Goal: Information Seeking & Learning: Learn about a topic

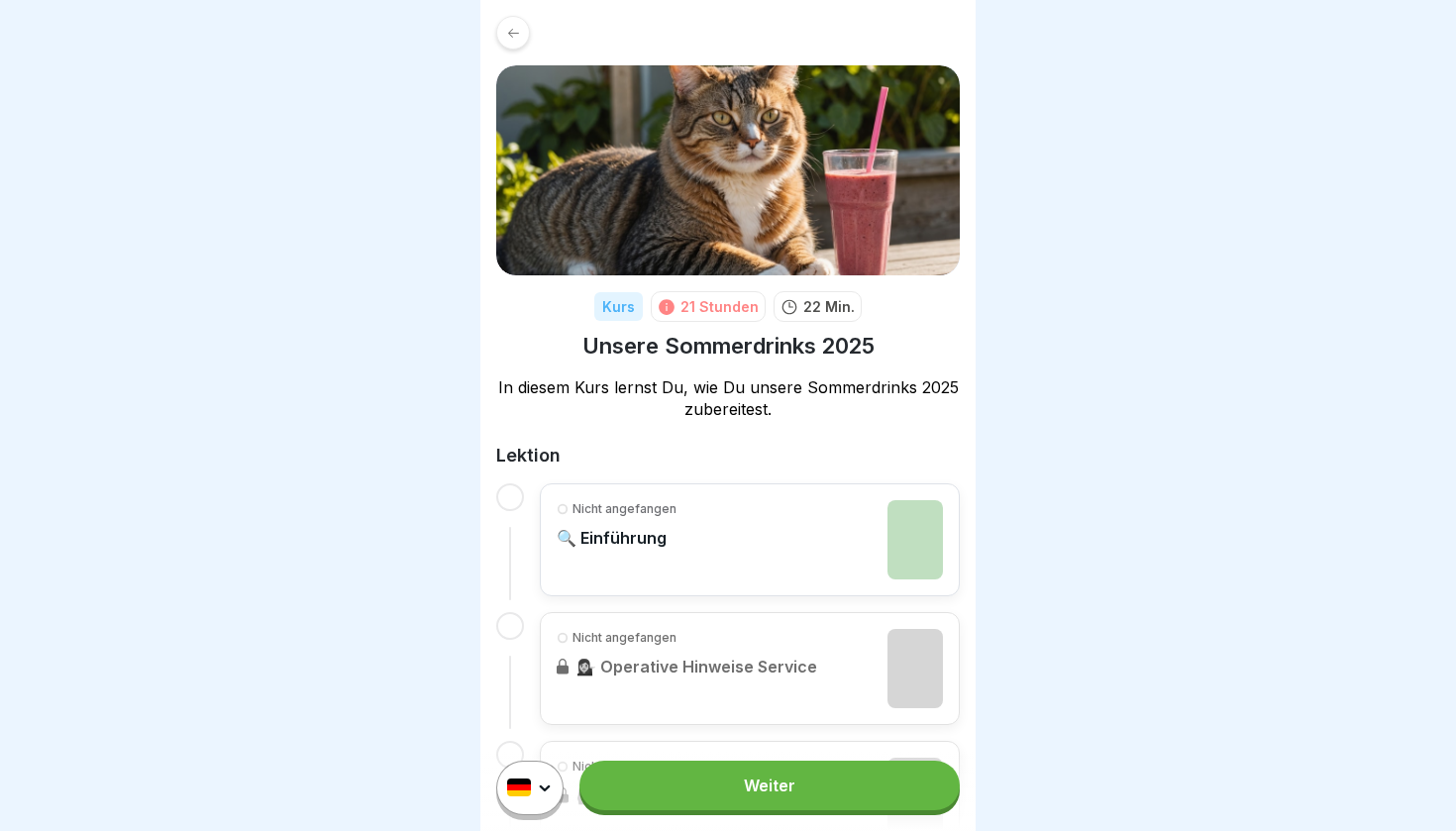
click at [596, 522] on div "Nicht angefangen 🔍 Einführung" at bounding box center [617, 540] width 120 height 80
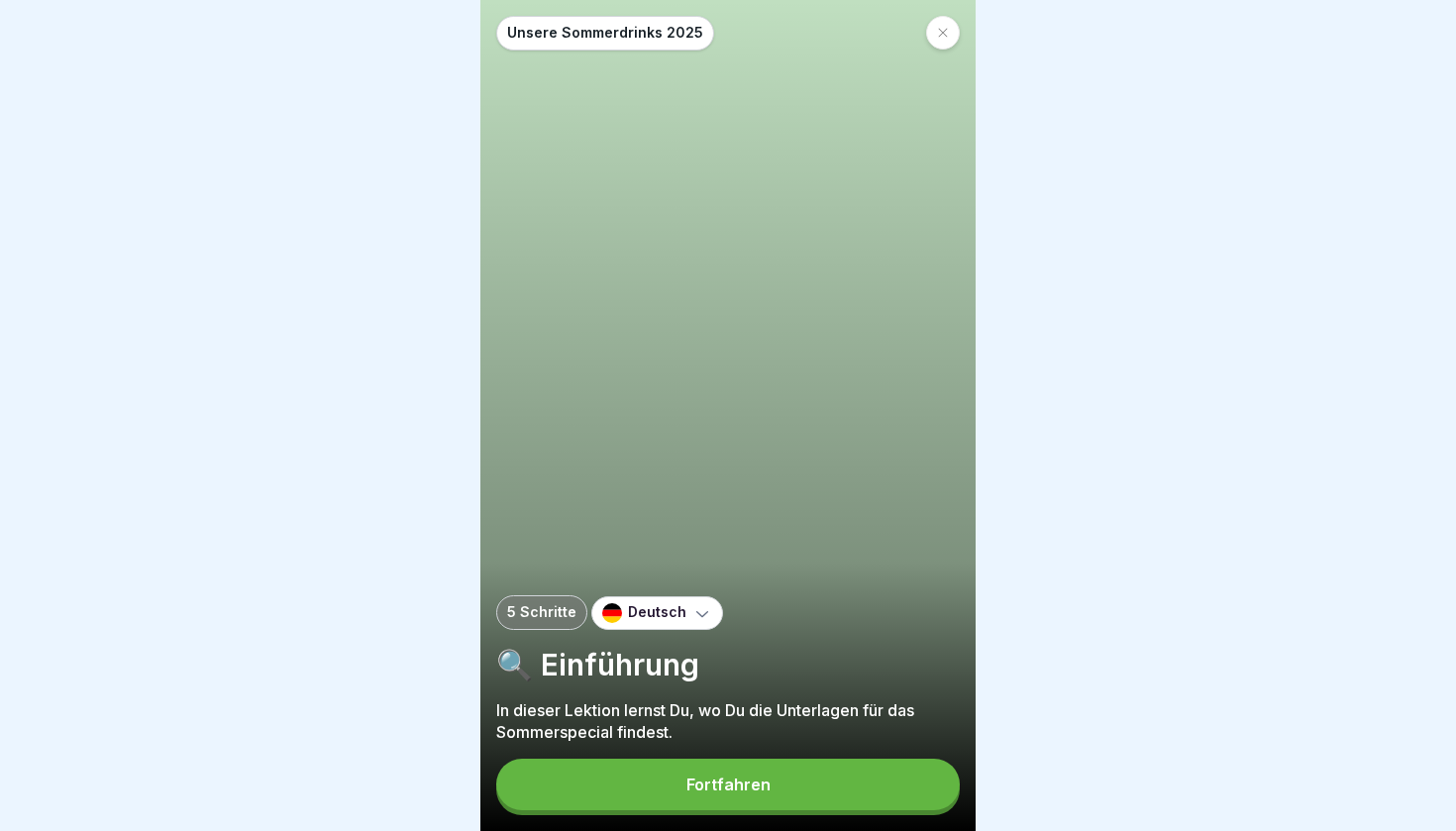
click at [700, 789] on div "Fortfahren" at bounding box center [728, 784] width 85 height 18
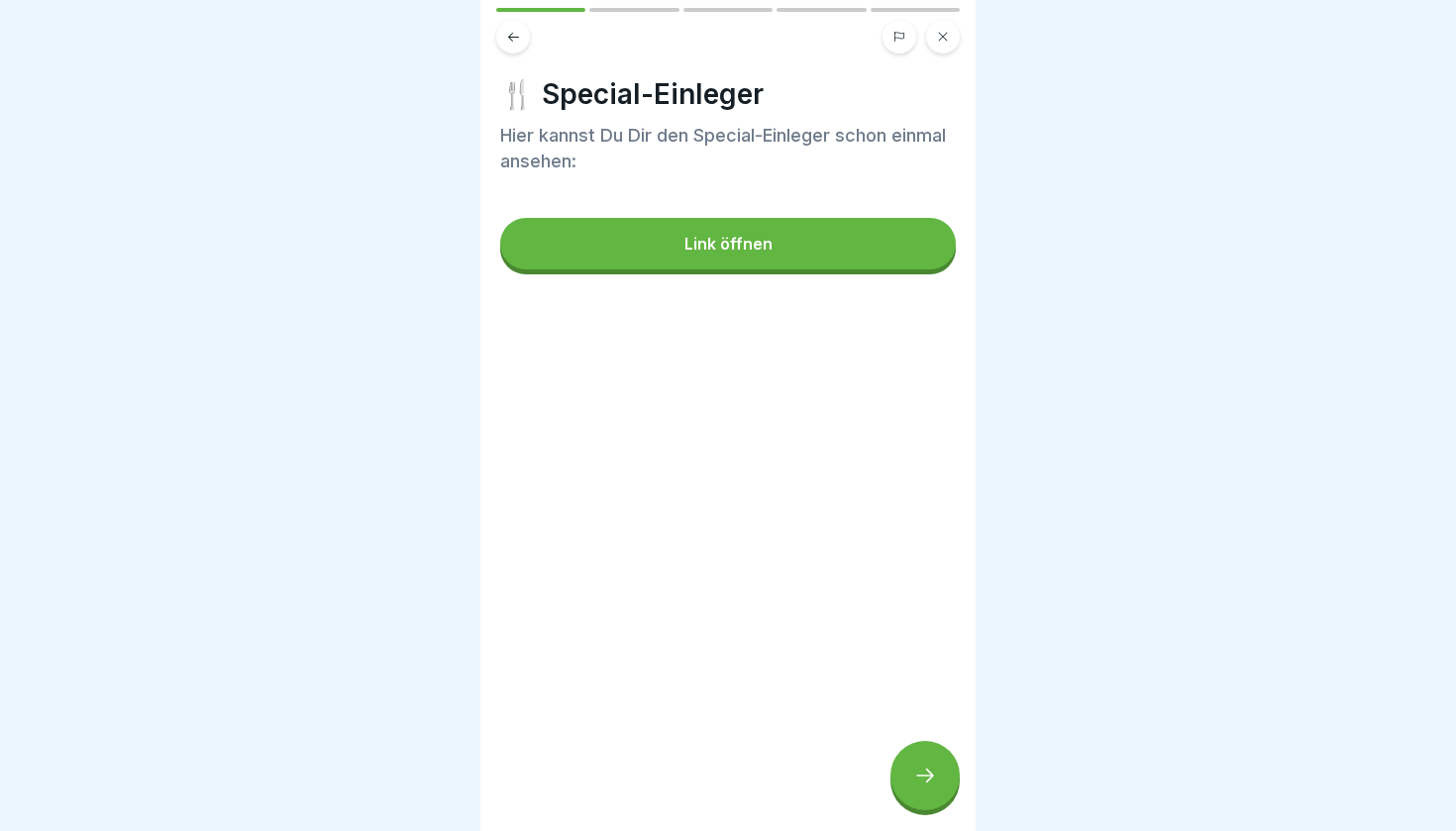
click at [914, 786] on icon at bounding box center [926, 776] width 24 height 24
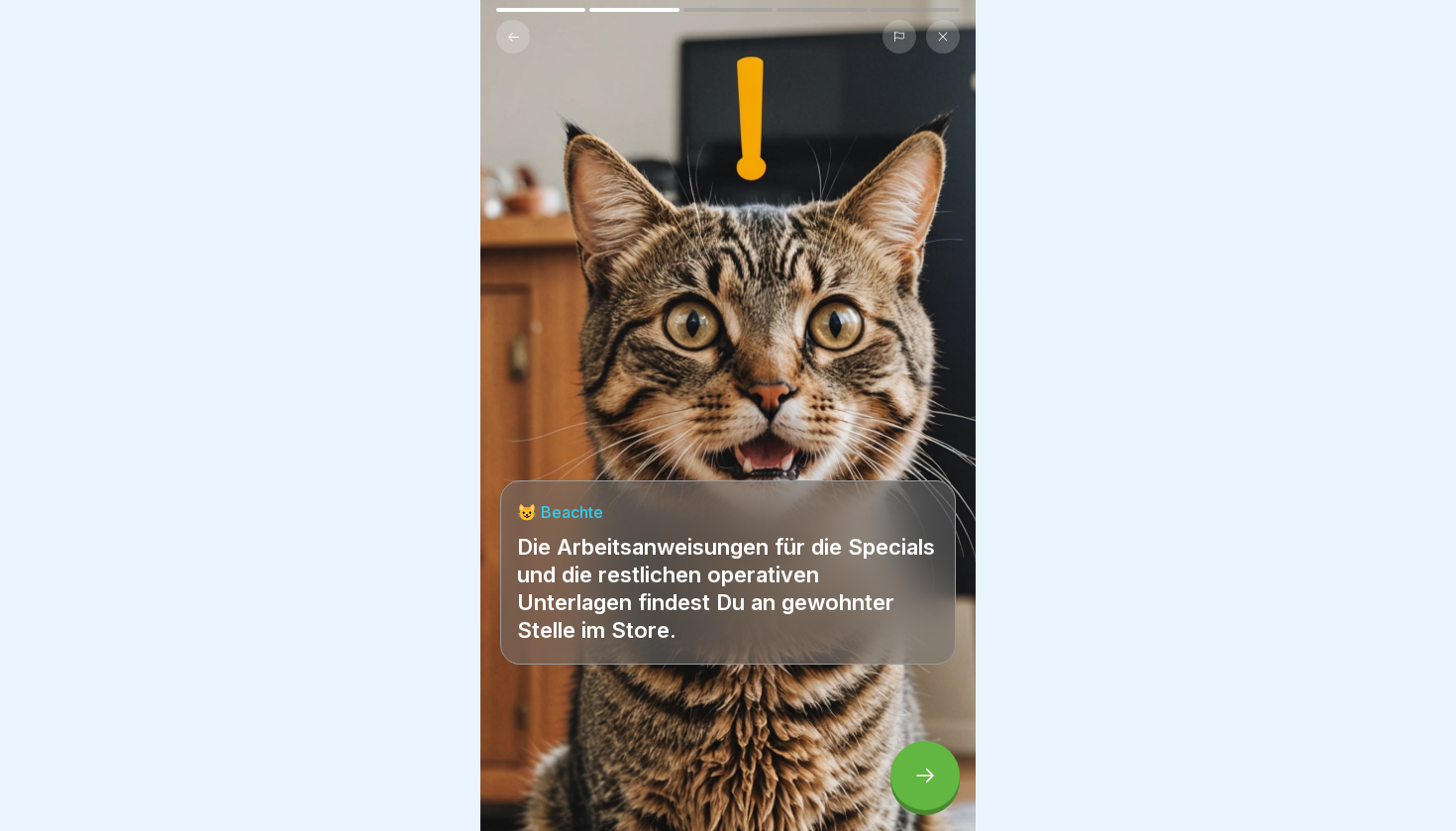
click at [935, 783] on icon at bounding box center [926, 776] width 24 height 24
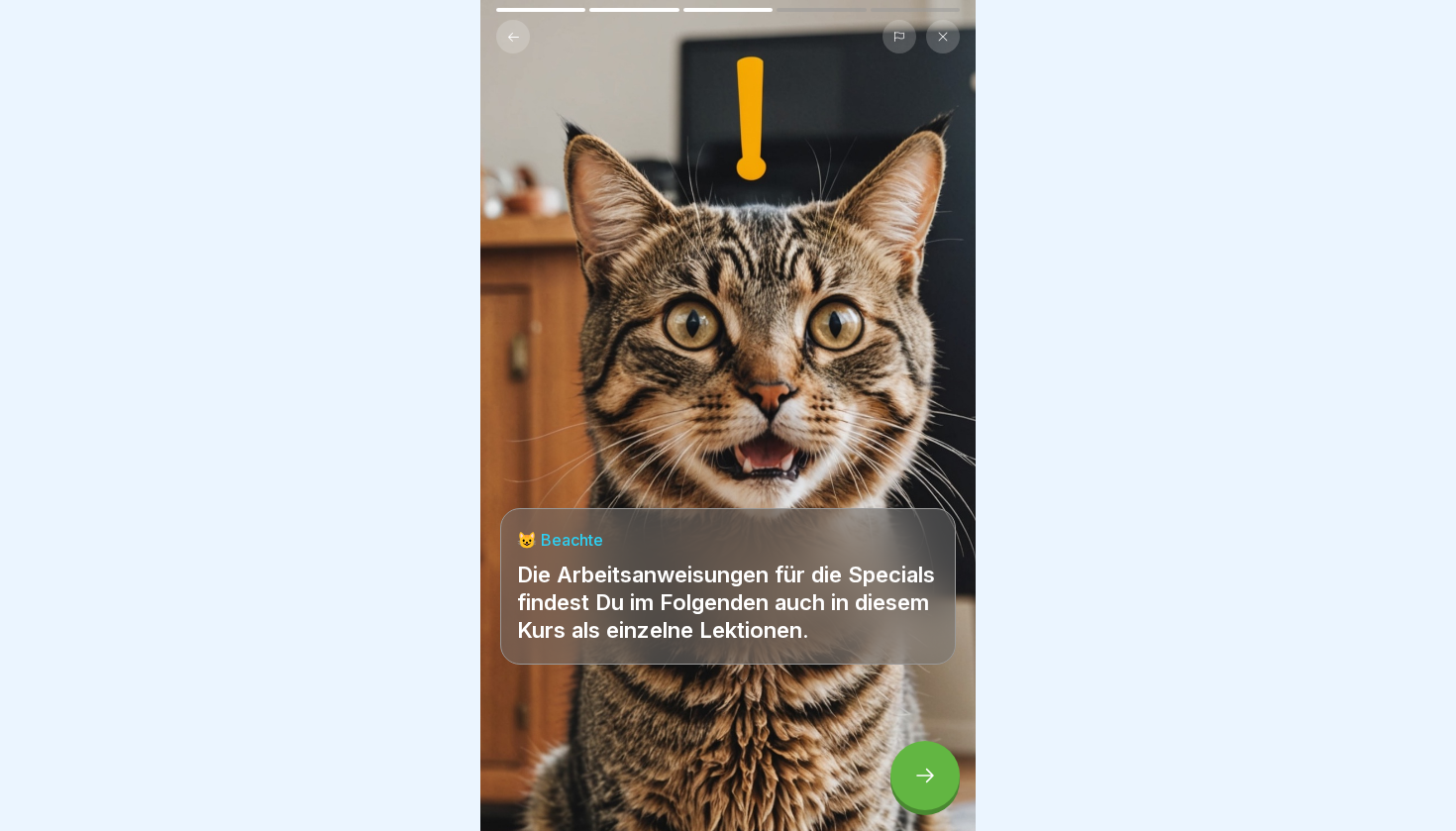
click at [935, 783] on icon at bounding box center [926, 776] width 24 height 24
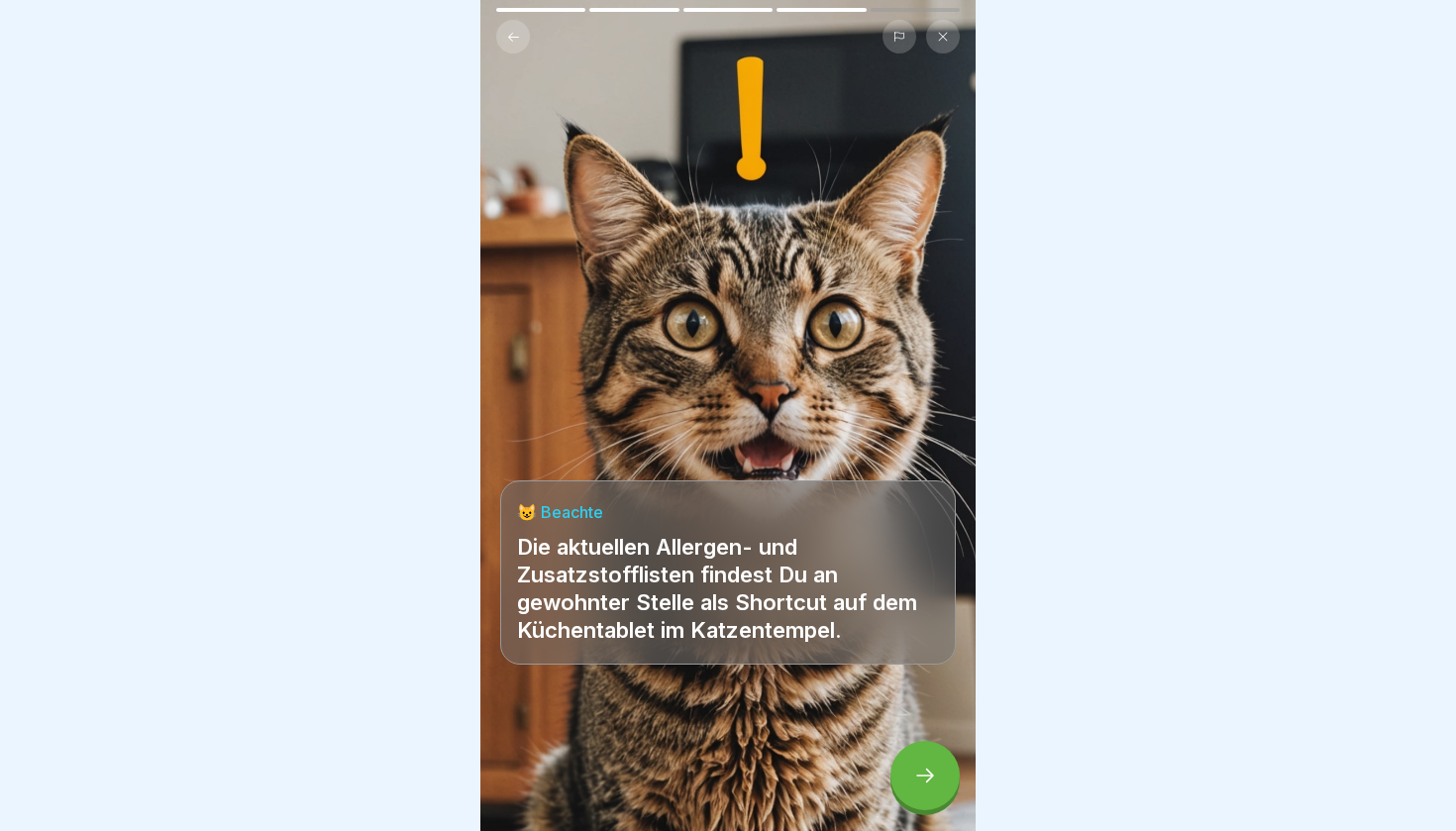
click at [935, 783] on icon at bounding box center [926, 776] width 24 height 24
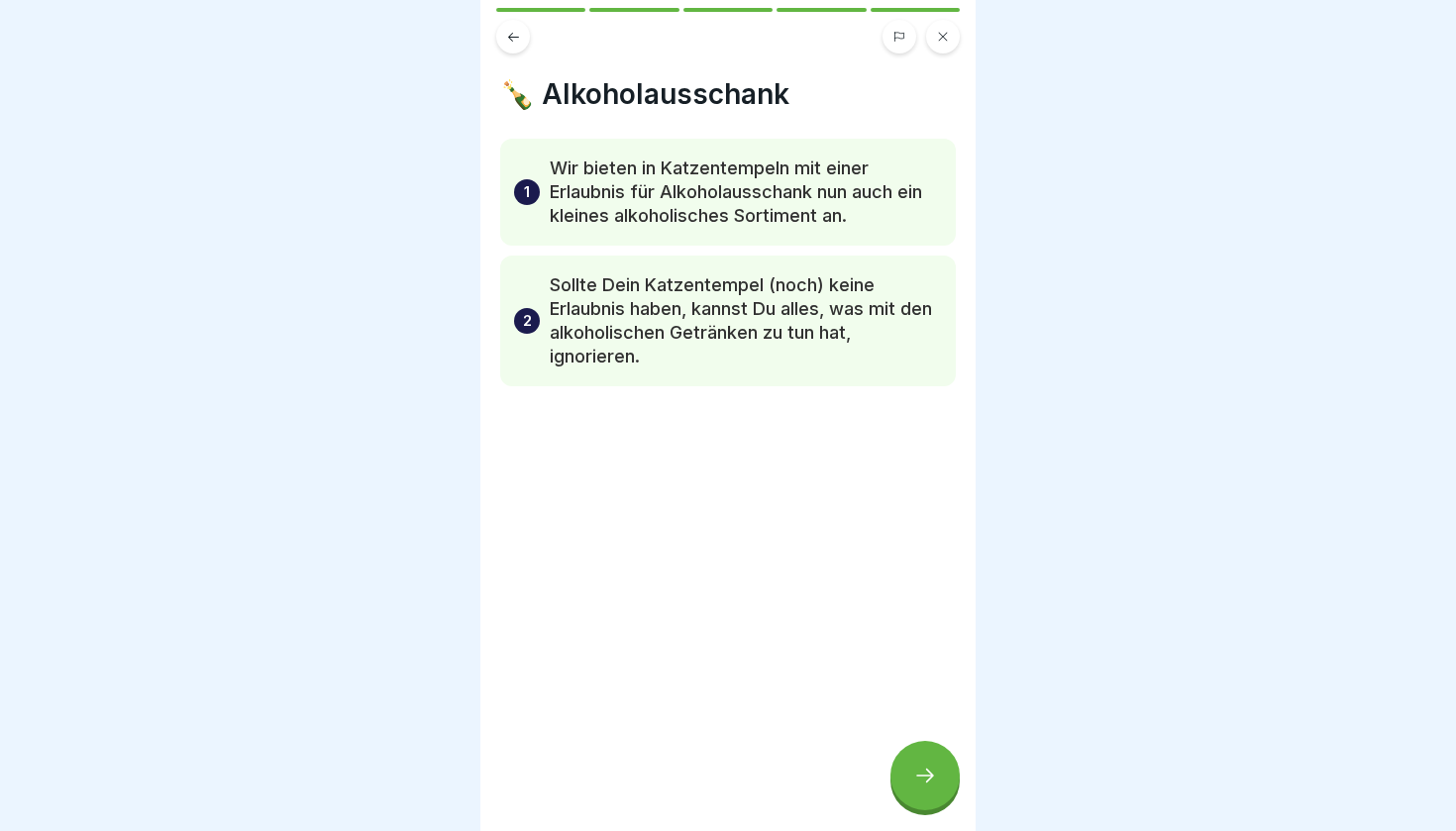
click at [935, 783] on icon at bounding box center [926, 776] width 24 height 24
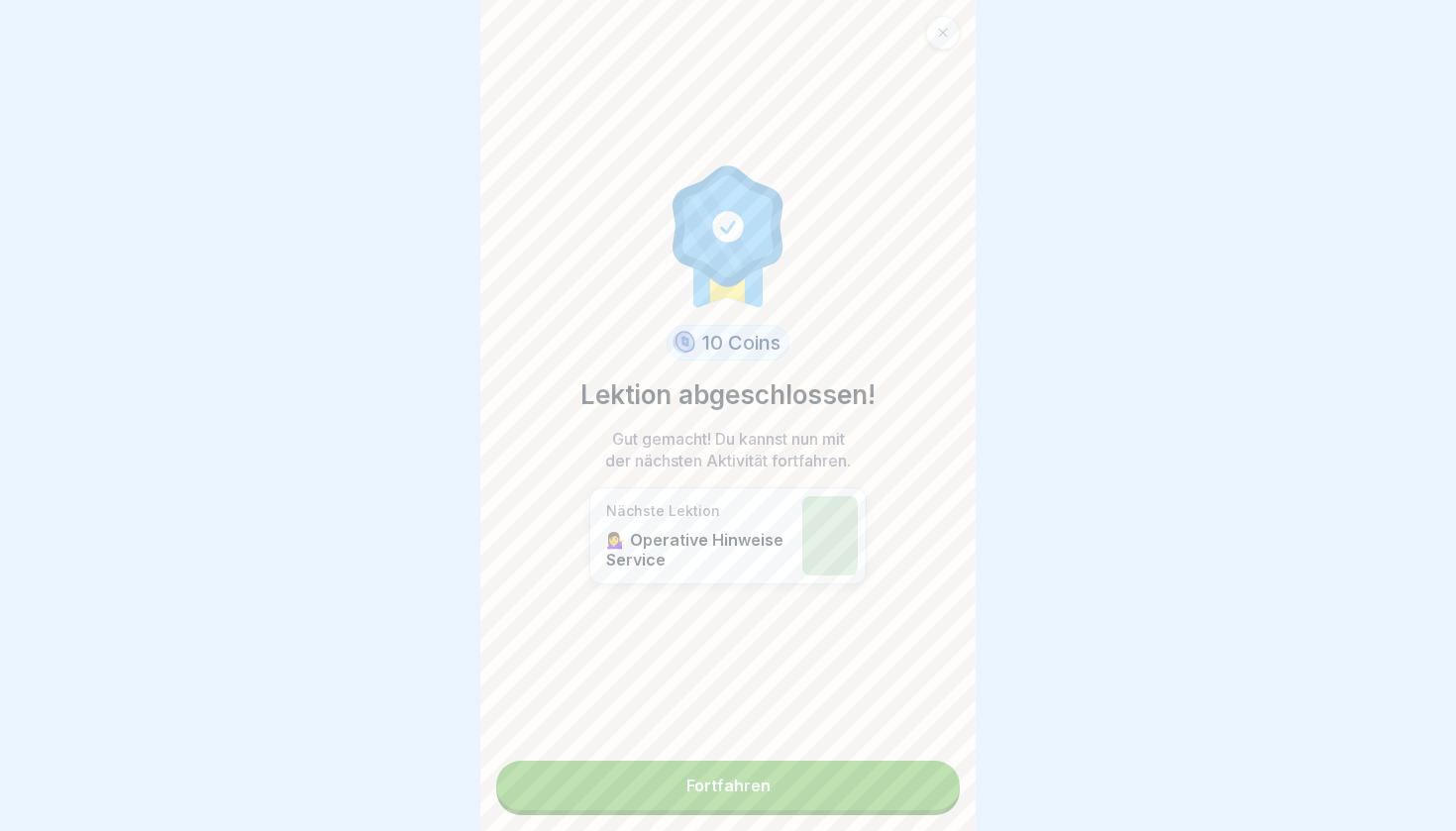
click at [935, 783] on link "Fortfahren" at bounding box center [728, 786] width 463 height 50
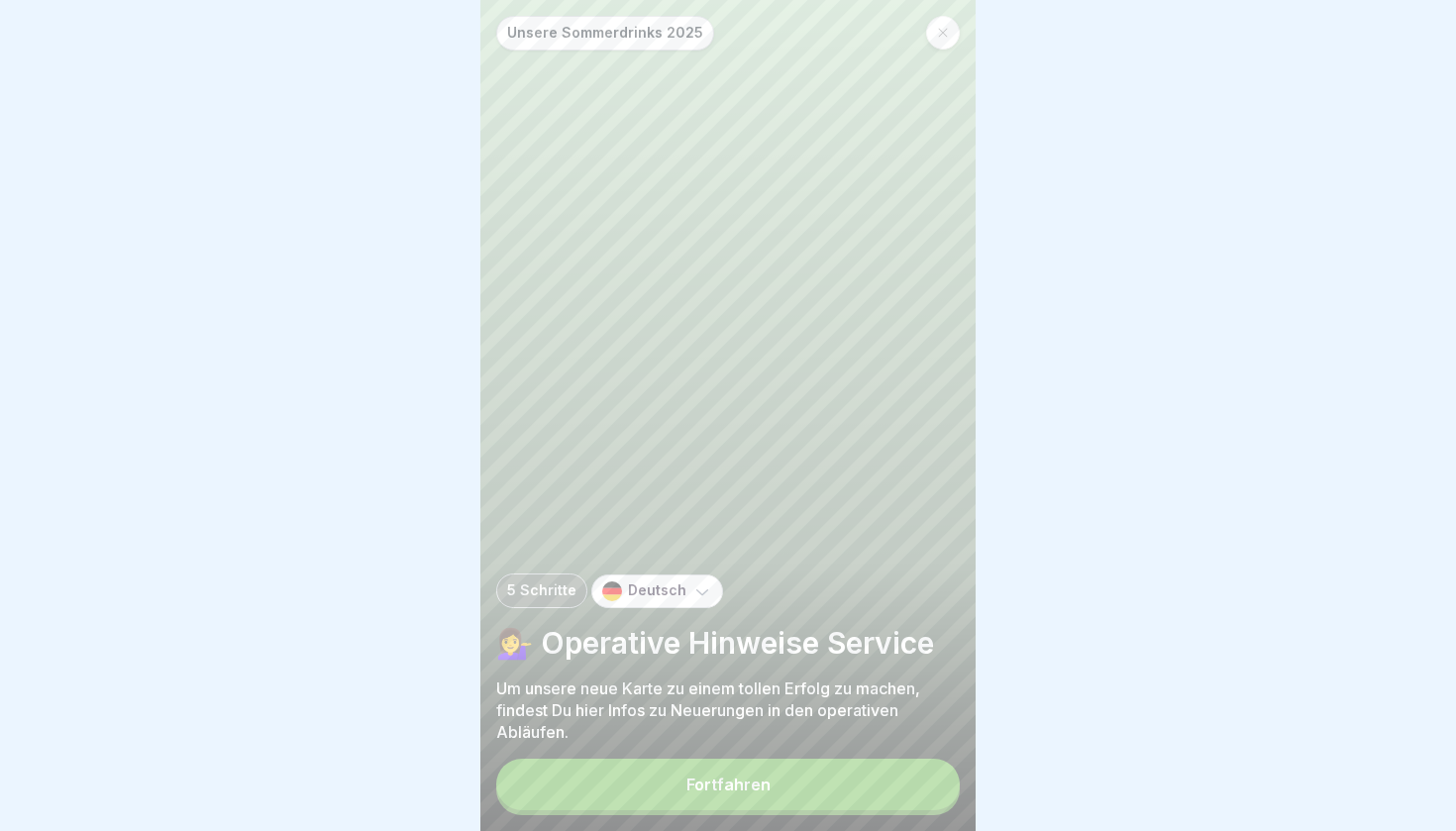
click at [927, 779] on button "Fortfahren" at bounding box center [728, 785] width 463 height 52
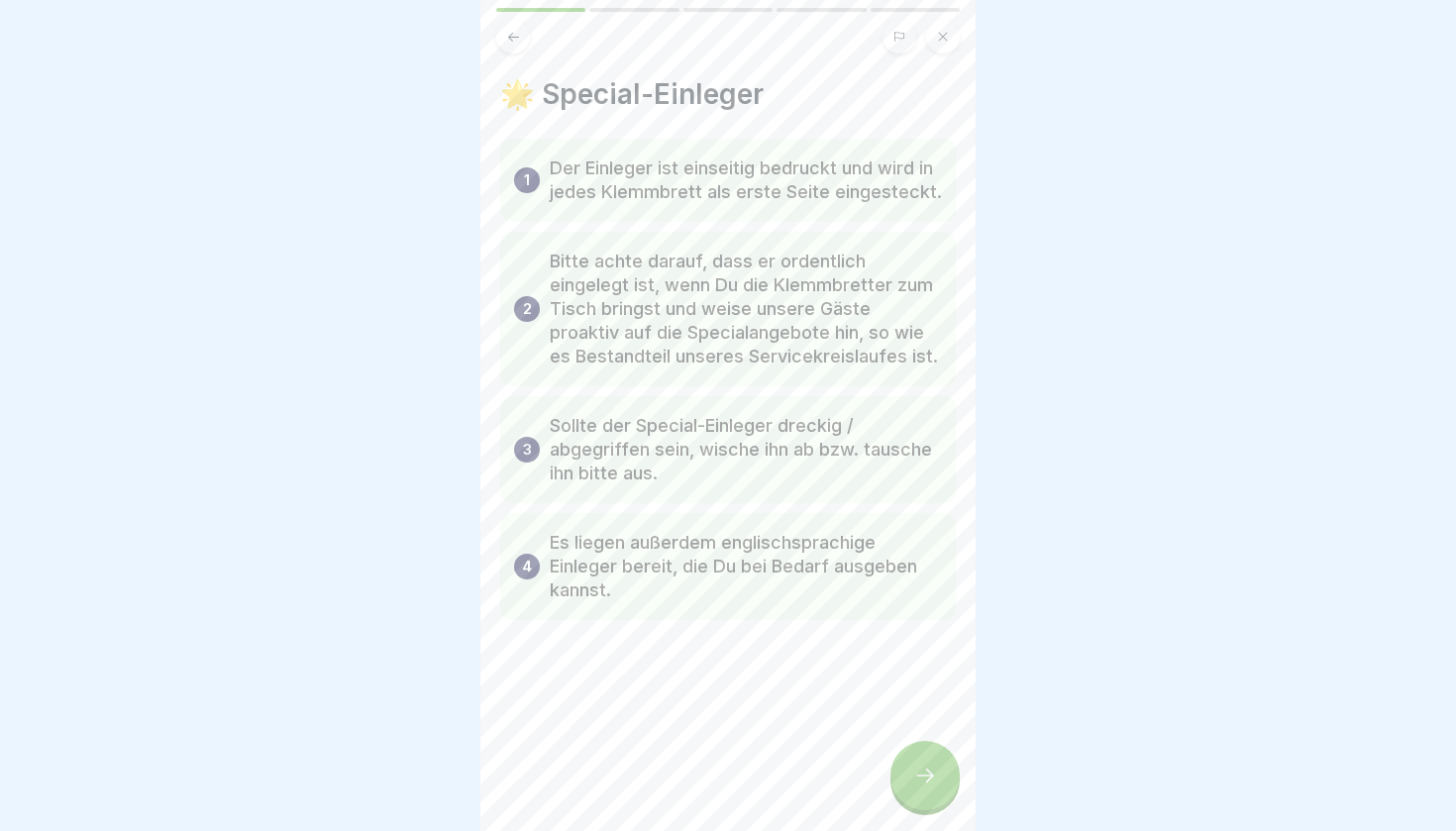
click at [934, 772] on icon at bounding box center [926, 776] width 24 height 24
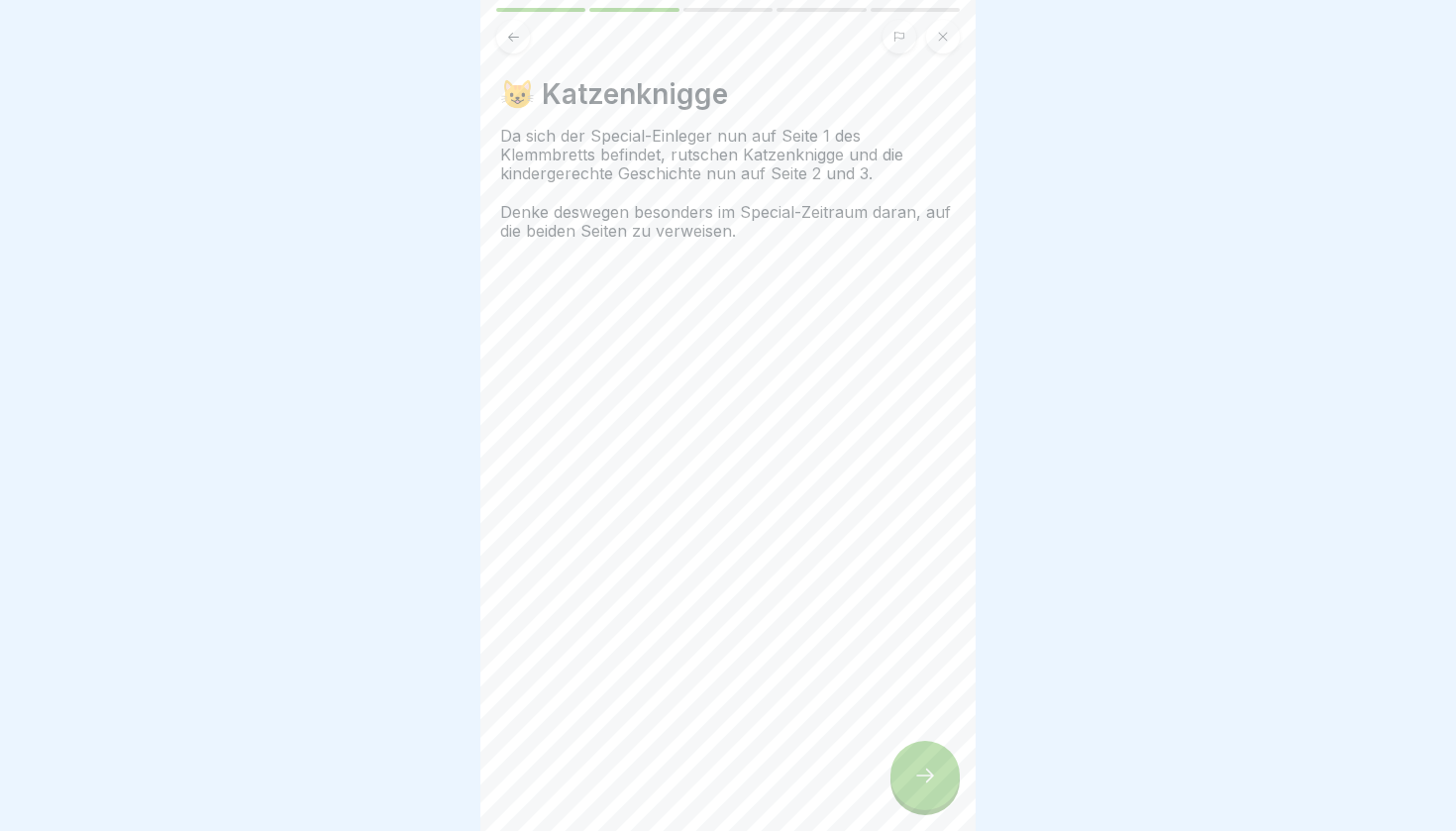
click at [934, 772] on icon at bounding box center [926, 776] width 24 height 24
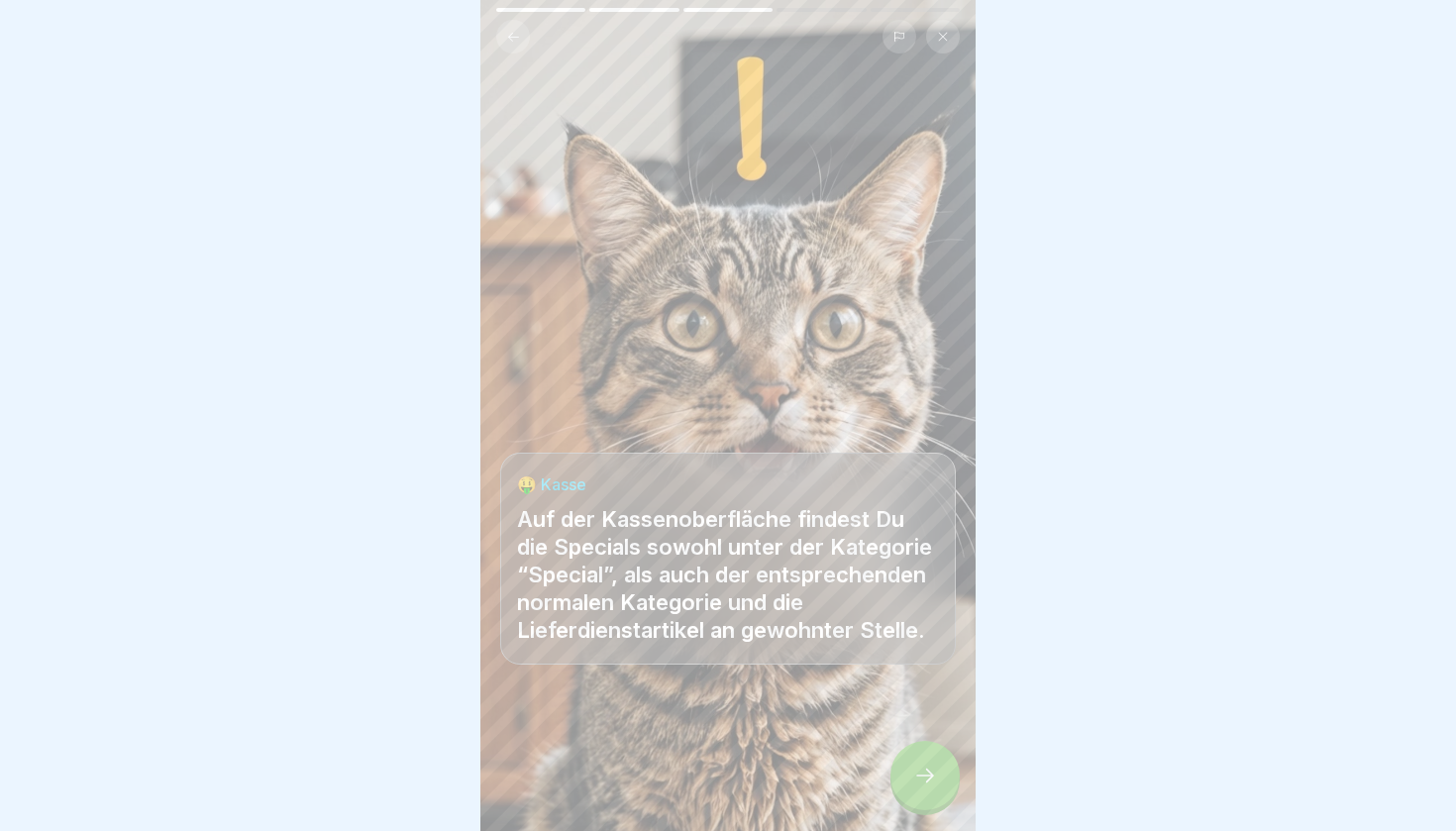
click at [934, 772] on icon at bounding box center [926, 776] width 24 height 24
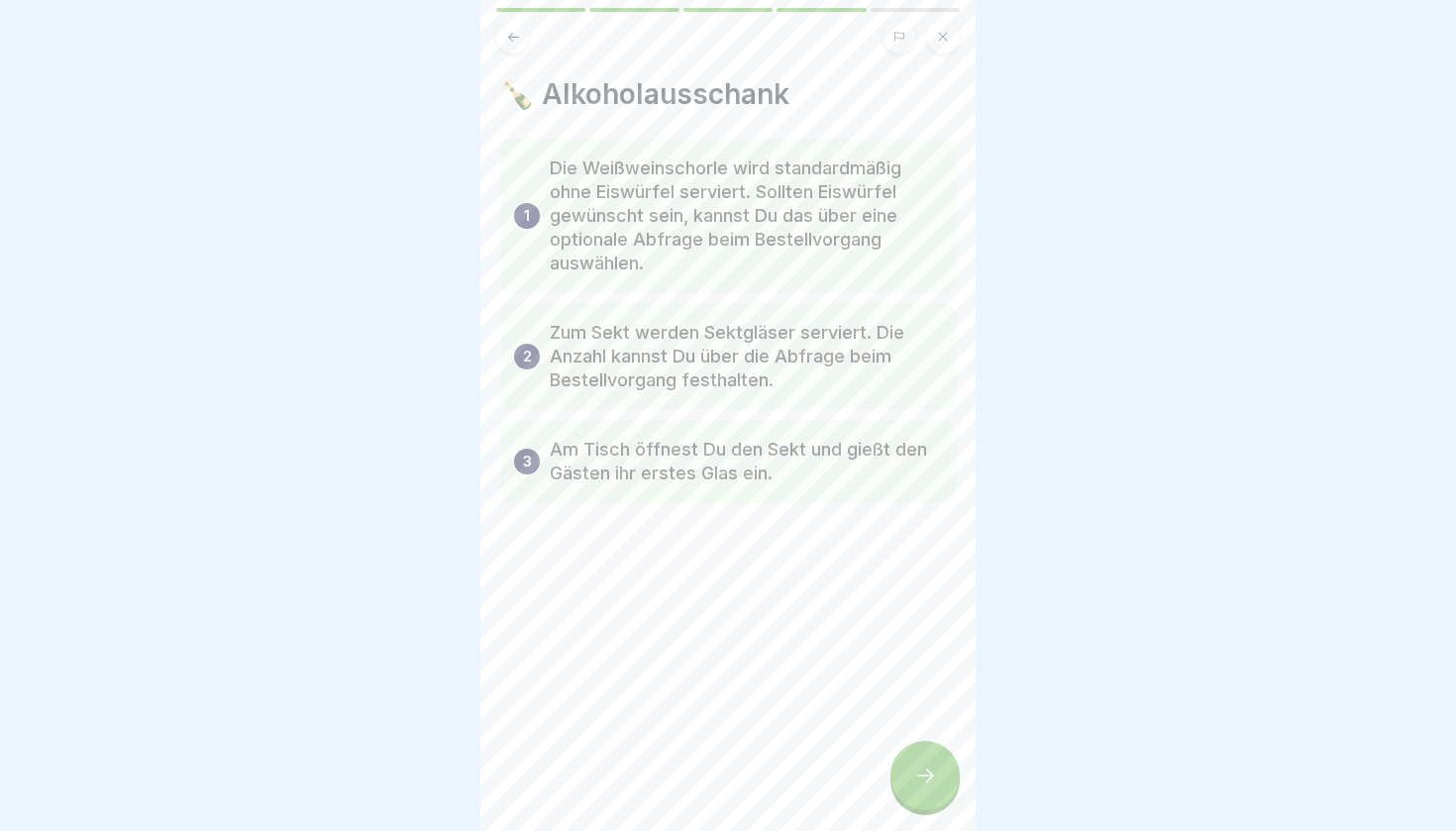
click at [934, 772] on icon at bounding box center [926, 776] width 24 height 24
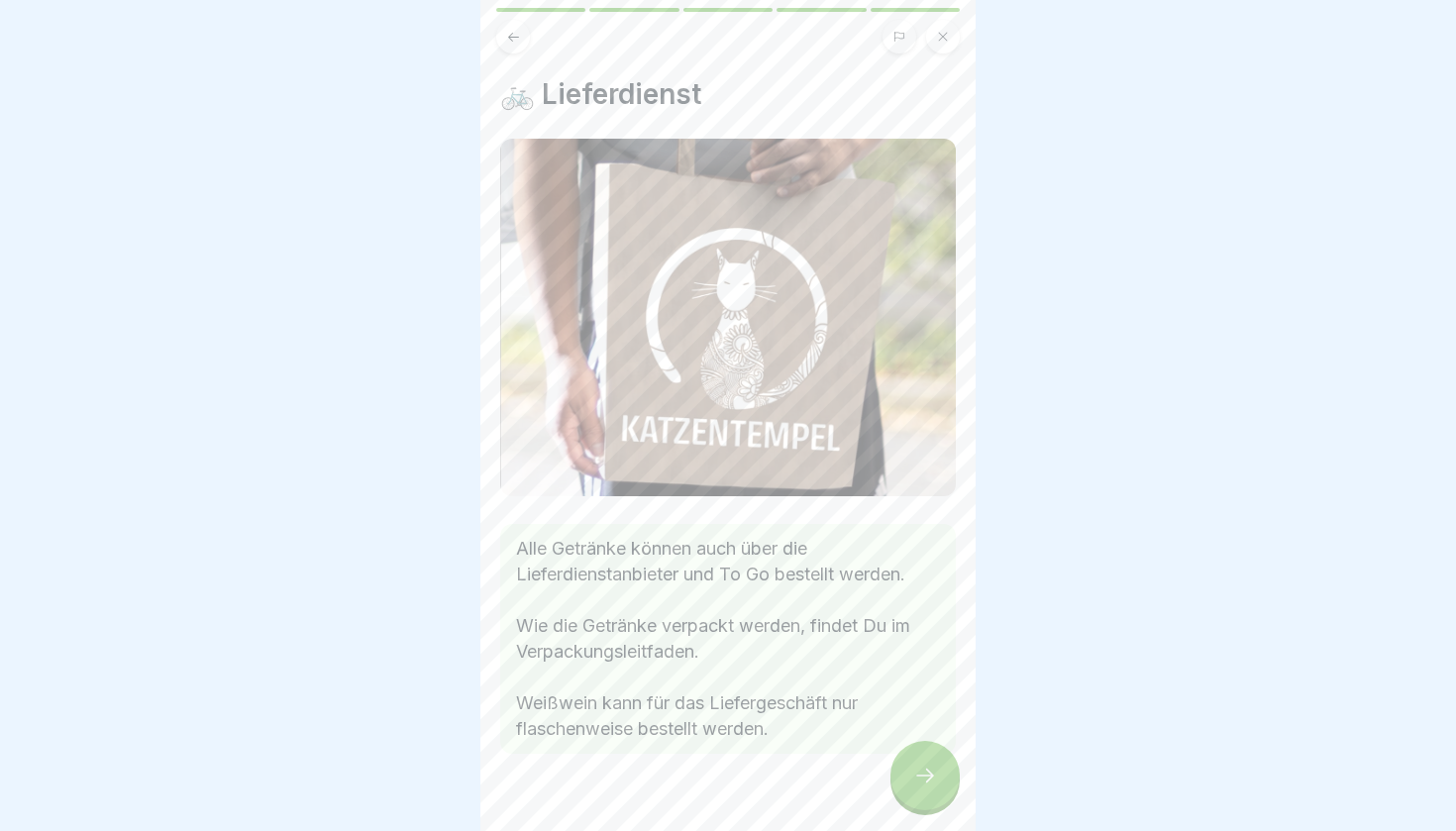
click at [934, 772] on icon at bounding box center [926, 776] width 24 height 24
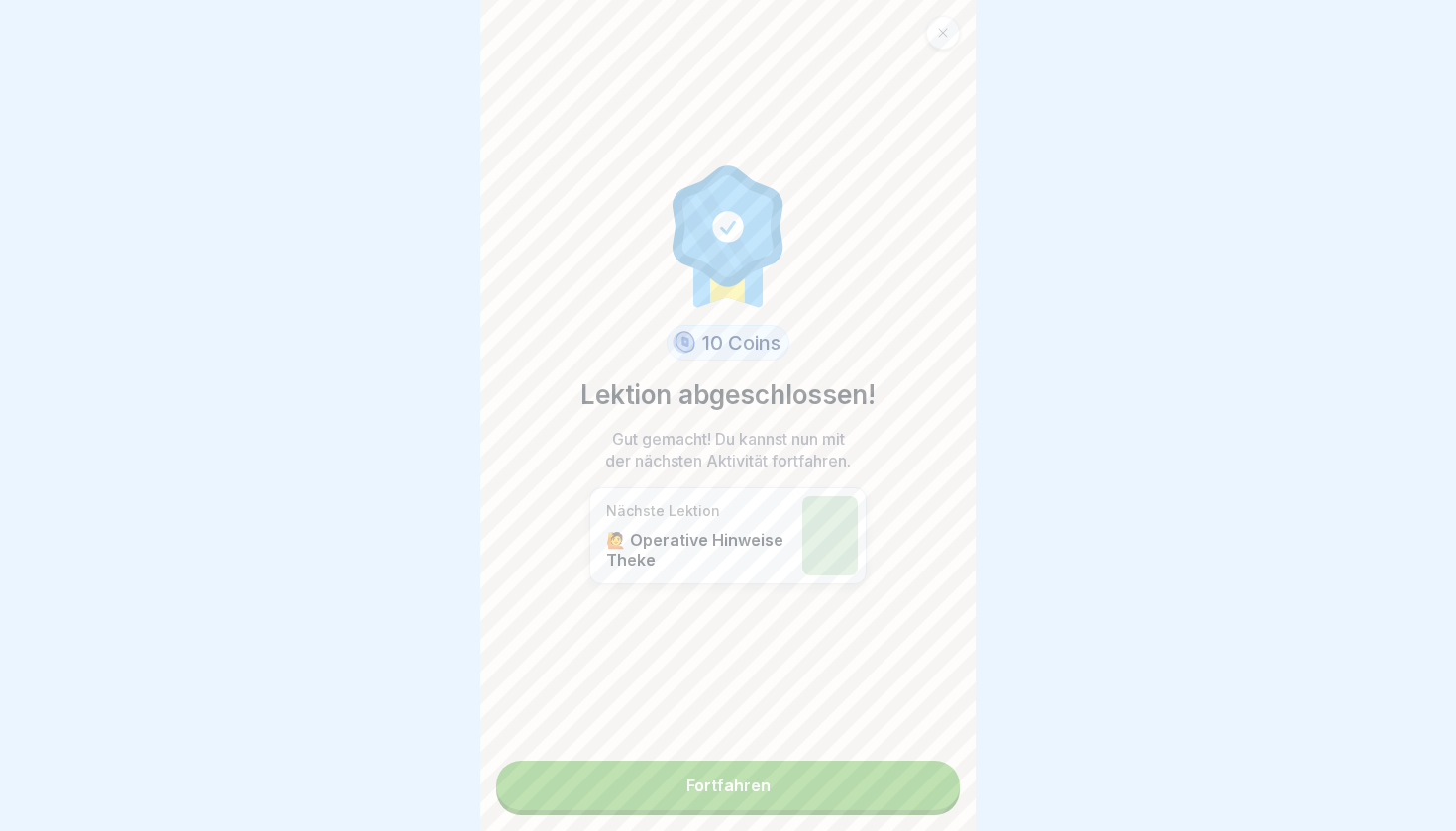
click at [934, 772] on link "Fortfahren" at bounding box center [728, 786] width 463 height 50
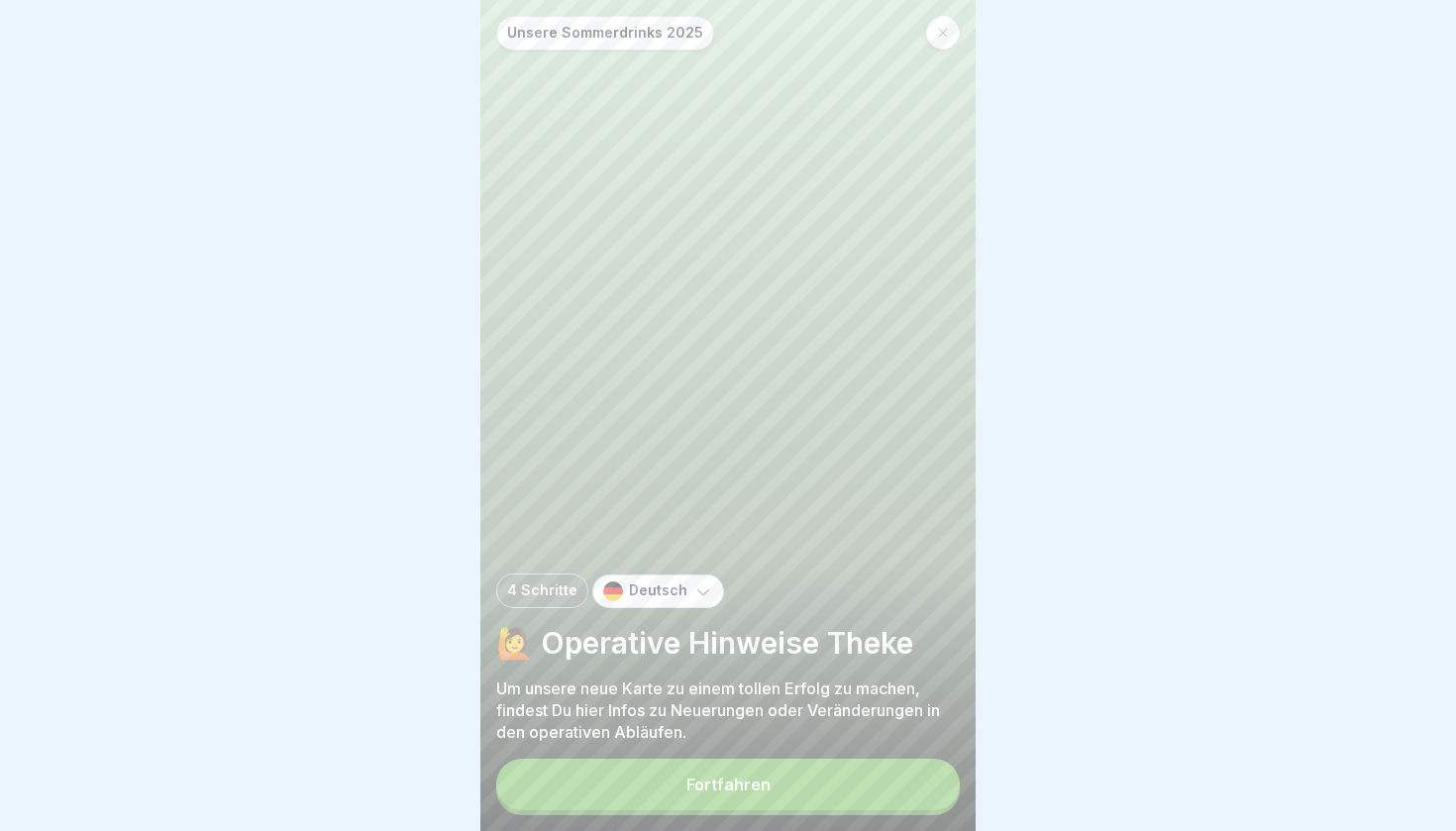
click at [934, 772] on button "Fortfahren" at bounding box center [728, 785] width 463 height 52
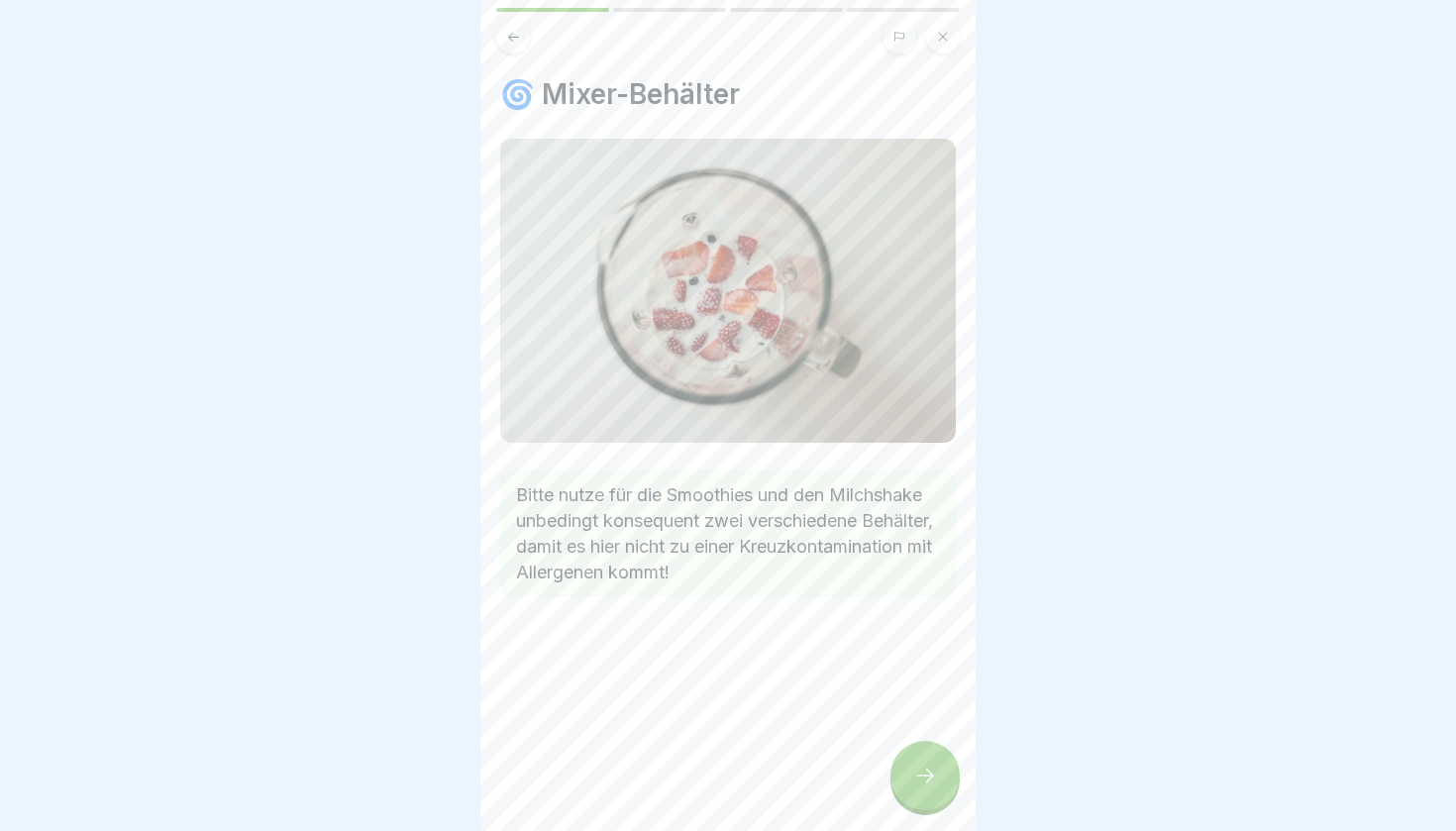
click at [934, 772] on icon at bounding box center [926, 776] width 24 height 24
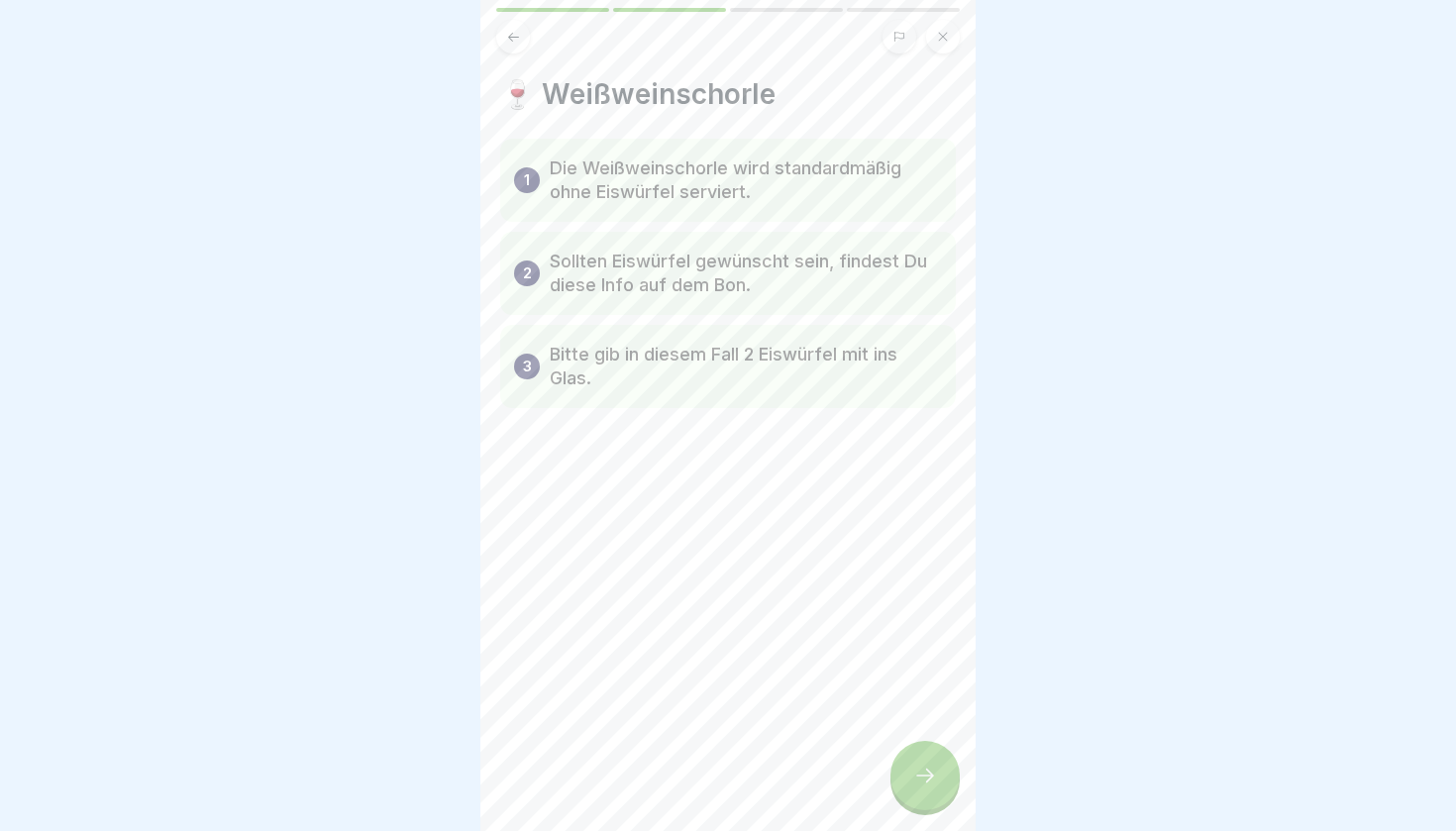
click at [934, 772] on icon at bounding box center [926, 776] width 24 height 24
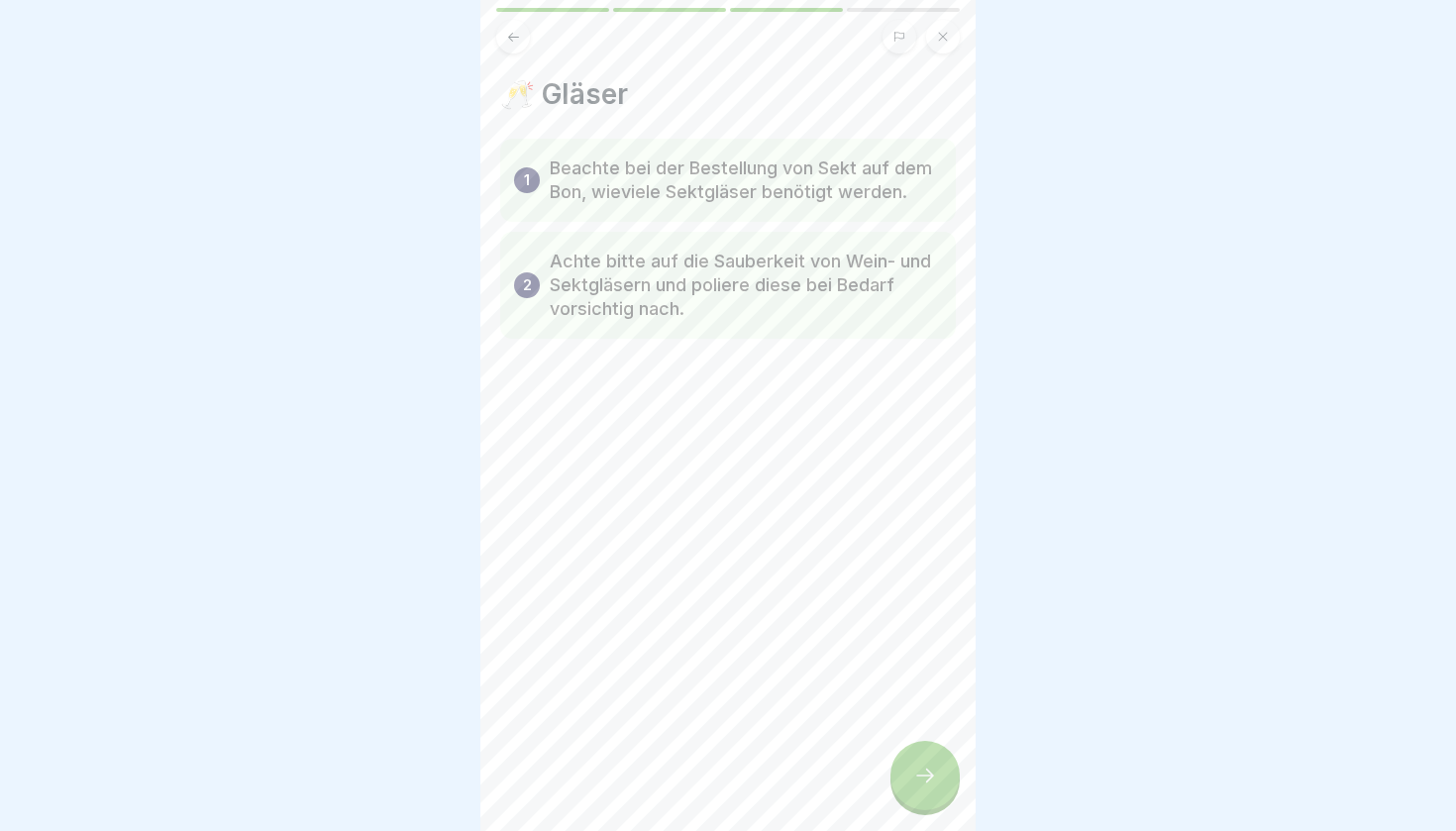
click at [934, 772] on icon at bounding box center [926, 776] width 24 height 24
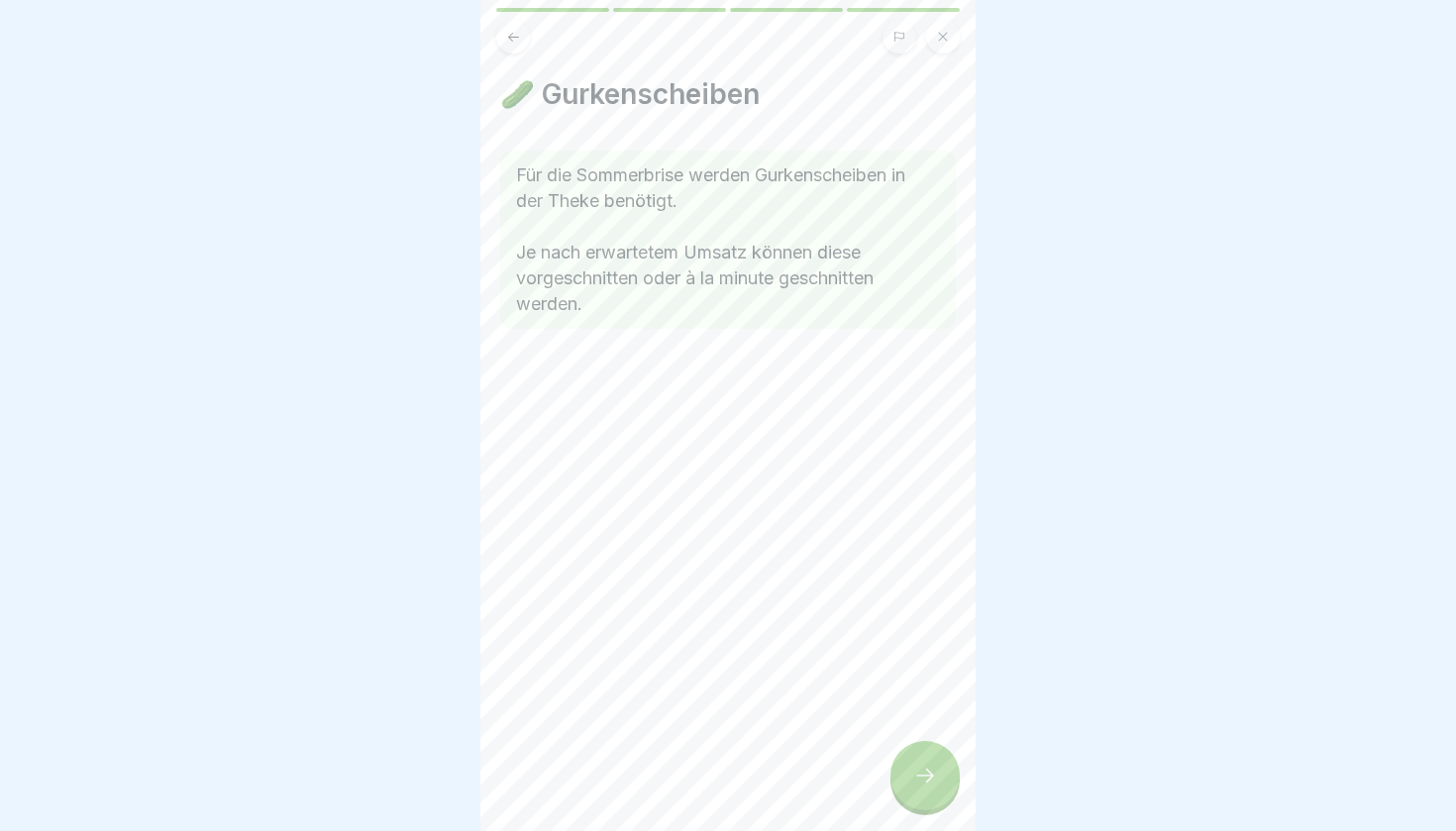
click at [934, 772] on icon at bounding box center [926, 776] width 24 height 24
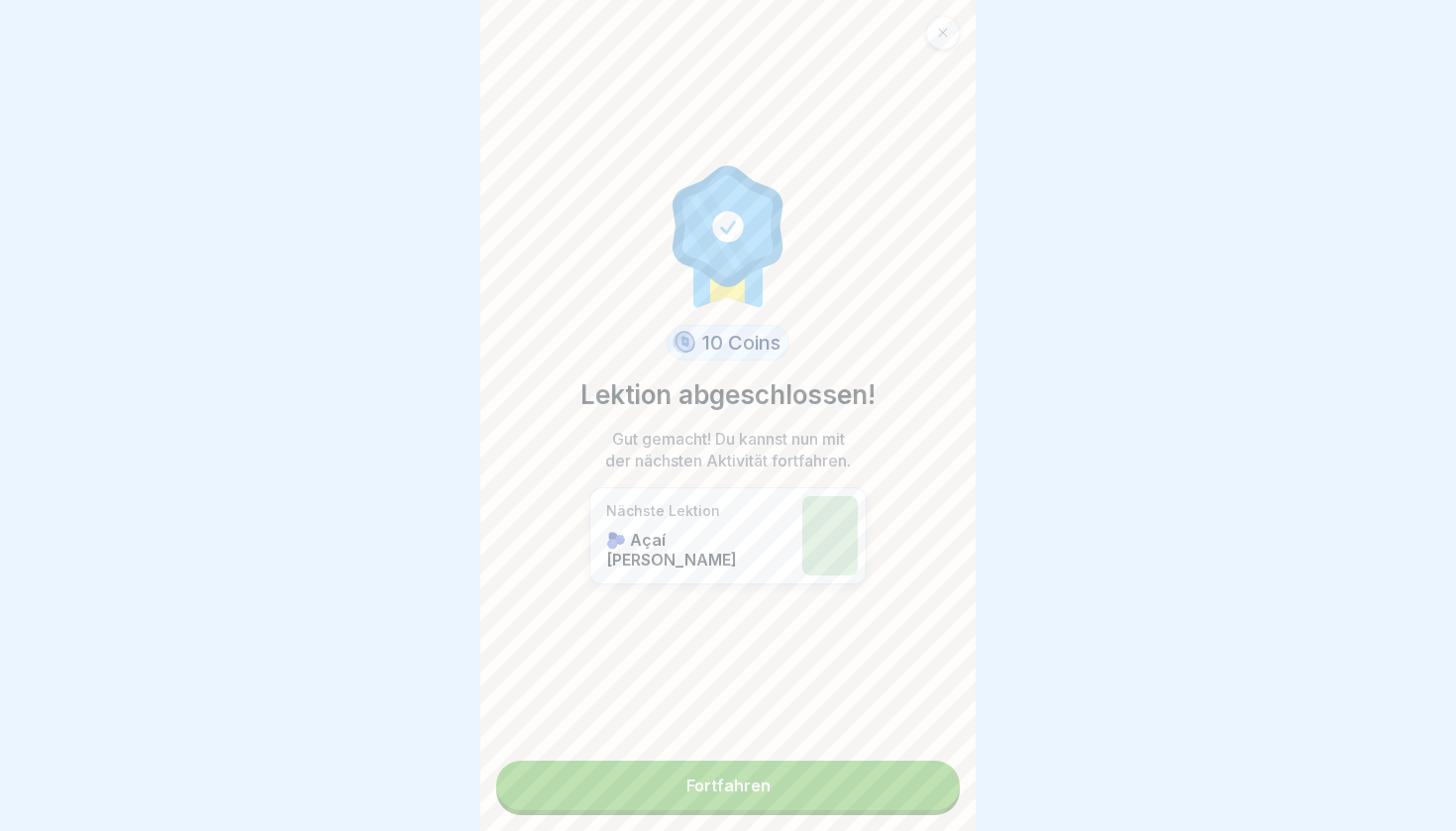
click at [934, 772] on link "Fortfahren" at bounding box center [728, 786] width 463 height 50
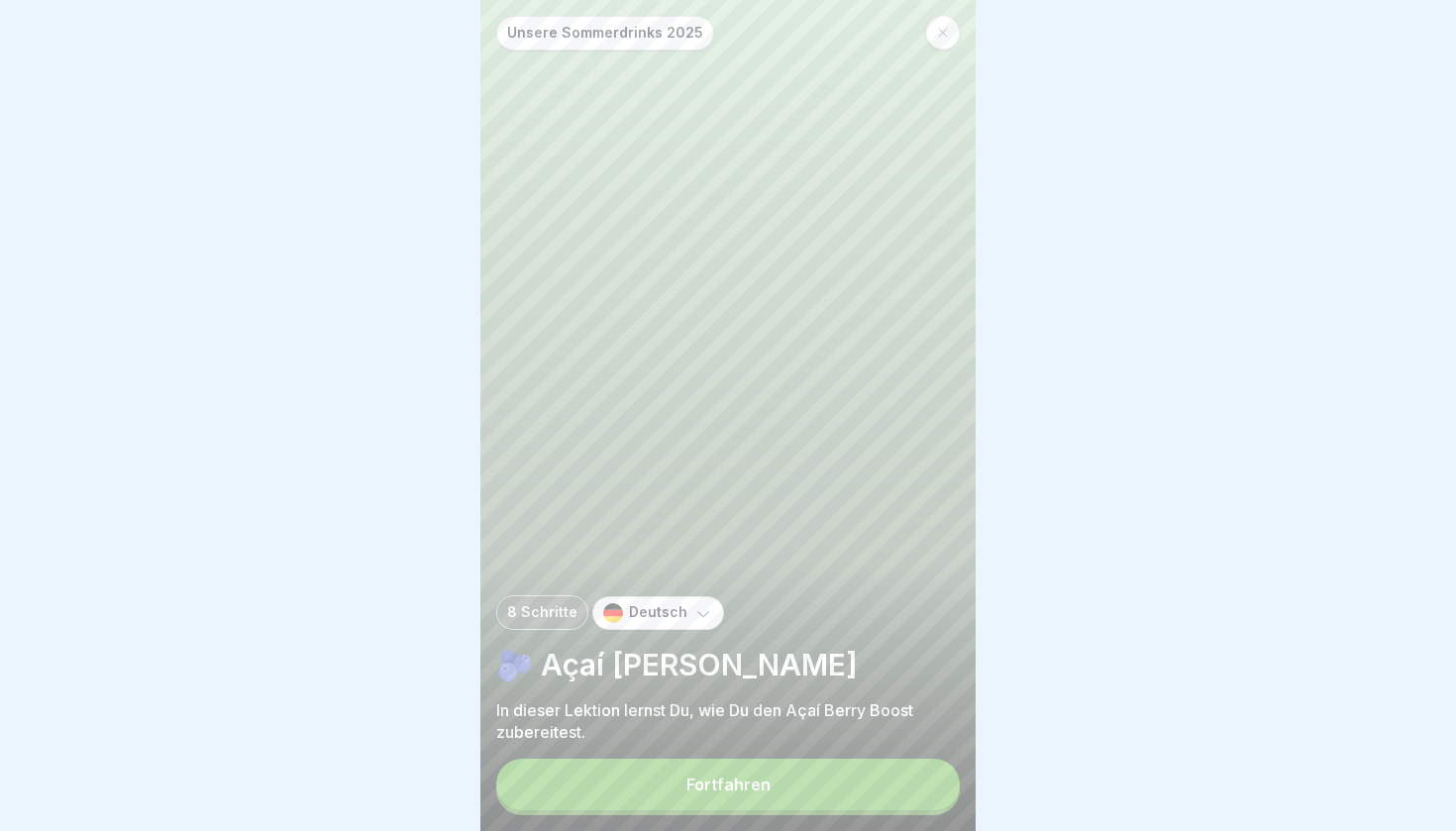
click at [934, 772] on button "Fortfahren" at bounding box center [728, 785] width 463 height 52
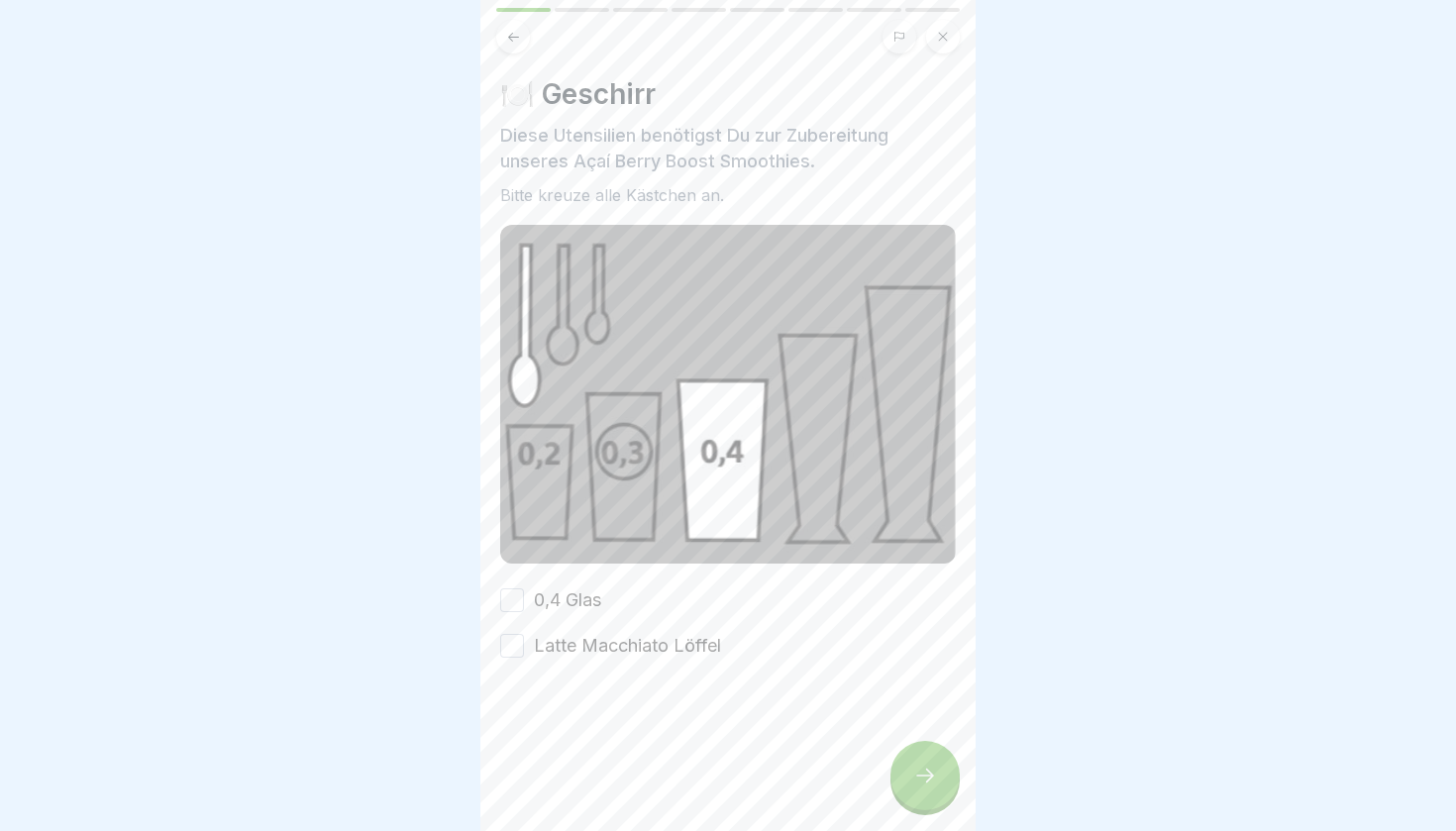
click at [934, 772] on icon at bounding box center [926, 776] width 24 height 24
click at [516, 601] on button "0,4 Glas" at bounding box center [512, 601] width 24 height 24
click at [930, 784] on icon at bounding box center [926, 776] width 24 height 24
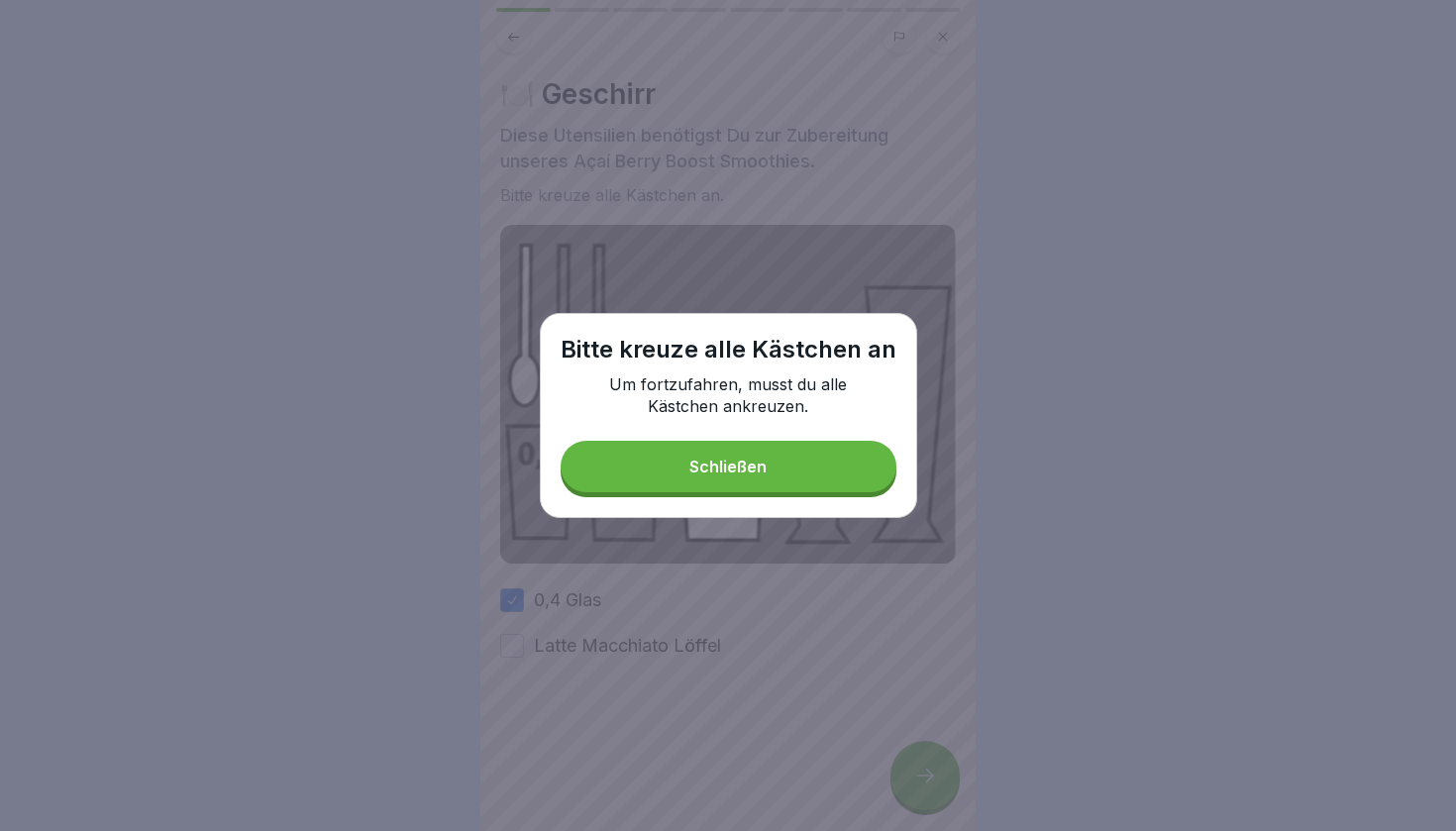
click at [749, 467] on div "Schließen" at bounding box center [728, 466] width 78 height 18
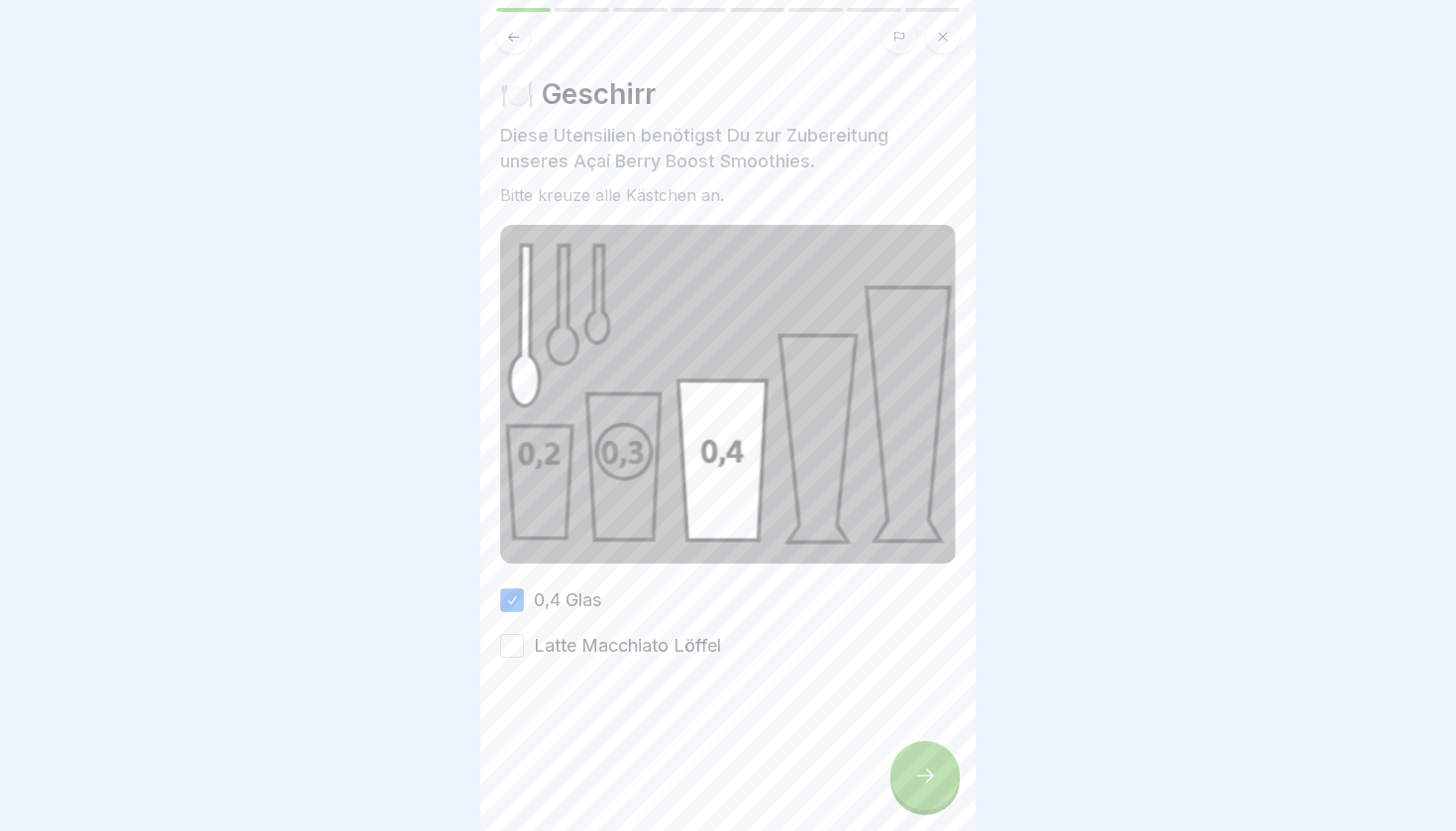
click at [516, 646] on button "Latte Macchiato Löffel" at bounding box center [512, 646] width 24 height 24
click at [930, 770] on icon at bounding box center [926, 776] width 24 height 24
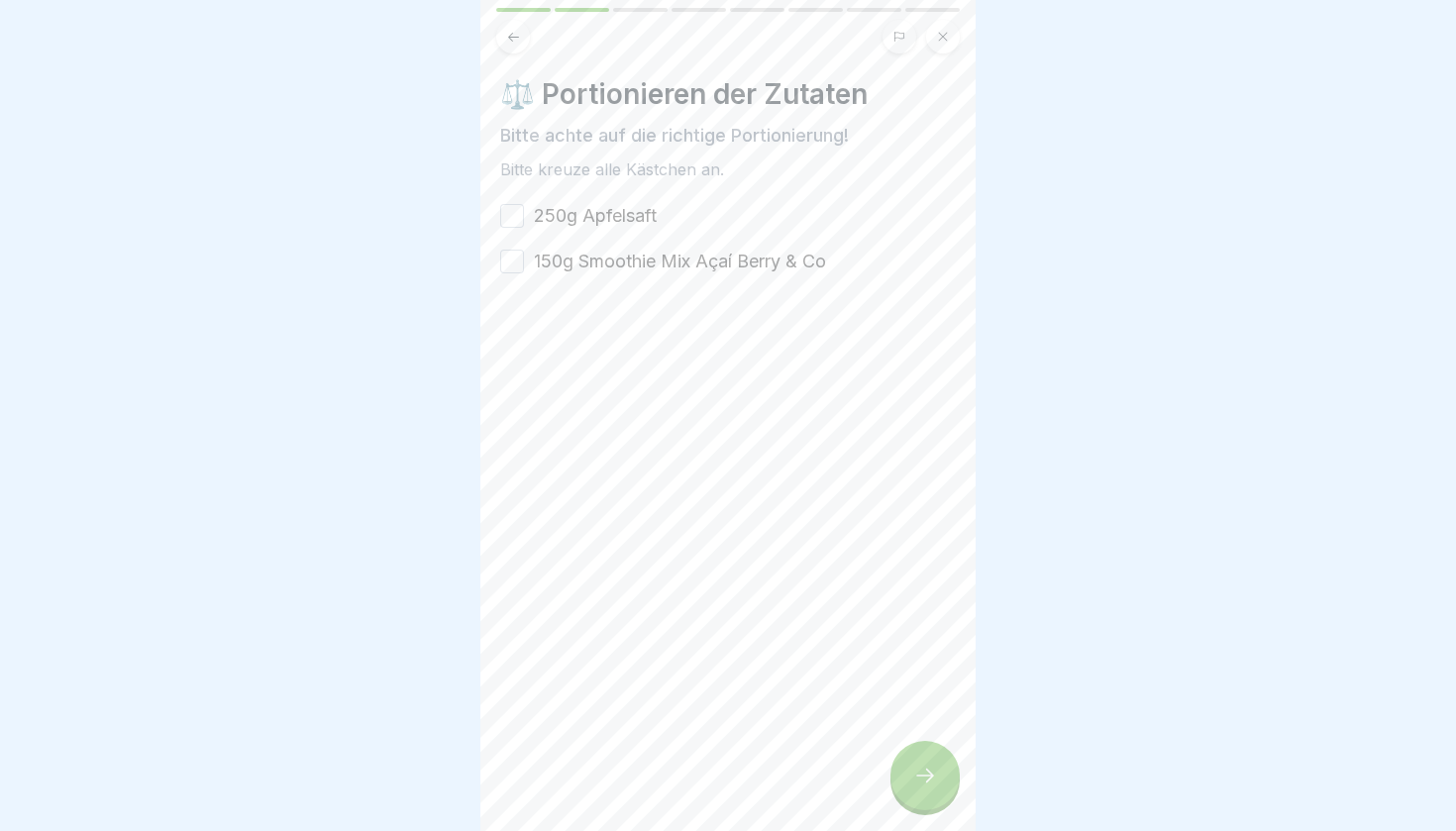
click at [520, 221] on button "250g Apfelsaft" at bounding box center [512, 216] width 24 height 24
click at [514, 257] on button "150g Smoothie Mix Açaí Berry & Co" at bounding box center [512, 262] width 24 height 24
click at [932, 777] on icon at bounding box center [926, 775] width 18 height 14
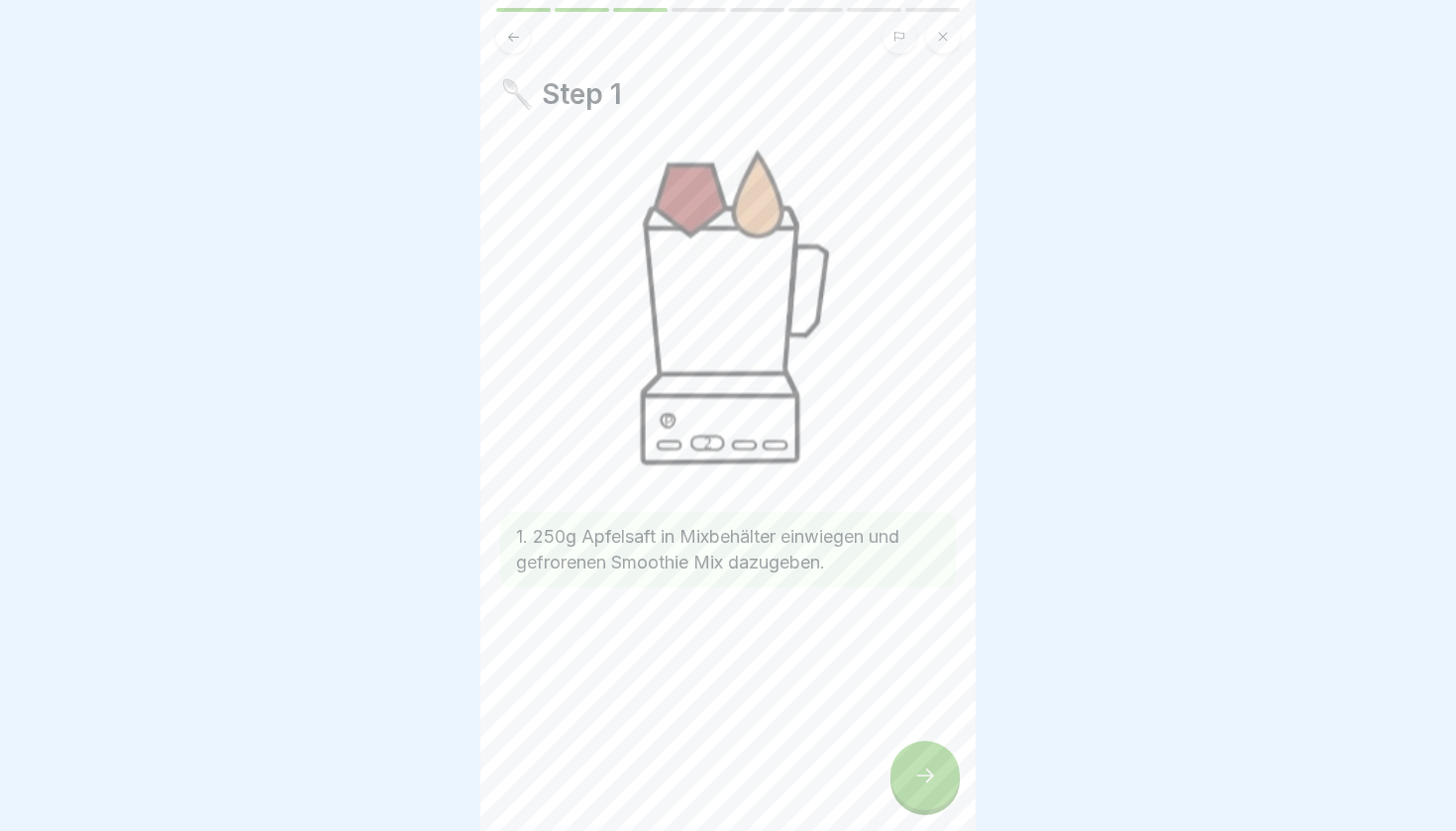
click at [927, 777] on icon at bounding box center [926, 776] width 24 height 24
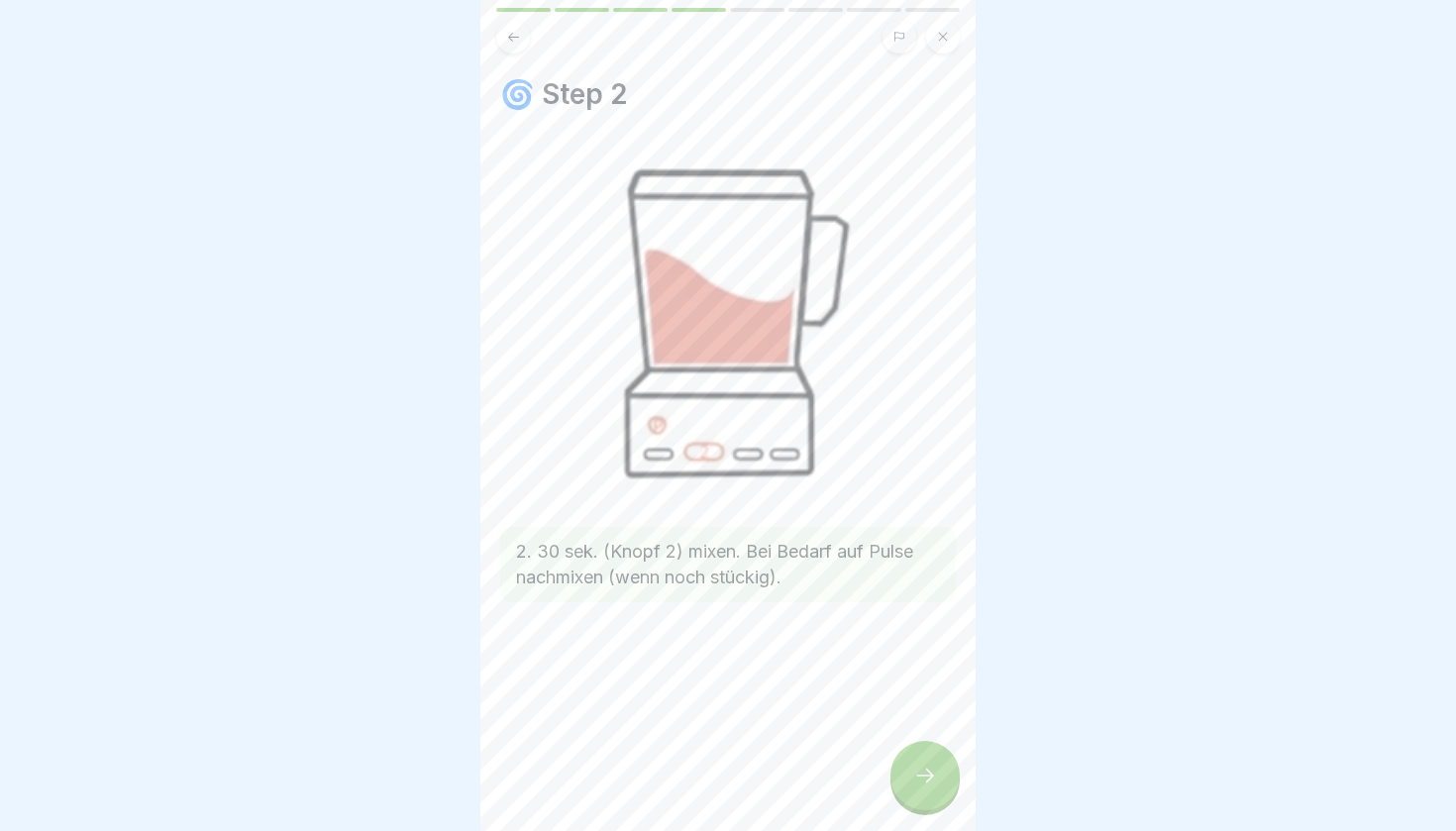
click at [926, 778] on icon at bounding box center [926, 776] width 24 height 24
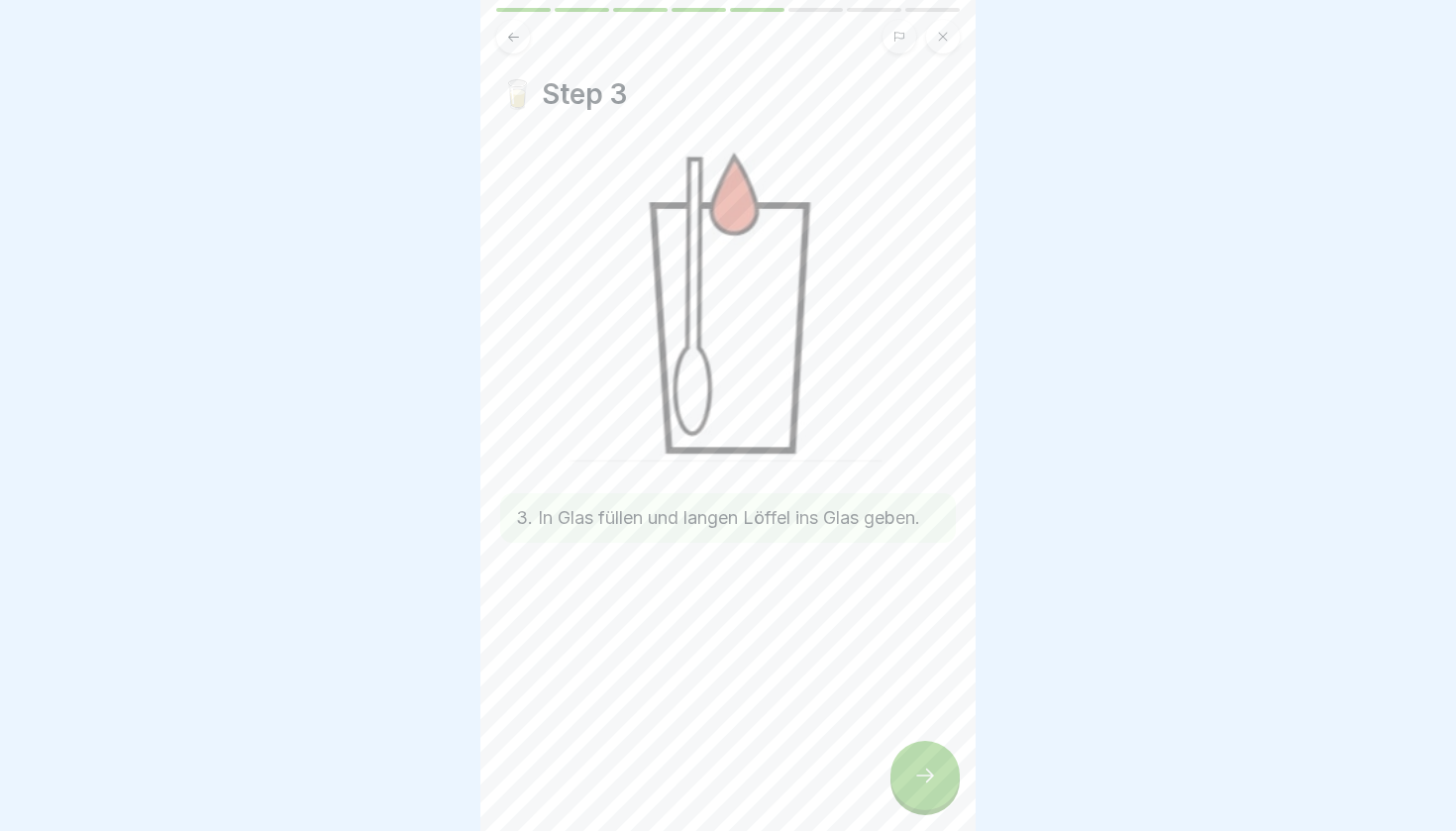
click at [926, 778] on icon at bounding box center [926, 776] width 24 height 24
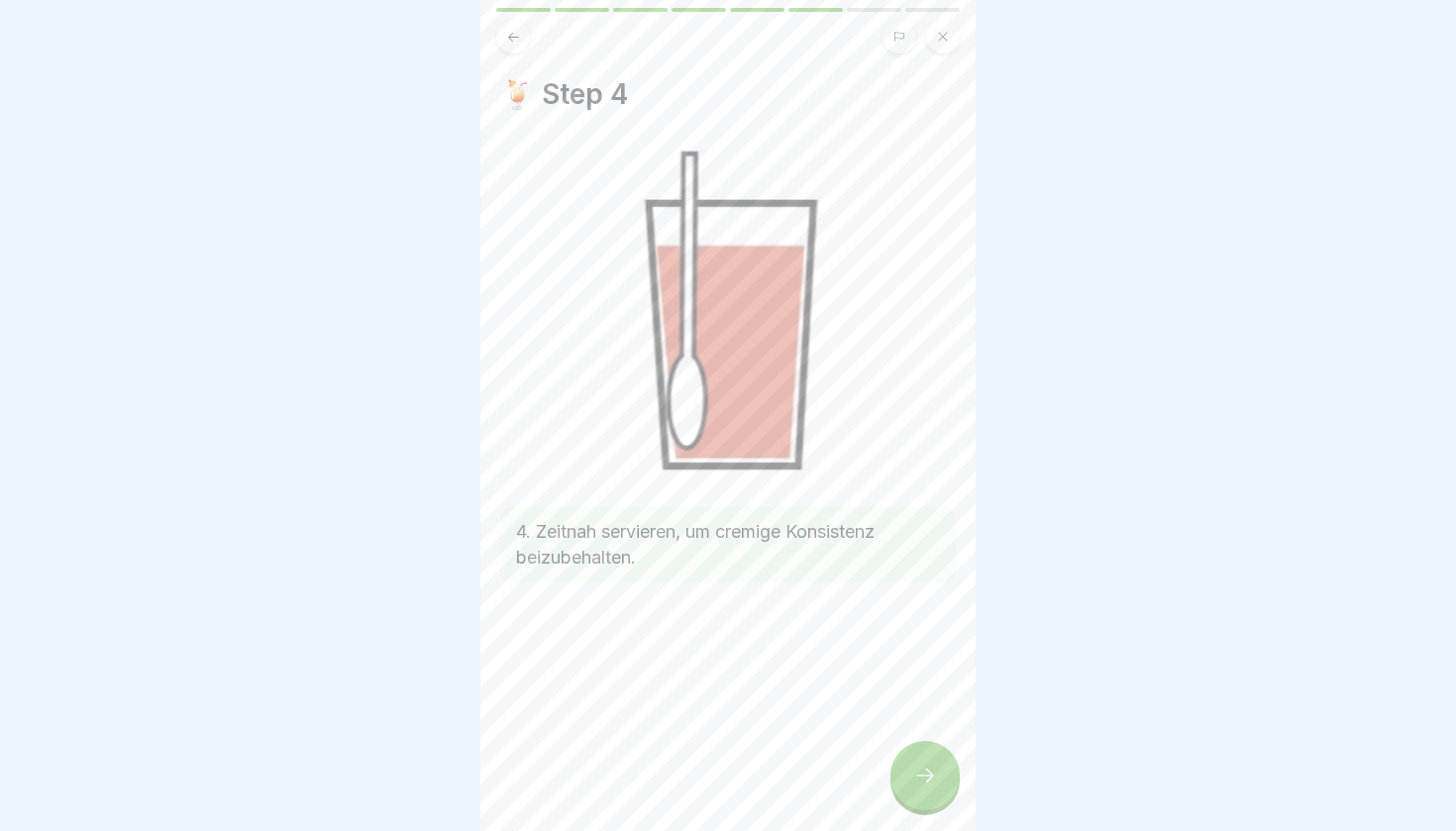
click at [926, 778] on icon at bounding box center [926, 776] width 24 height 24
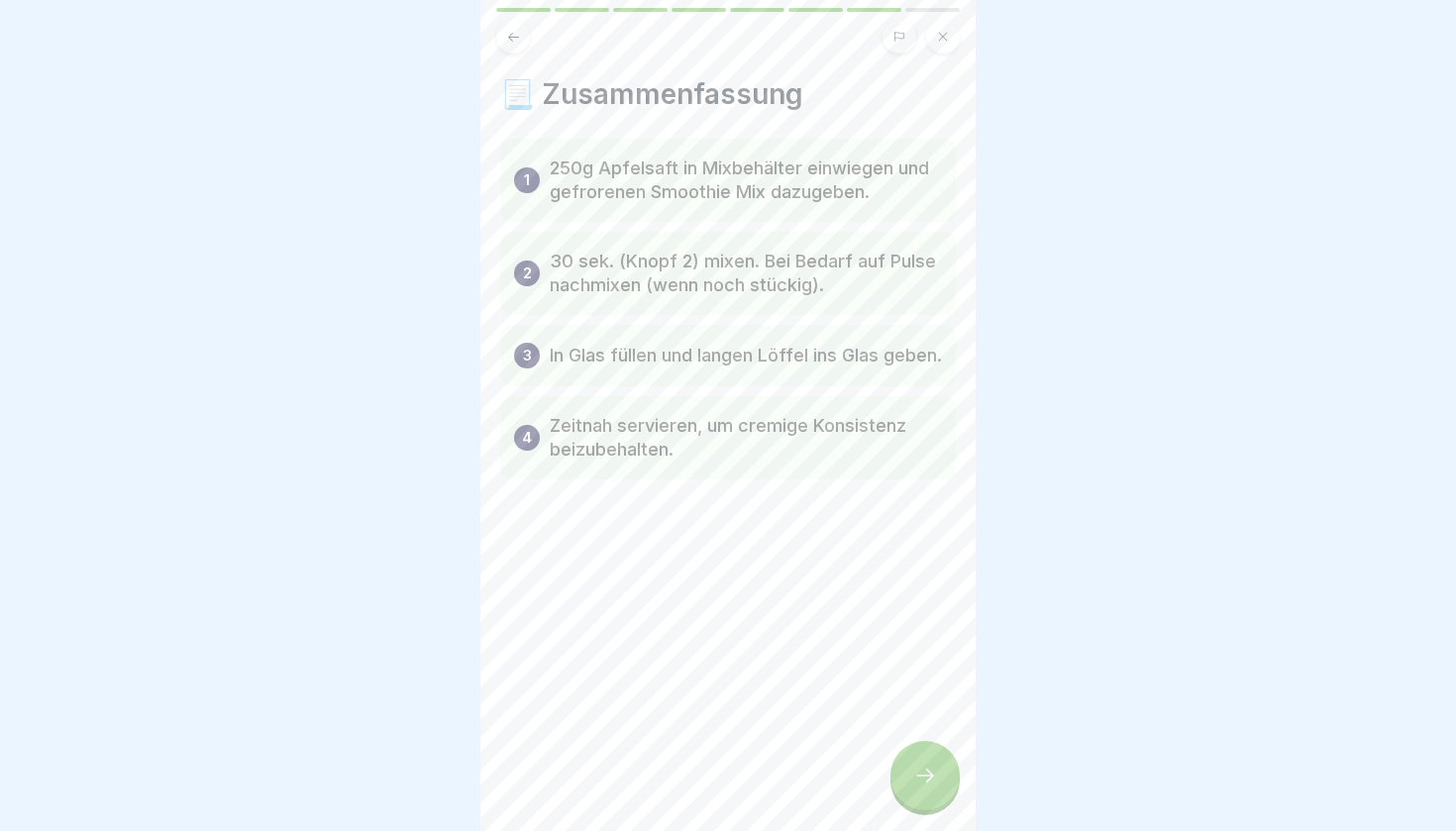
click at [926, 778] on icon at bounding box center [926, 776] width 24 height 24
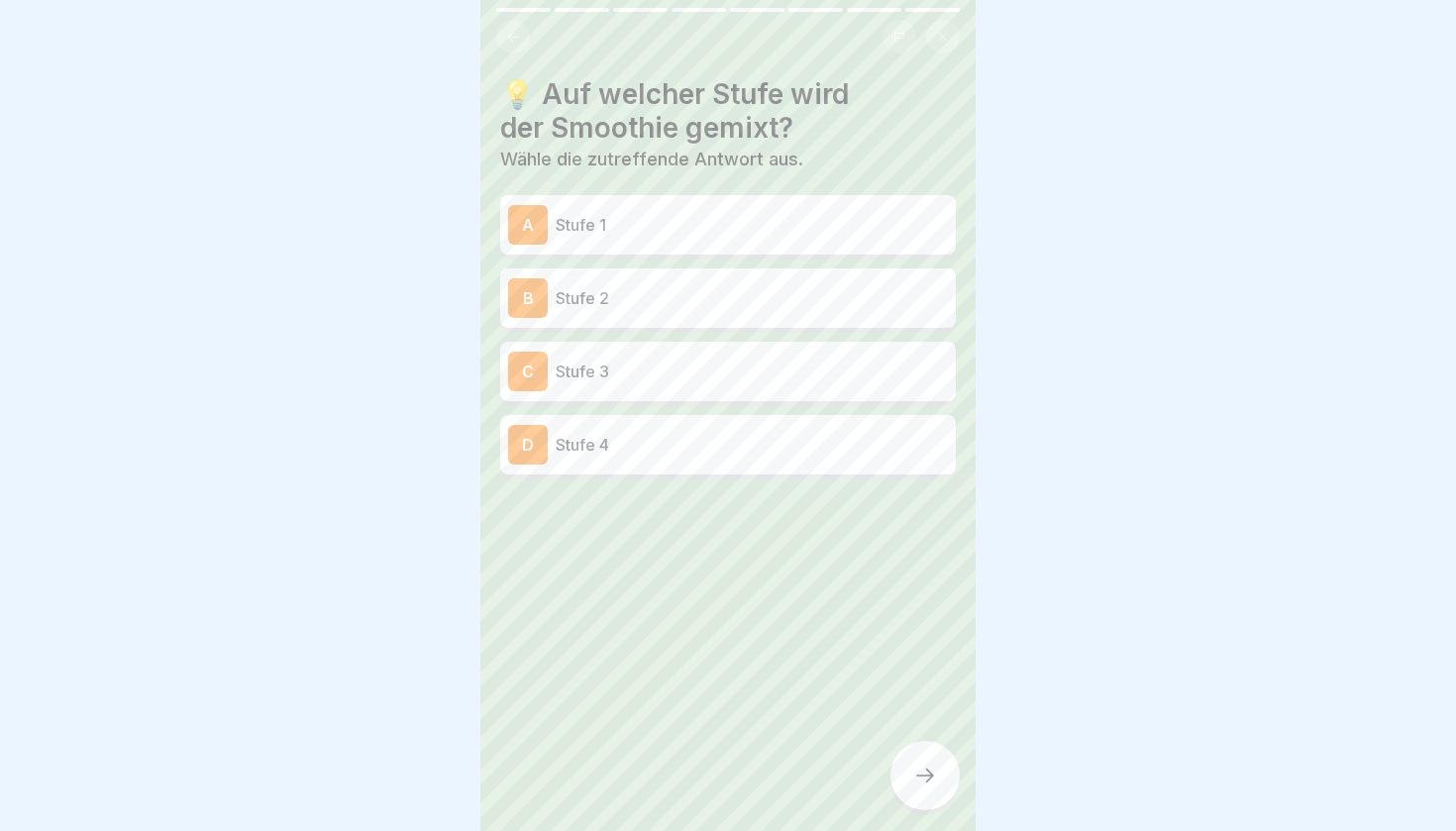
click at [558, 357] on div "C Stufe 3" at bounding box center [728, 372] width 439 height 40
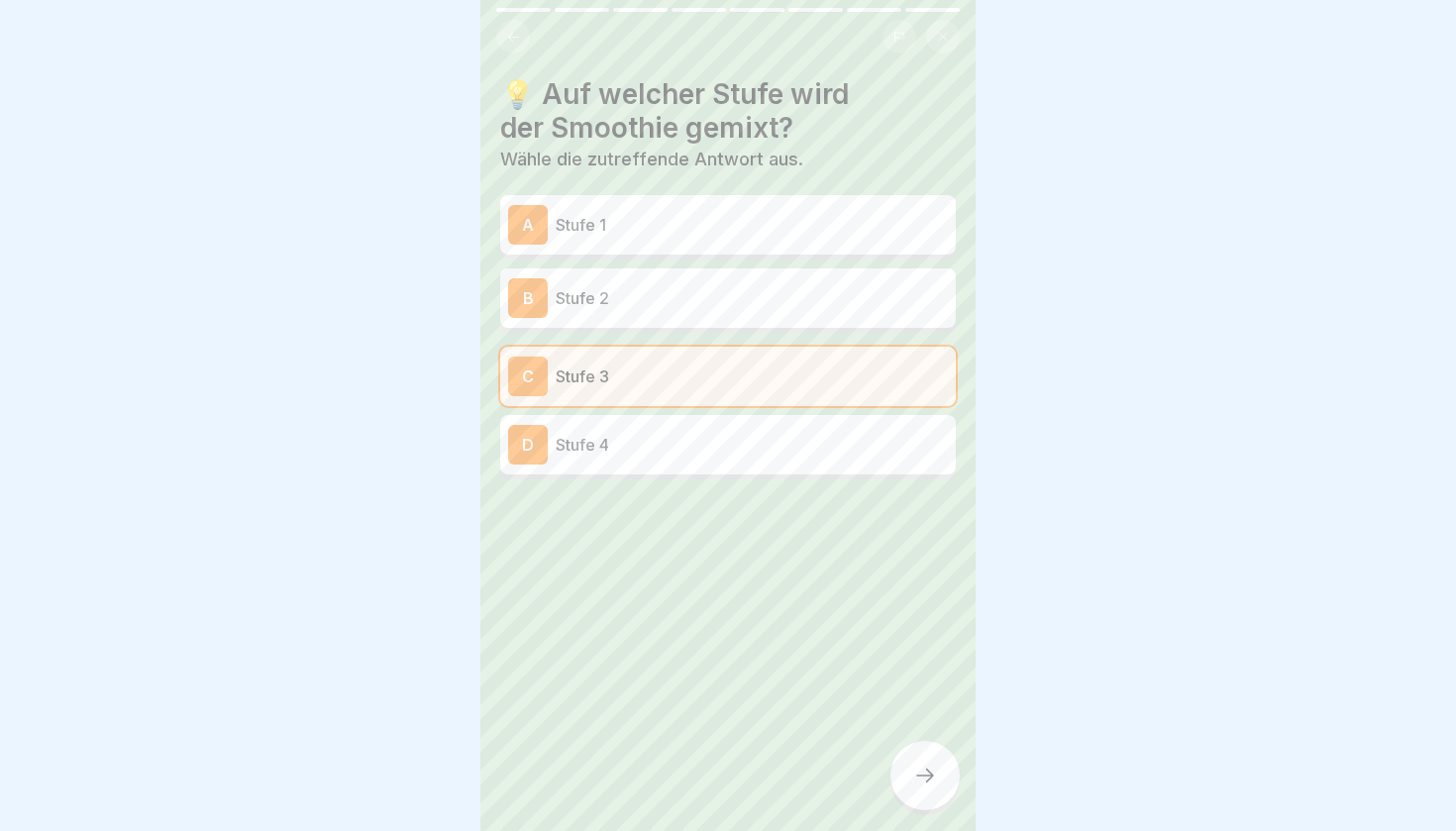
click at [929, 769] on icon at bounding box center [926, 776] width 24 height 24
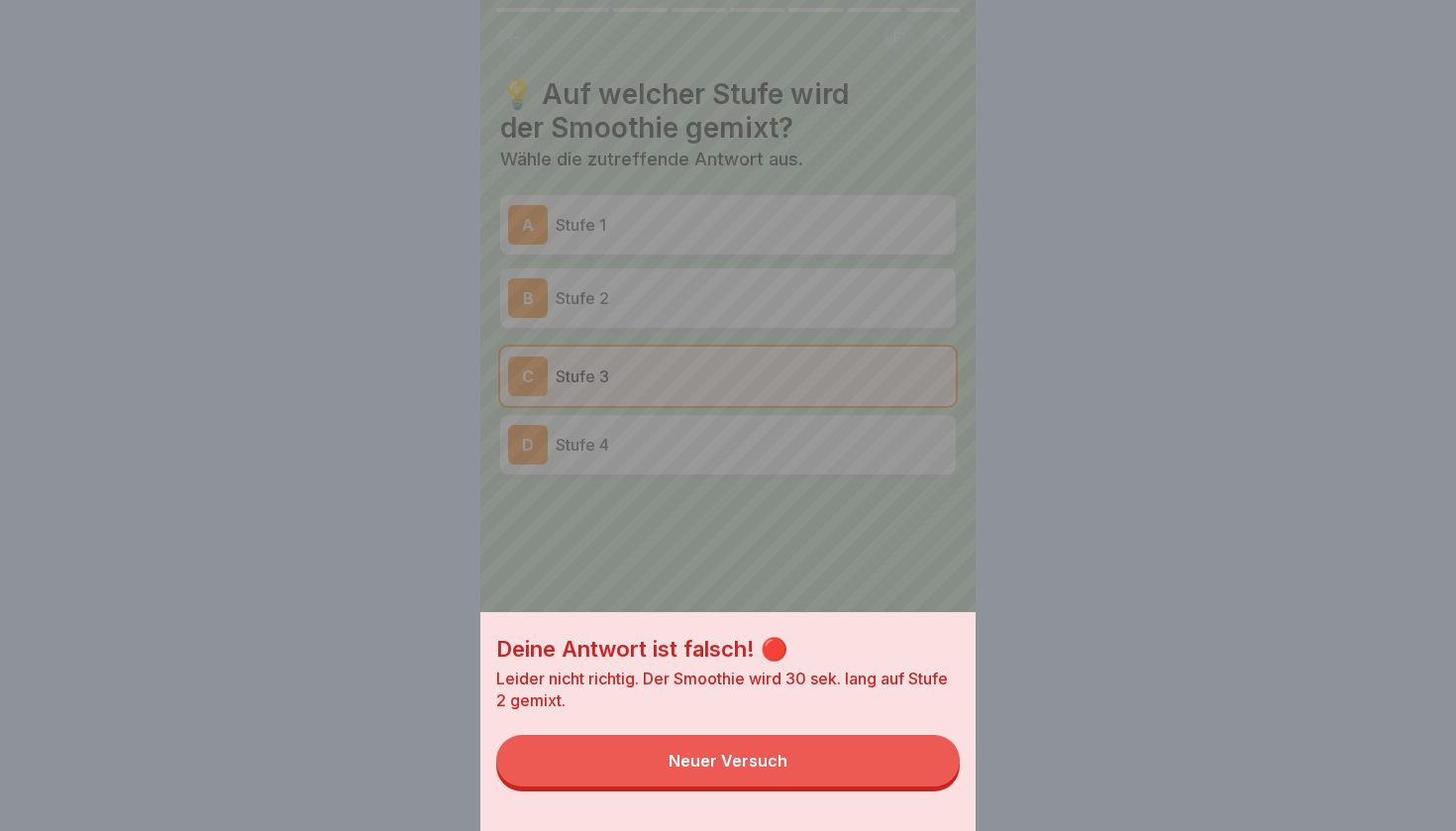
click at [754, 756] on div "Neuer Versuch" at bounding box center [728, 761] width 119 height 18
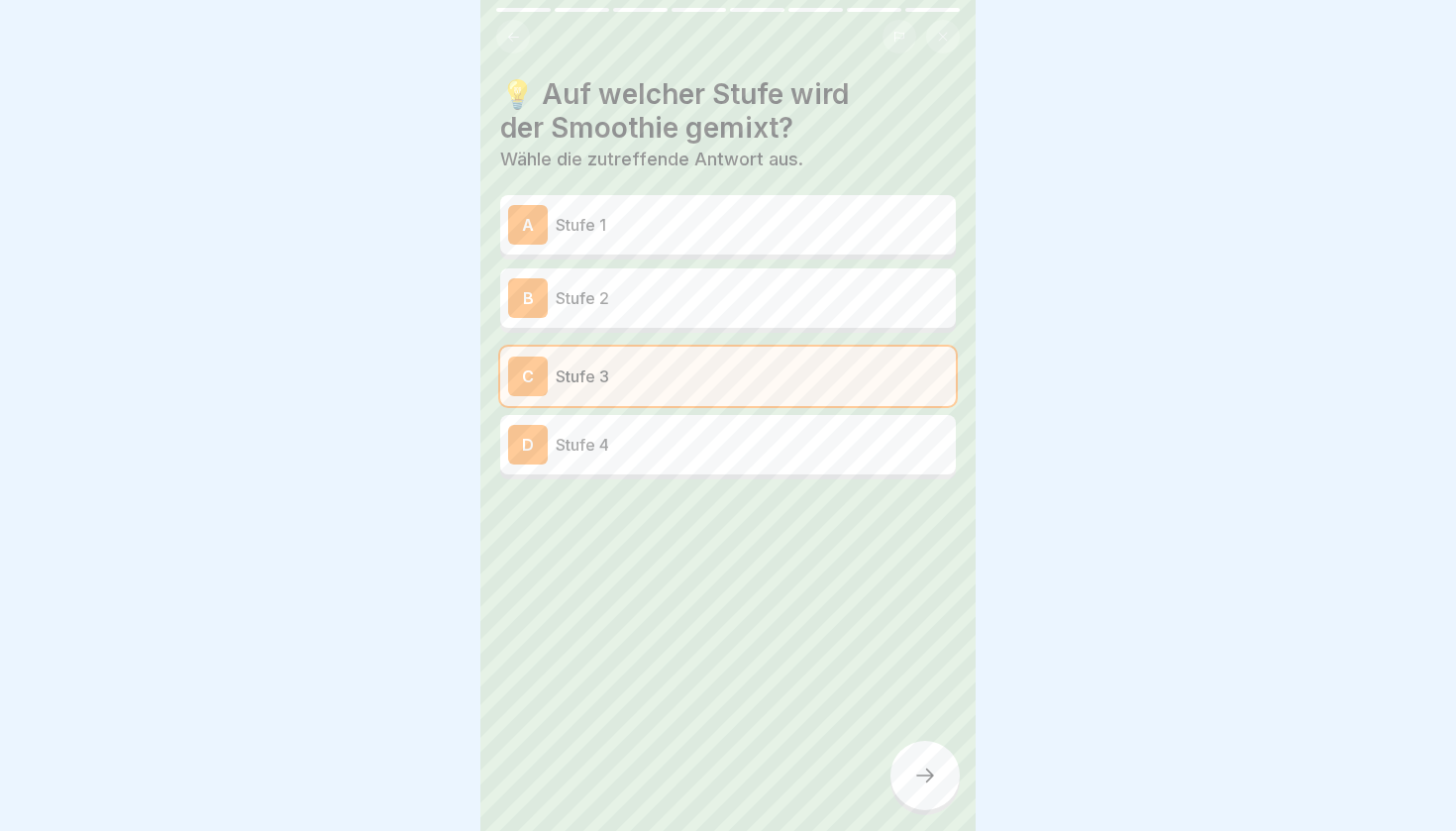
click at [581, 296] on p "Stufe 2" at bounding box center [752, 298] width 393 height 24
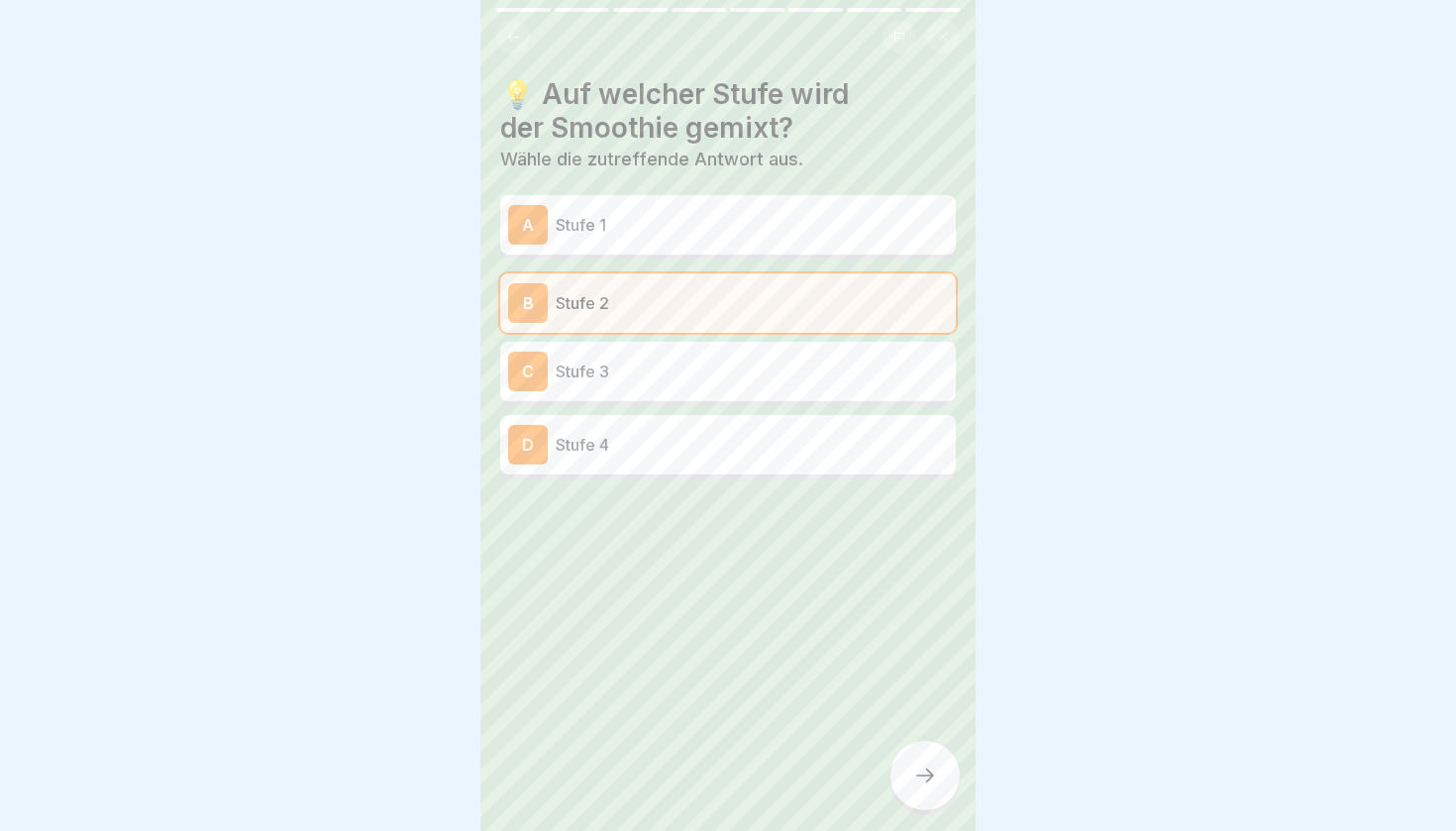
click at [920, 767] on icon at bounding box center [926, 776] width 24 height 24
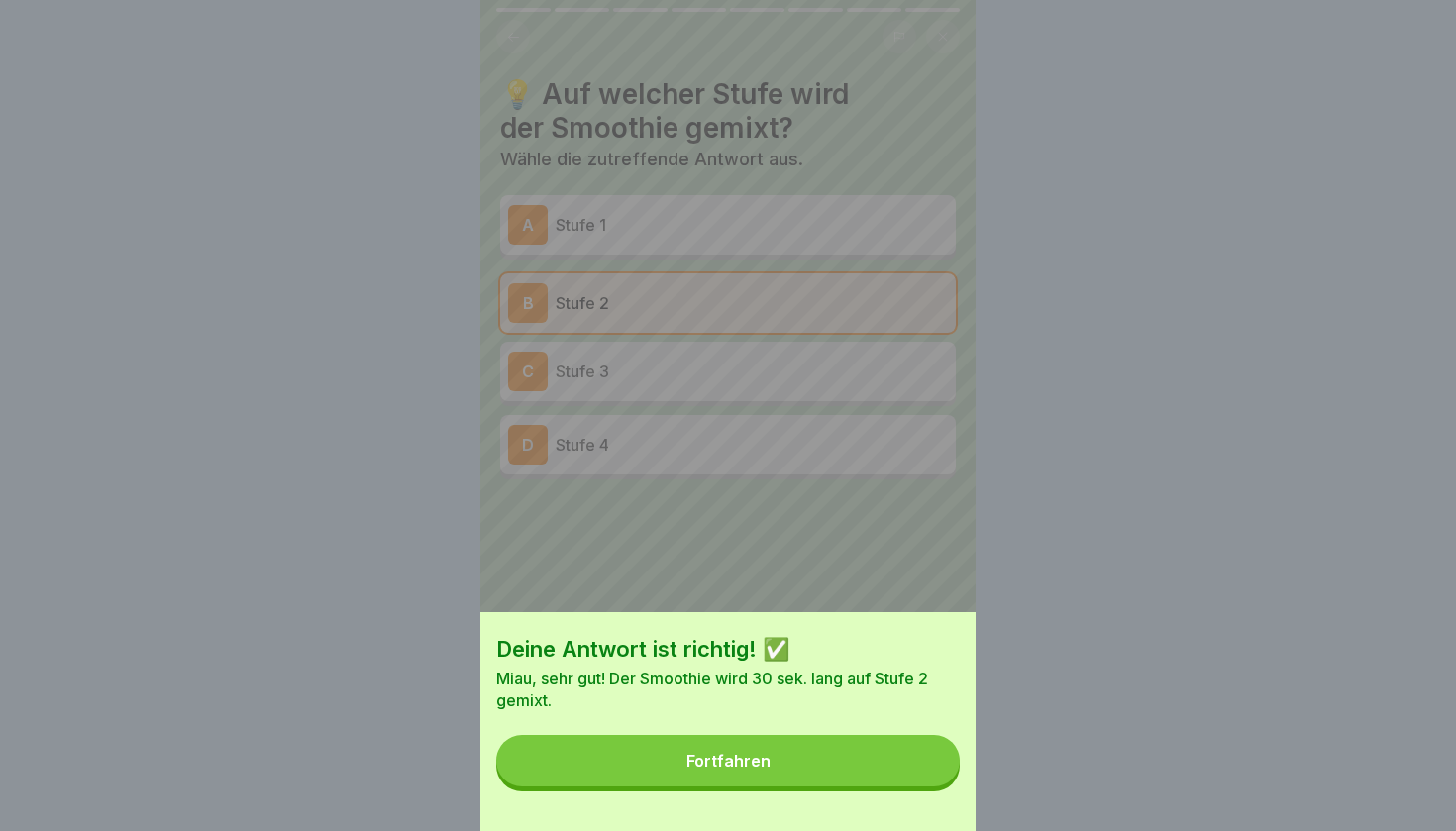
click at [809, 757] on button "Fortfahren" at bounding box center [728, 761] width 463 height 52
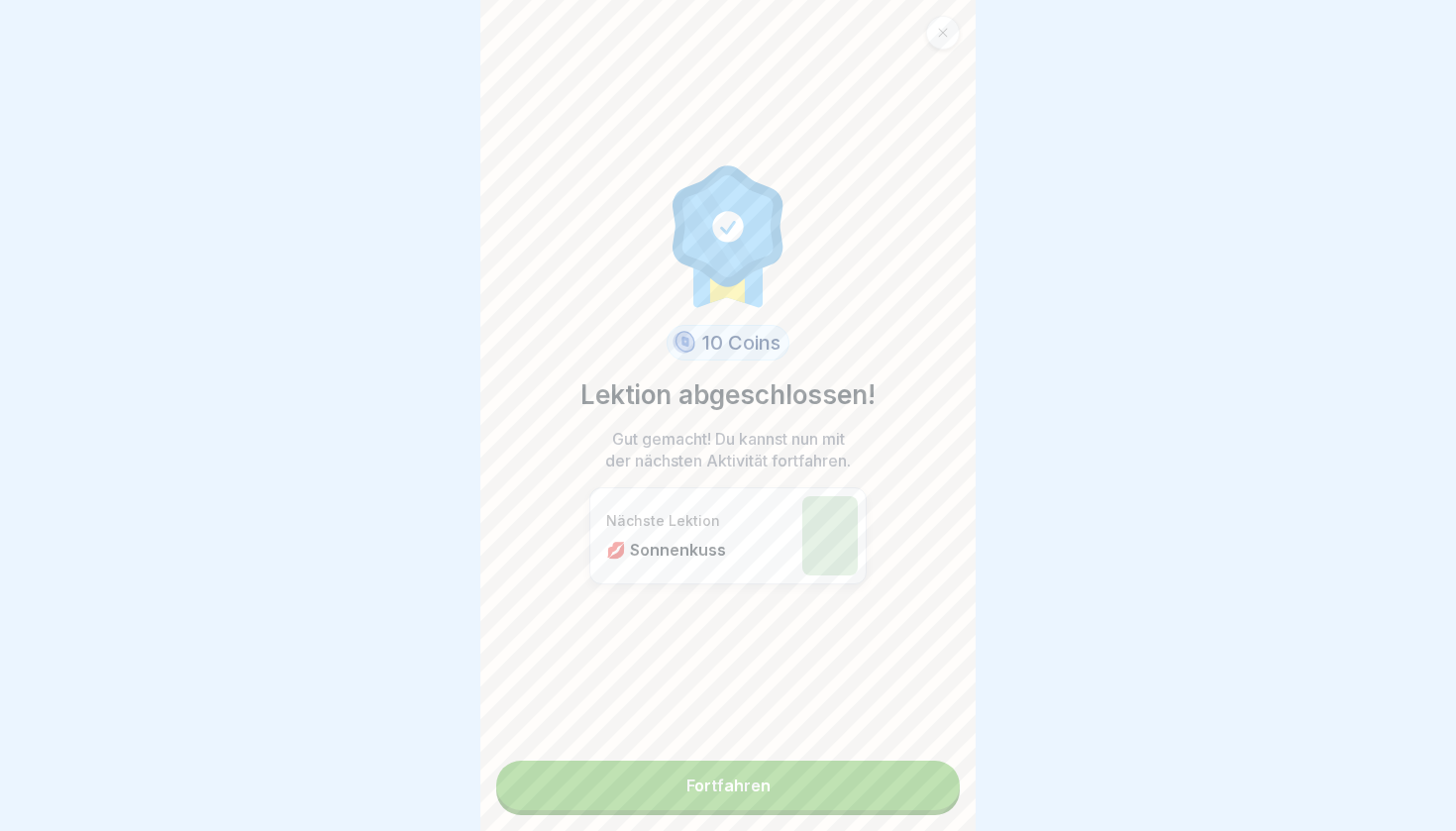
click at [792, 786] on link "Fortfahren" at bounding box center [728, 786] width 463 height 50
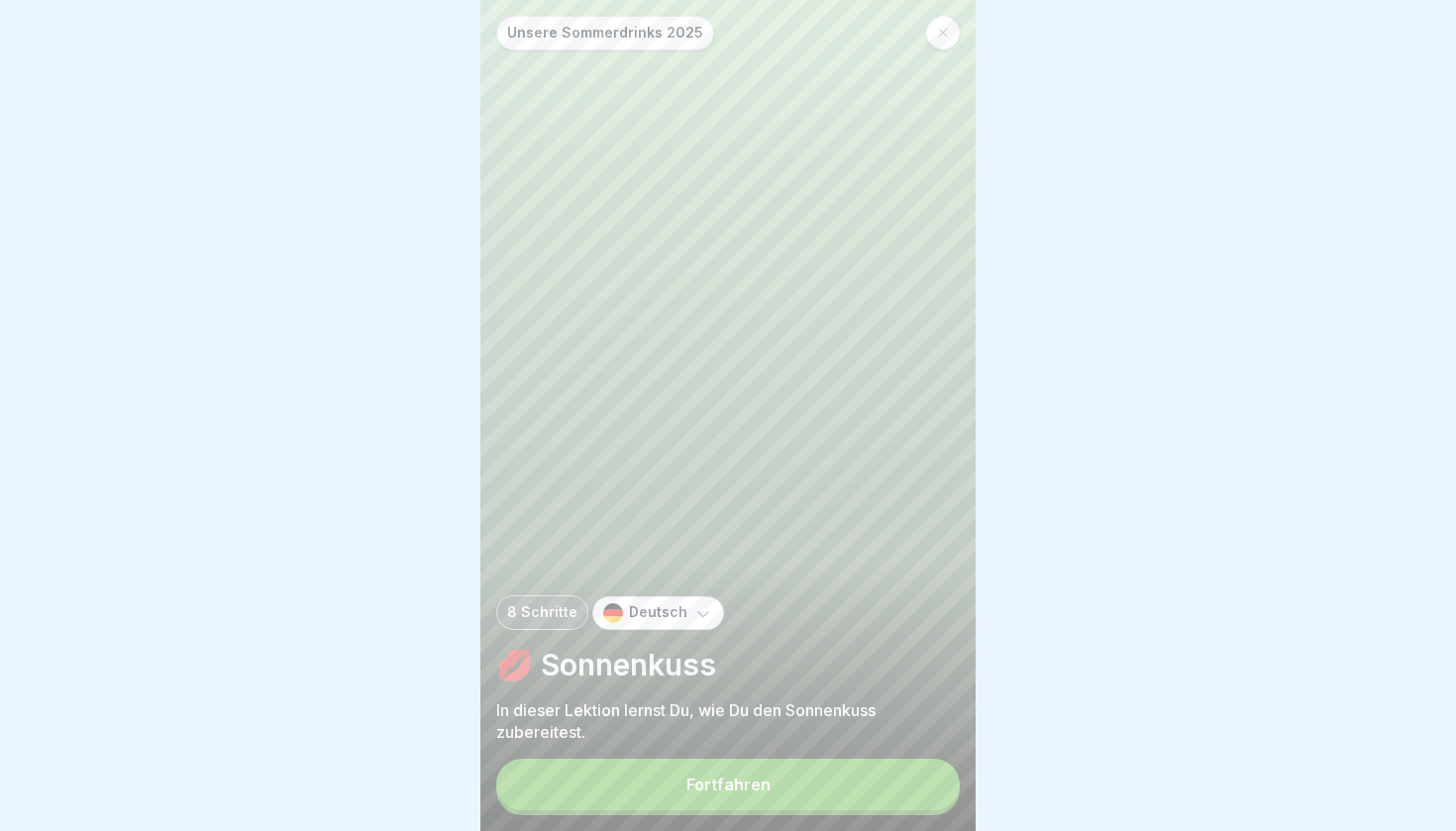
click at [792, 786] on button "Fortfahren" at bounding box center [728, 785] width 463 height 52
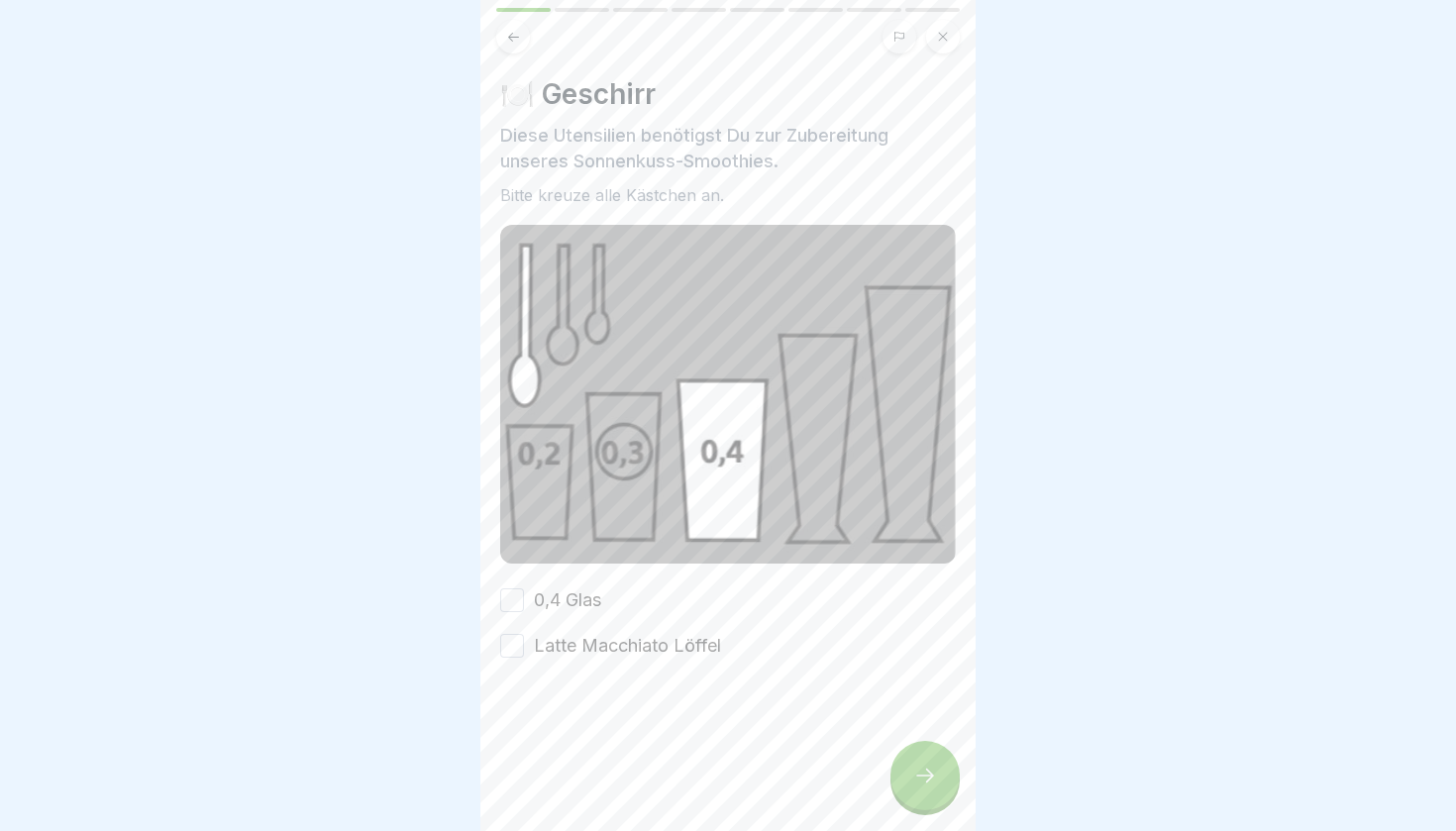
click at [512, 597] on button "0,4 Glas" at bounding box center [512, 601] width 24 height 24
click at [515, 638] on div "0,4 Glas Latte Macchiato Löffel" at bounding box center [728, 624] width 455 height 72
click at [515, 639] on button "Latte Macchiato Löffel" at bounding box center [512, 646] width 24 height 24
click at [925, 767] on icon at bounding box center [926, 776] width 24 height 24
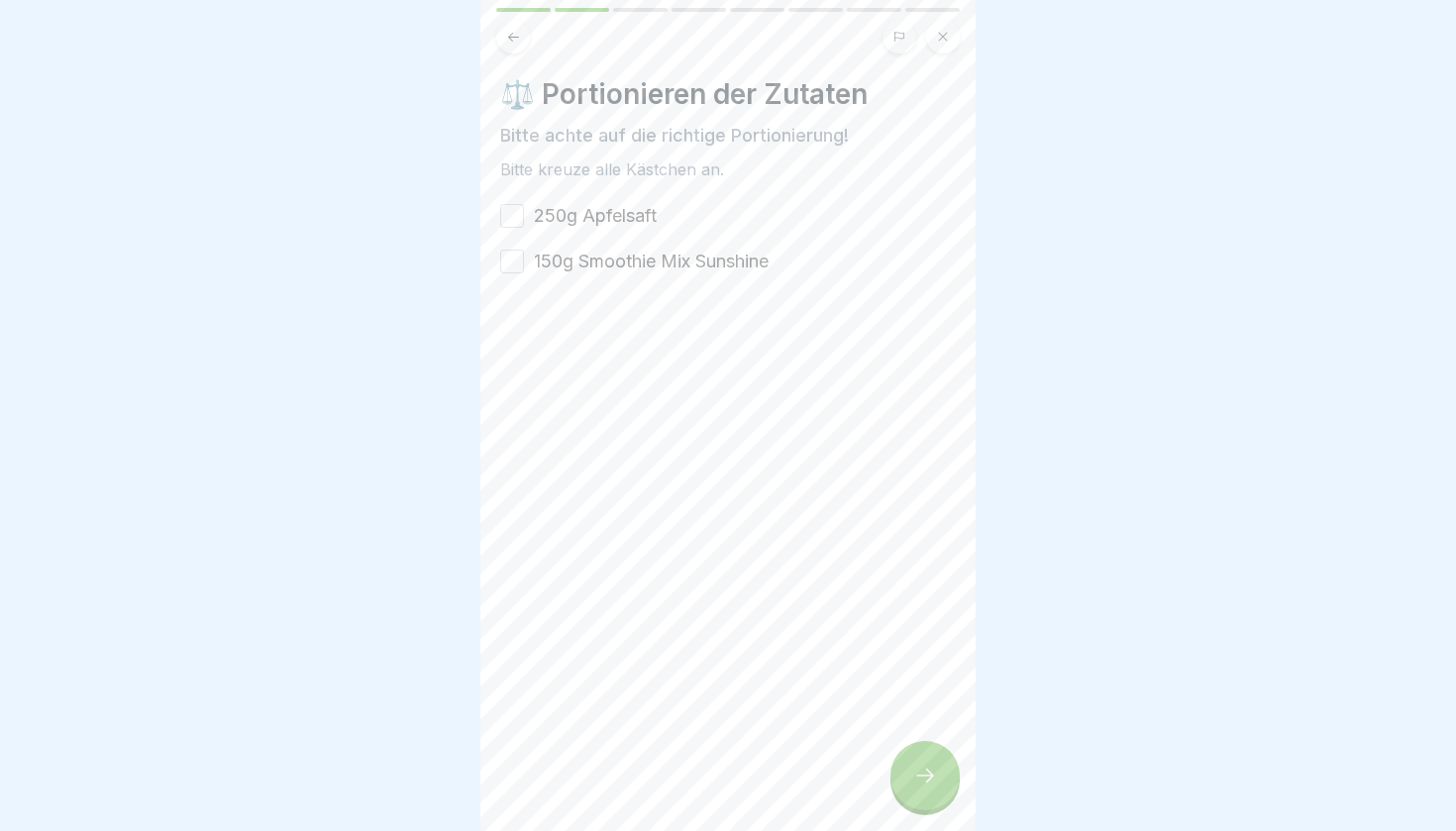
click at [516, 217] on button "250g Apfelsaft" at bounding box center [512, 216] width 24 height 24
click at [513, 257] on button "150g Smoothie Mix Sunshine" at bounding box center [512, 262] width 24 height 24
click at [937, 787] on icon at bounding box center [926, 776] width 24 height 24
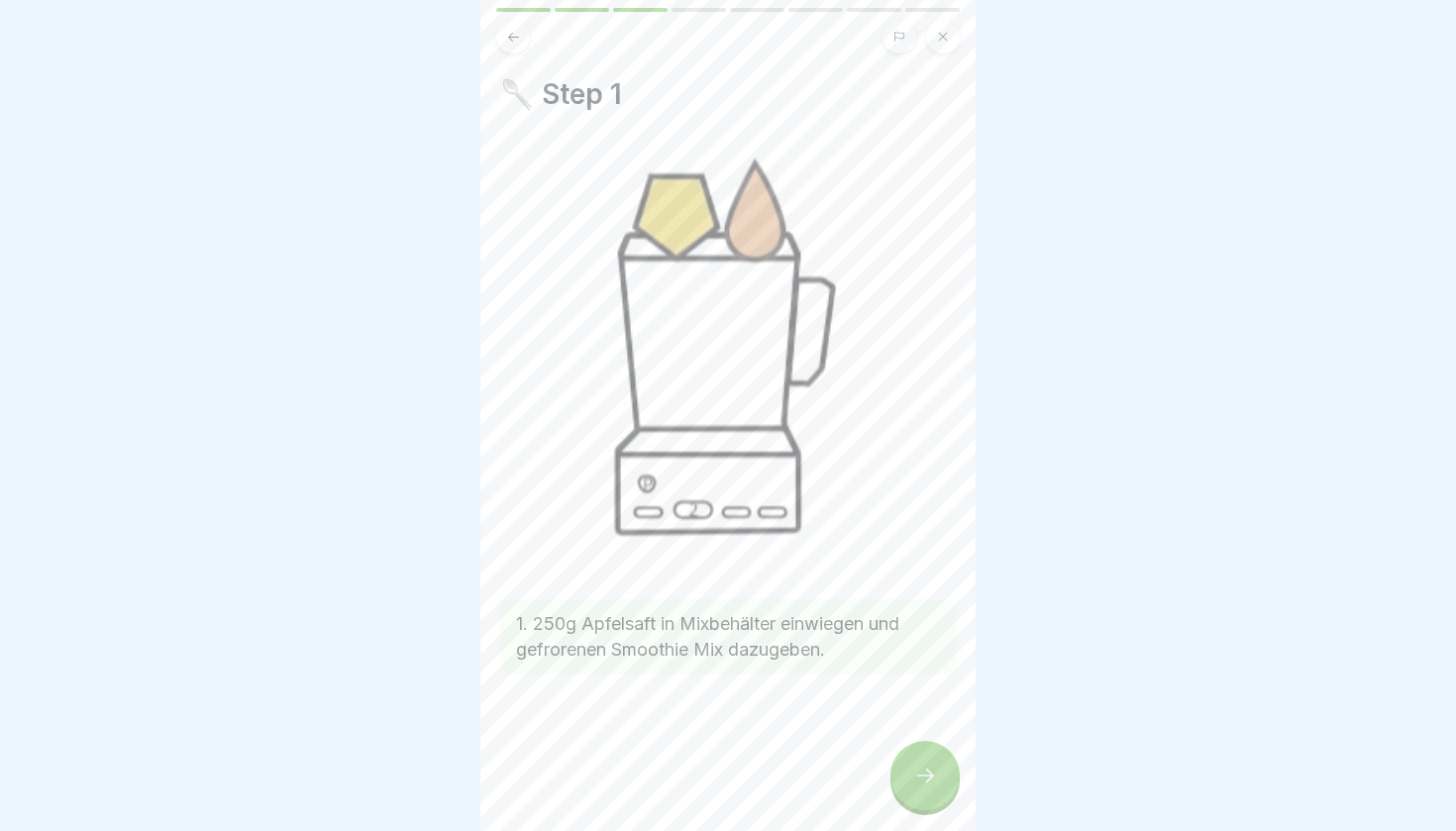
click at [922, 781] on icon at bounding box center [926, 776] width 24 height 24
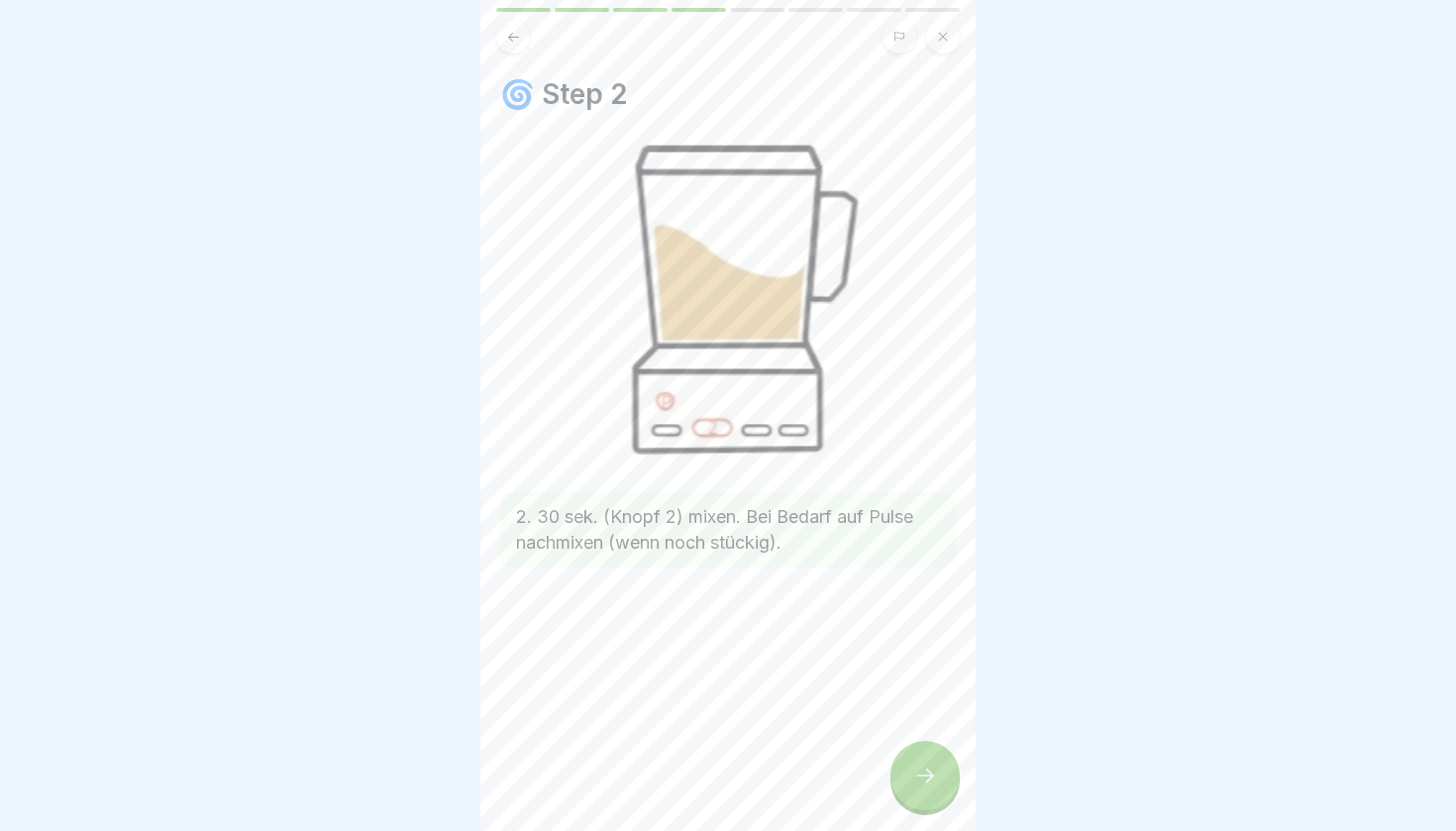
click at [927, 770] on icon at bounding box center [926, 776] width 24 height 24
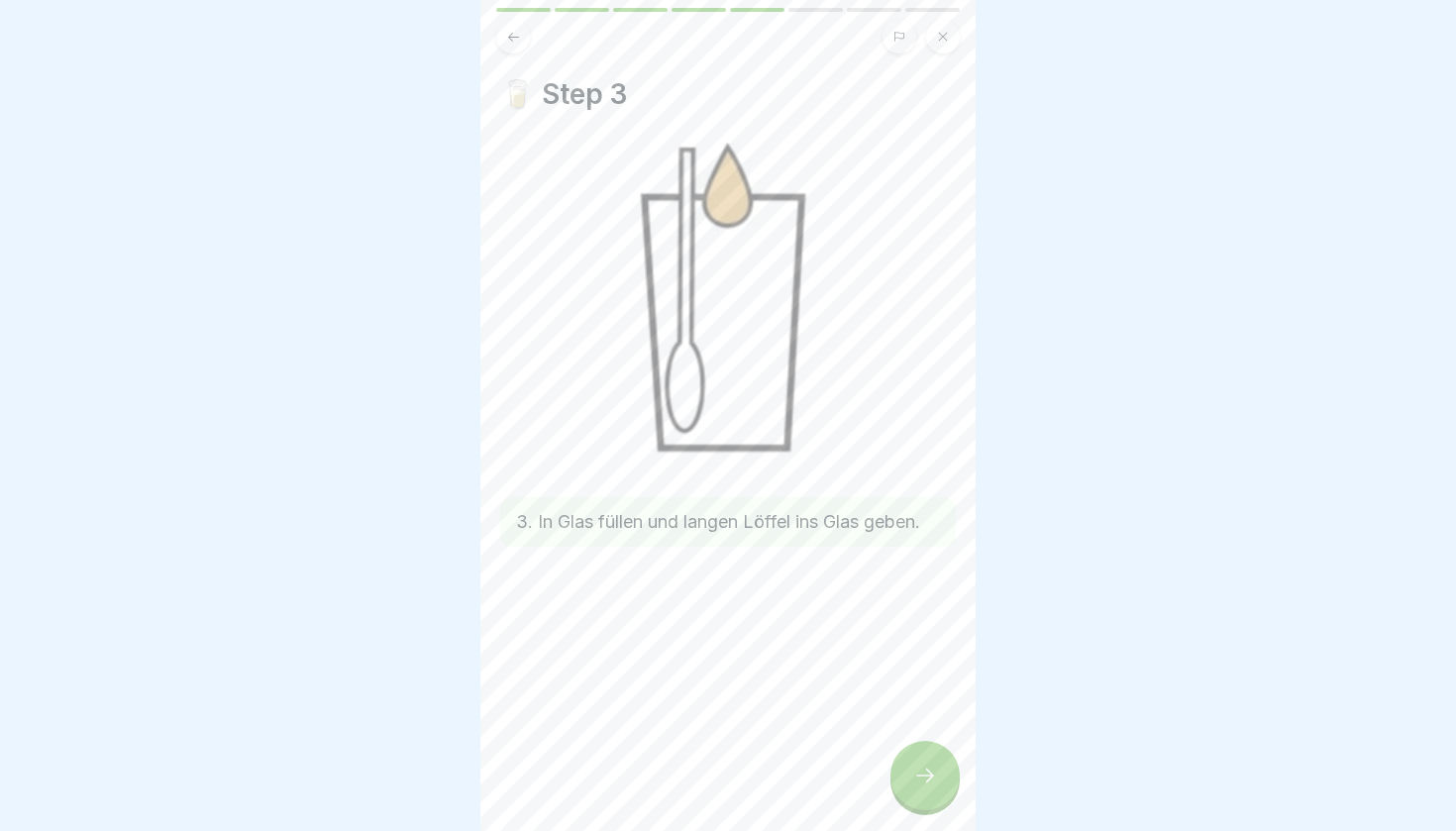
click at [928, 770] on icon at bounding box center [926, 776] width 24 height 24
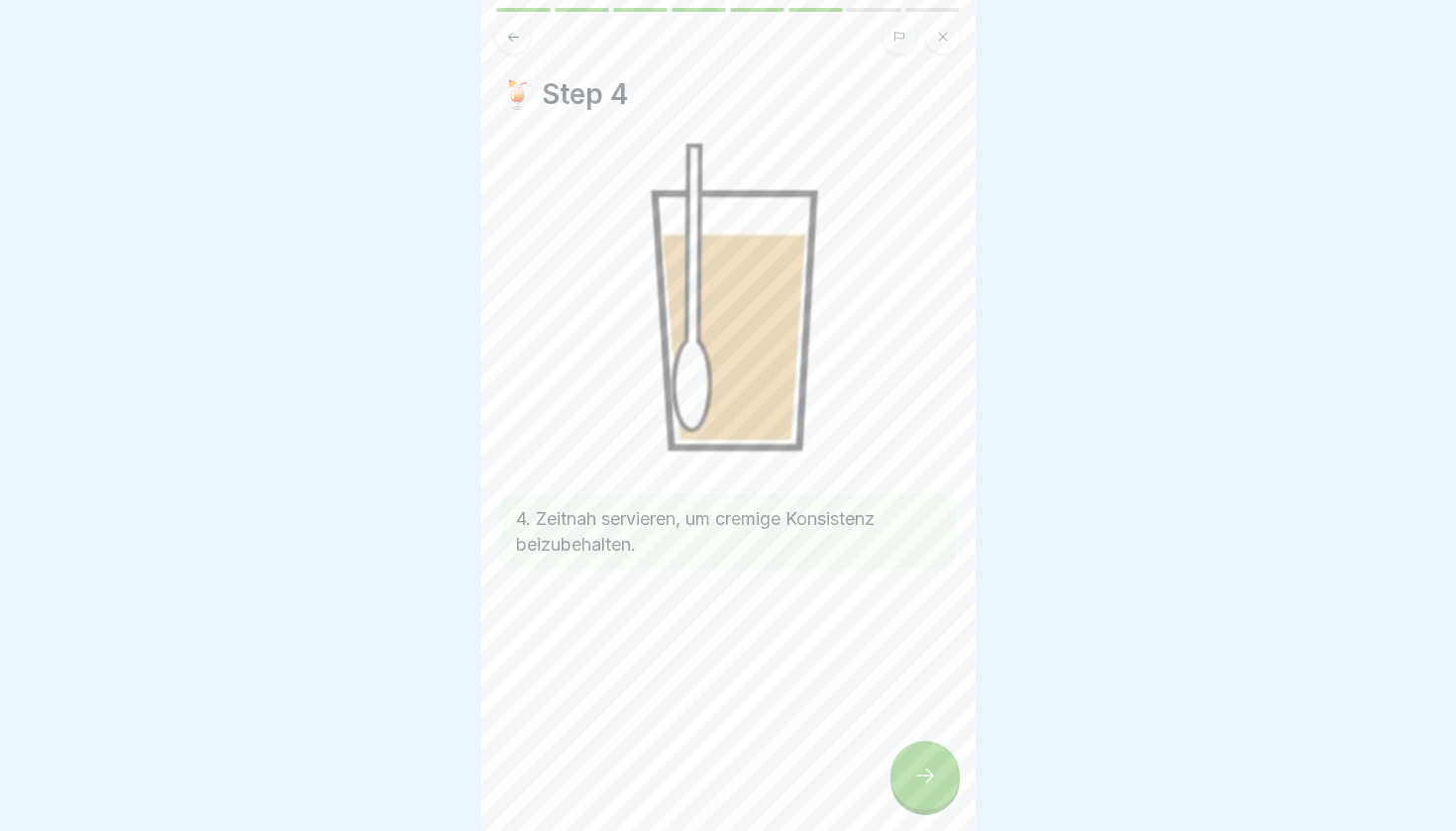
click at [928, 770] on icon at bounding box center [926, 776] width 24 height 24
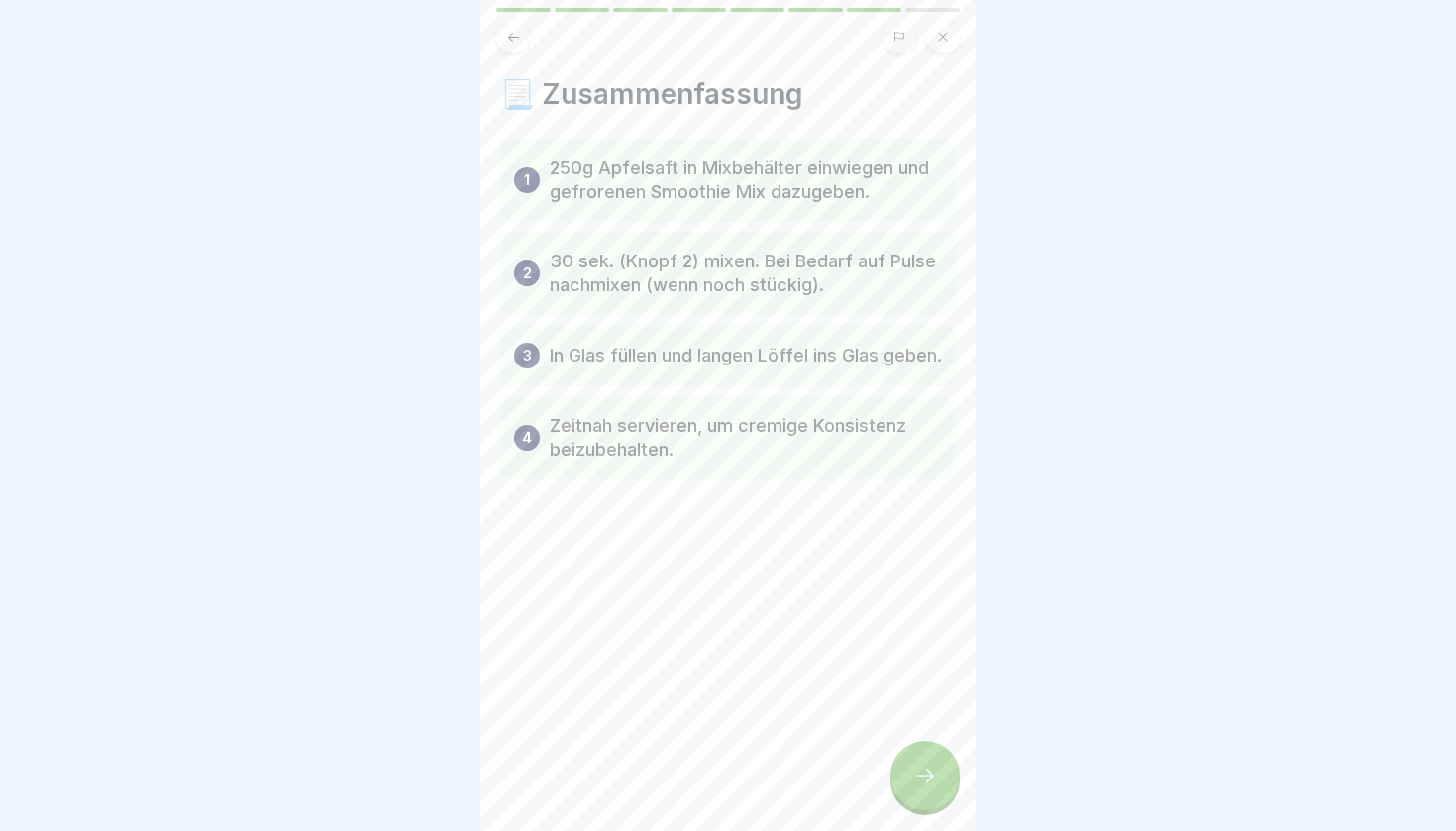
click at [927, 761] on div at bounding box center [926, 776] width 70 height 70
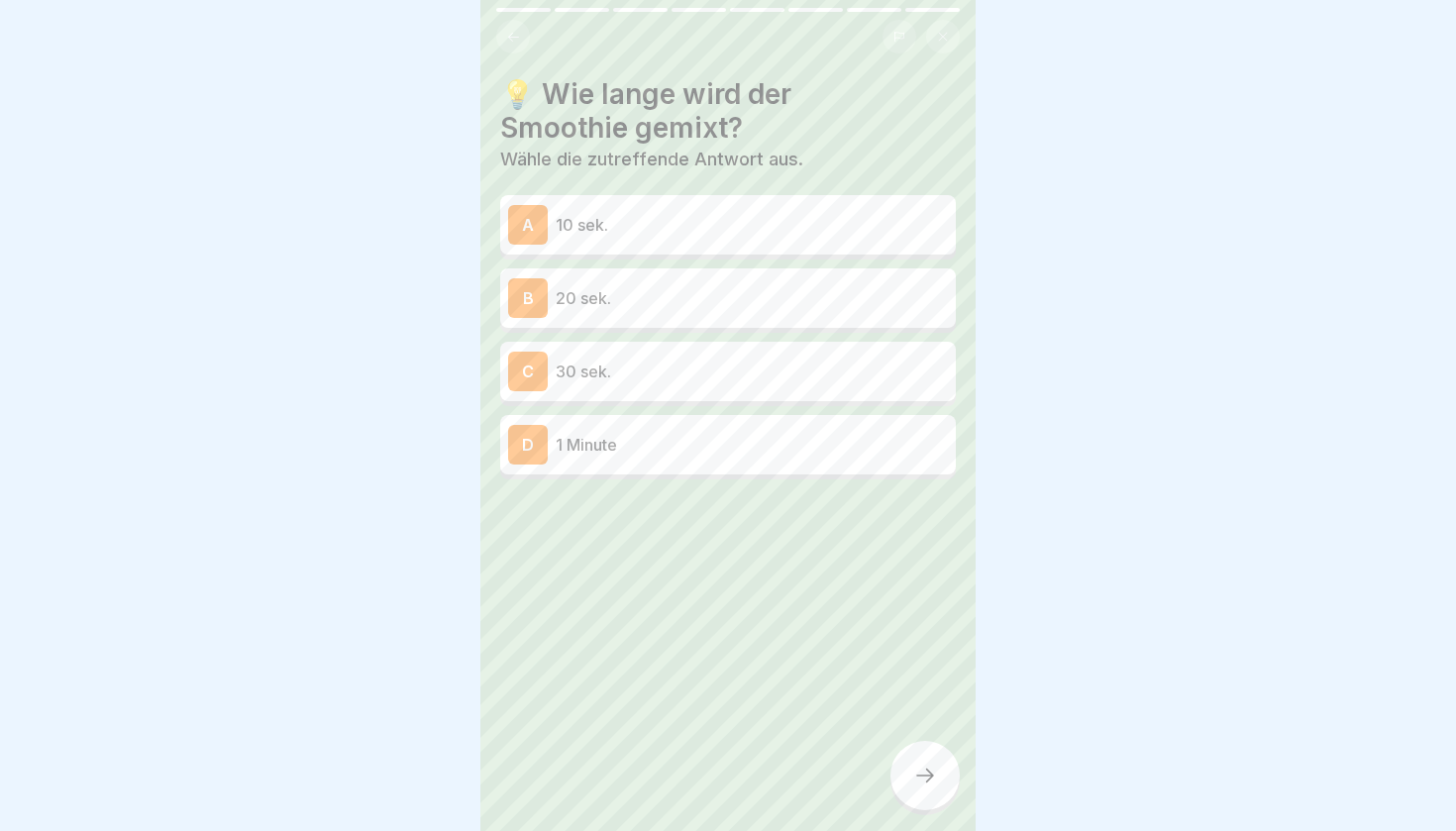
click at [603, 318] on div "B 20 sek." at bounding box center [728, 298] width 455 height 60
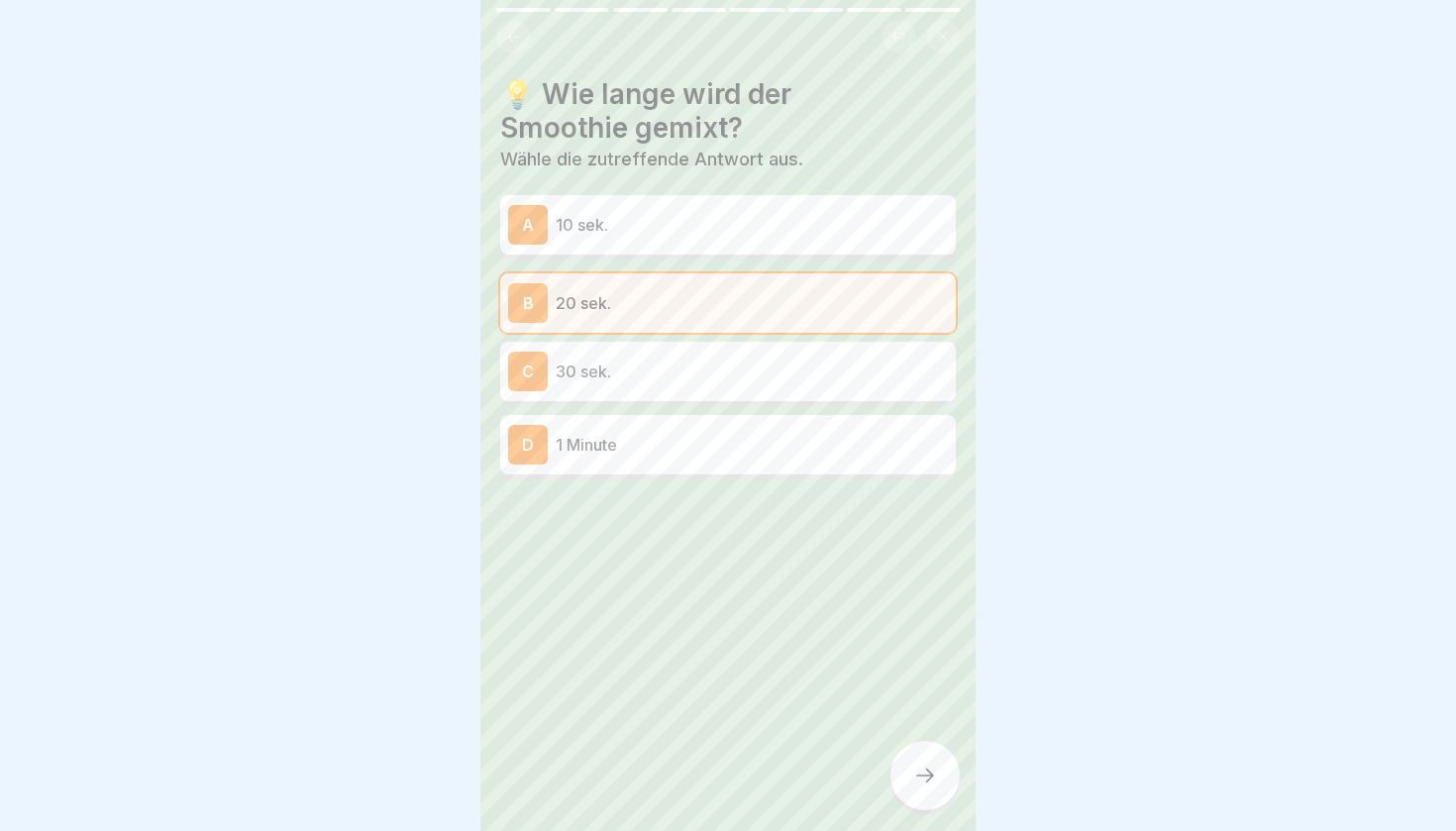
click at [716, 382] on p "30 sek." at bounding box center [752, 372] width 393 height 24
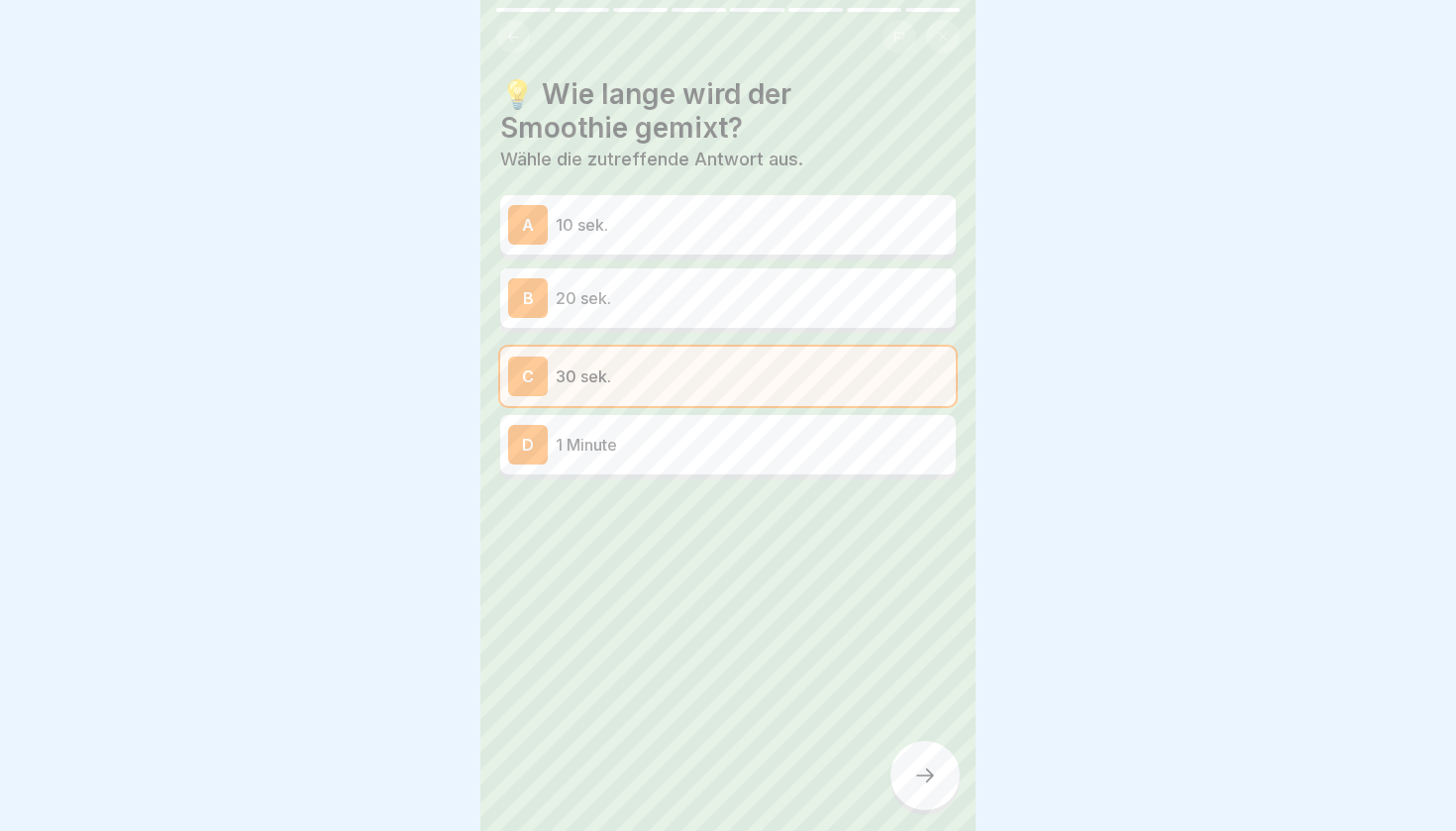
click at [695, 306] on p "20 sek." at bounding box center [752, 298] width 393 height 24
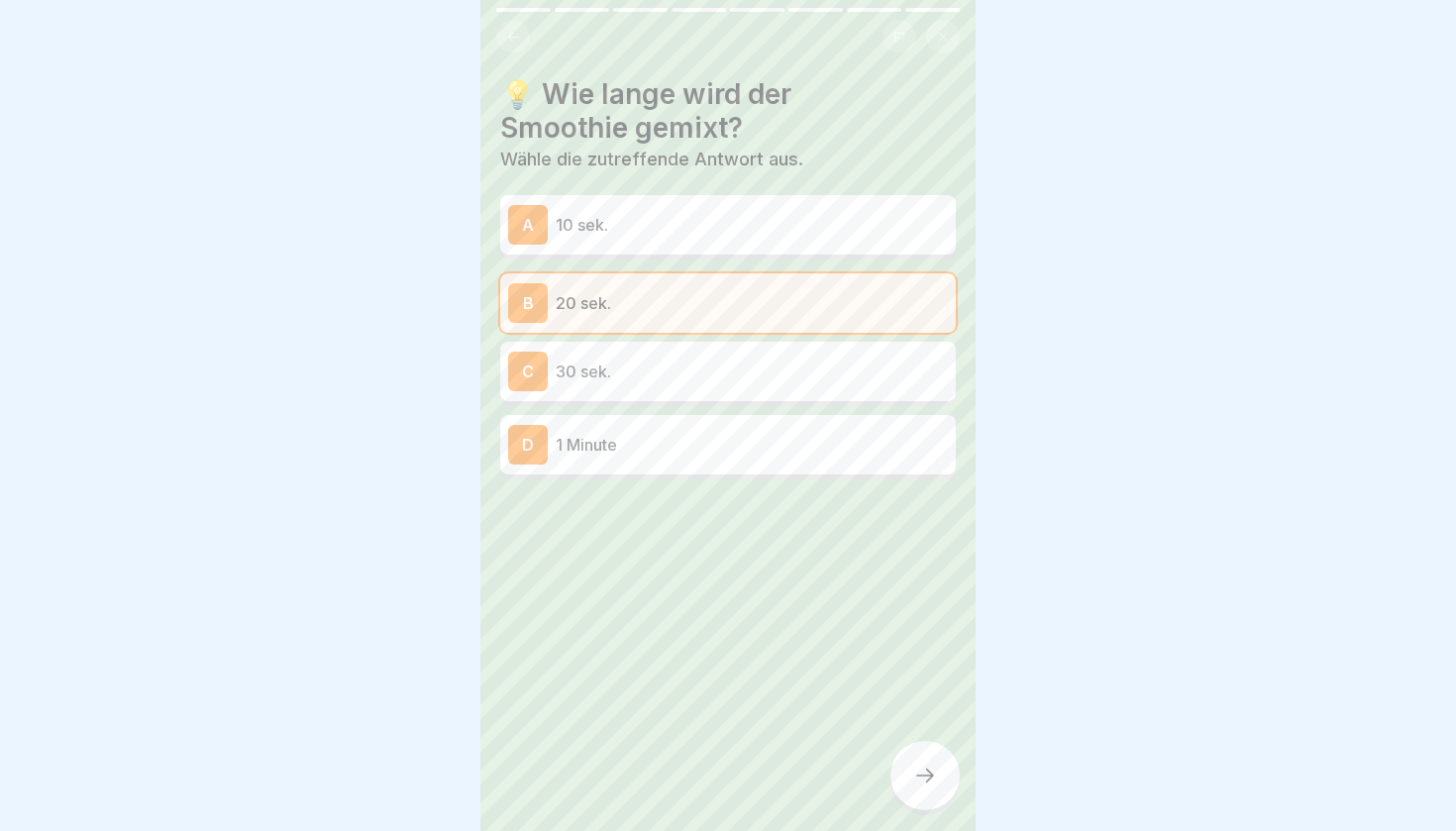
click at [931, 776] on icon at bounding box center [926, 776] width 24 height 24
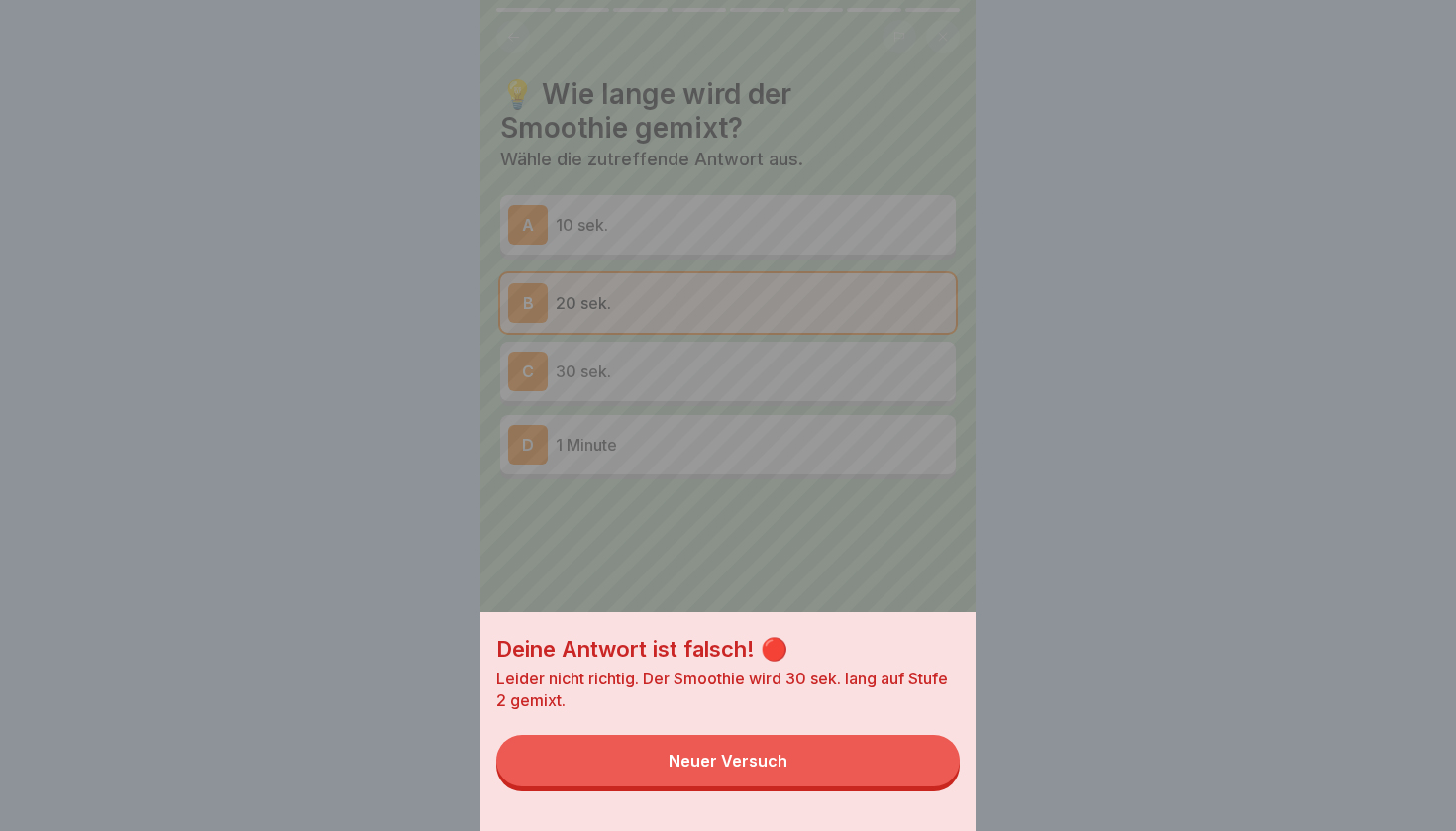
click at [771, 756] on div "Neuer Versuch" at bounding box center [728, 761] width 119 height 18
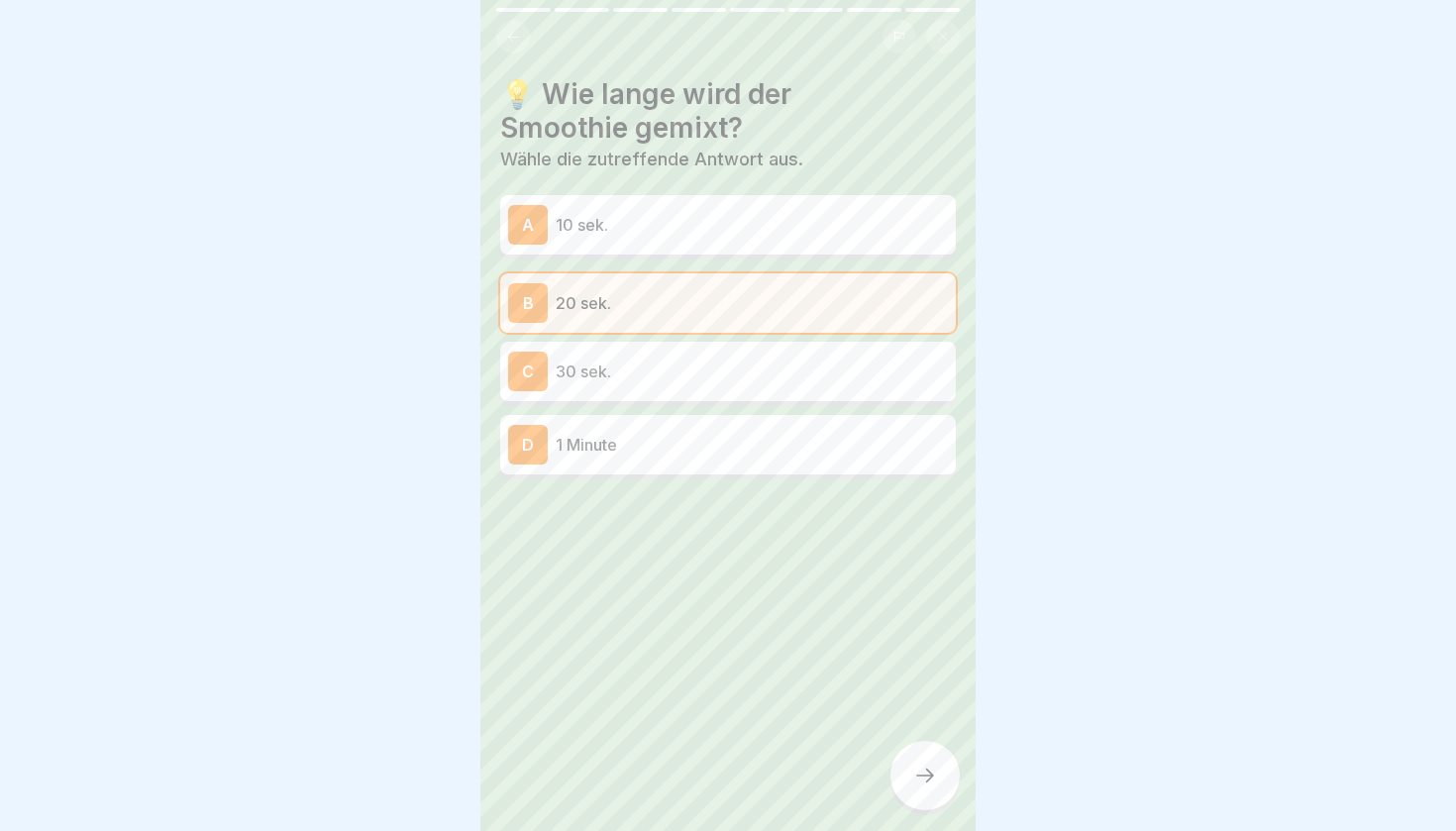
click at [694, 395] on div "C 30 sek." at bounding box center [728, 372] width 455 height 60
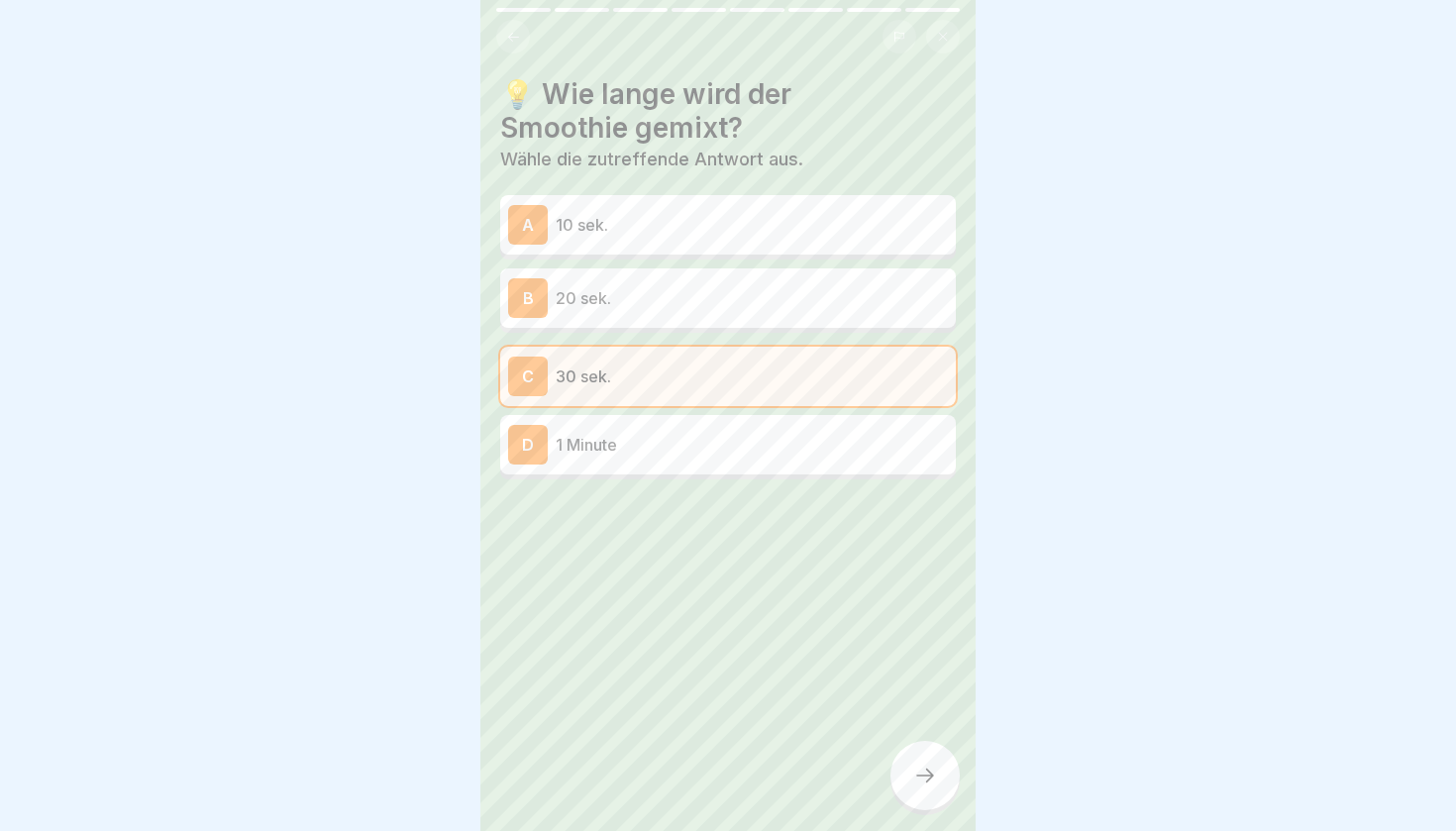
click at [941, 773] on div at bounding box center [926, 776] width 70 height 70
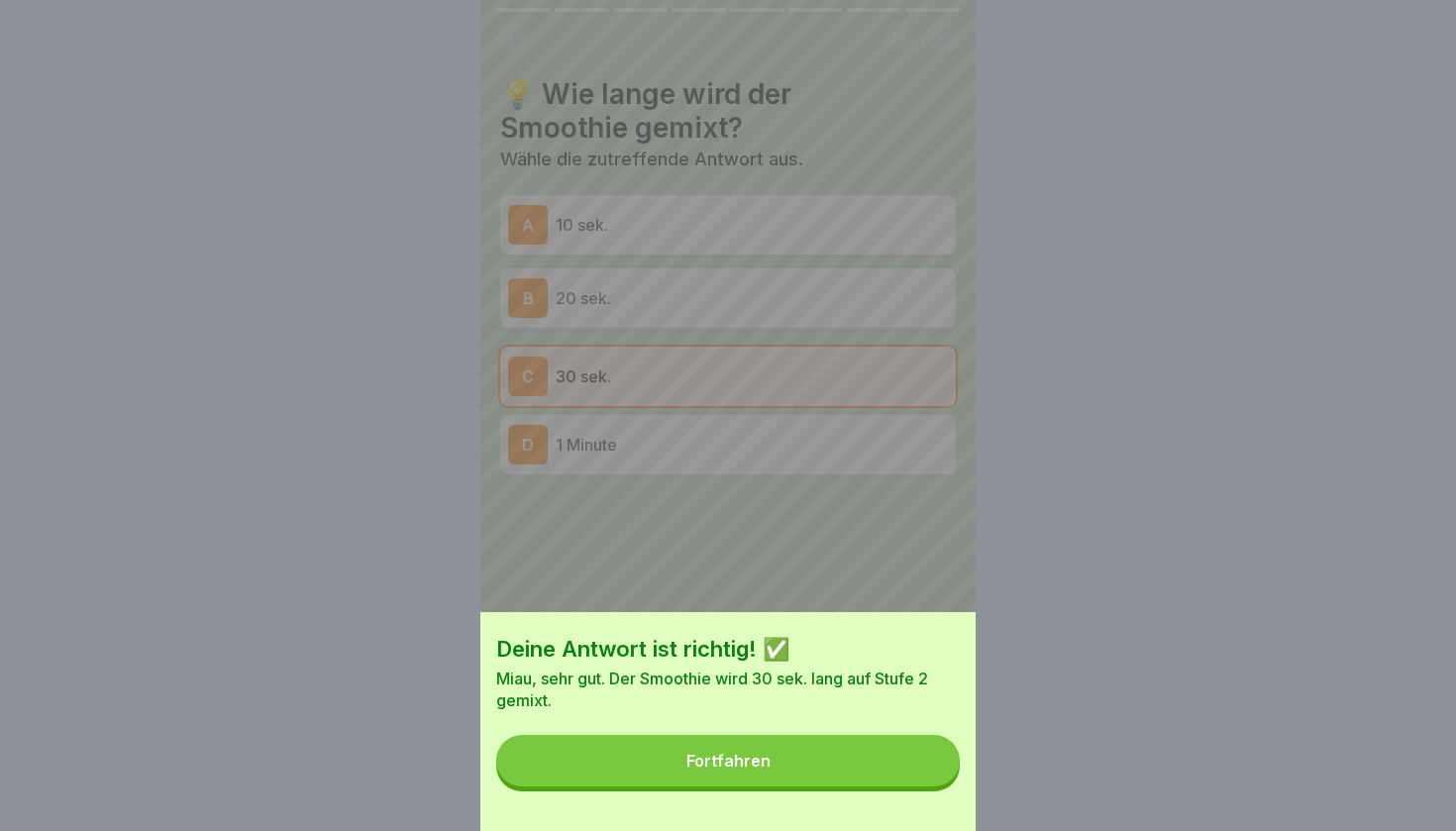
click at [764, 743] on button "Fortfahren" at bounding box center [728, 761] width 463 height 52
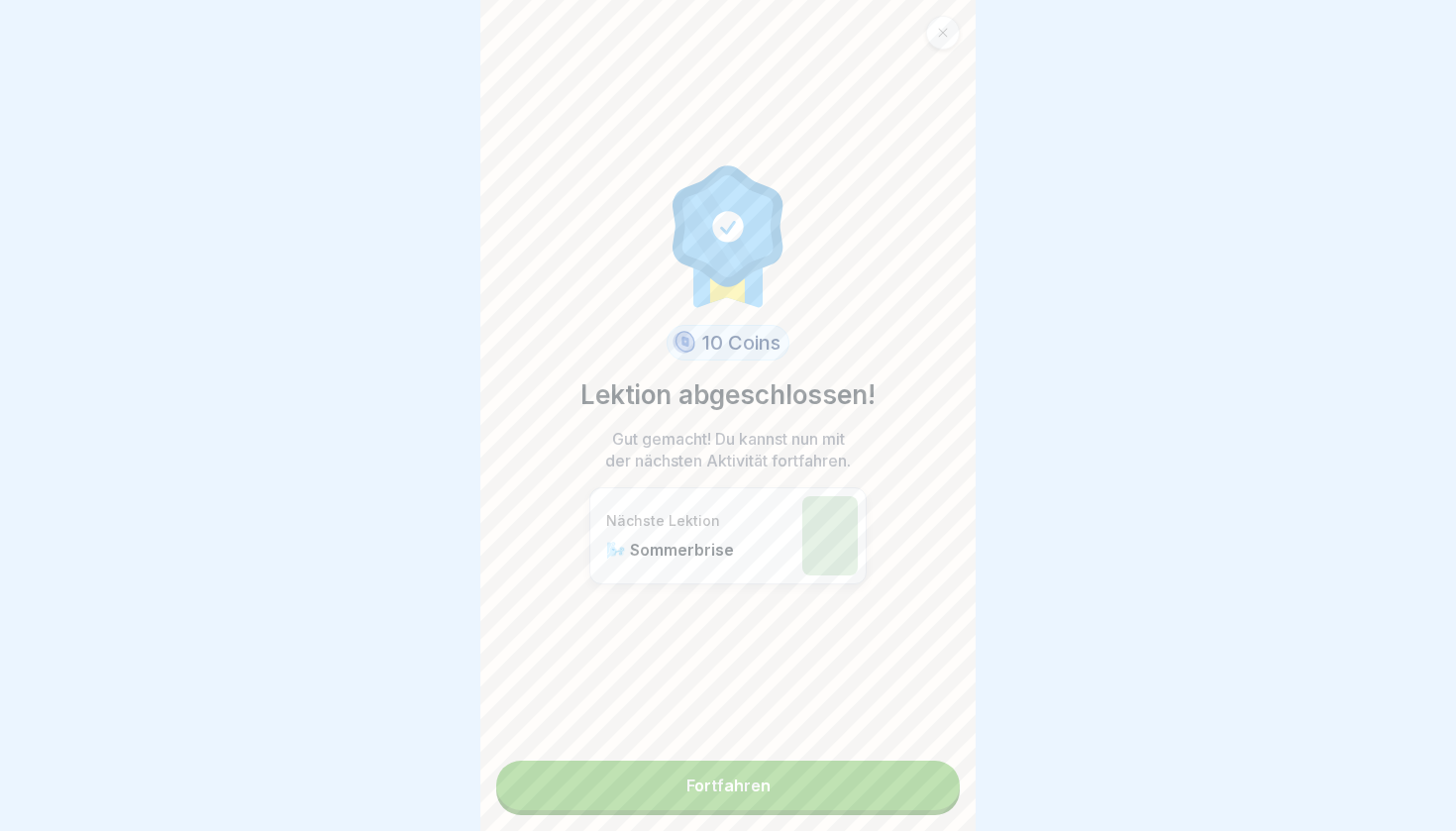
click at [750, 777] on link "Fortfahren" at bounding box center [728, 786] width 463 height 50
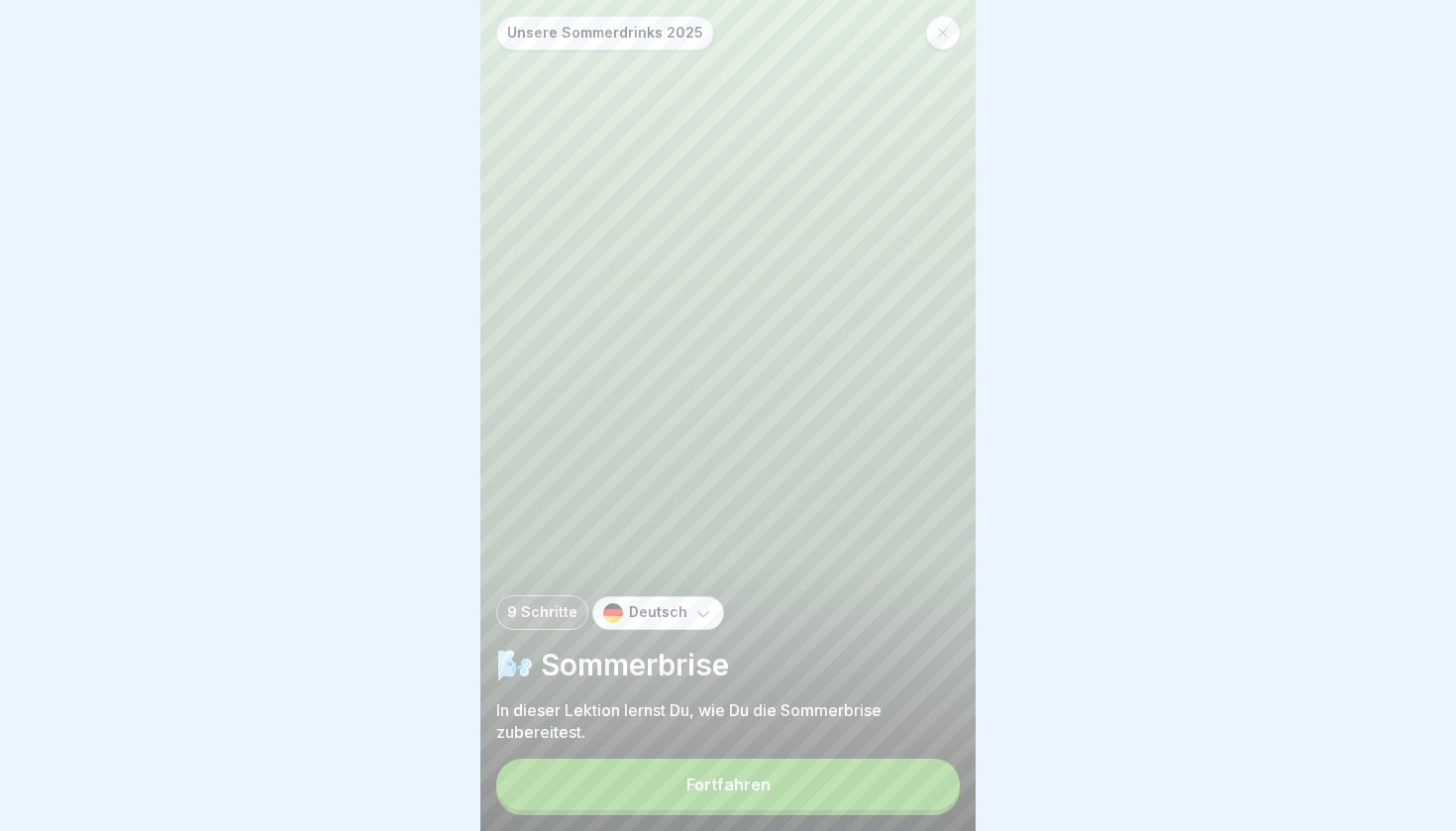
click at [769, 775] on button "Fortfahren" at bounding box center [728, 785] width 463 height 52
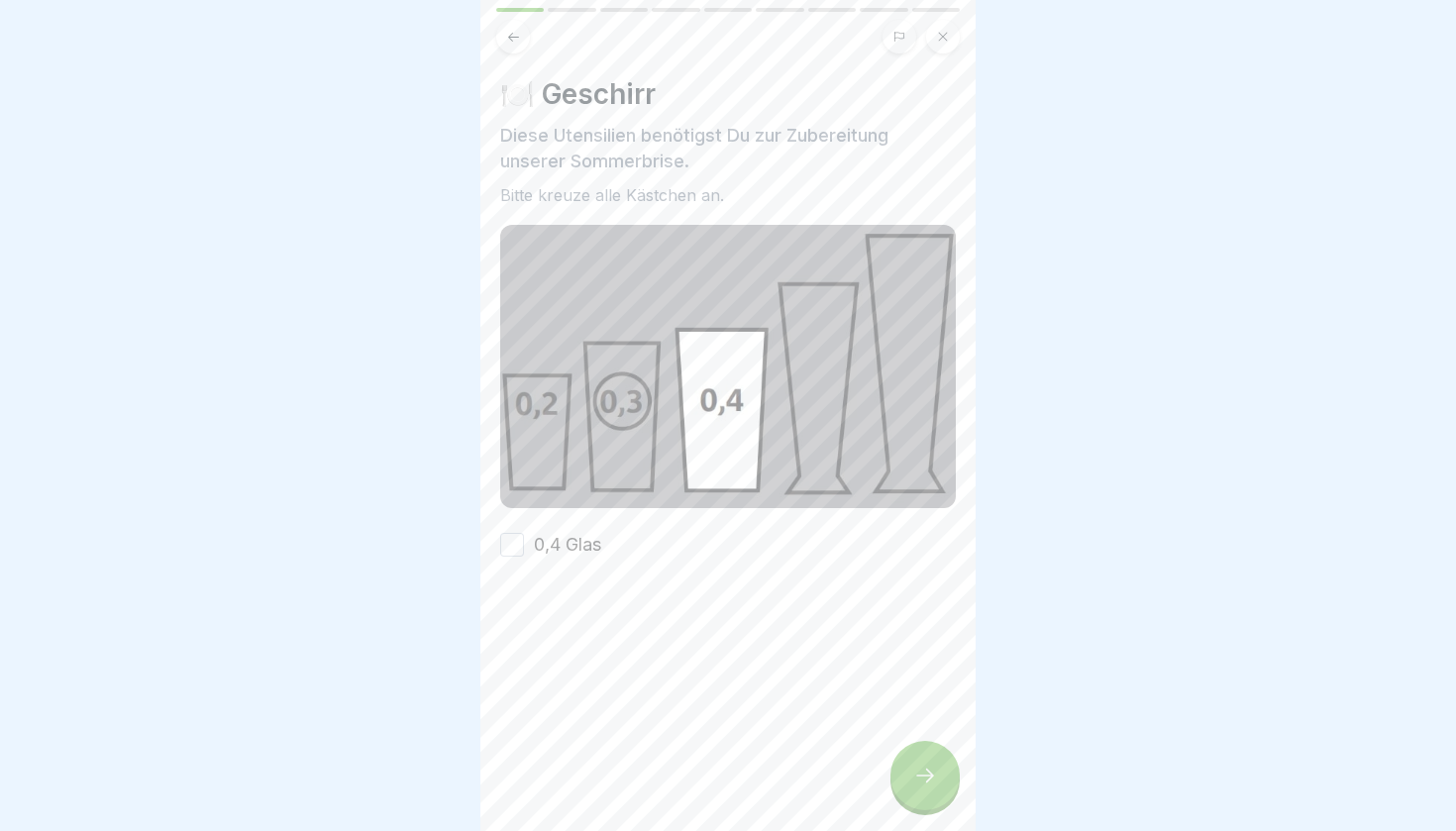
click at [515, 544] on button "0,4 Glas" at bounding box center [512, 545] width 24 height 24
click at [933, 775] on icon at bounding box center [926, 776] width 24 height 24
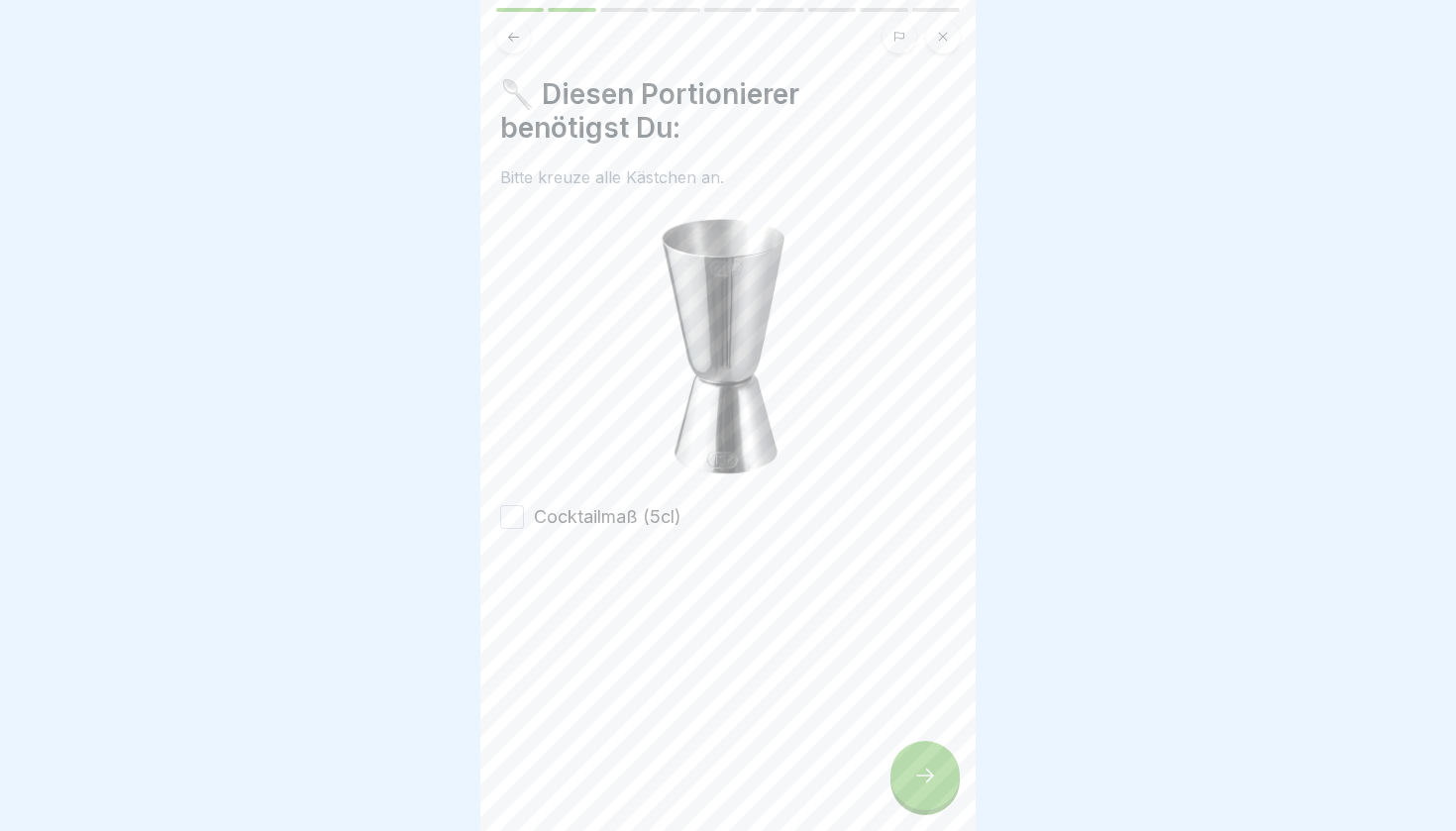
click at [507, 518] on button "Cocktailmaß (5cl)" at bounding box center [512, 517] width 24 height 24
click at [920, 766] on div at bounding box center [926, 776] width 70 height 70
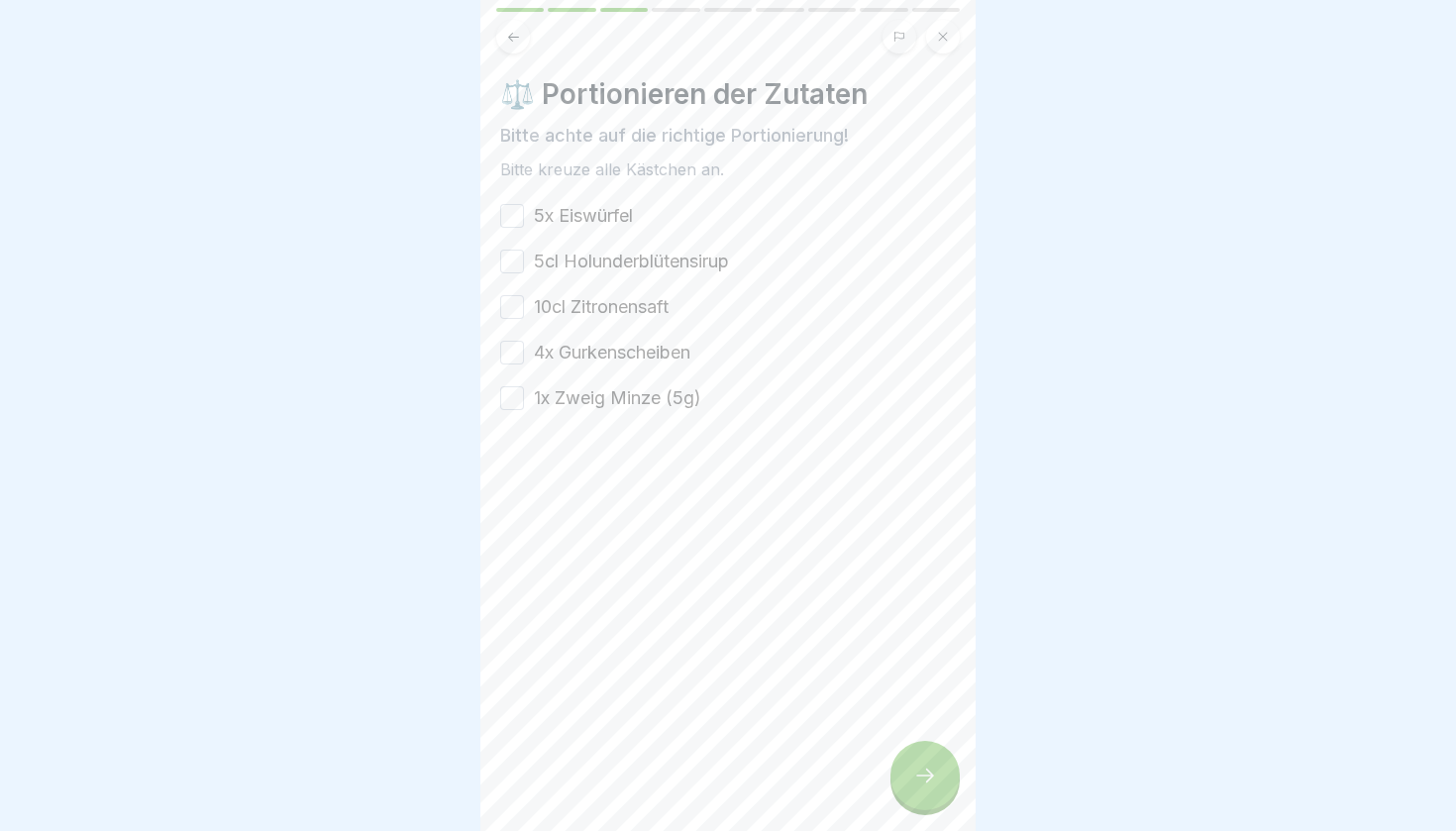
click at [513, 398] on button "1x Zweig Minze (5g)" at bounding box center [512, 399] width 24 height 24
click at [509, 347] on button "4x Gurkenscheiben" at bounding box center [512, 353] width 24 height 24
click at [503, 290] on div "5x Eiswürfel 5cl Holunderblütensirup 10cl Zitronensaft 4x Gurkenscheiben 1x Zwe…" at bounding box center [728, 307] width 455 height 208
click at [513, 293] on div "5x Eiswürfel 5cl Holunderblütensirup 10cl Zitronensaft 4x Gurkenscheiben 1x Zwe…" at bounding box center [728, 307] width 455 height 208
click at [514, 308] on button "10cl Zitronensaft" at bounding box center [512, 307] width 24 height 24
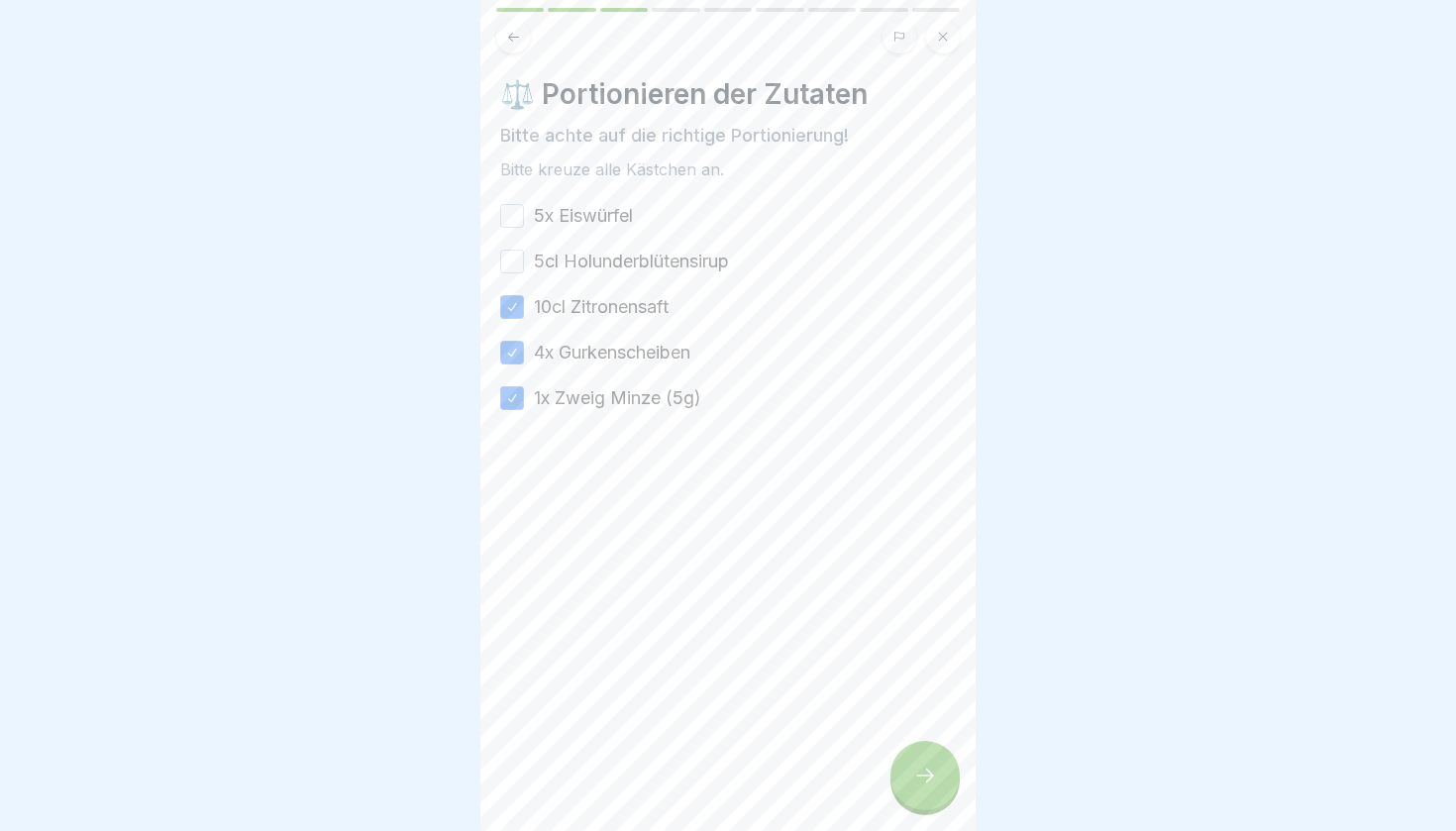
click at [514, 255] on button "5cl Holunderblütensirup" at bounding box center [512, 262] width 24 height 24
click at [514, 217] on button "5x Eiswürfel" at bounding box center [512, 216] width 24 height 24
click at [898, 771] on div at bounding box center [926, 776] width 70 height 70
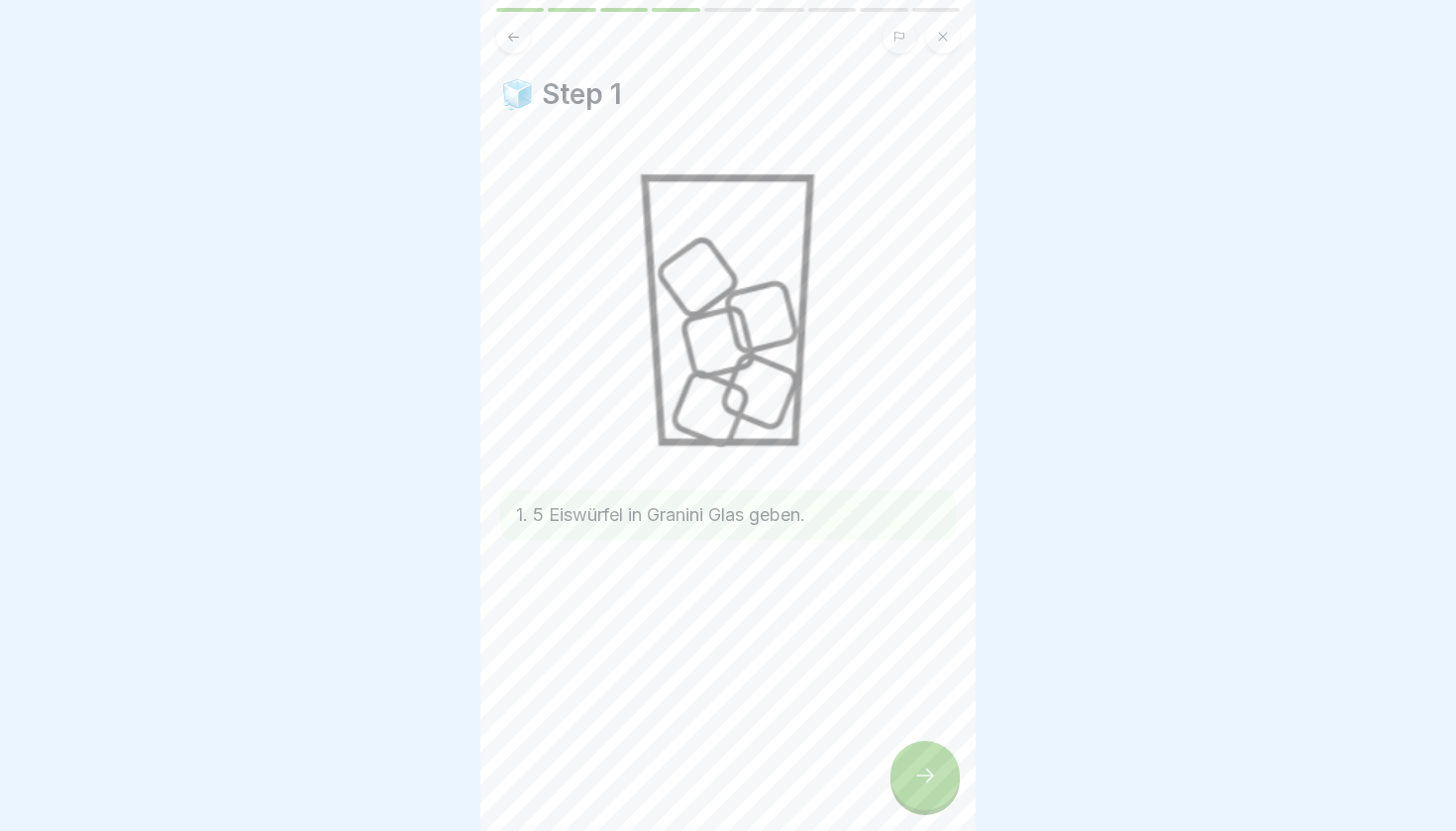
click at [941, 788] on div at bounding box center [926, 776] width 70 height 70
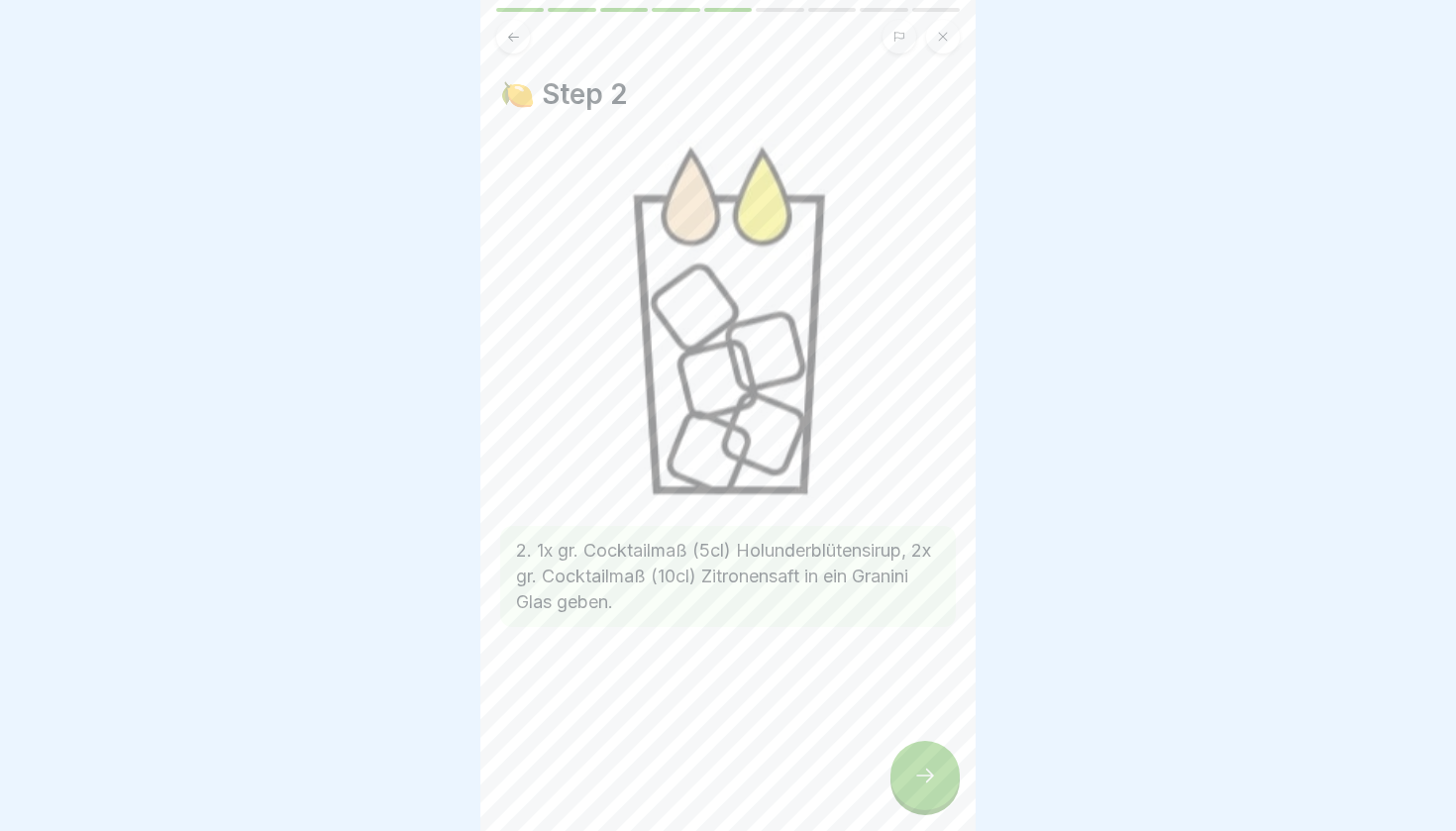
click at [935, 788] on div at bounding box center [926, 776] width 70 height 70
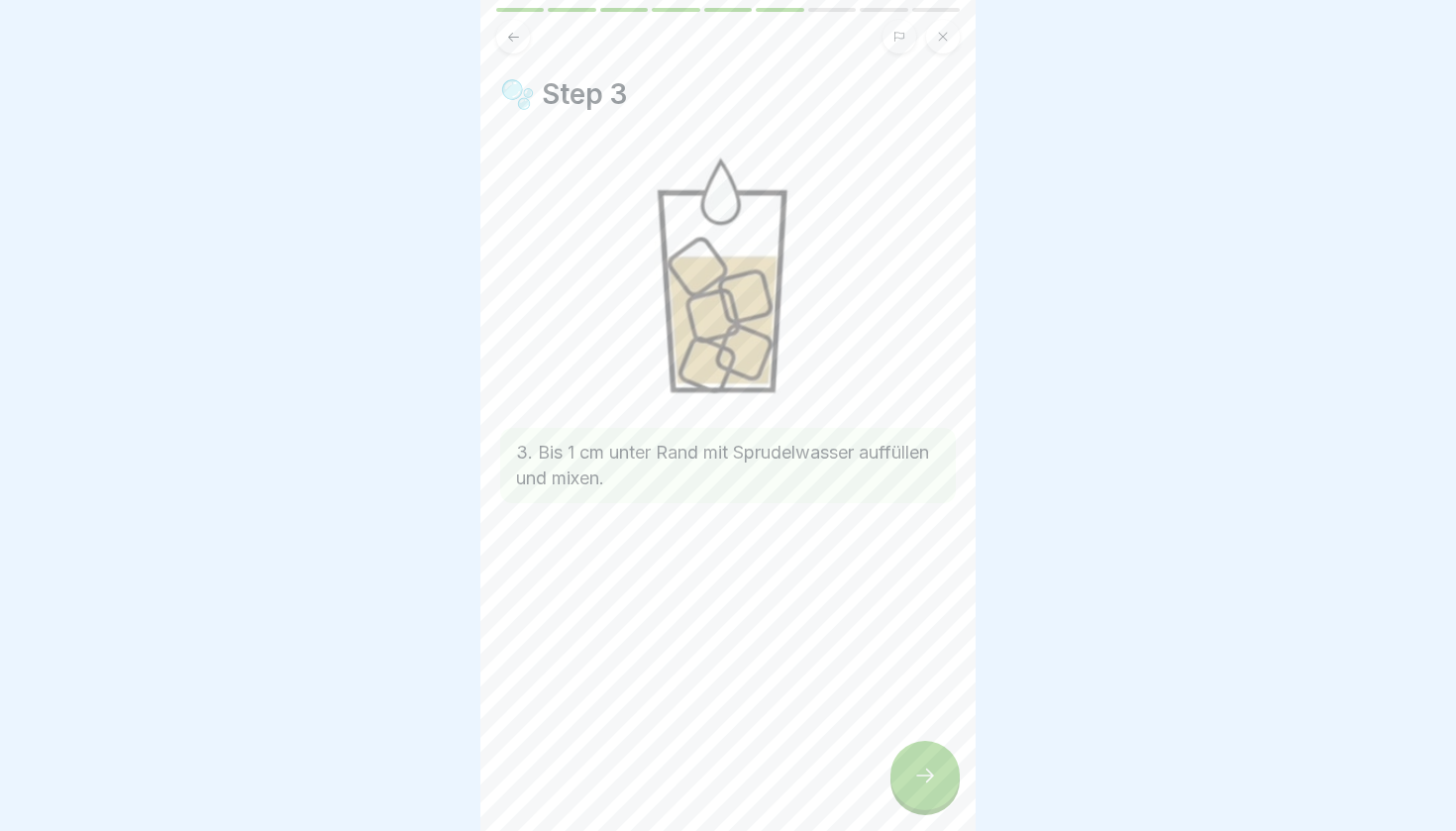
click at [935, 788] on div at bounding box center [926, 776] width 70 height 70
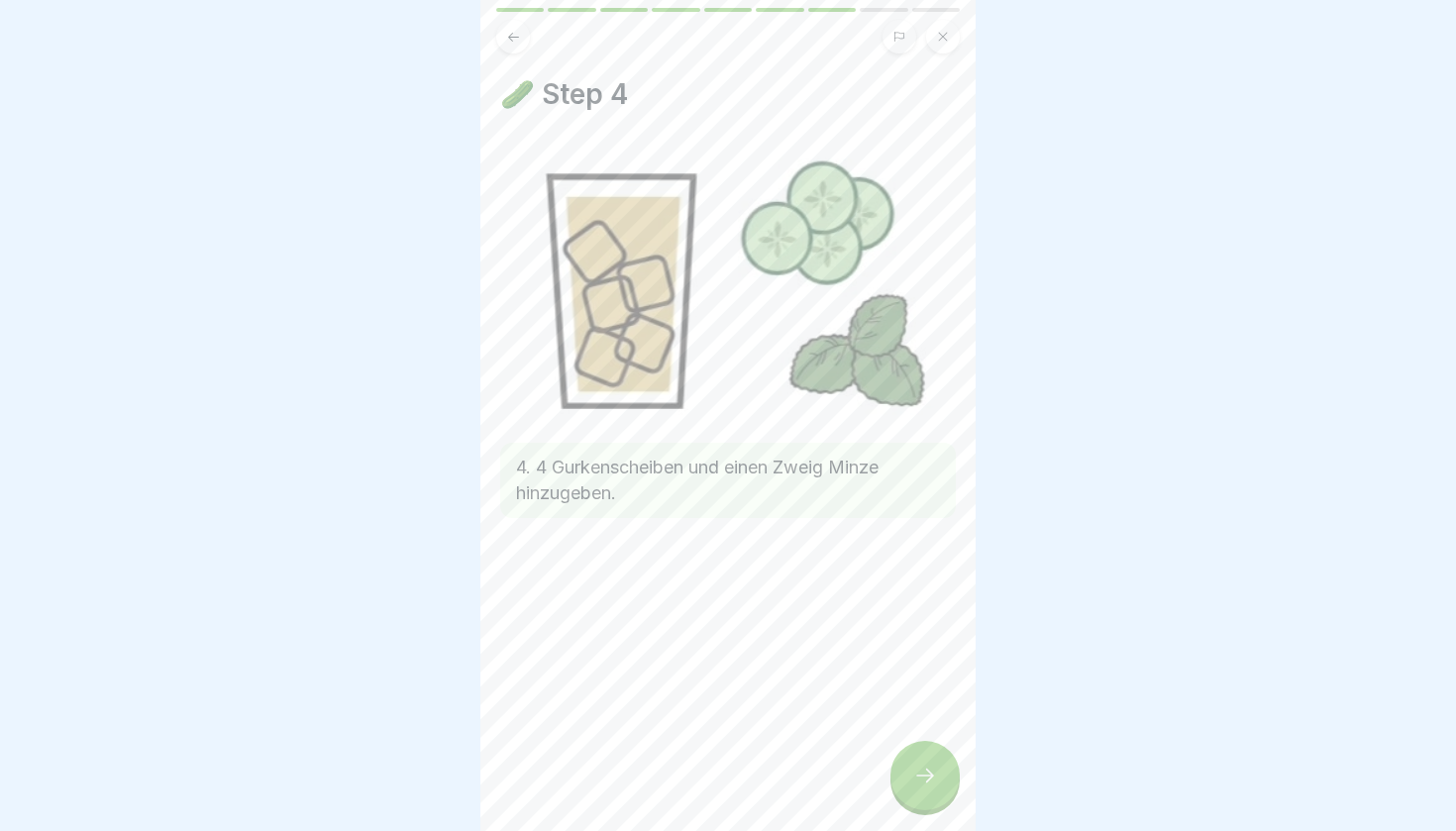
click at [935, 788] on div at bounding box center [926, 776] width 70 height 70
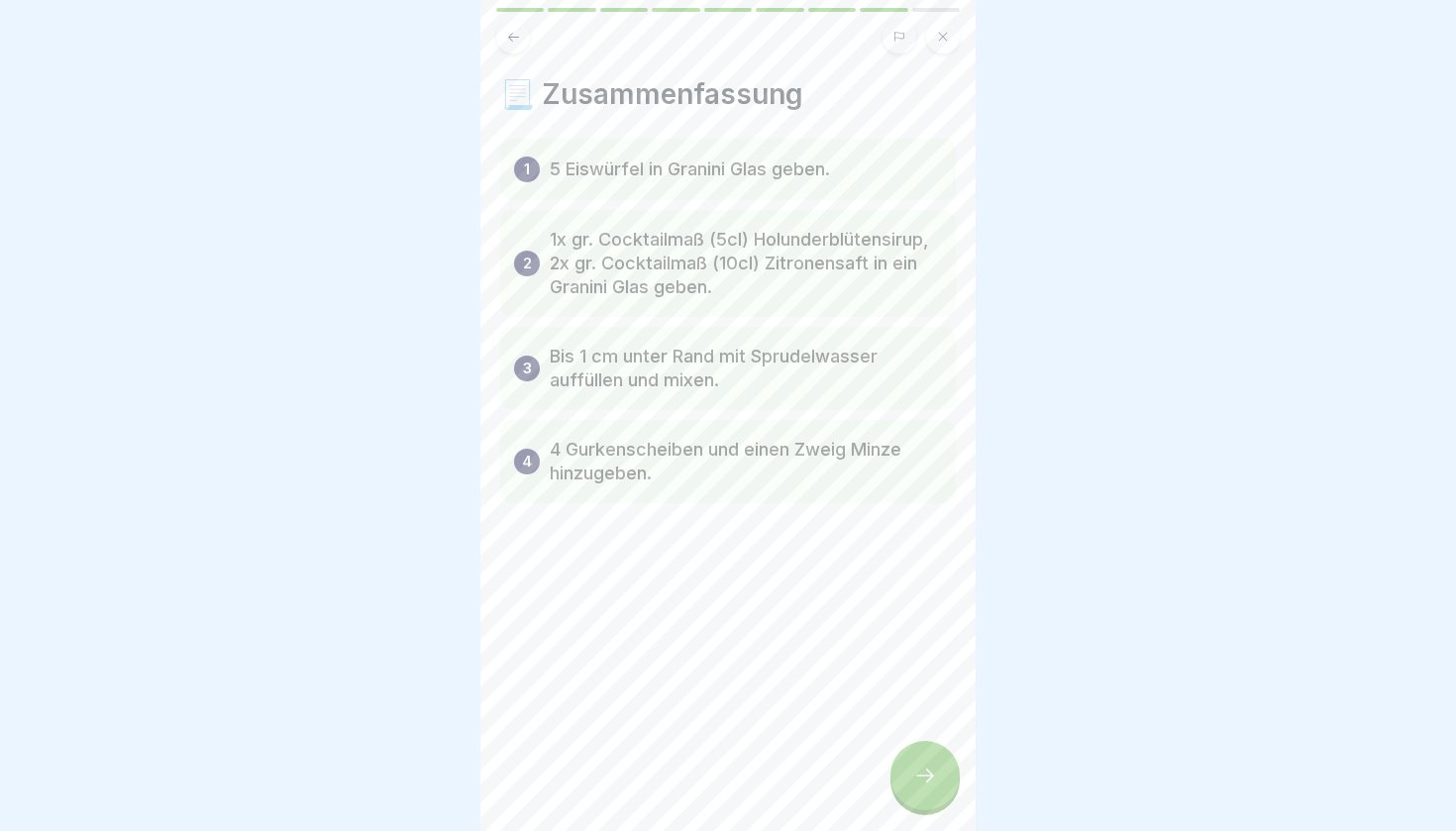
click at [935, 788] on div at bounding box center [926, 776] width 70 height 70
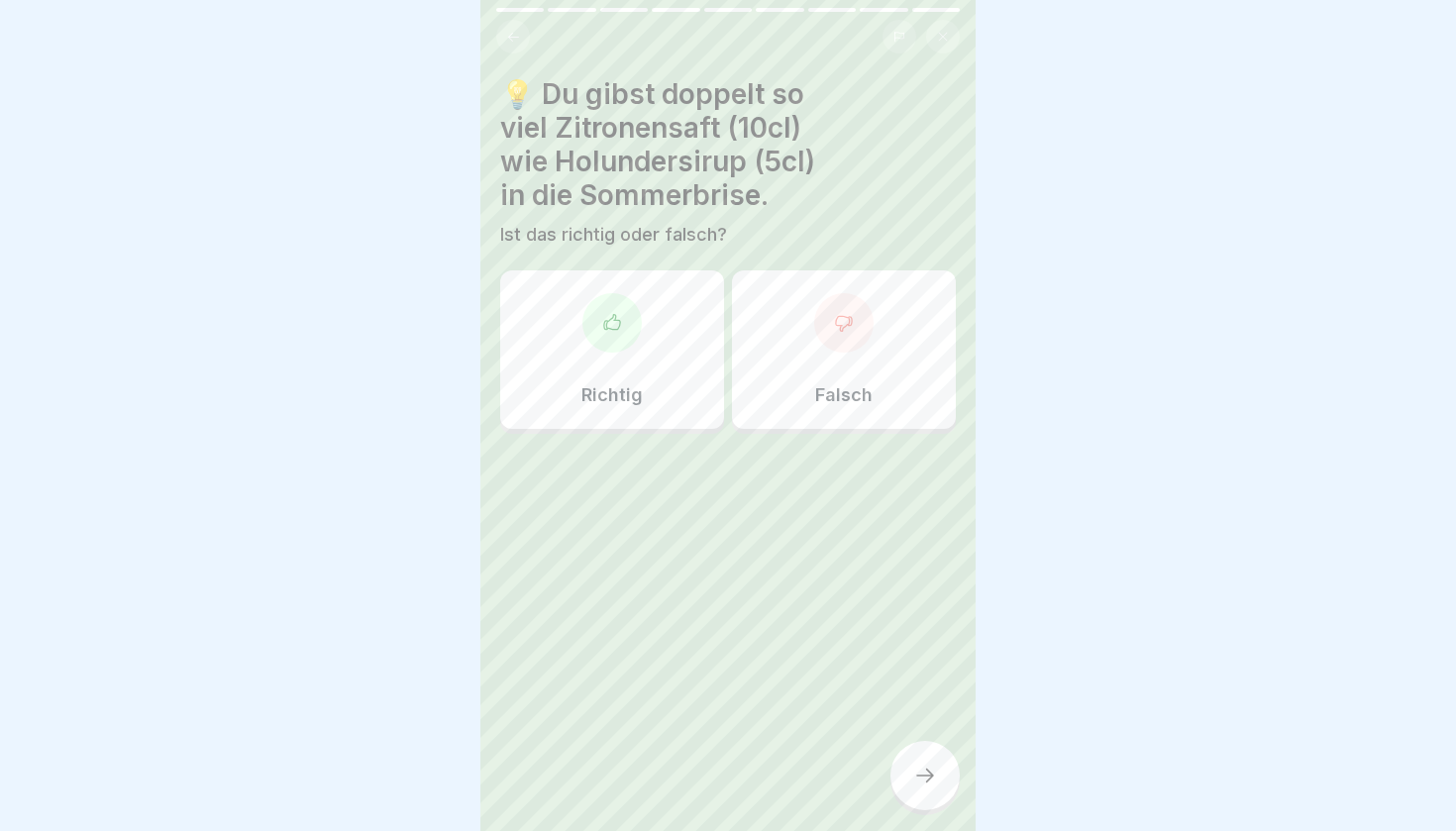
click at [651, 298] on div "Richtig" at bounding box center [612, 349] width 224 height 158
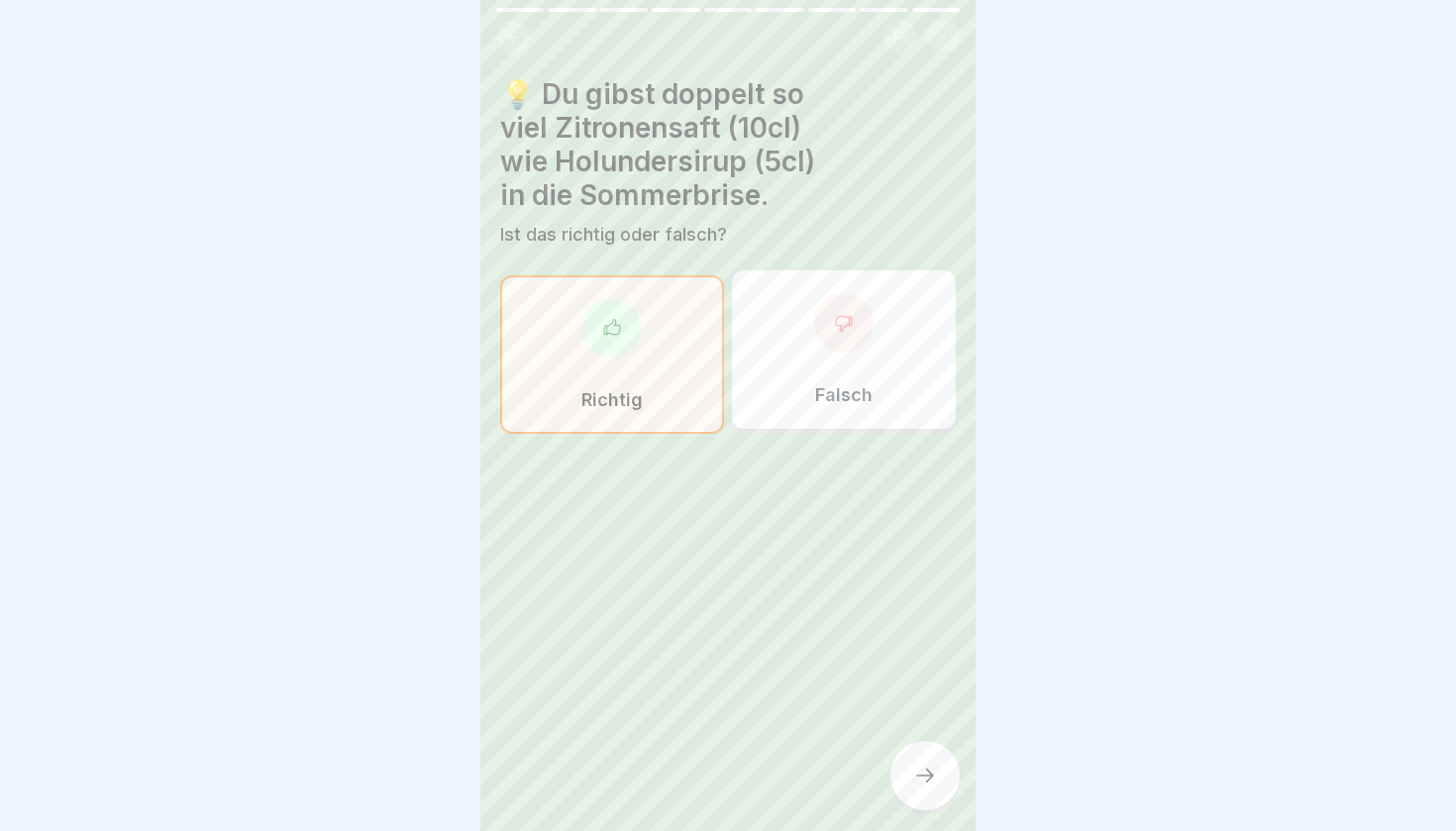
click at [925, 769] on icon at bounding box center [926, 776] width 24 height 24
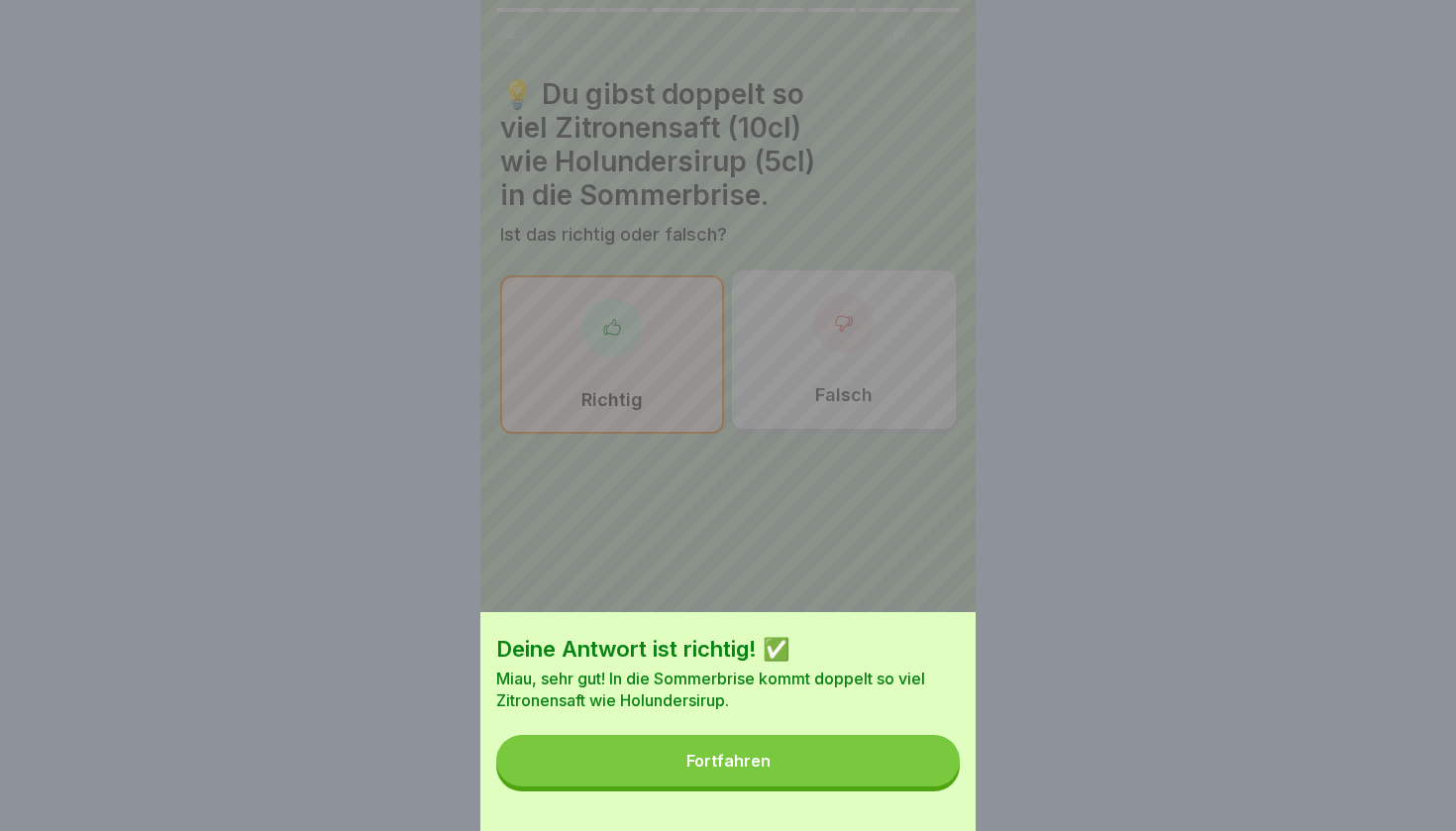
click at [800, 756] on button "Fortfahren" at bounding box center [728, 761] width 463 height 52
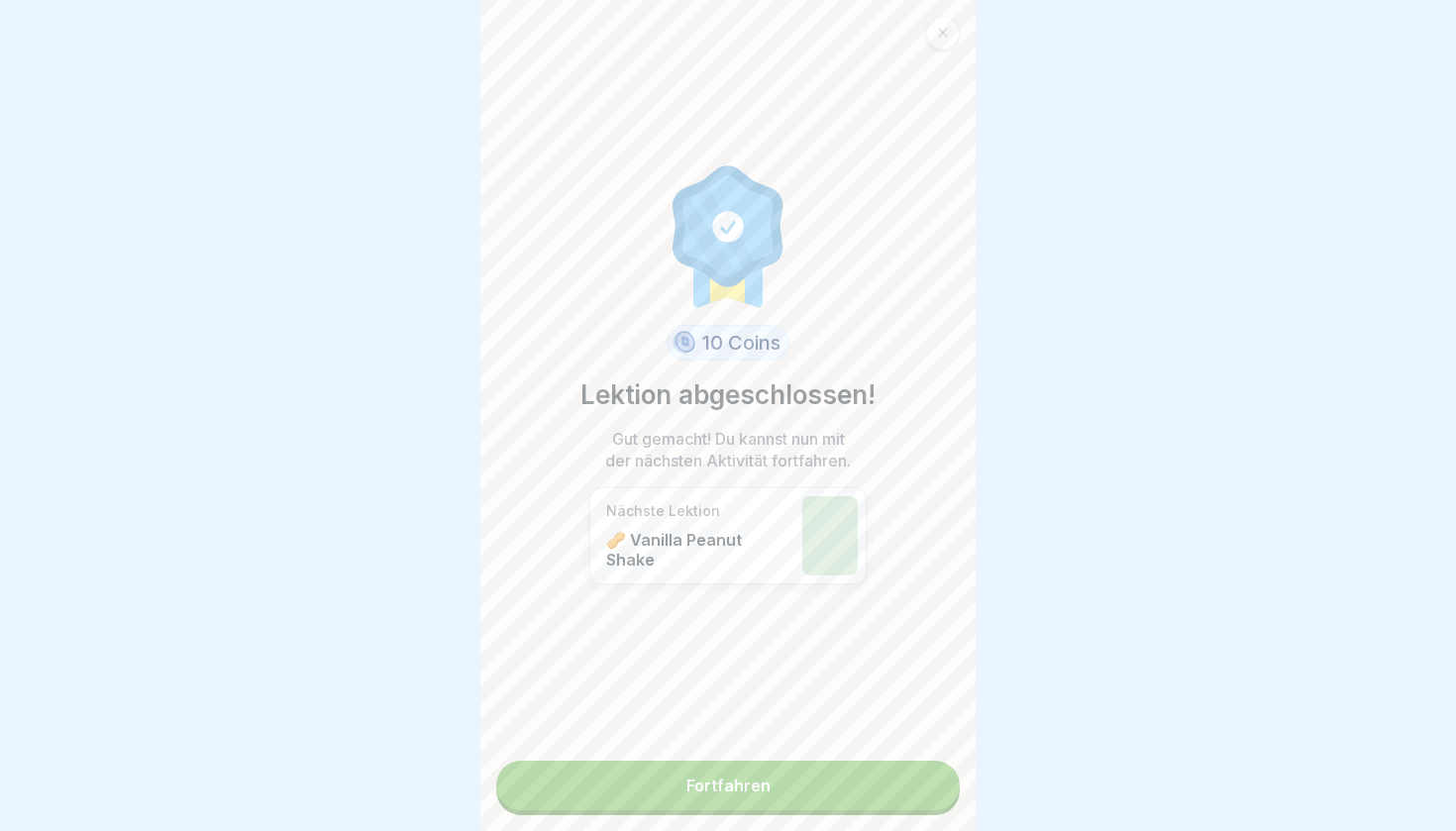
click at [776, 787] on link "Fortfahren" at bounding box center [728, 786] width 463 height 50
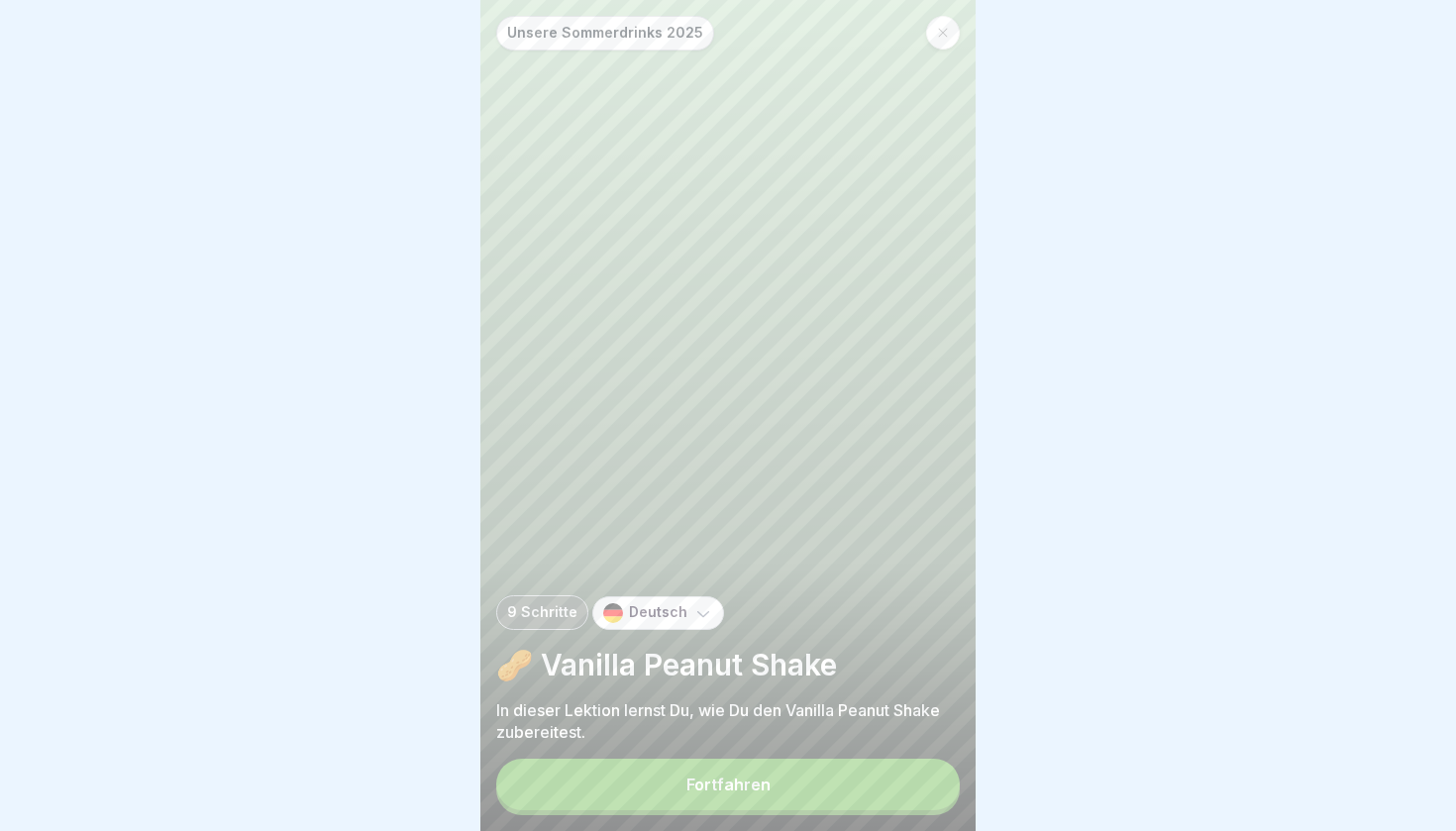
click at [762, 790] on div "Fortfahren" at bounding box center [728, 784] width 85 height 18
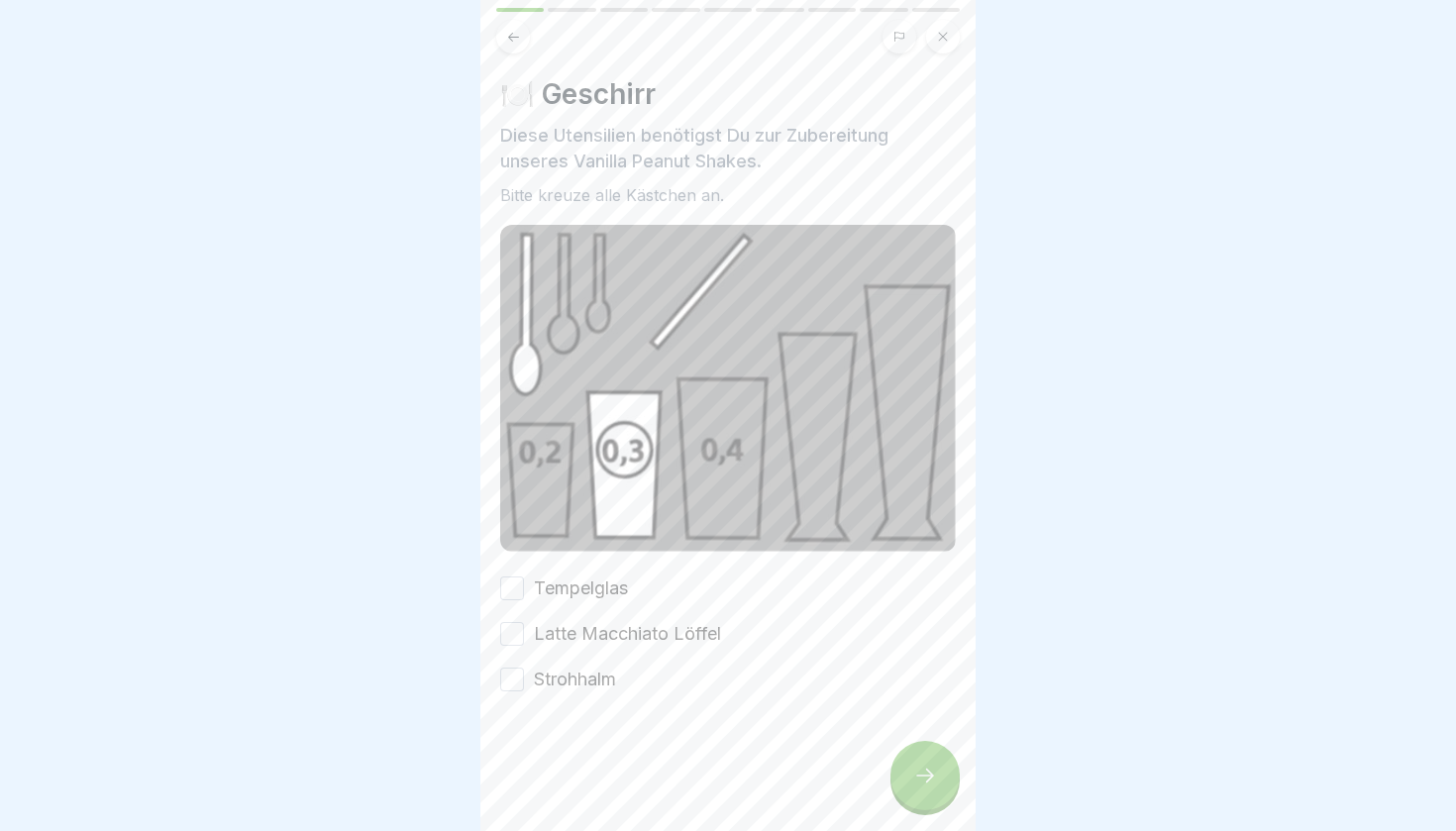
click at [507, 589] on button "Tempelglas" at bounding box center [512, 589] width 24 height 24
click at [515, 622] on button "Latte Macchiato Löffel" at bounding box center [512, 634] width 24 height 24
click at [518, 681] on button "Strohhalm" at bounding box center [512, 680] width 24 height 24
click at [930, 767] on icon at bounding box center [926, 776] width 24 height 24
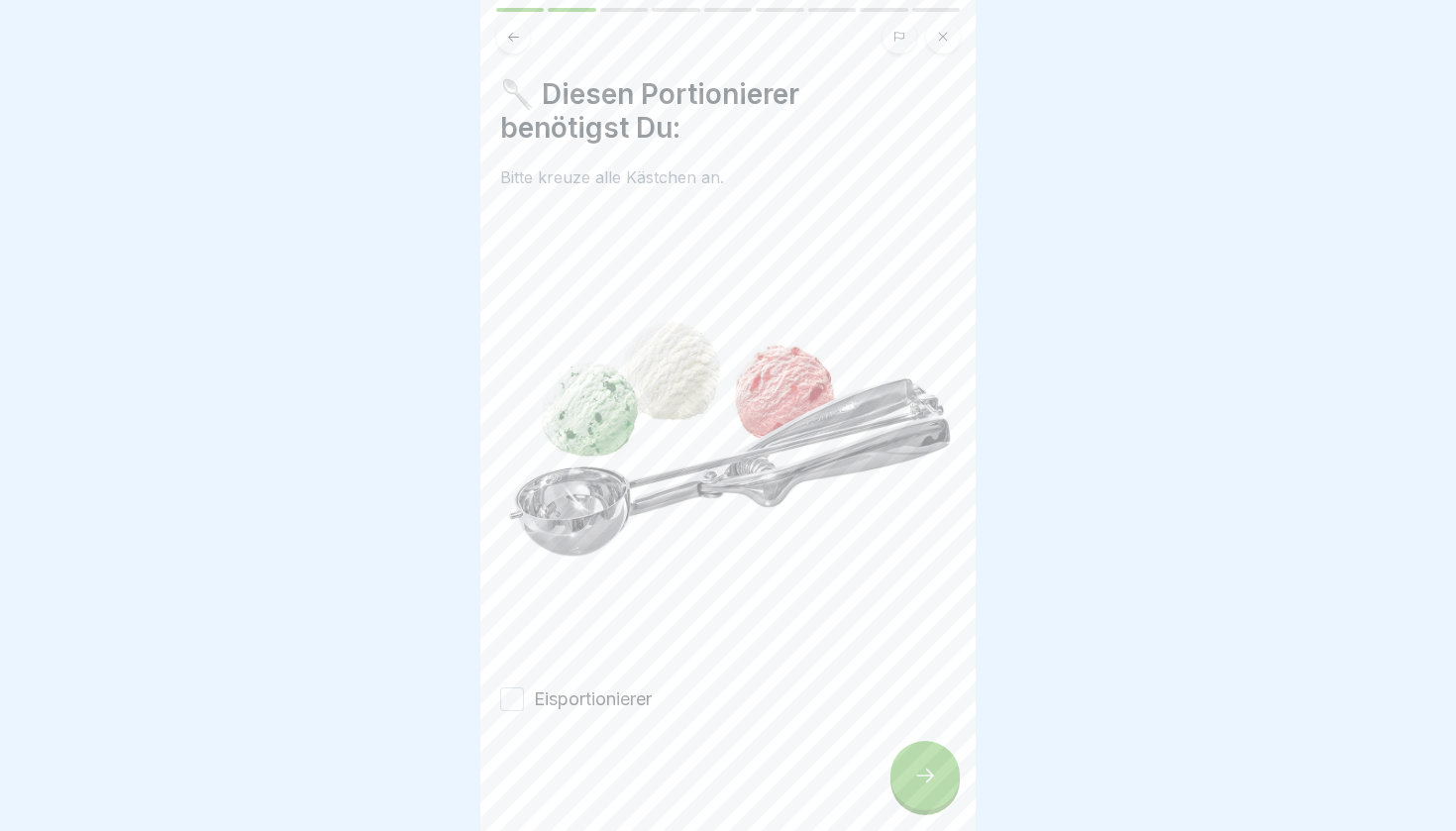
click at [517, 696] on button "Eisportionierer" at bounding box center [512, 699] width 24 height 24
click at [924, 780] on icon at bounding box center [926, 776] width 24 height 24
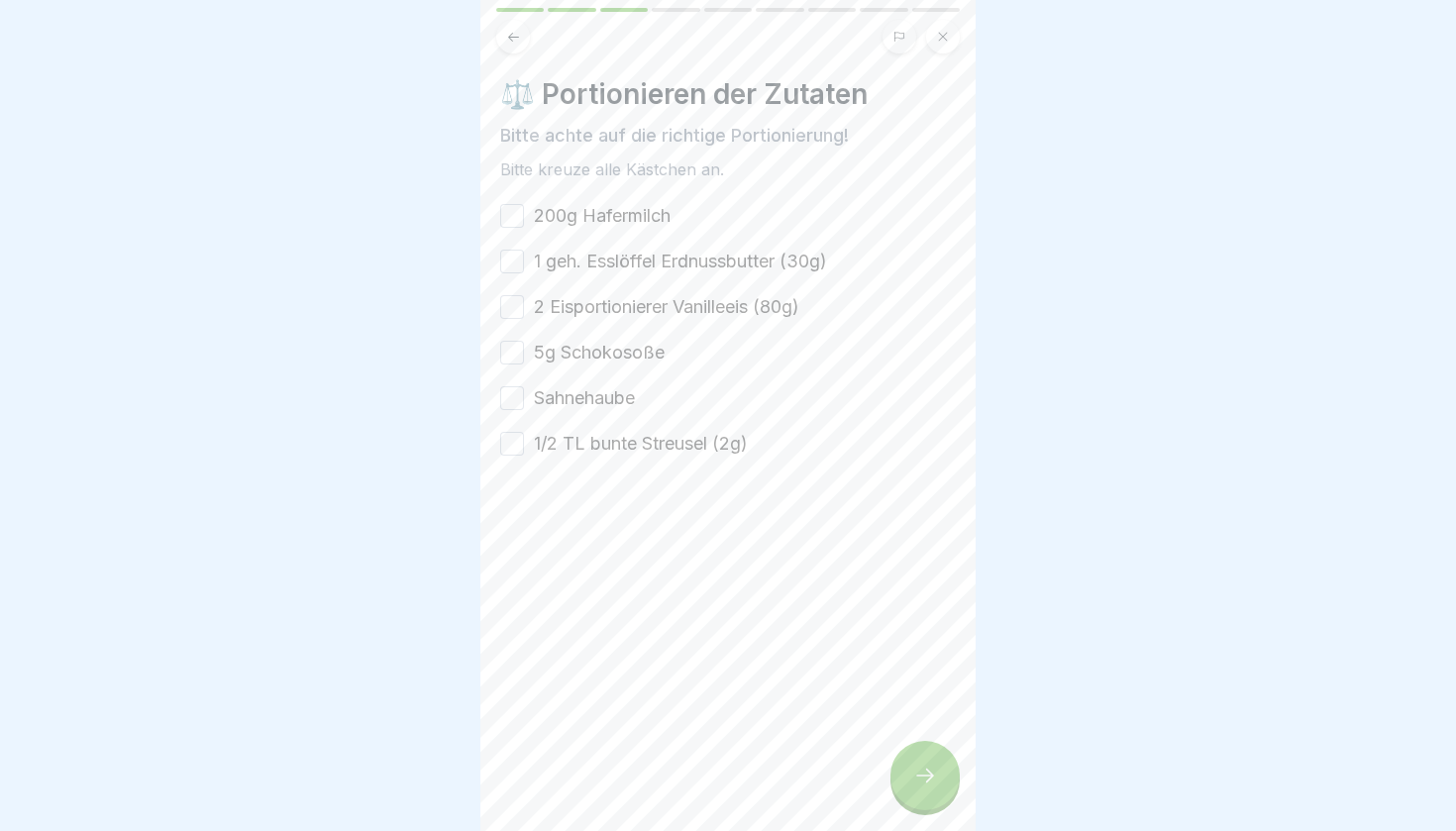
click at [504, 213] on button "200g Hafermilch" at bounding box center [512, 216] width 24 height 24
click at [514, 259] on button "1 geh. Esslöffel Erdnussbutter (30g)" at bounding box center [512, 262] width 24 height 24
click at [518, 308] on button "2 Eisportionierer Vanilleeis (80g)" at bounding box center [512, 307] width 24 height 24
click at [516, 352] on button "5g Schokosoße" at bounding box center [512, 353] width 24 height 24
click at [511, 395] on button "Sahnehaube" at bounding box center [512, 399] width 24 height 24
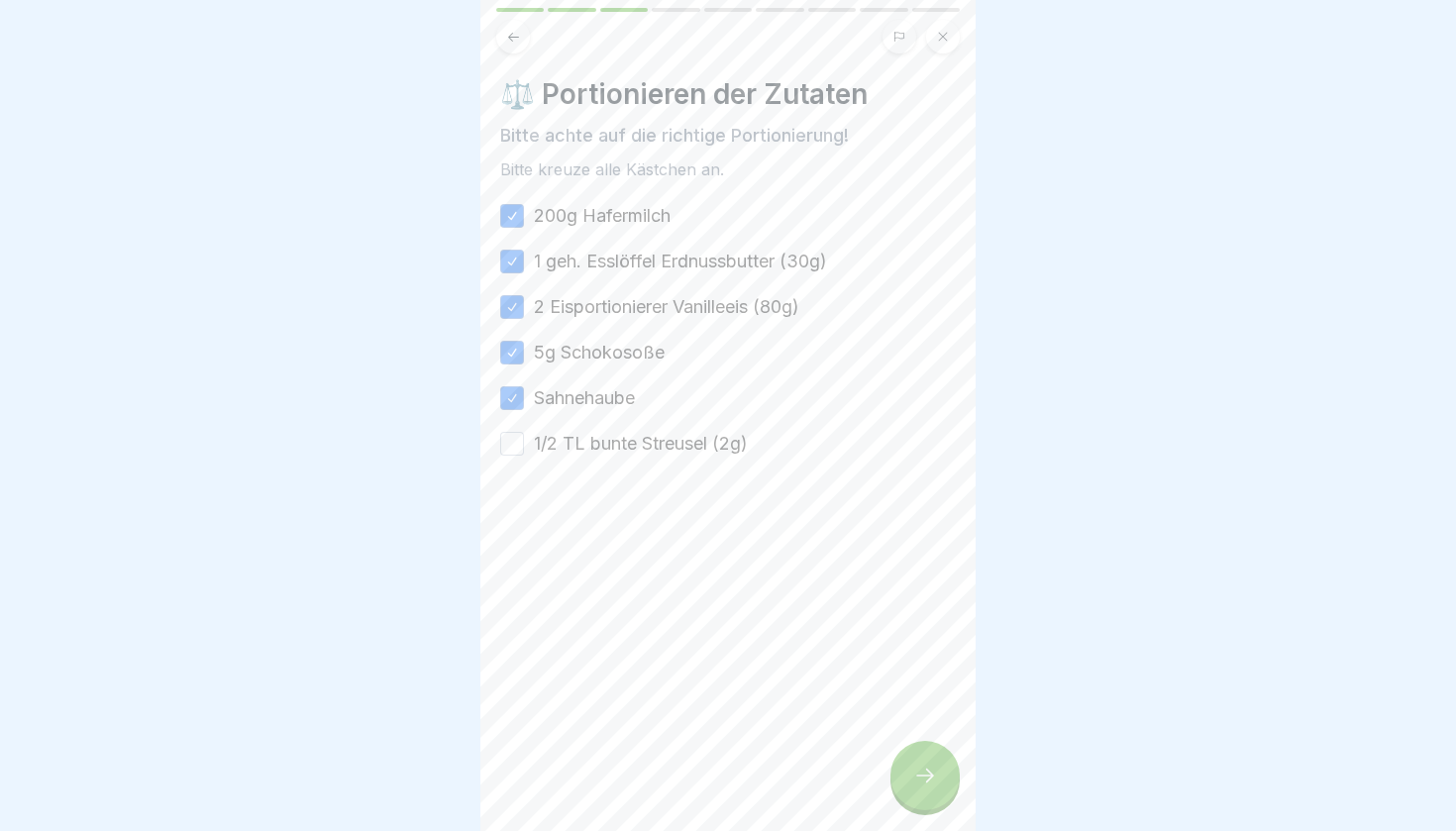
click at [510, 451] on button "1/2 TL bunte Streusel (2g)" at bounding box center [512, 443] width 24 height 24
click at [919, 787] on icon at bounding box center [926, 776] width 24 height 24
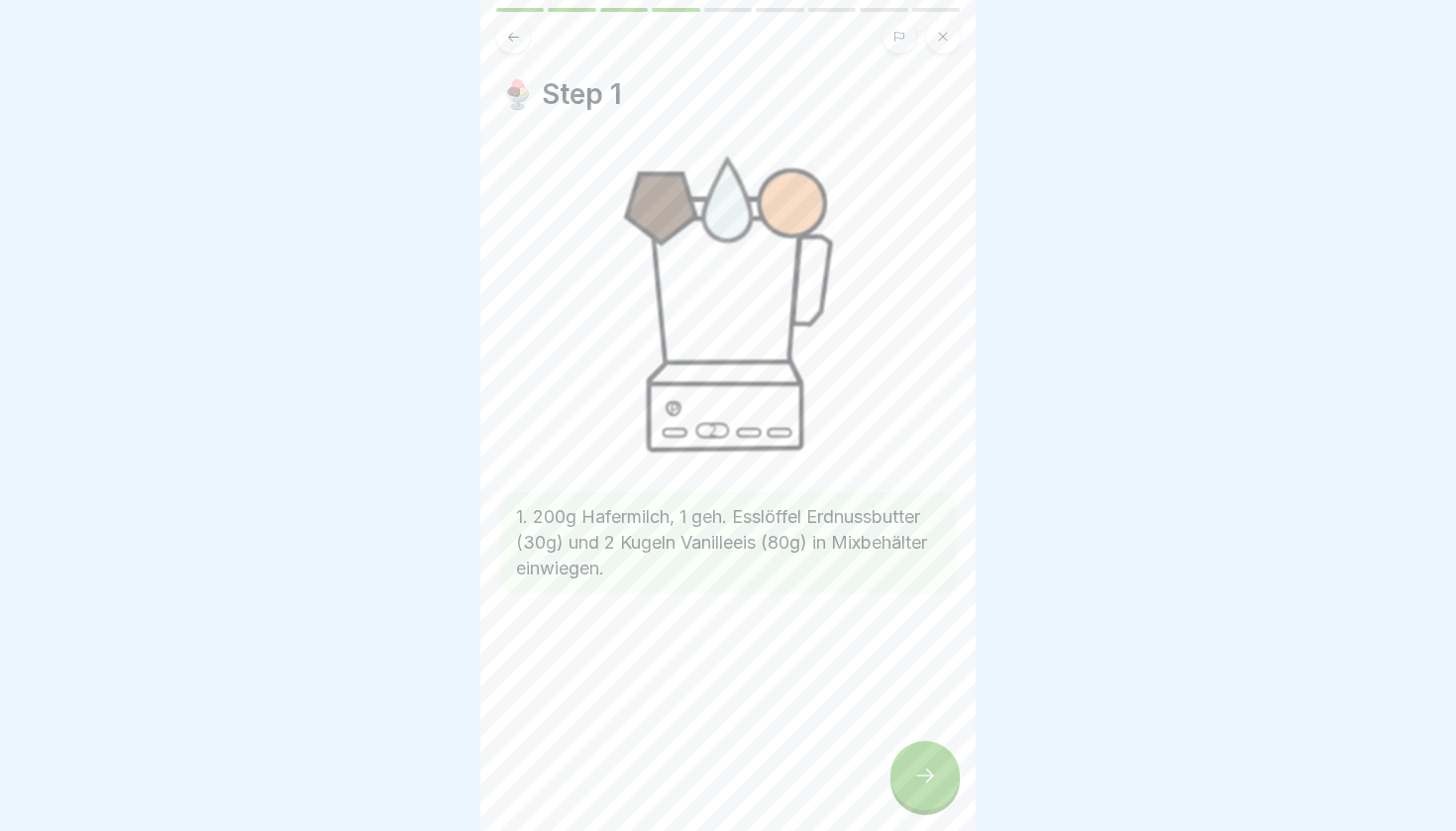
click at [933, 780] on icon at bounding box center [926, 776] width 24 height 24
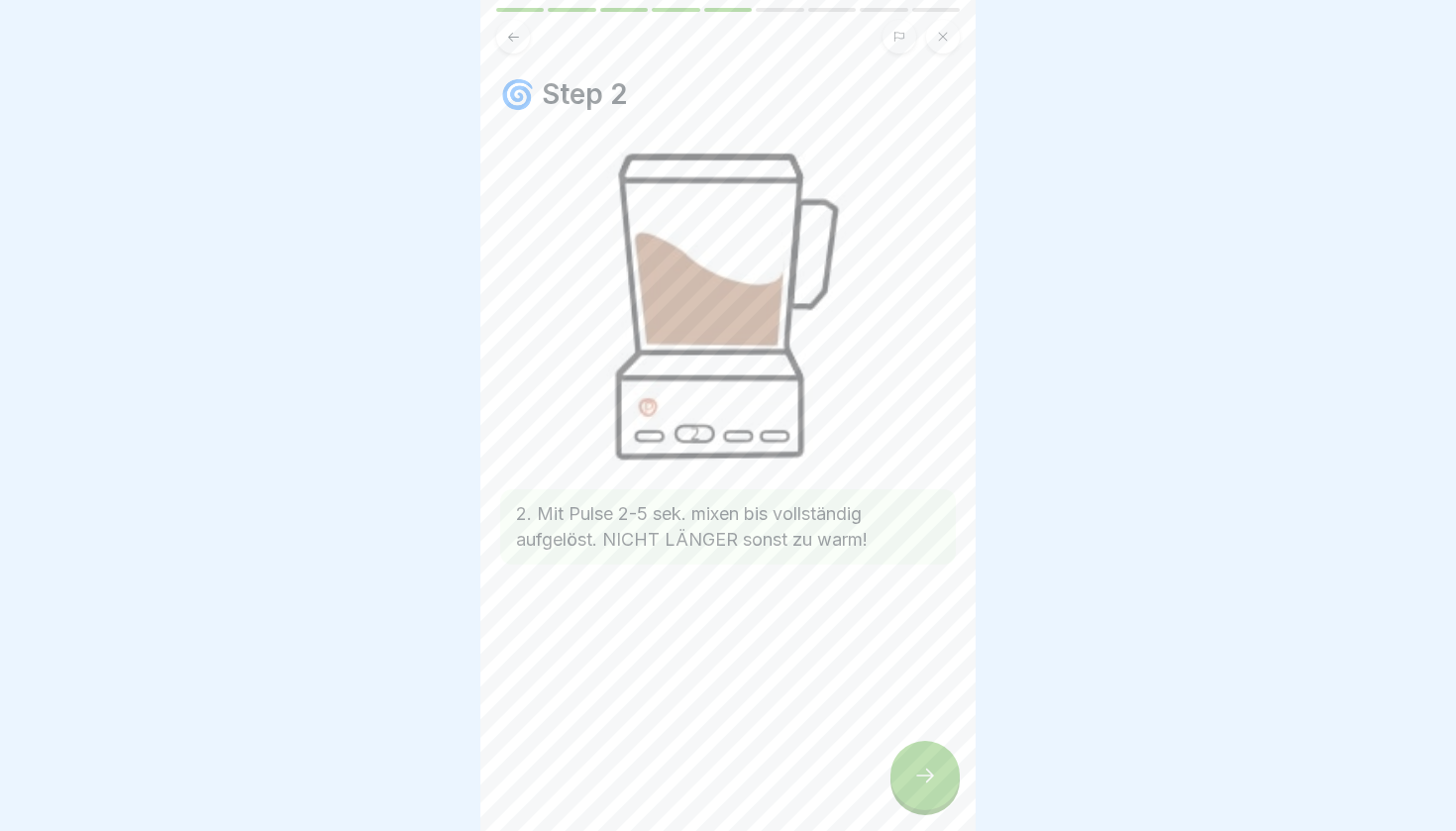
click at [957, 798] on div "🌀 Step 2 2. Mit Pulse 2-5 sek. mixen bis vollständig aufgelöst. NICHT LÄNGER so…" at bounding box center [728, 416] width 495 height 831
click at [940, 788] on div at bounding box center [926, 776] width 70 height 70
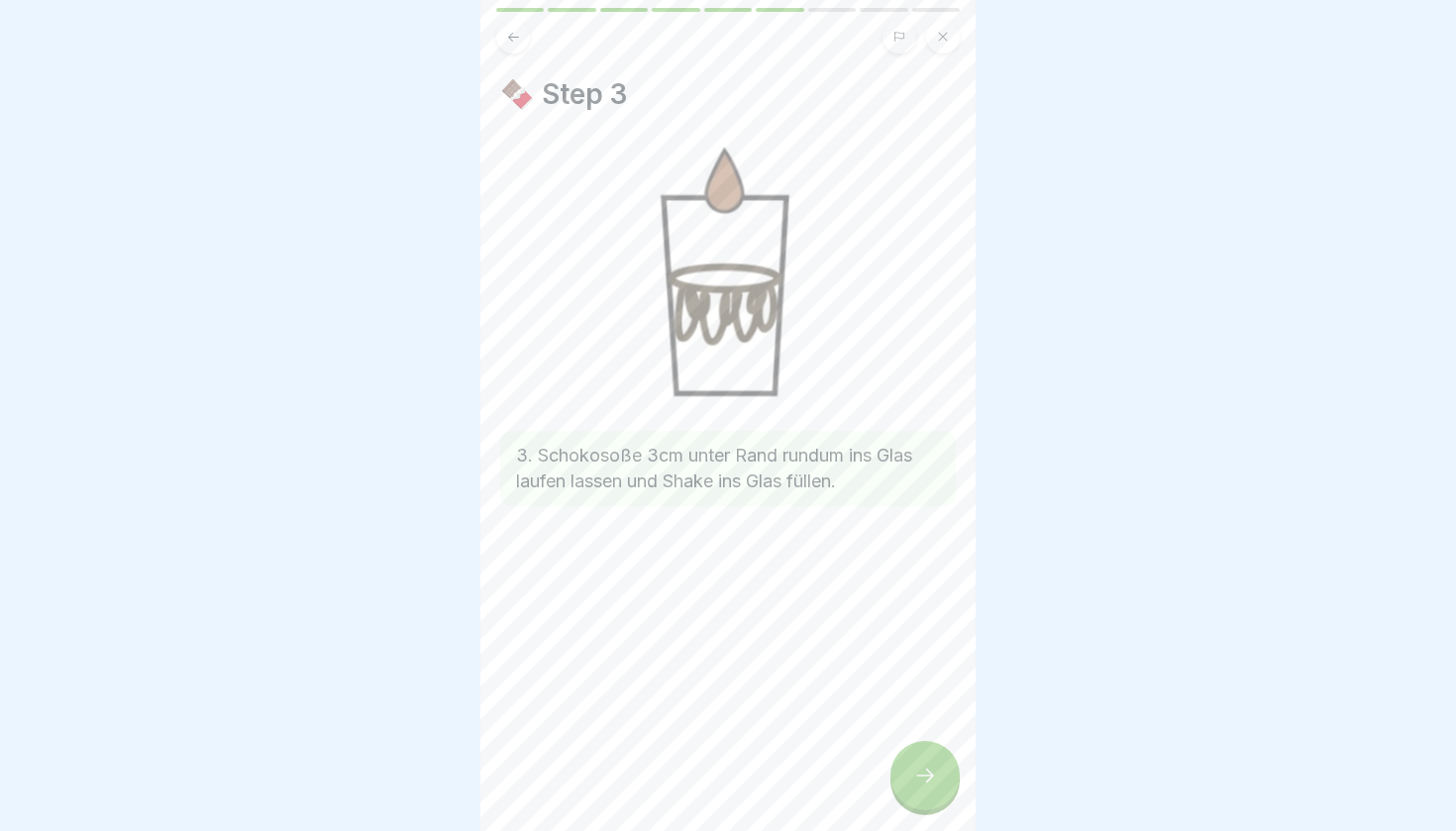
click at [935, 785] on icon at bounding box center [926, 776] width 24 height 24
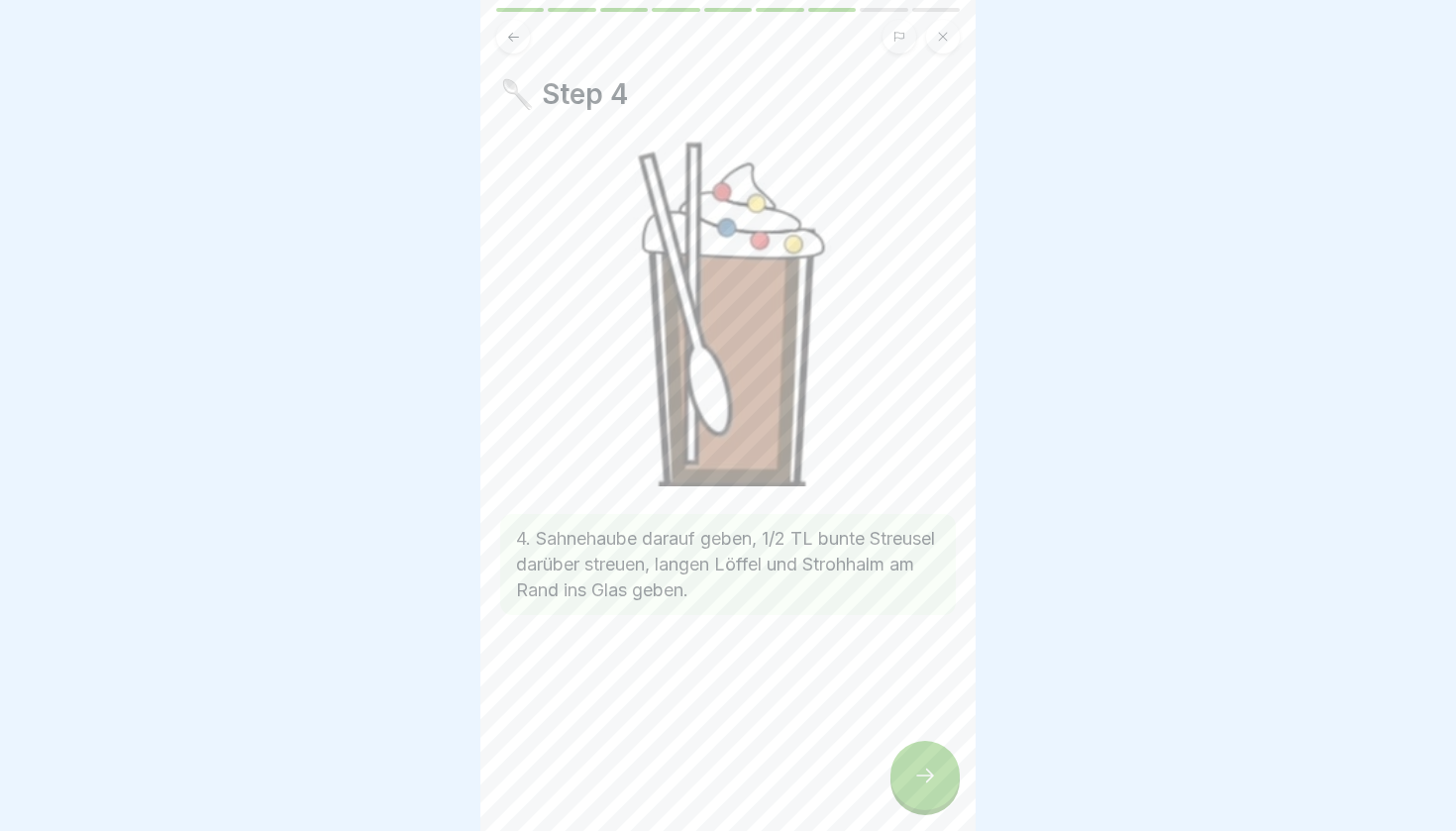
click at [935, 785] on icon at bounding box center [926, 776] width 24 height 24
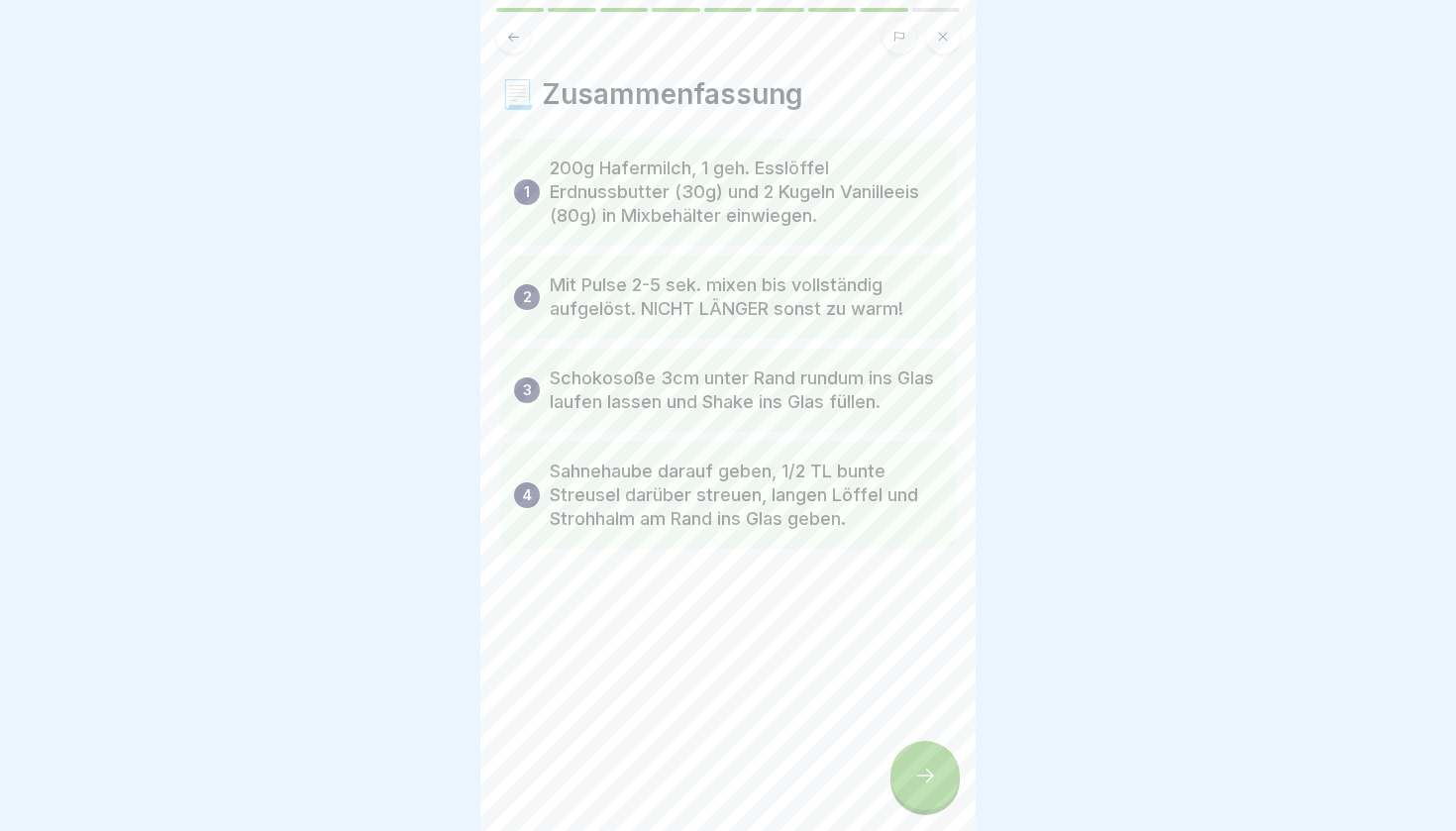
click at [935, 785] on icon at bounding box center [926, 776] width 24 height 24
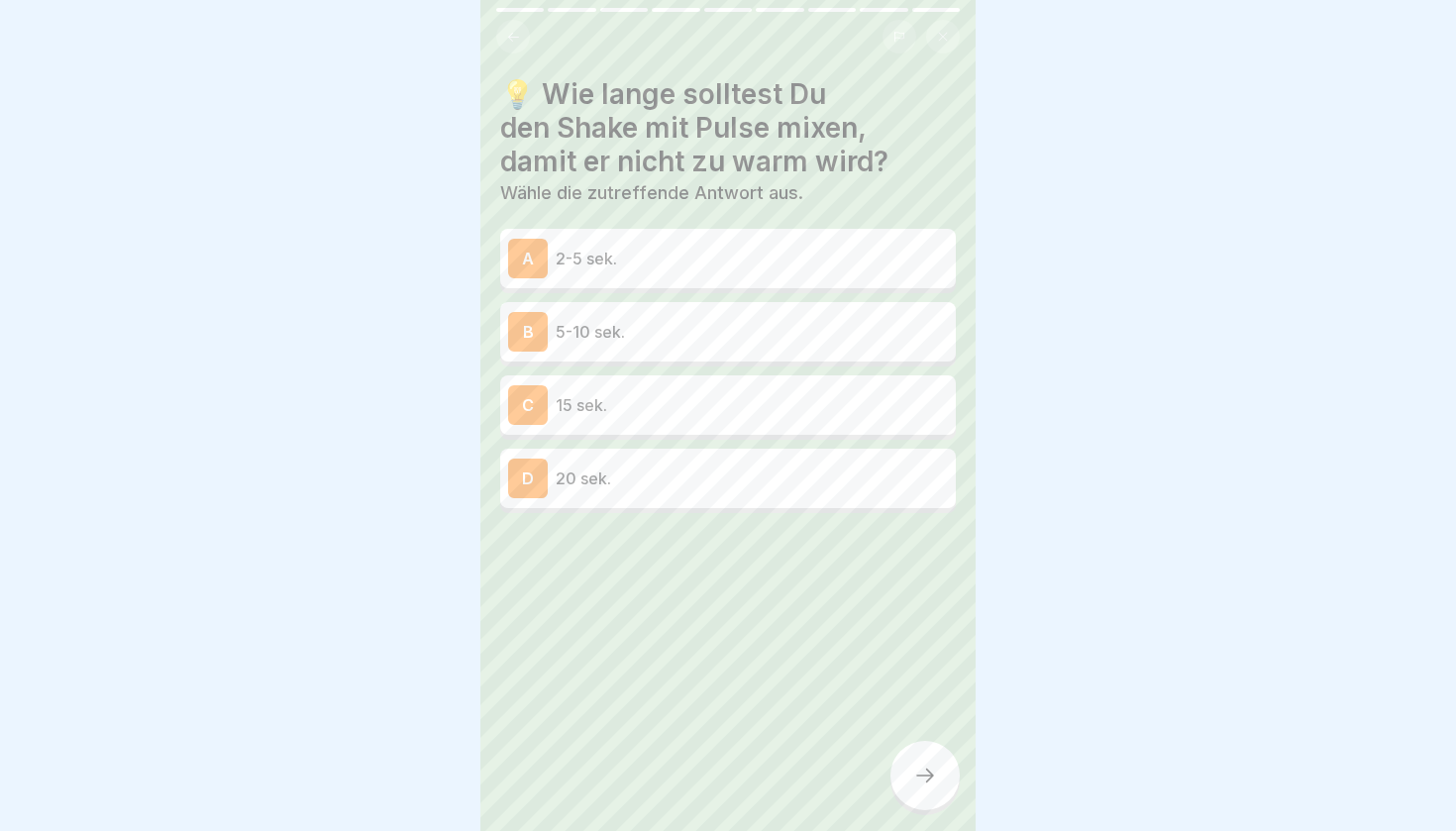
click at [606, 272] on div "A 2-5 sek." at bounding box center [728, 259] width 439 height 40
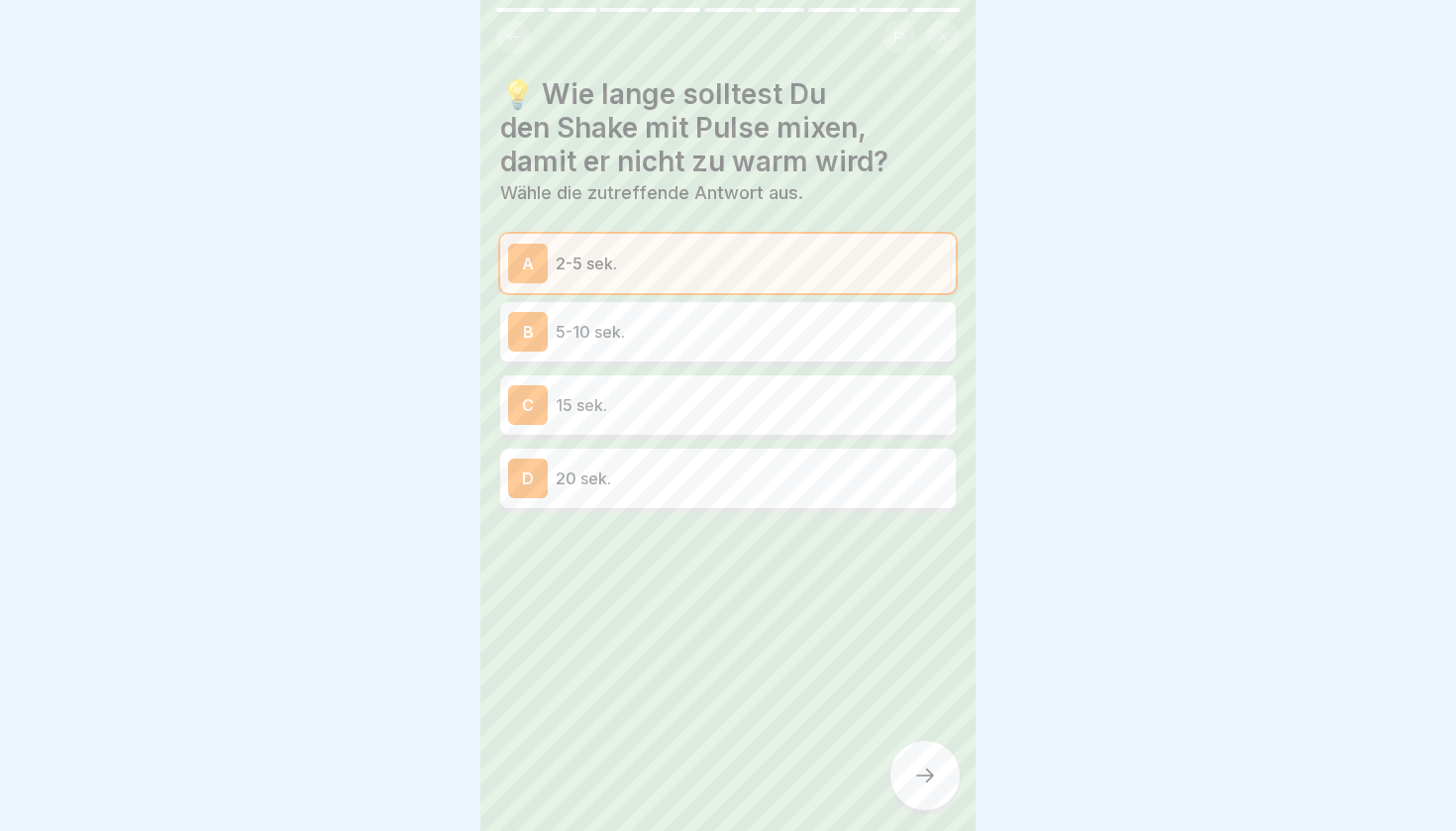
click at [906, 775] on div at bounding box center [926, 776] width 70 height 70
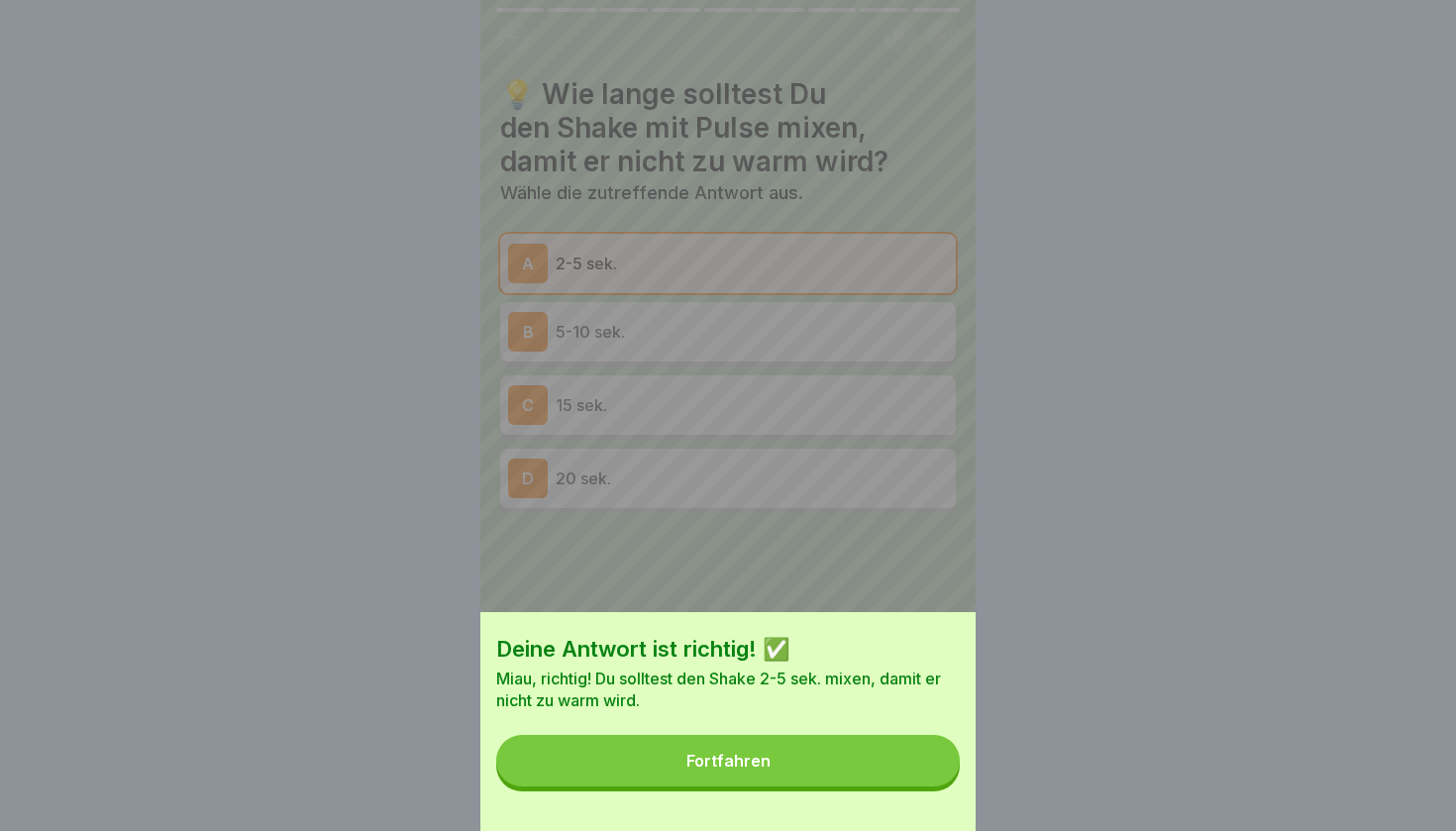
click at [829, 753] on button "Fortfahren" at bounding box center [728, 761] width 463 height 52
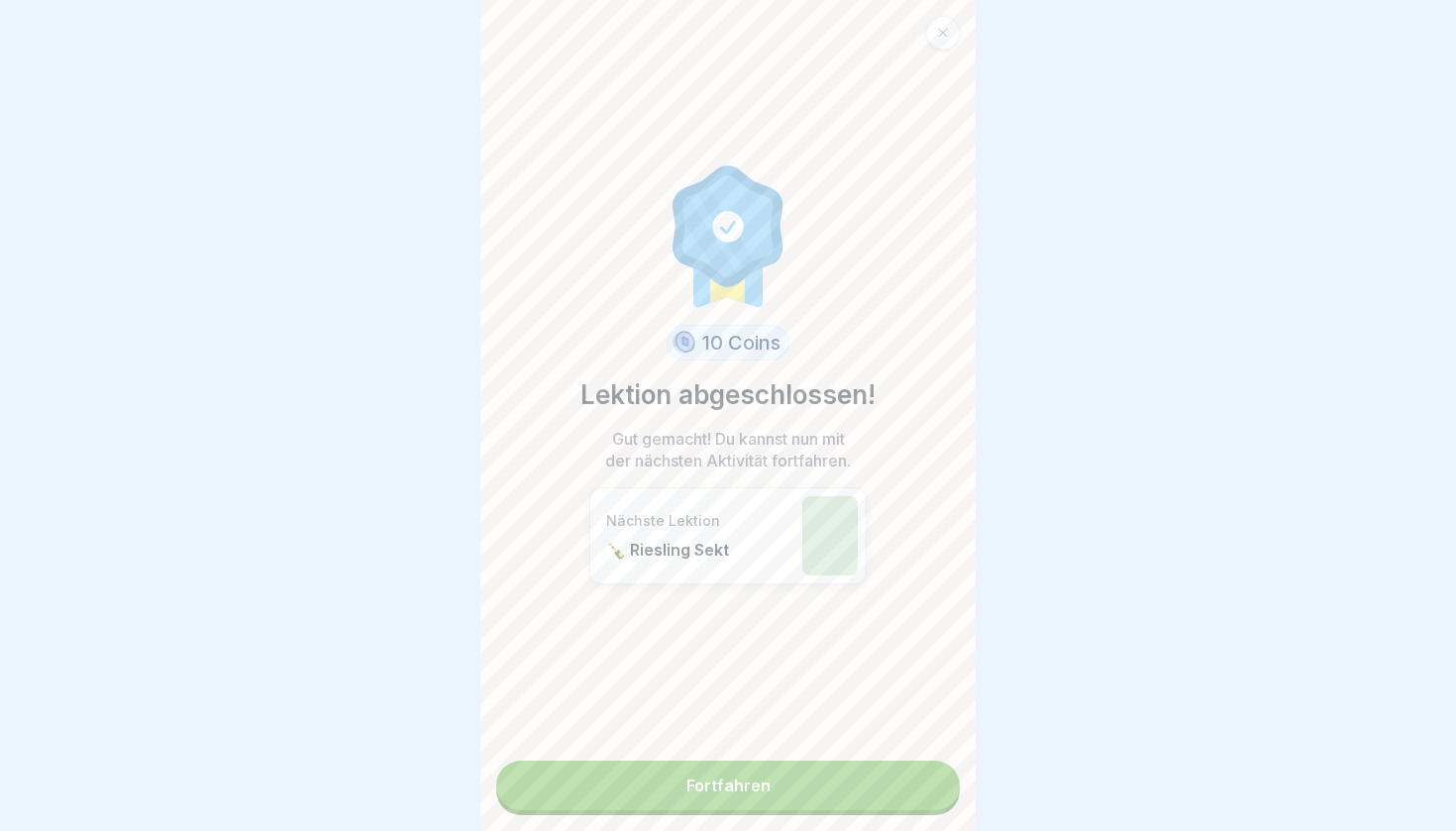
click at [766, 784] on link "Fortfahren" at bounding box center [728, 786] width 463 height 50
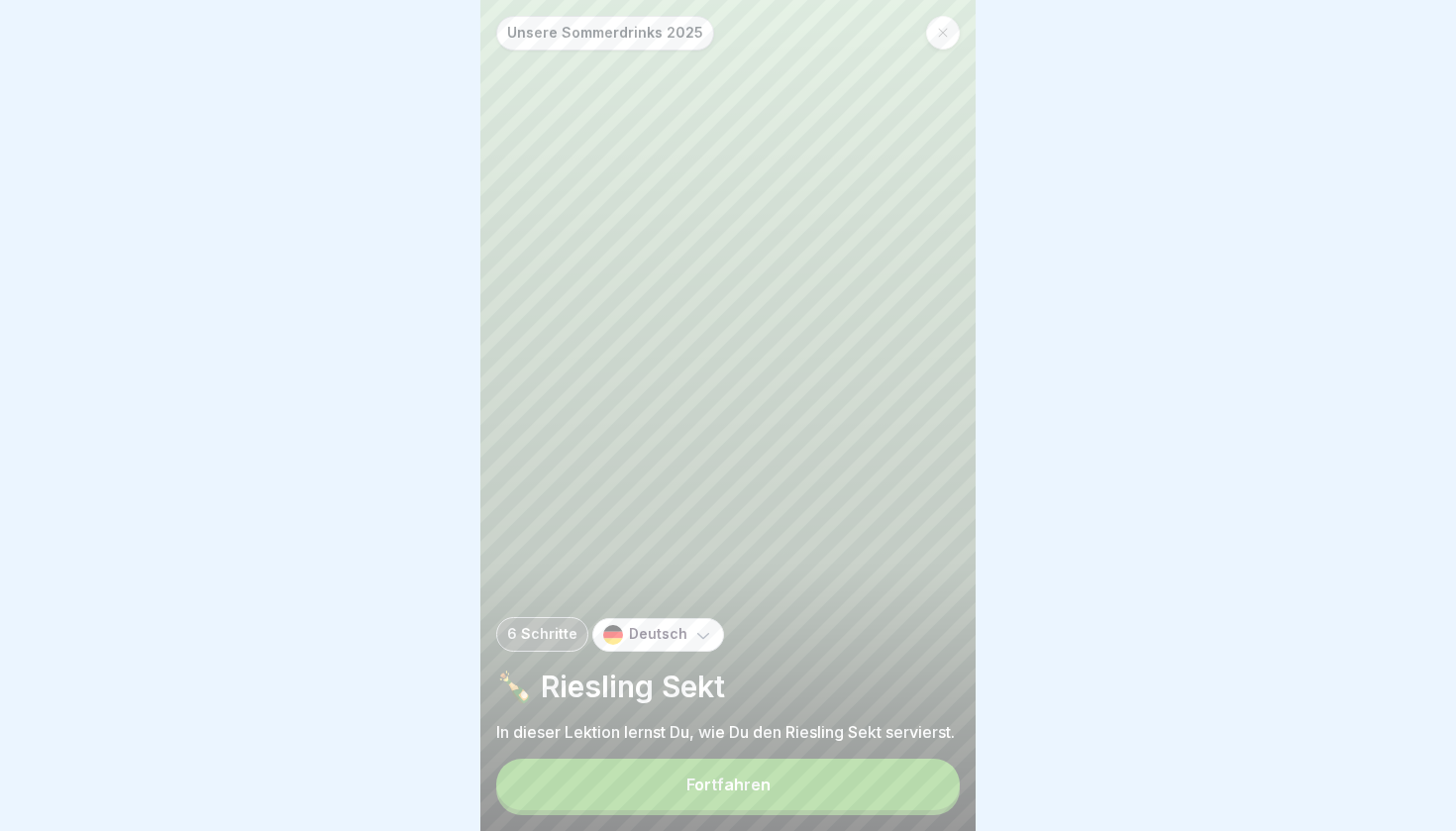
click at [766, 784] on div "Fortfahren" at bounding box center [728, 784] width 85 height 18
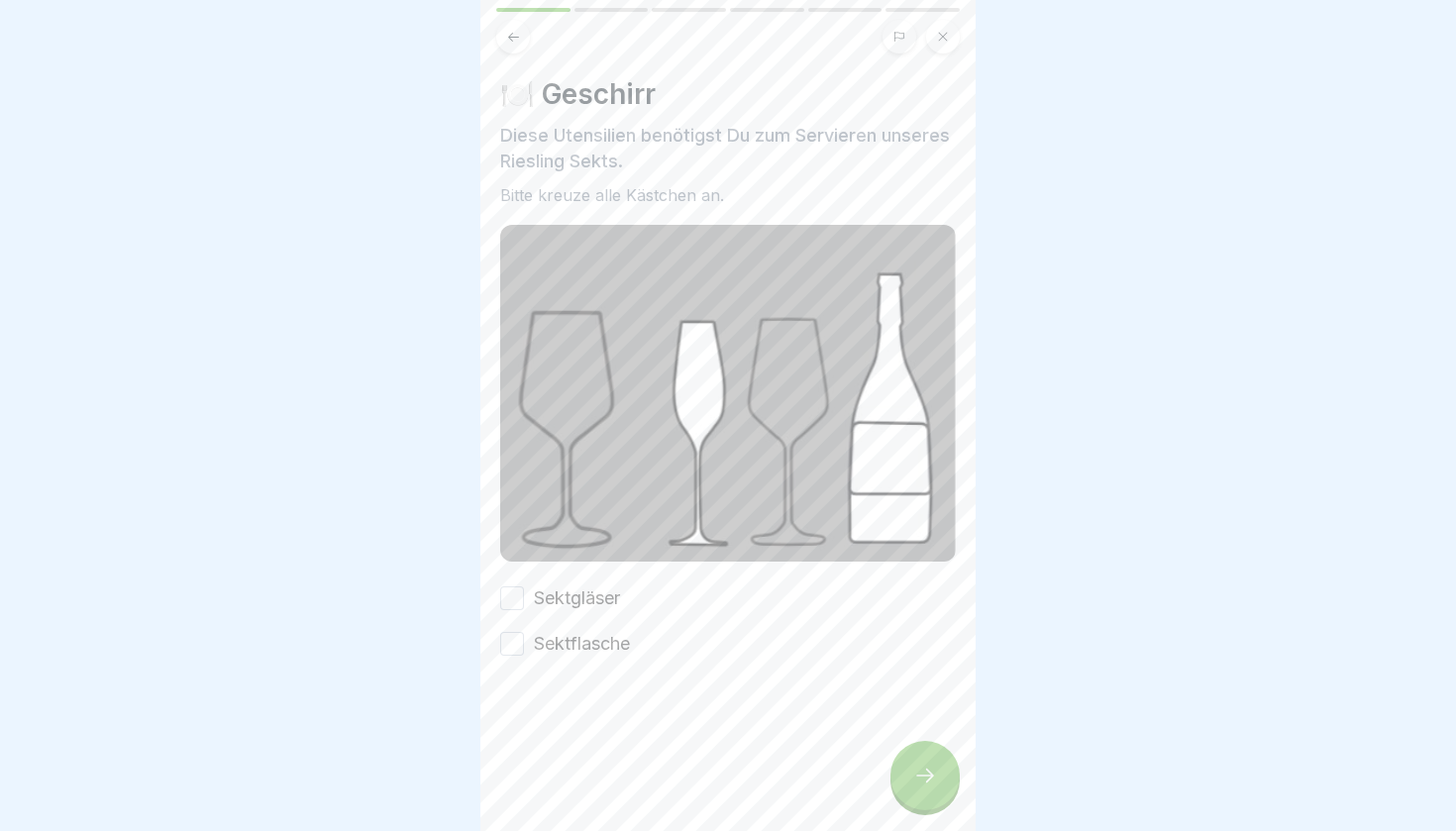
click at [516, 598] on button "Sektgläser" at bounding box center [512, 599] width 24 height 24
click at [516, 627] on div "Sektgläser Sektflasche" at bounding box center [728, 622] width 455 height 72
click at [516, 646] on button "Sektflasche" at bounding box center [512, 644] width 24 height 24
click at [937, 780] on icon at bounding box center [926, 776] width 24 height 24
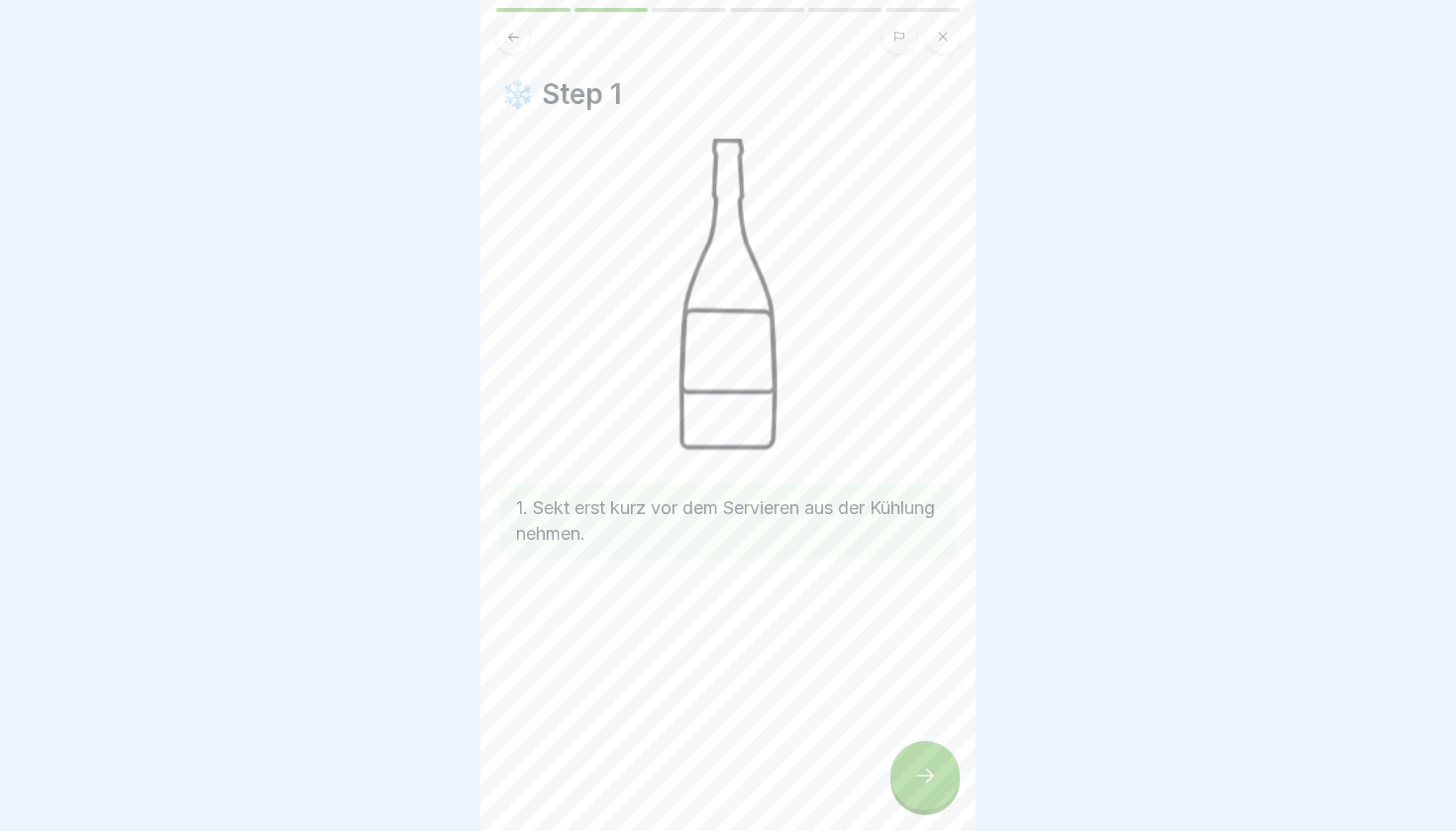
click at [936, 779] on icon at bounding box center [926, 776] width 24 height 24
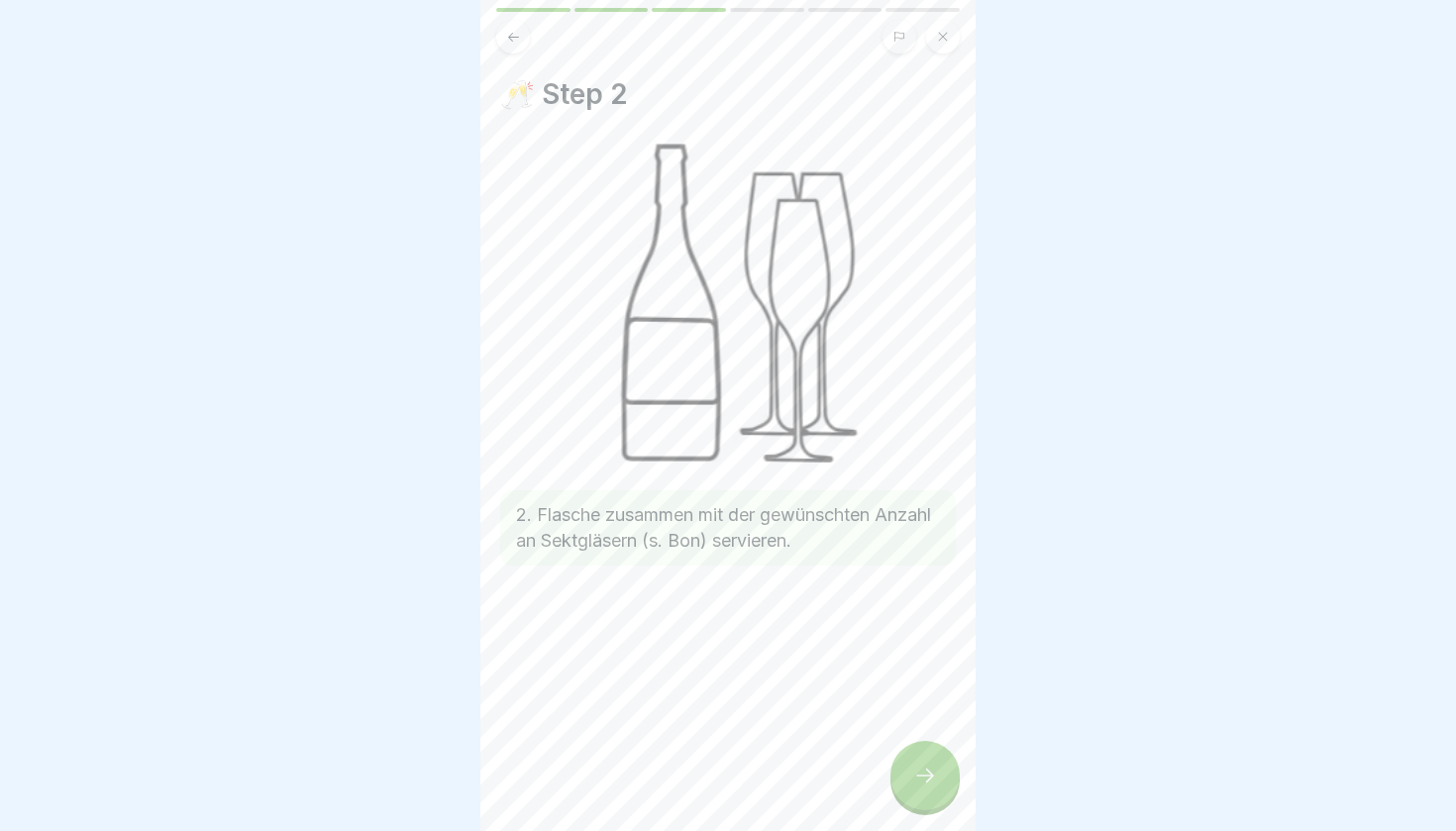
click at [936, 779] on icon at bounding box center [926, 776] width 24 height 24
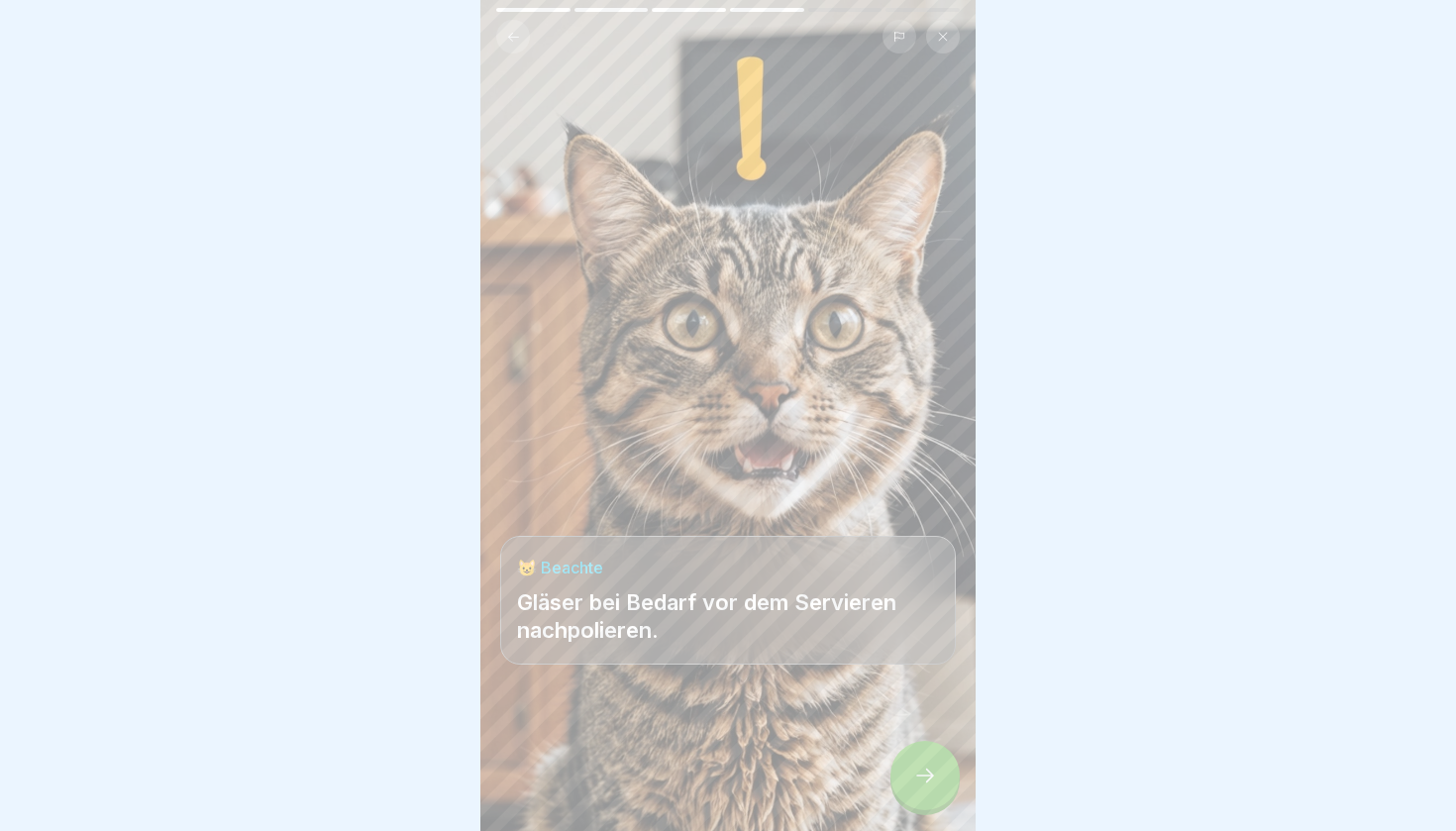
click at [922, 783] on icon at bounding box center [926, 776] width 24 height 24
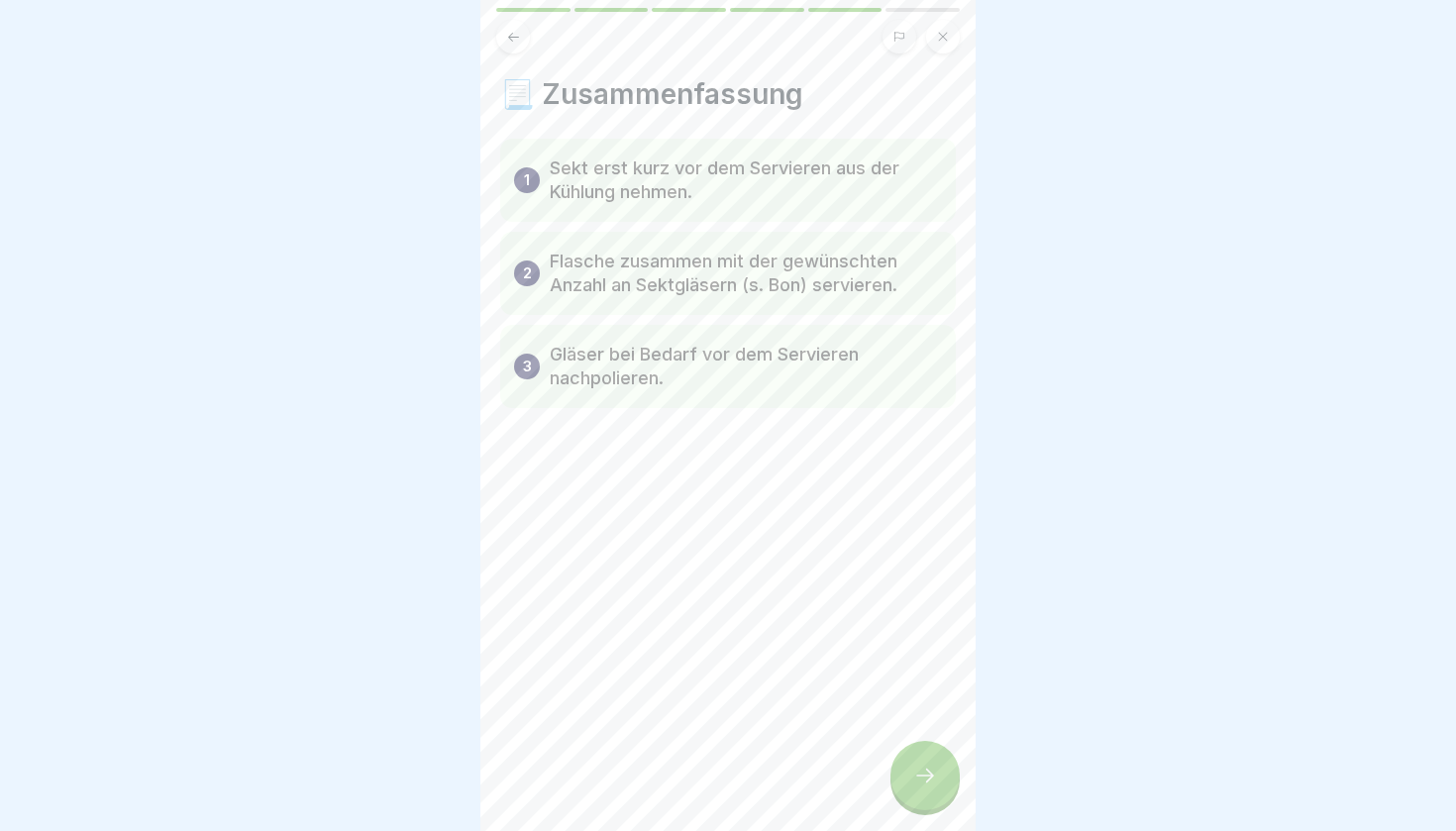
click at [923, 796] on div at bounding box center [926, 776] width 70 height 70
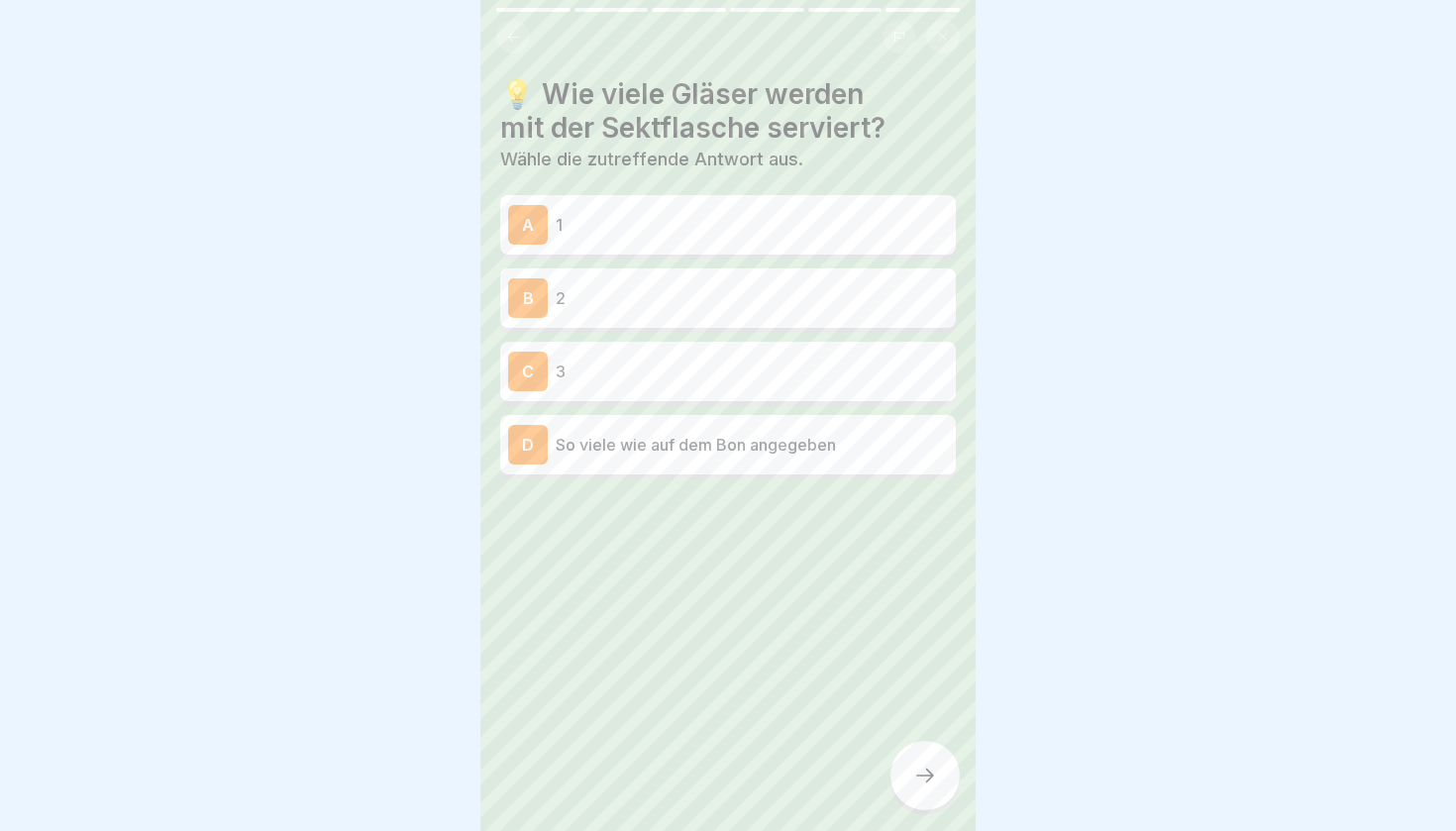
click at [637, 470] on div "D So viele wie auf dem Bon angegeben" at bounding box center [728, 445] width 455 height 60
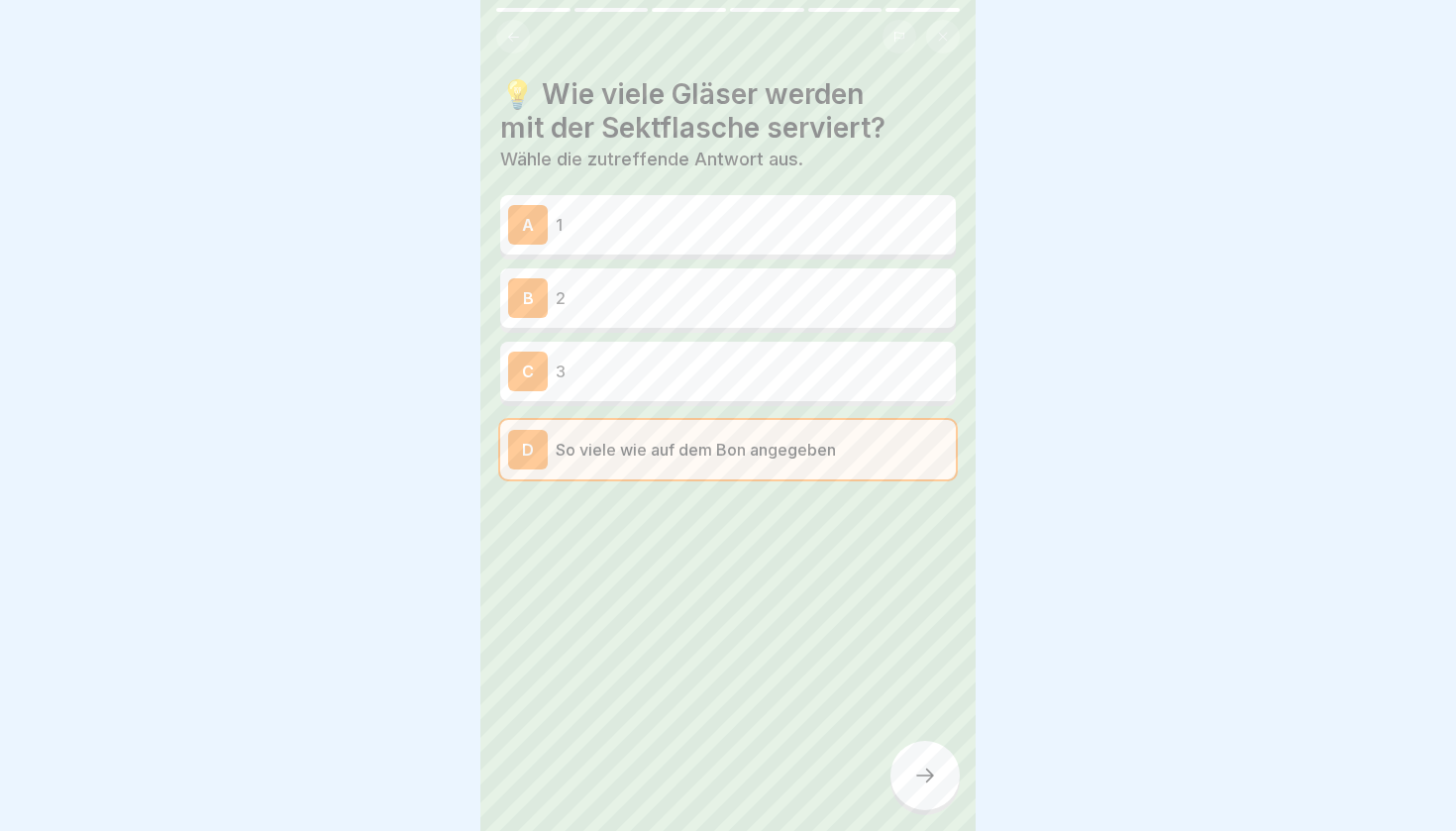
click at [947, 792] on div at bounding box center [926, 776] width 70 height 70
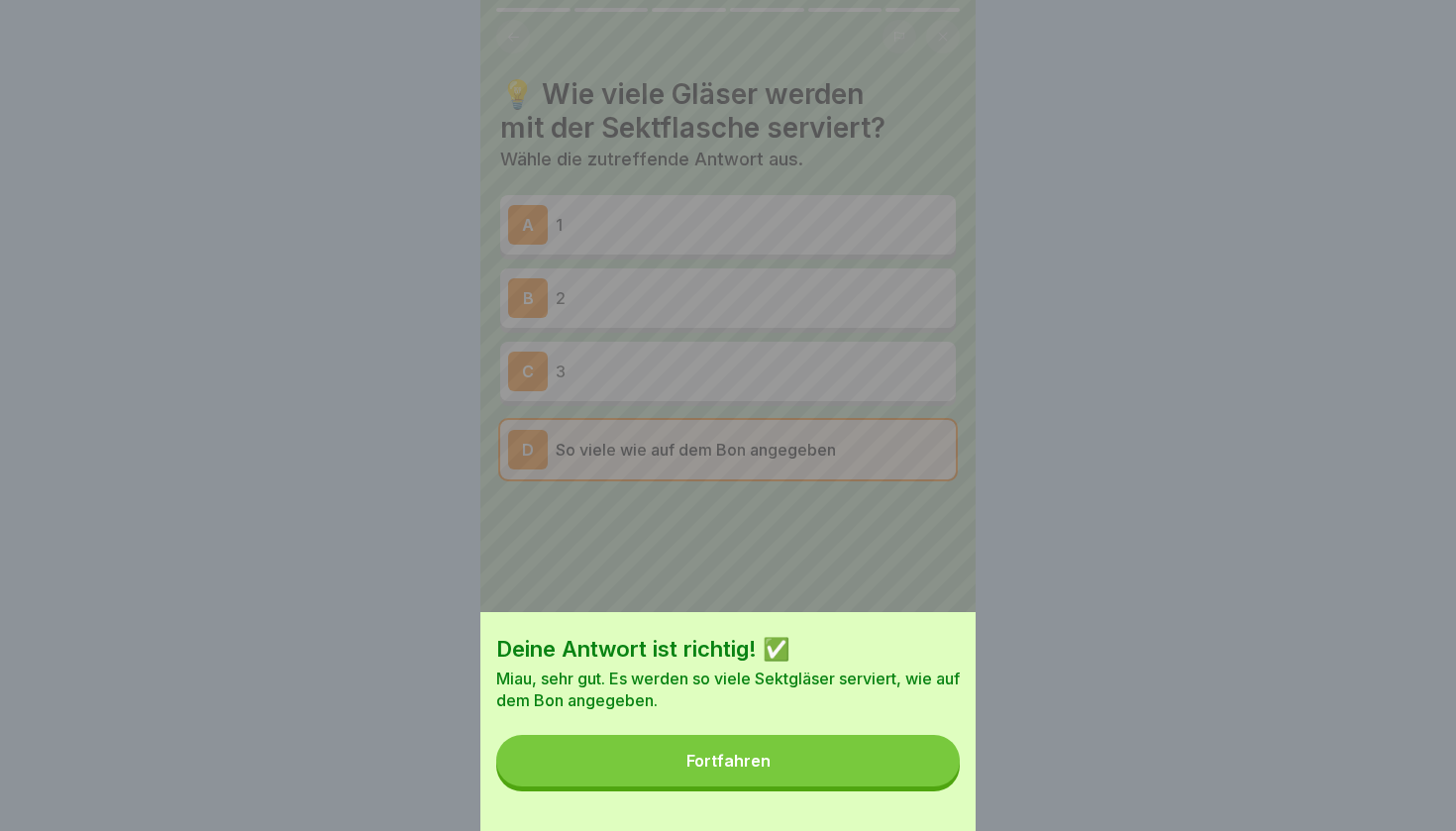
click at [795, 742] on button "Fortfahren" at bounding box center [728, 761] width 463 height 52
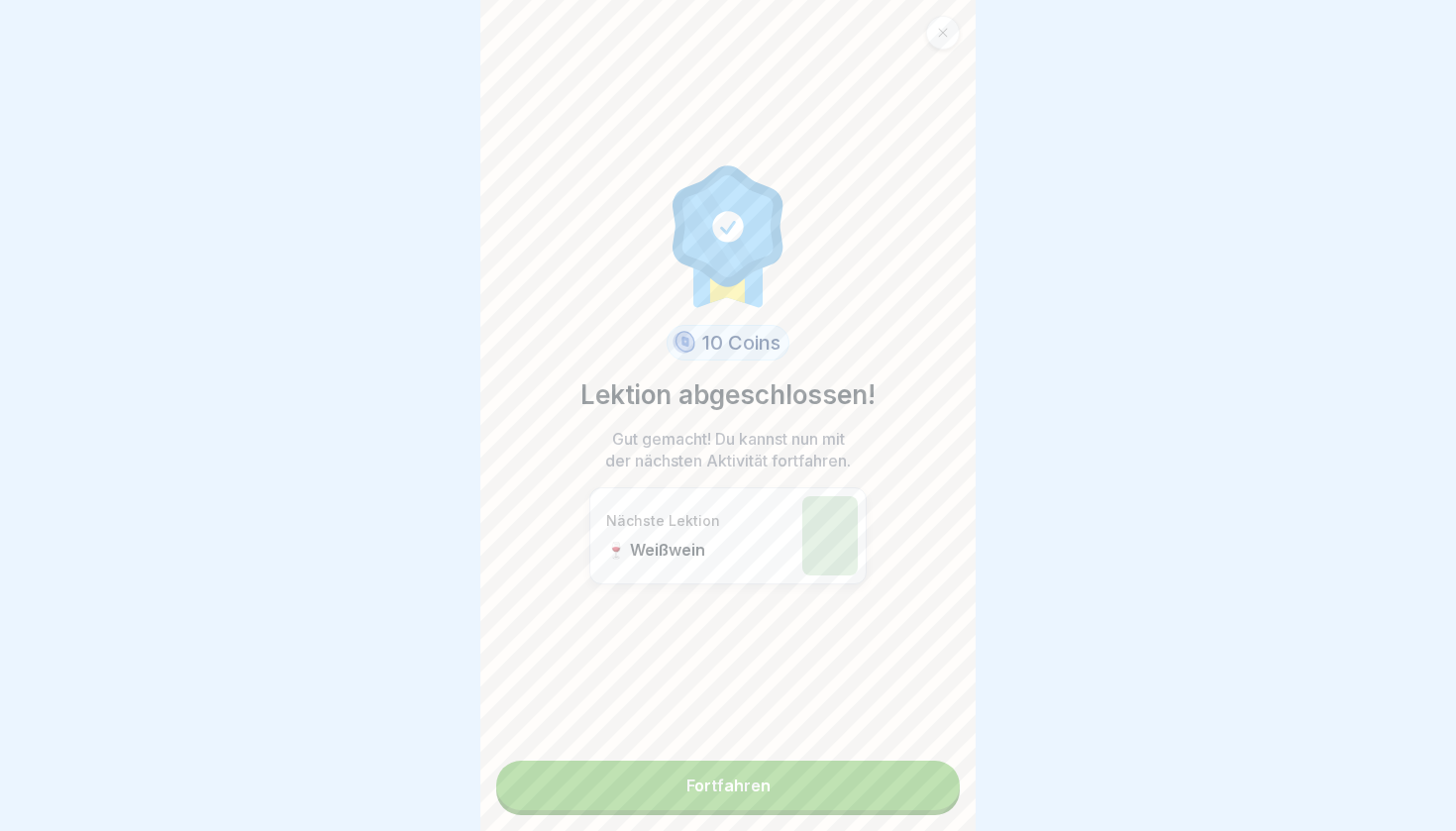
click at [722, 830] on div "10 Coins Lektion abgeschlossen! Gut gemacht! Du kannst nun mit der nächsten Akt…" at bounding box center [728, 416] width 495 height 831
click at [734, 788] on link "Fortfahren" at bounding box center [728, 786] width 463 height 50
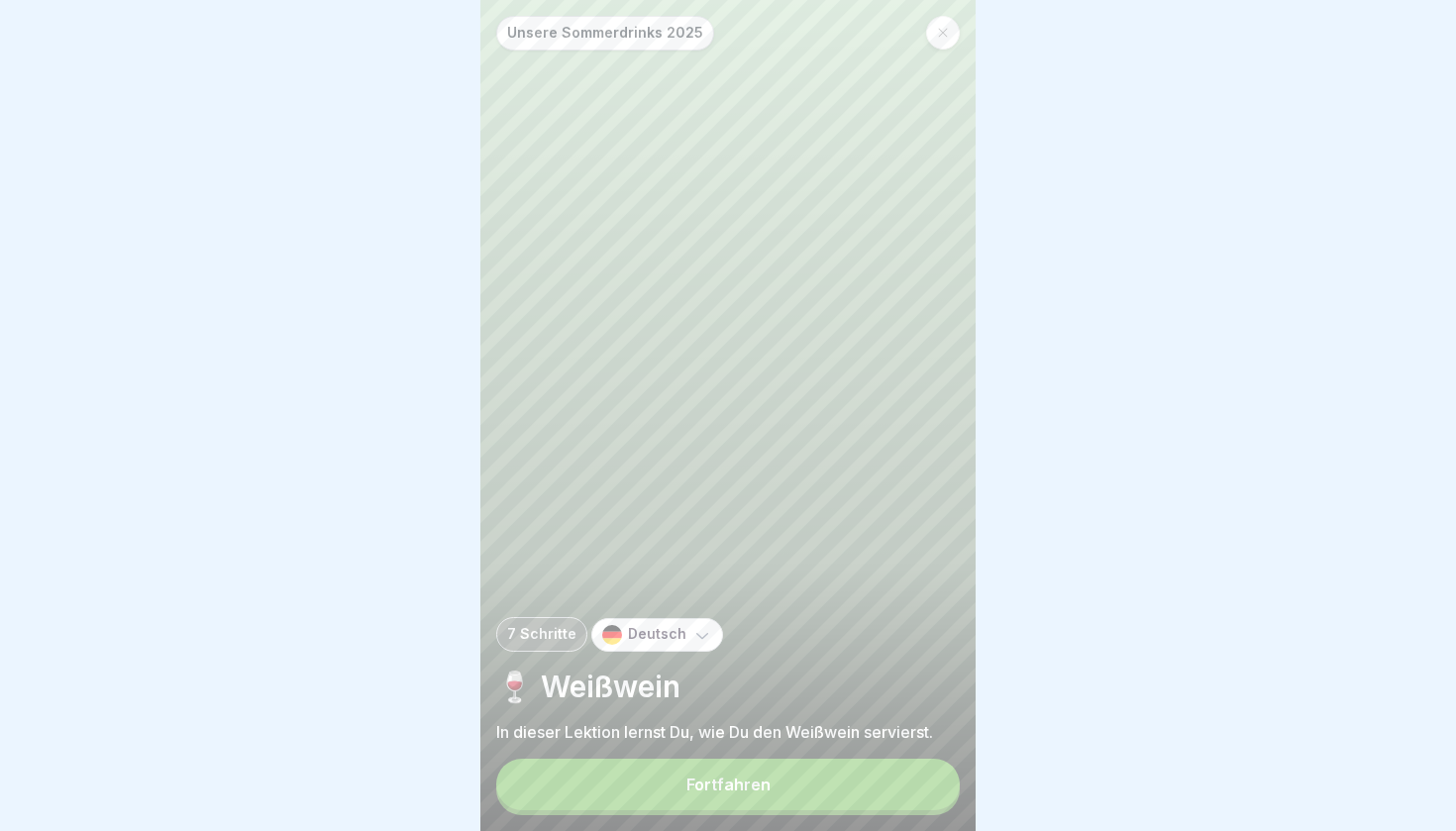
click at [732, 787] on div "Fortfahren" at bounding box center [728, 784] width 85 height 18
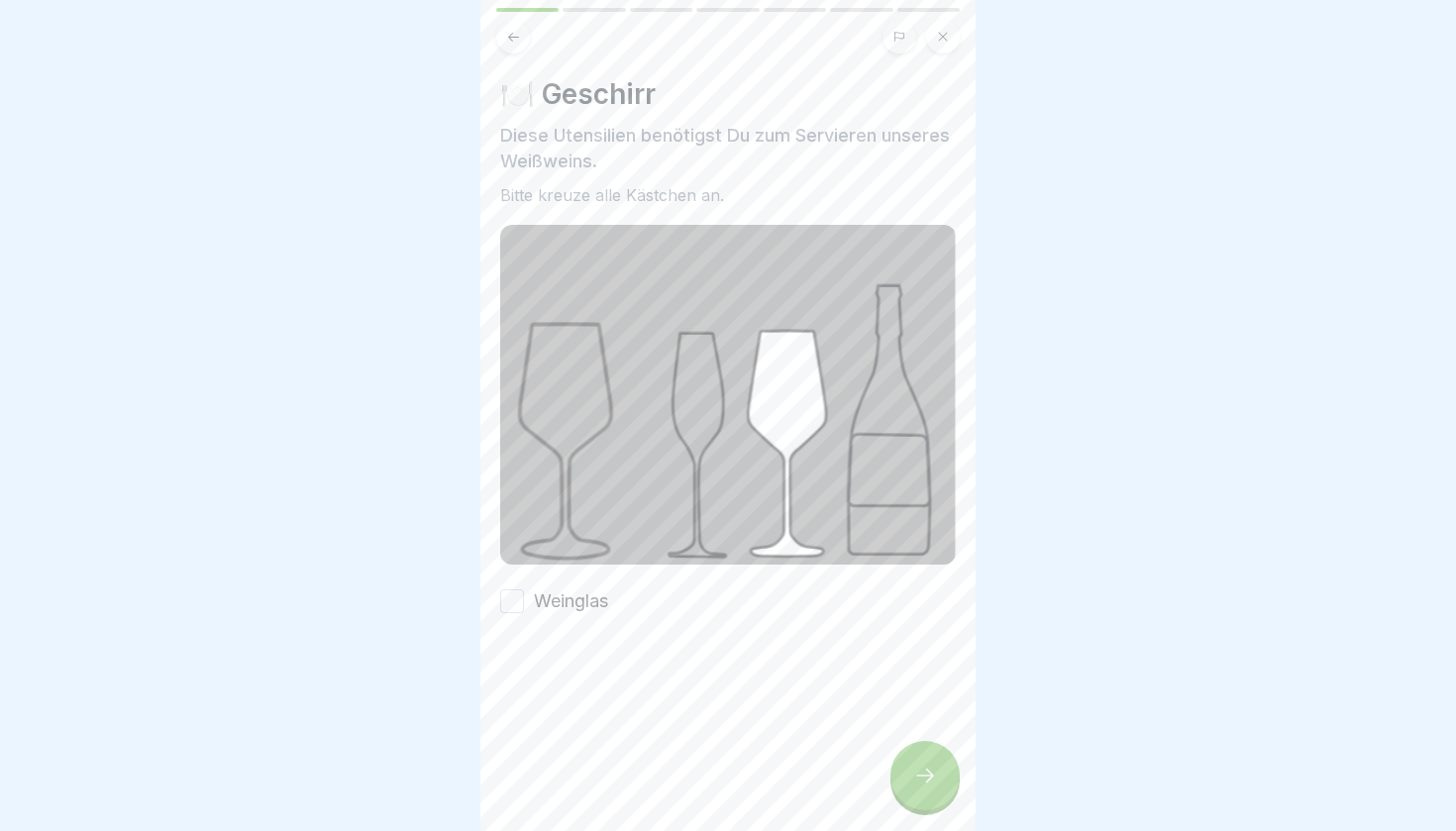
click at [860, 794] on div "🍽️ Geschirr Diese Utensilien benötigst Du zum Servieren unseres Weißweins. Bitt…" at bounding box center [728, 416] width 495 height 831
click at [507, 607] on button "Weinglas" at bounding box center [512, 602] width 24 height 24
click at [930, 774] on icon at bounding box center [926, 776] width 24 height 24
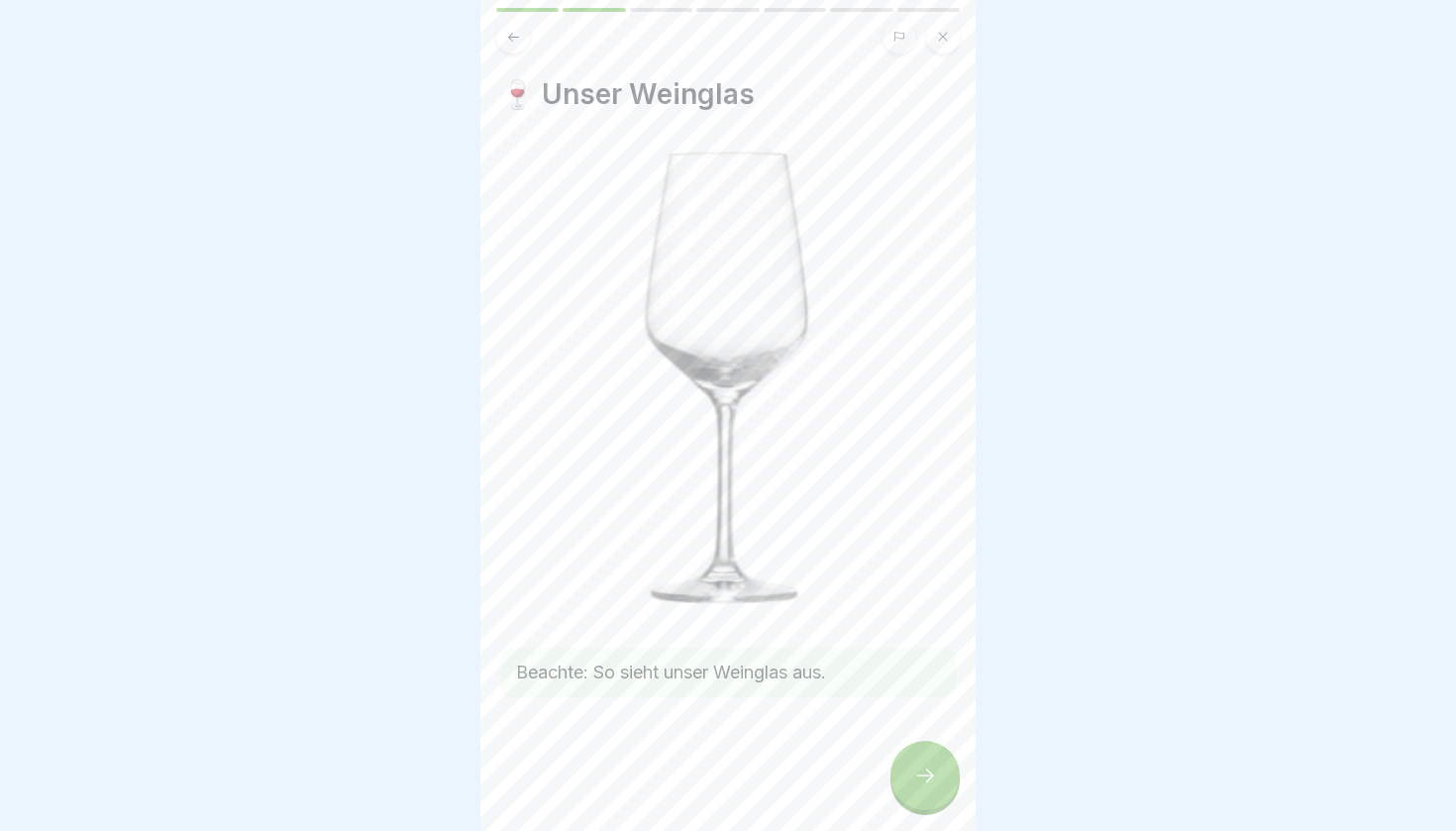
click at [925, 768] on icon at bounding box center [926, 776] width 24 height 24
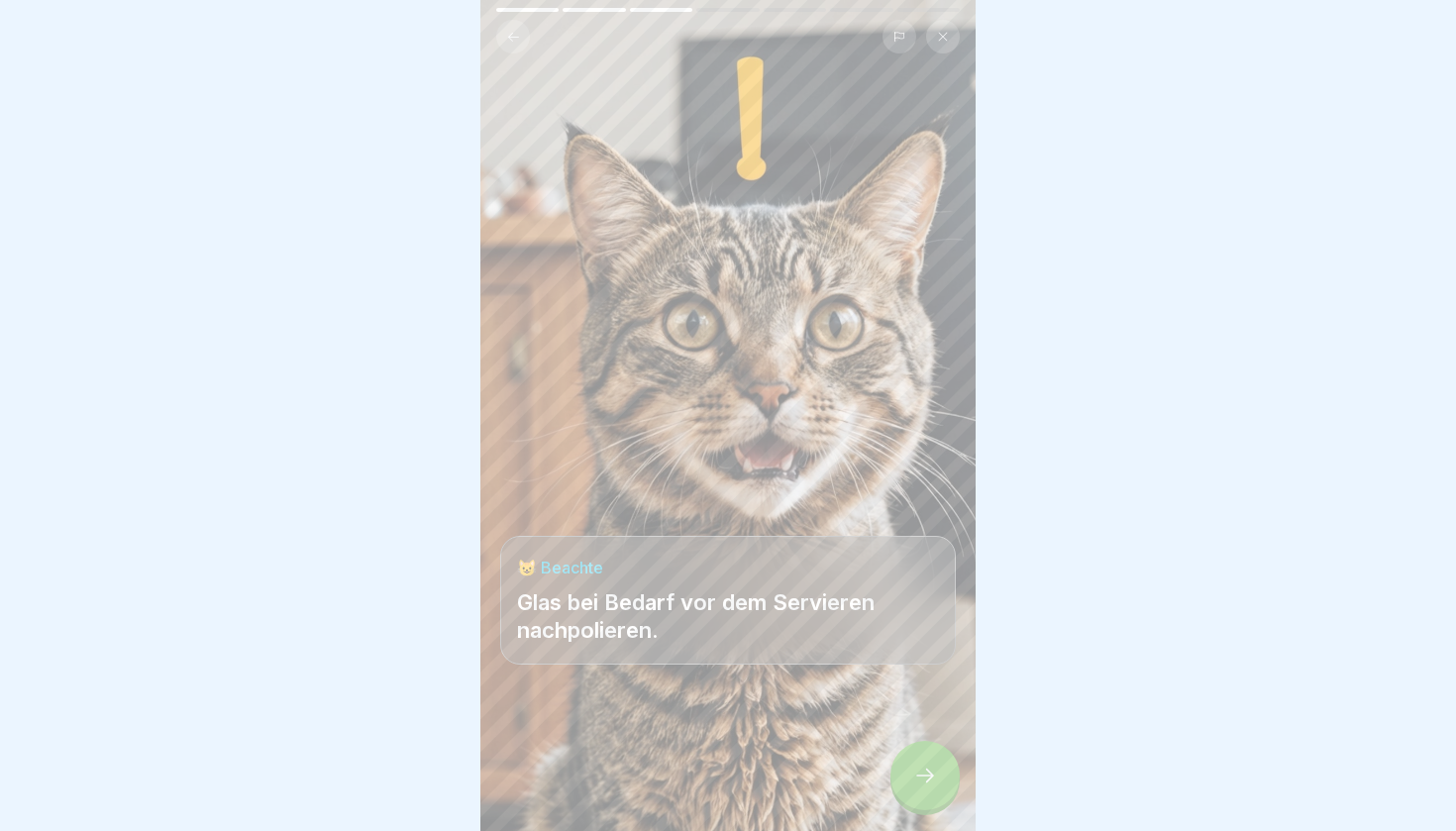
click at [925, 768] on icon at bounding box center [926, 776] width 24 height 24
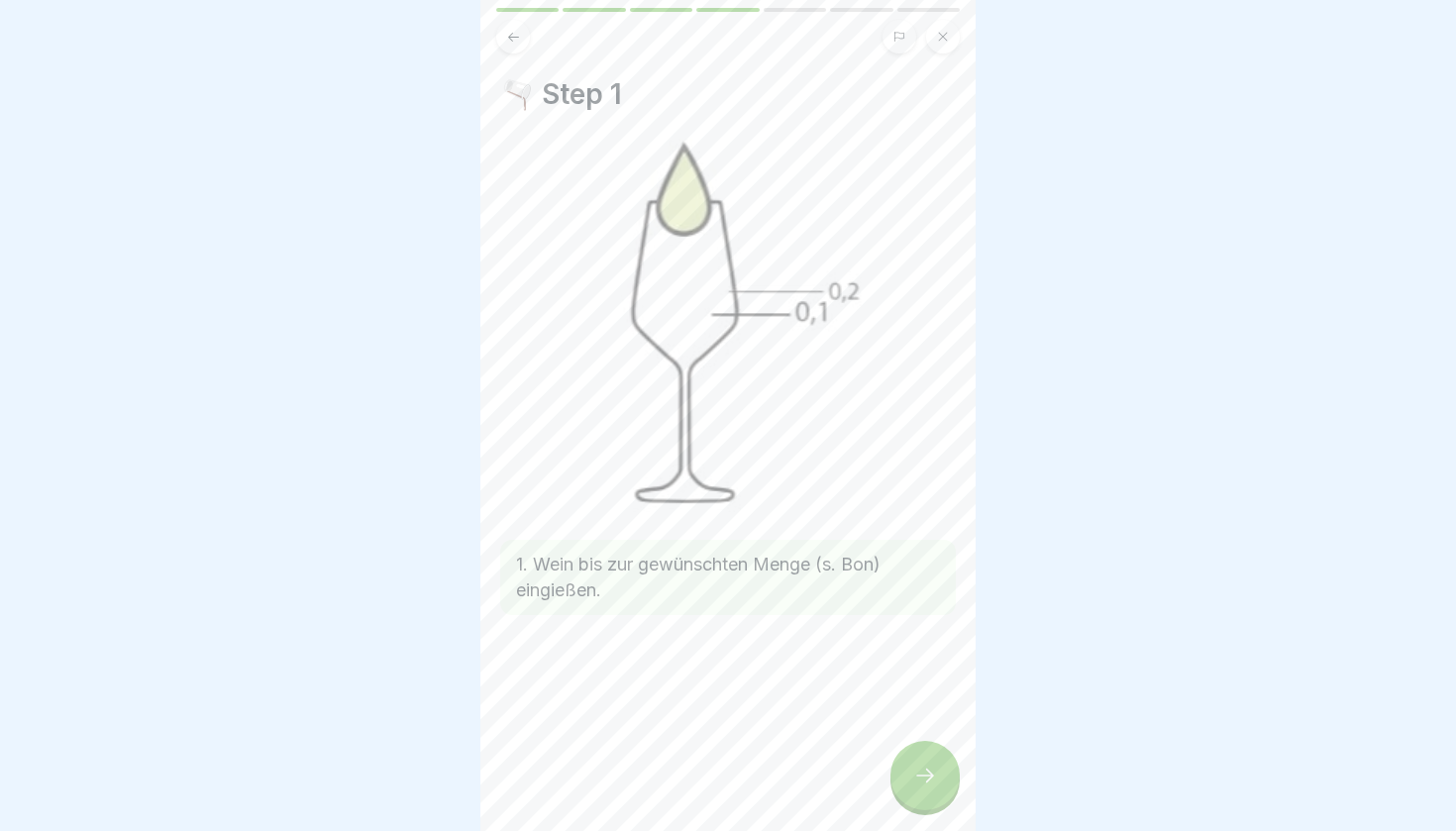
click at [927, 774] on icon at bounding box center [926, 776] width 24 height 24
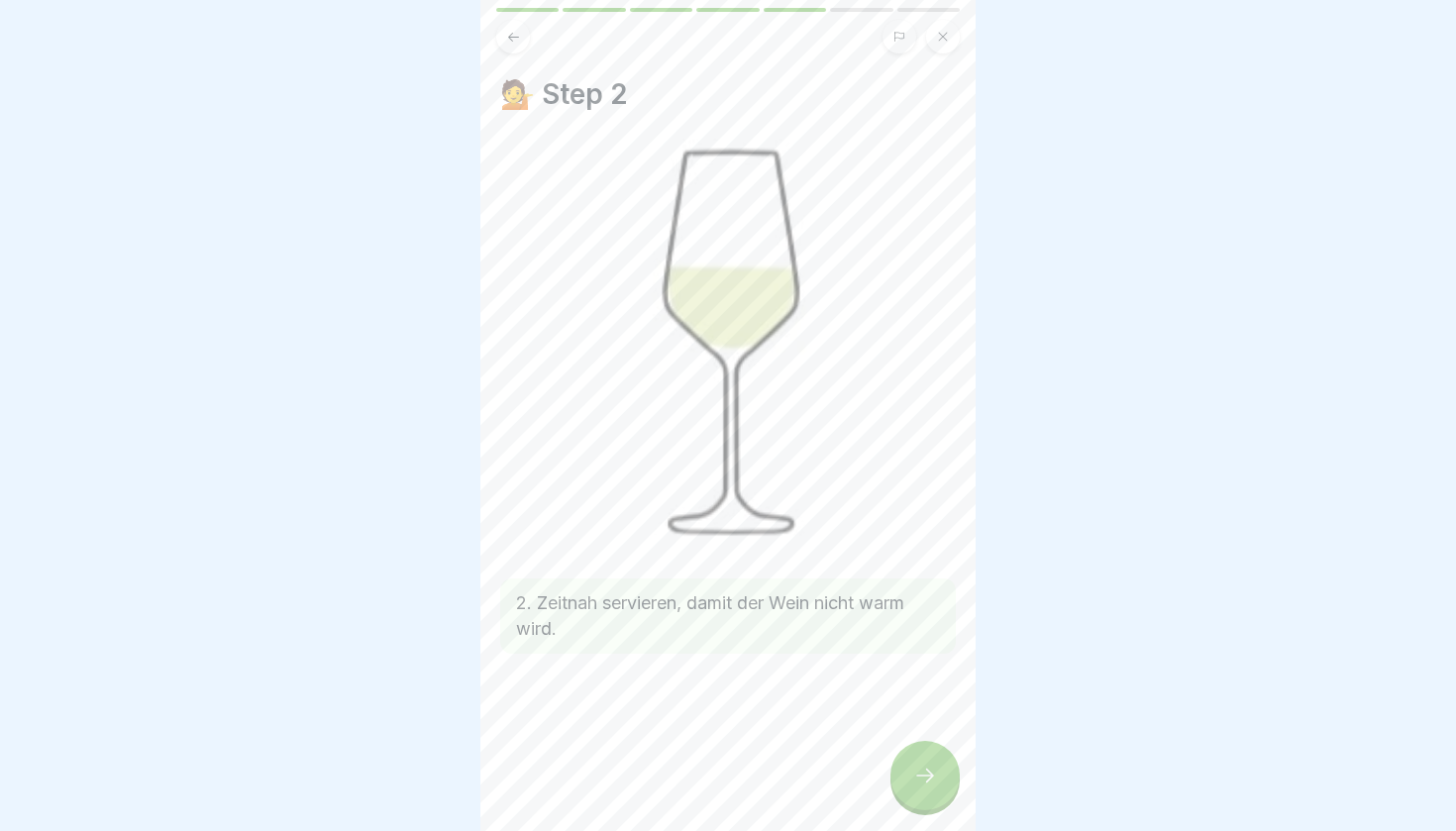
click at [927, 781] on icon at bounding box center [926, 776] width 24 height 24
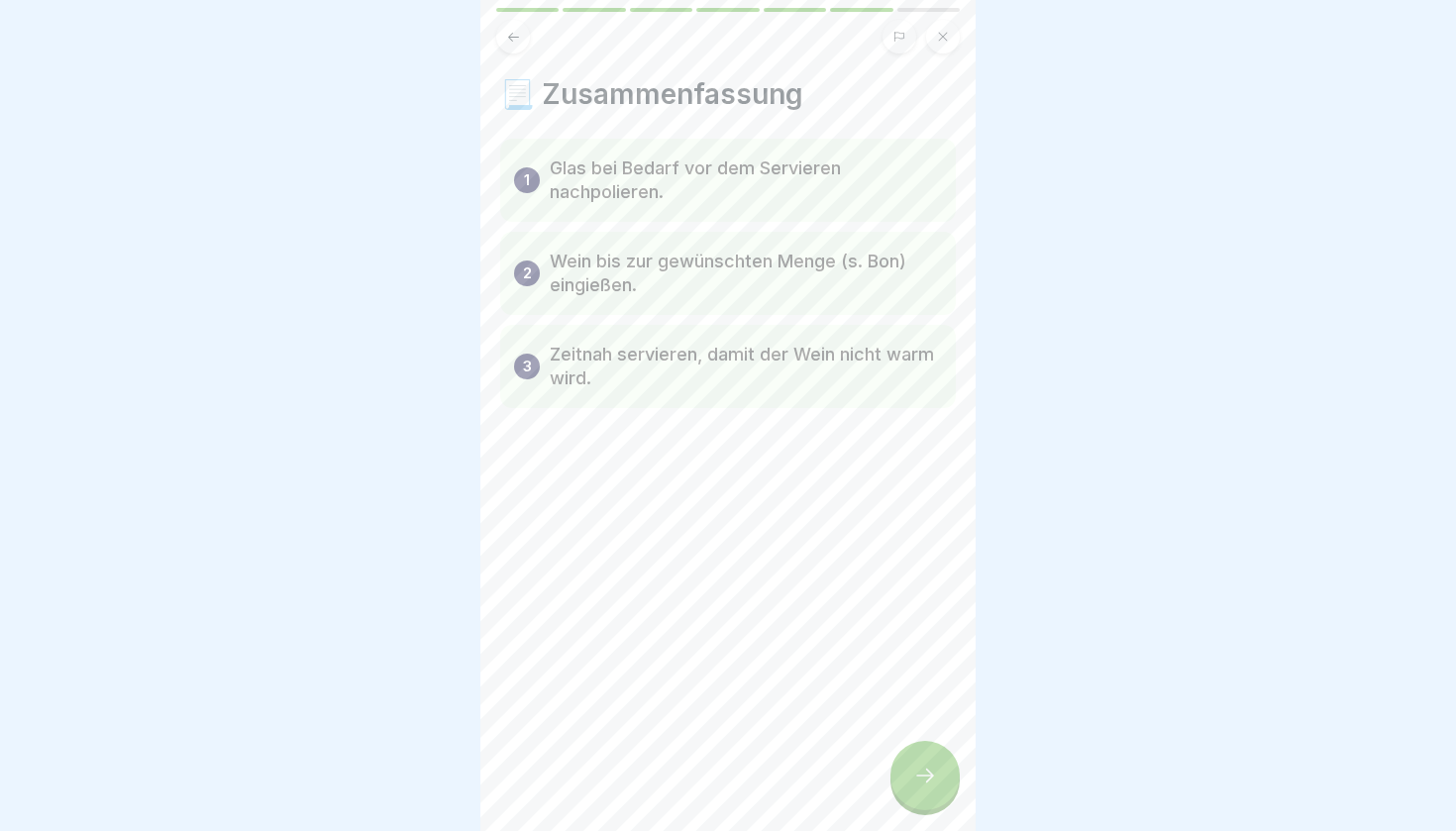
click at [927, 781] on icon at bounding box center [926, 776] width 24 height 24
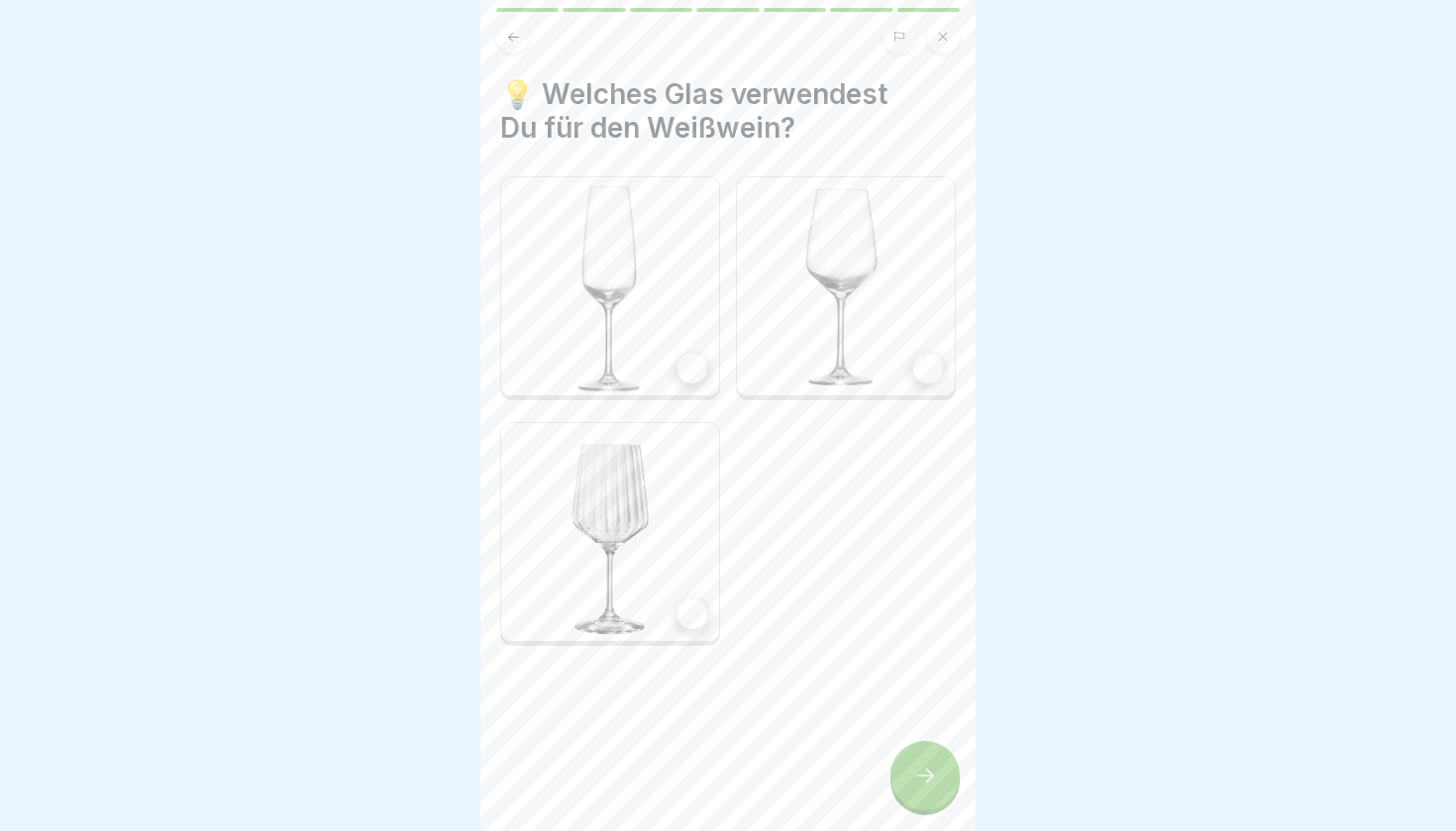
click at [923, 370] on div at bounding box center [929, 369] width 30 height 30
click at [923, 768] on icon at bounding box center [926, 776] width 24 height 24
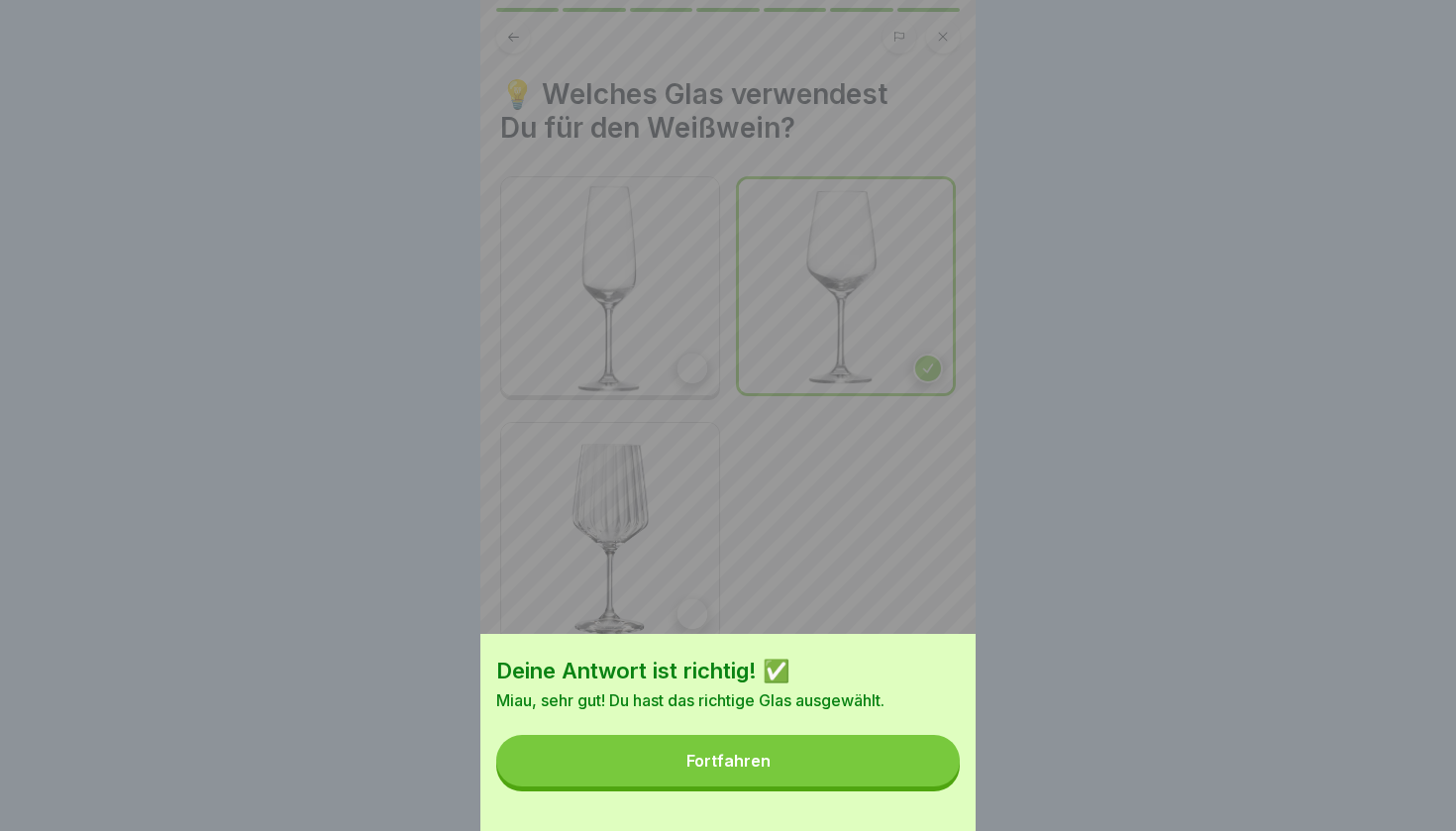
click at [808, 743] on button "Fortfahren" at bounding box center [728, 761] width 463 height 52
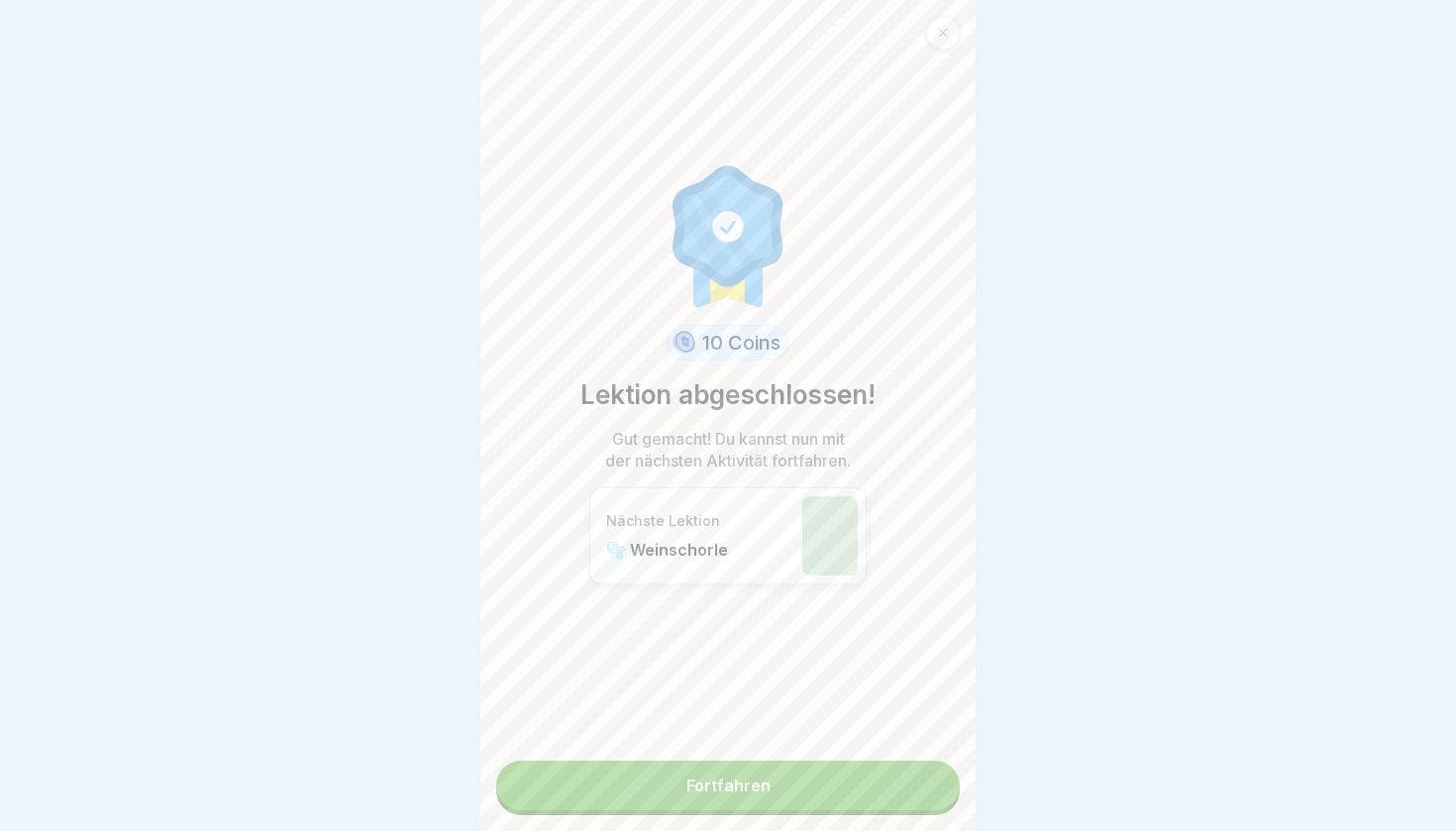
click at [798, 794] on link "Fortfahren" at bounding box center [728, 786] width 463 height 50
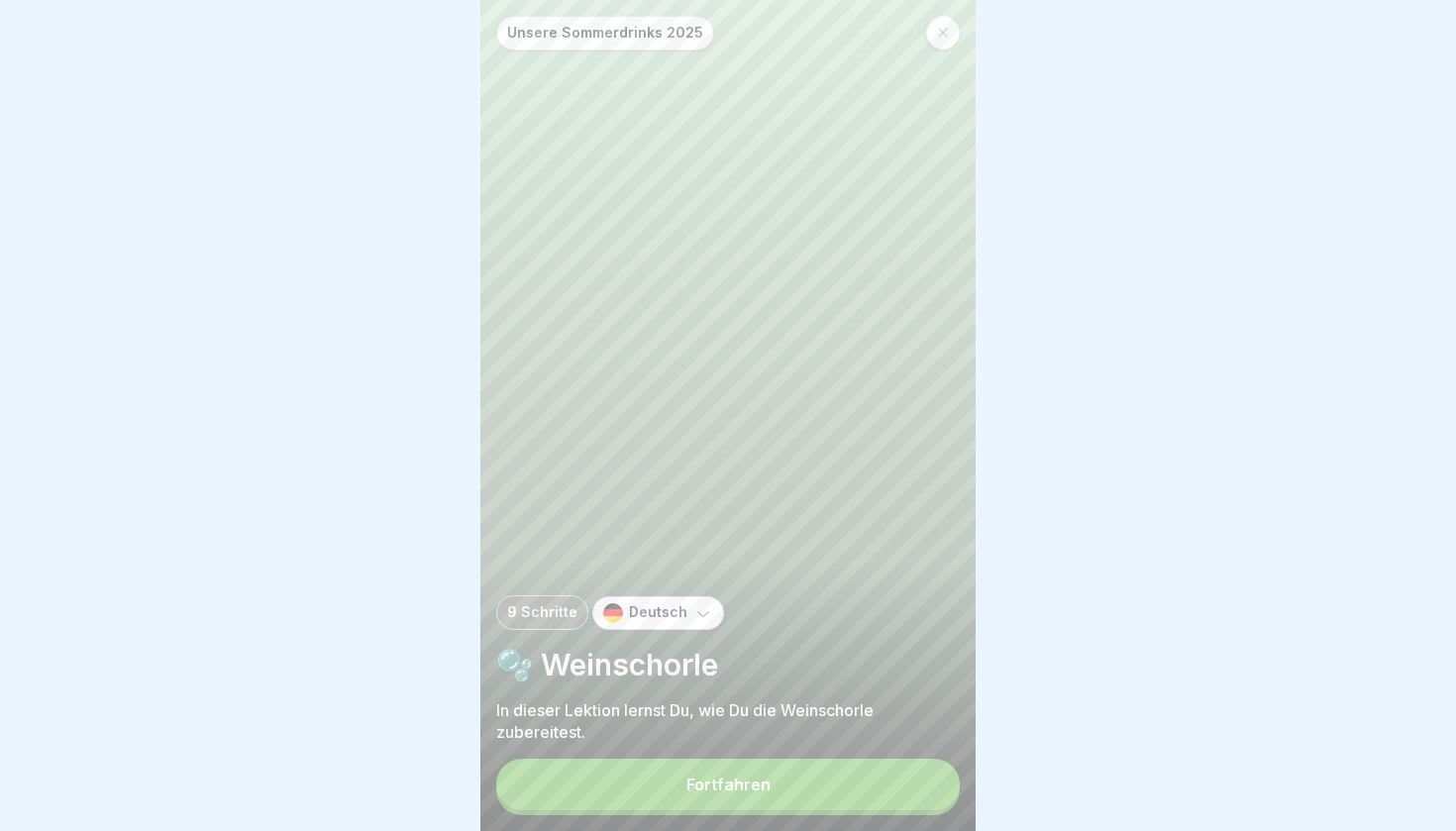
click at [798, 794] on button "Fortfahren" at bounding box center [728, 785] width 463 height 52
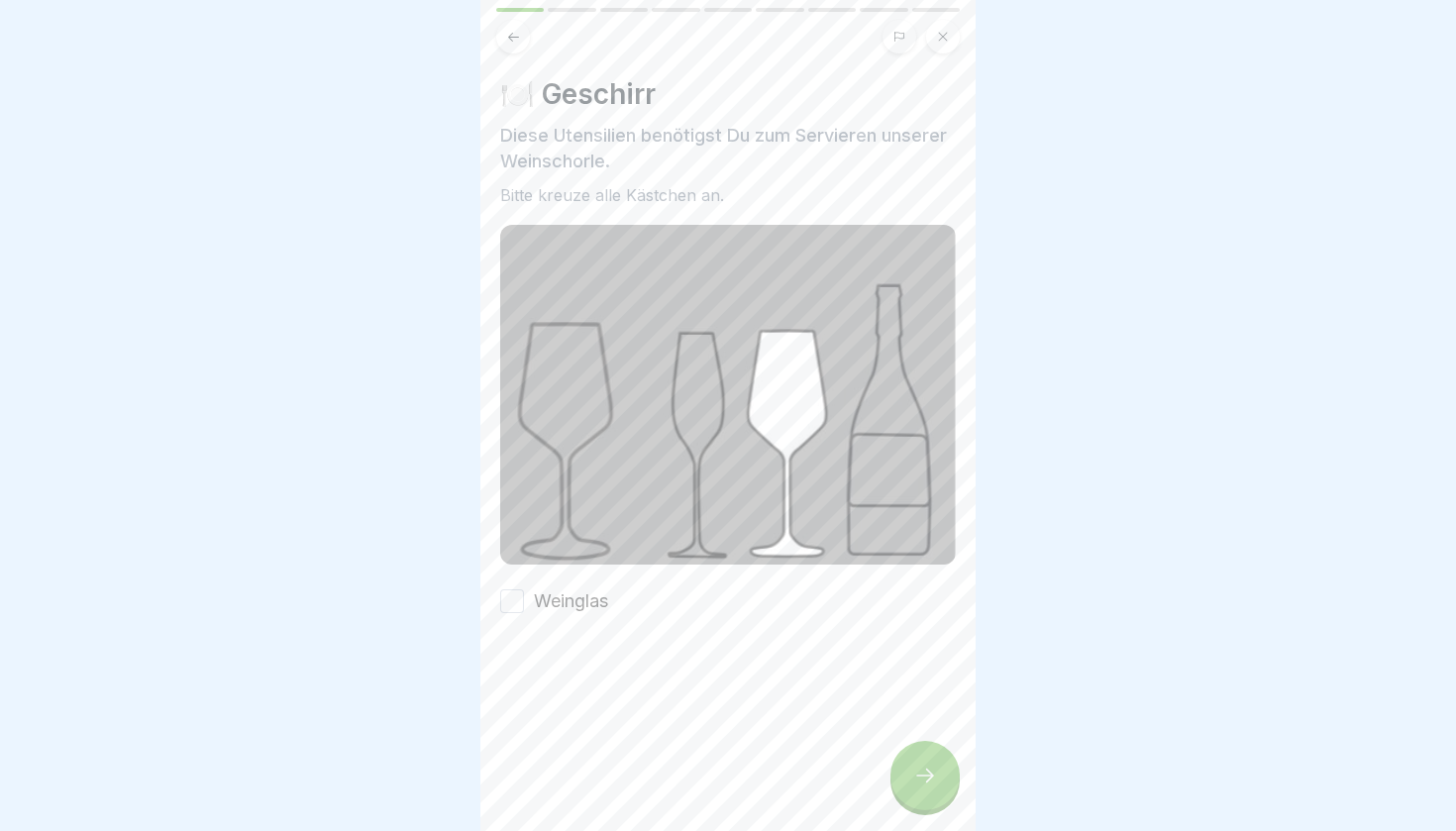
click at [506, 609] on button "Weinglas" at bounding box center [512, 602] width 24 height 24
click at [894, 764] on div at bounding box center [926, 776] width 70 height 70
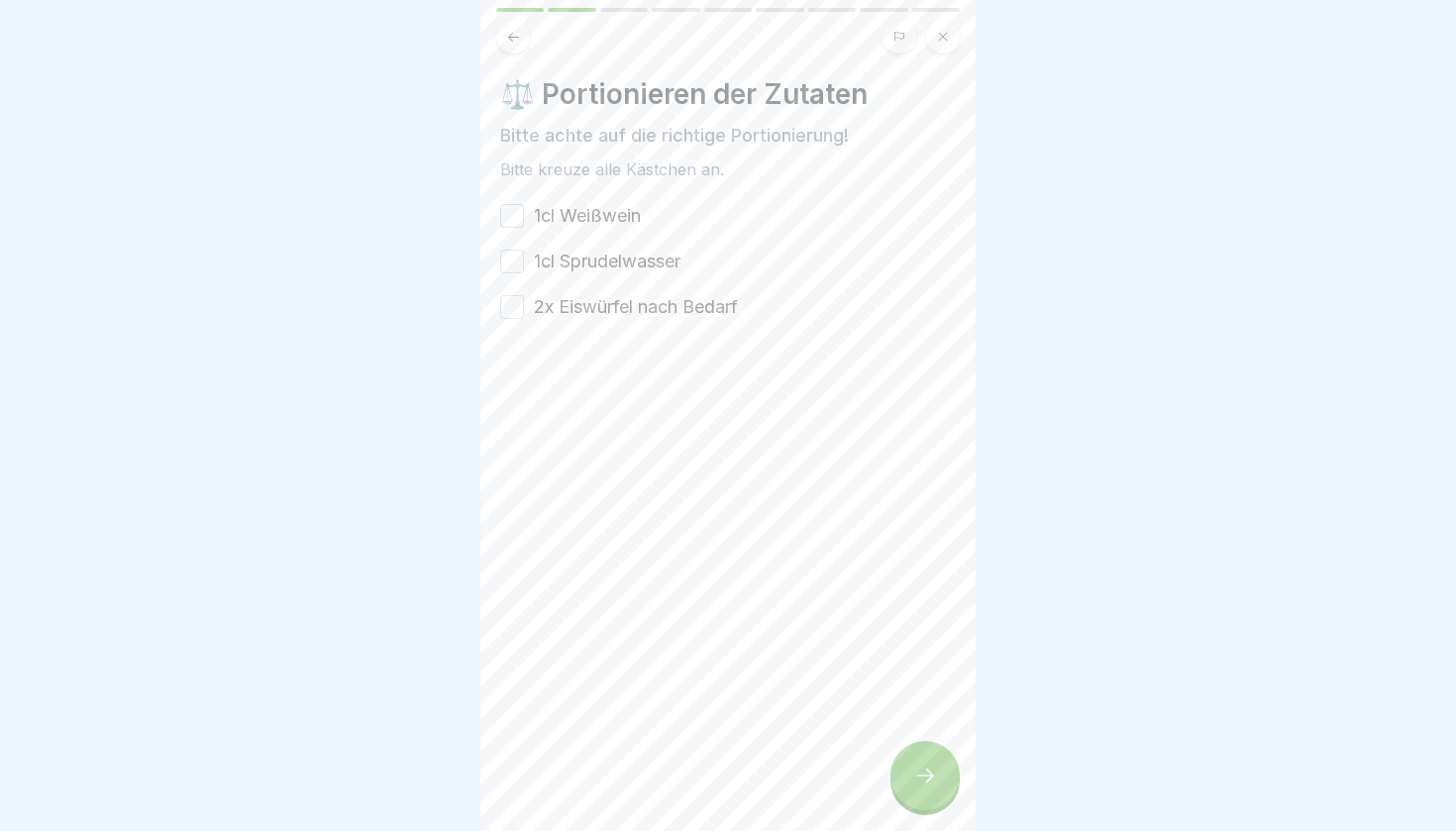
click at [509, 215] on button "1cl Weißwein" at bounding box center [512, 216] width 24 height 24
click at [515, 254] on button "1cl Sprudelwasser" at bounding box center [512, 262] width 24 height 24
click at [517, 302] on button "2x Eiswürfel nach Bedarf" at bounding box center [512, 307] width 24 height 24
click at [940, 771] on div at bounding box center [926, 776] width 70 height 70
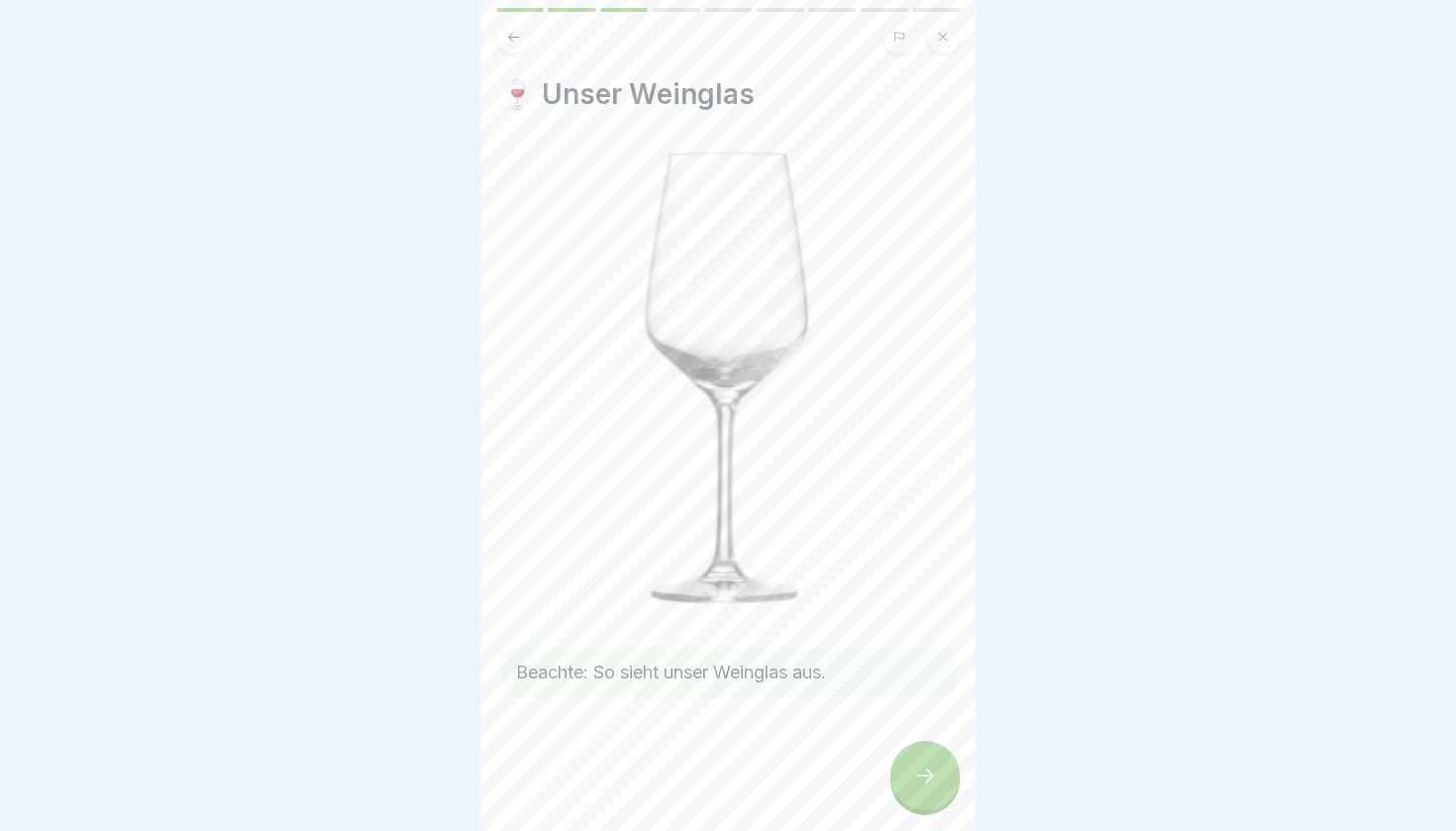
click at [937, 777] on icon at bounding box center [926, 776] width 24 height 24
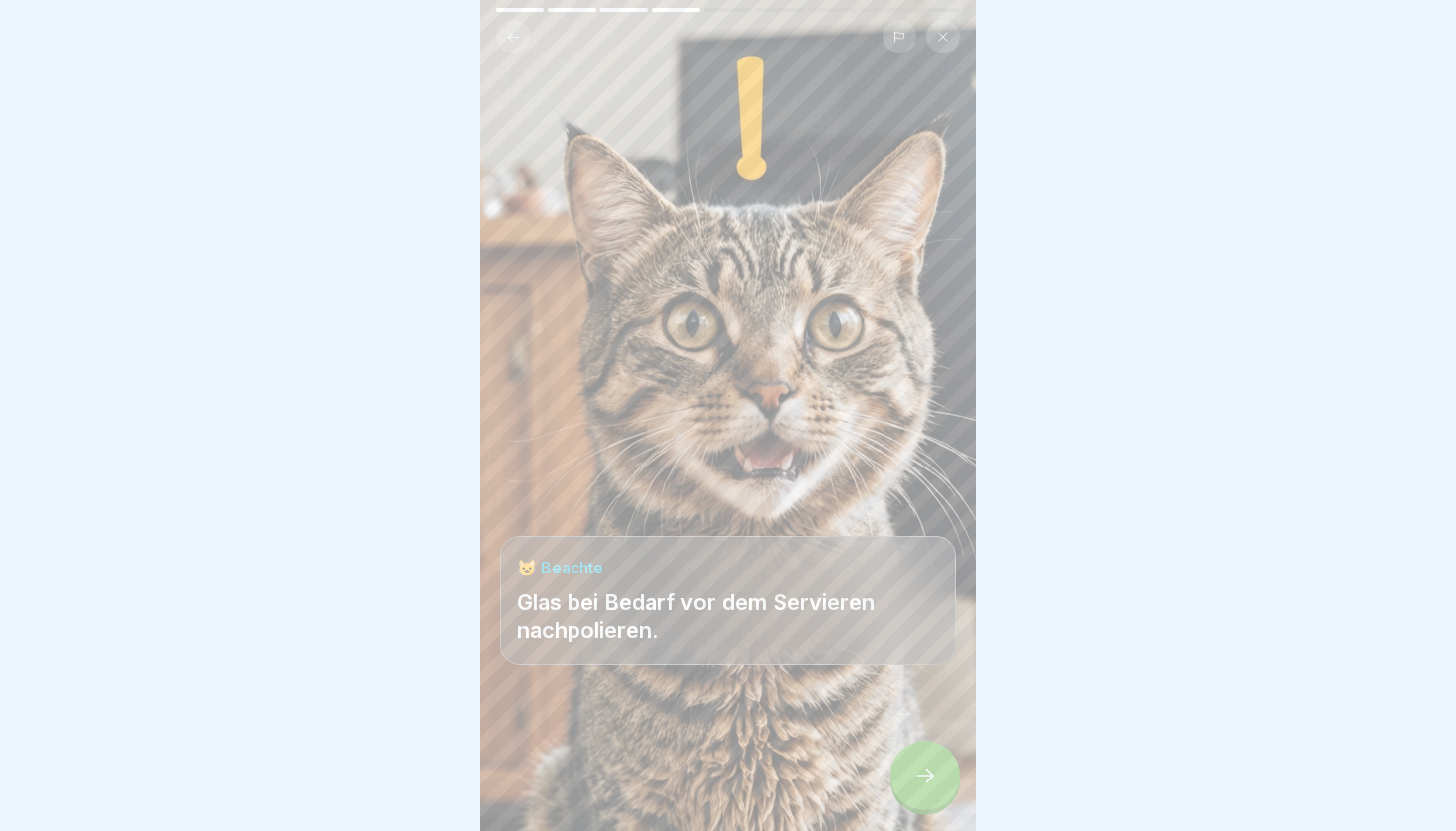
click at [934, 783] on icon at bounding box center [926, 776] width 24 height 24
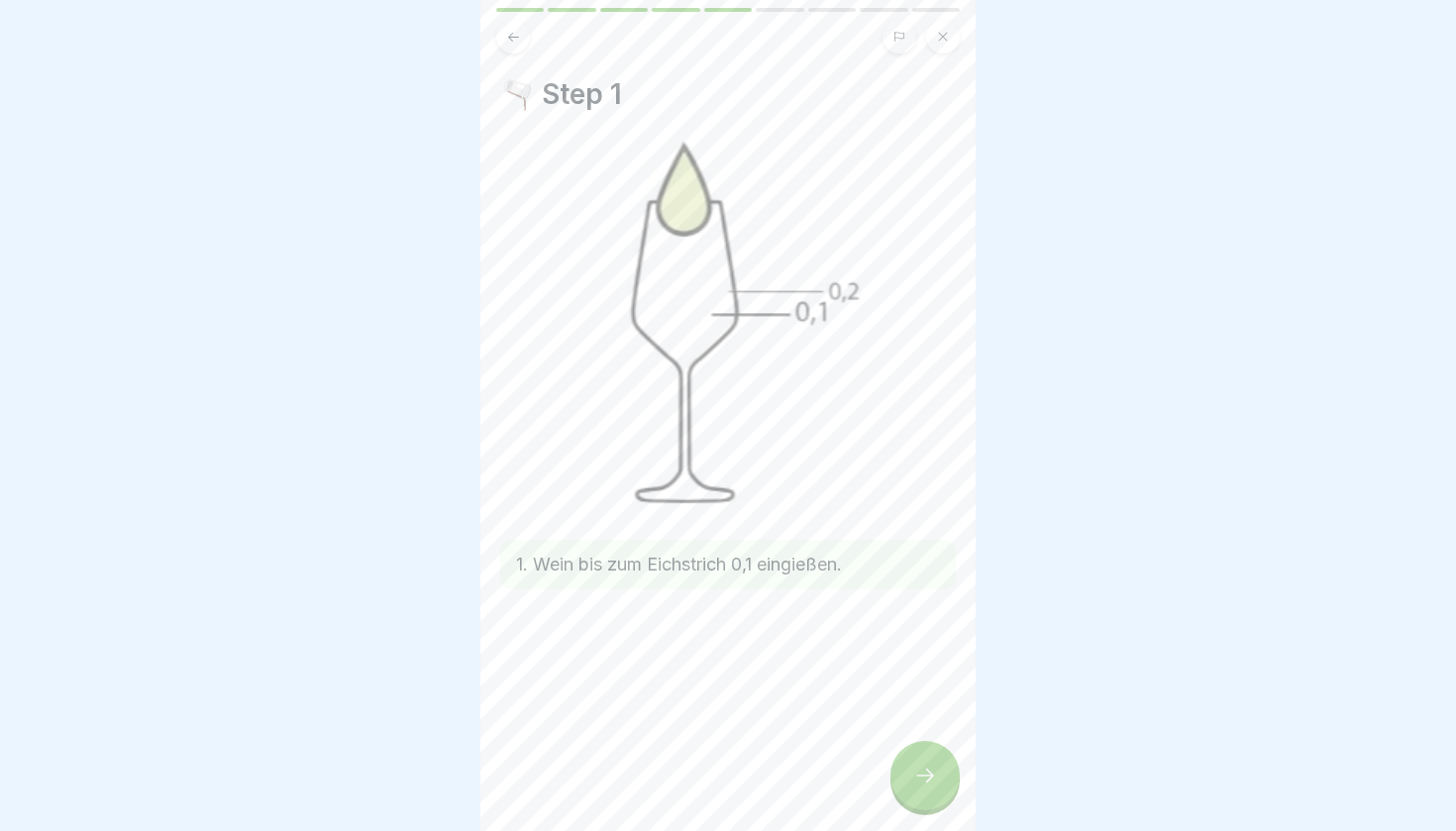
click at [934, 783] on icon at bounding box center [926, 776] width 24 height 24
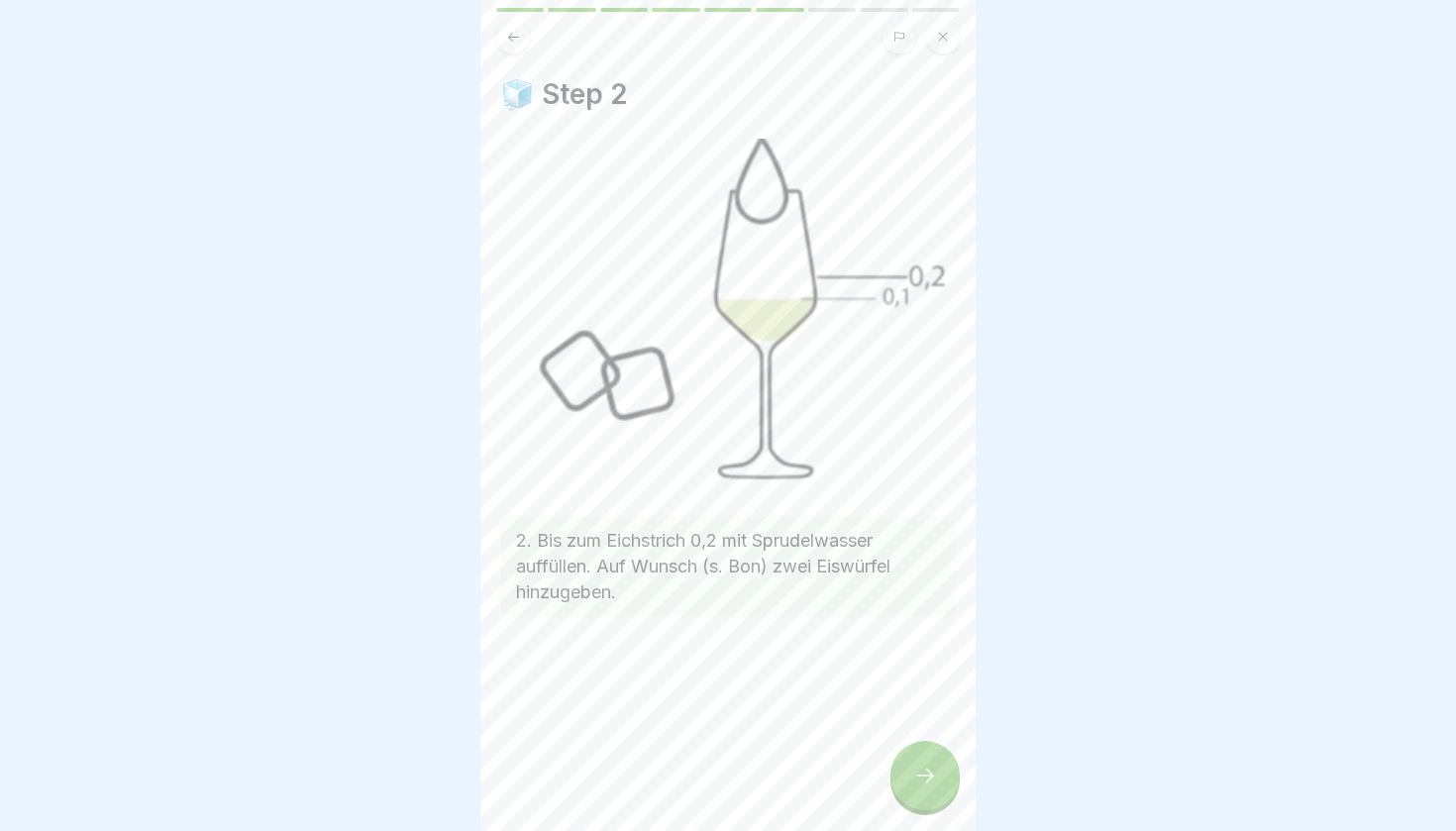
click at [934, 783] on icon at bounding box center [926, 776] width 24 height 24
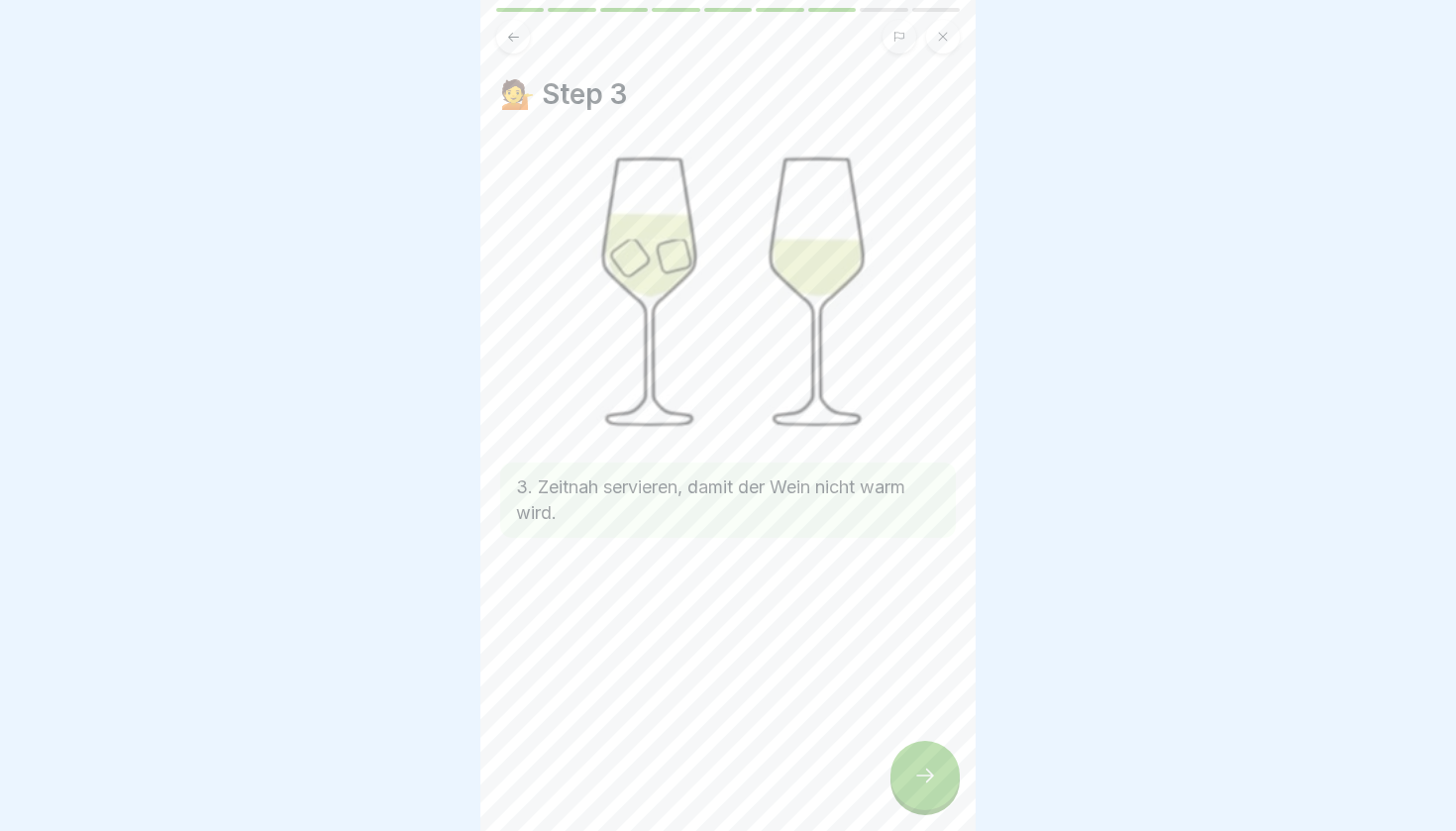
click at [934, 783] on icon at bounding box center [926, 776] width 24 height 24
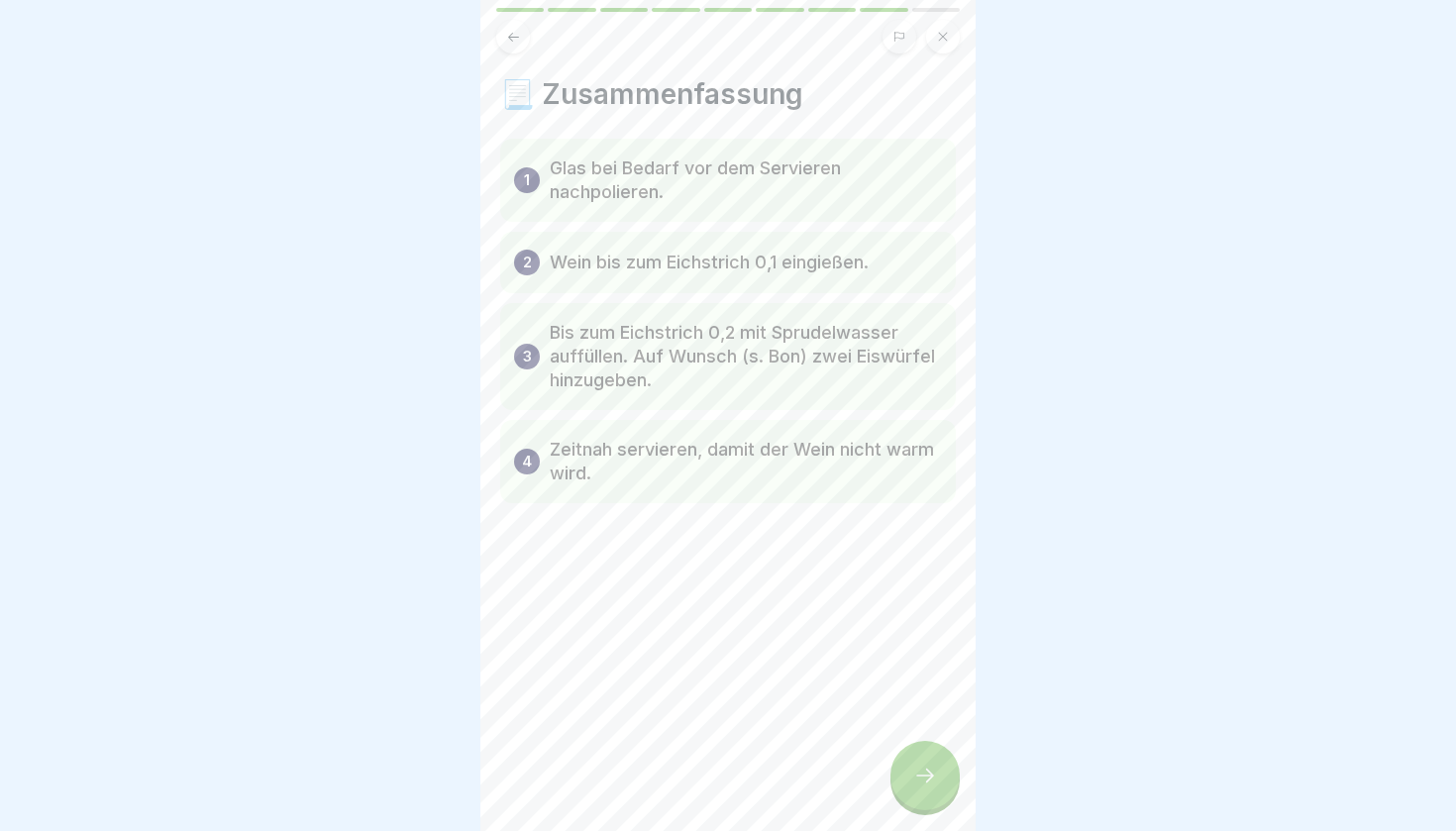
click at [934, 783] on icon at bounding box center [926, 776] width 24 height 24
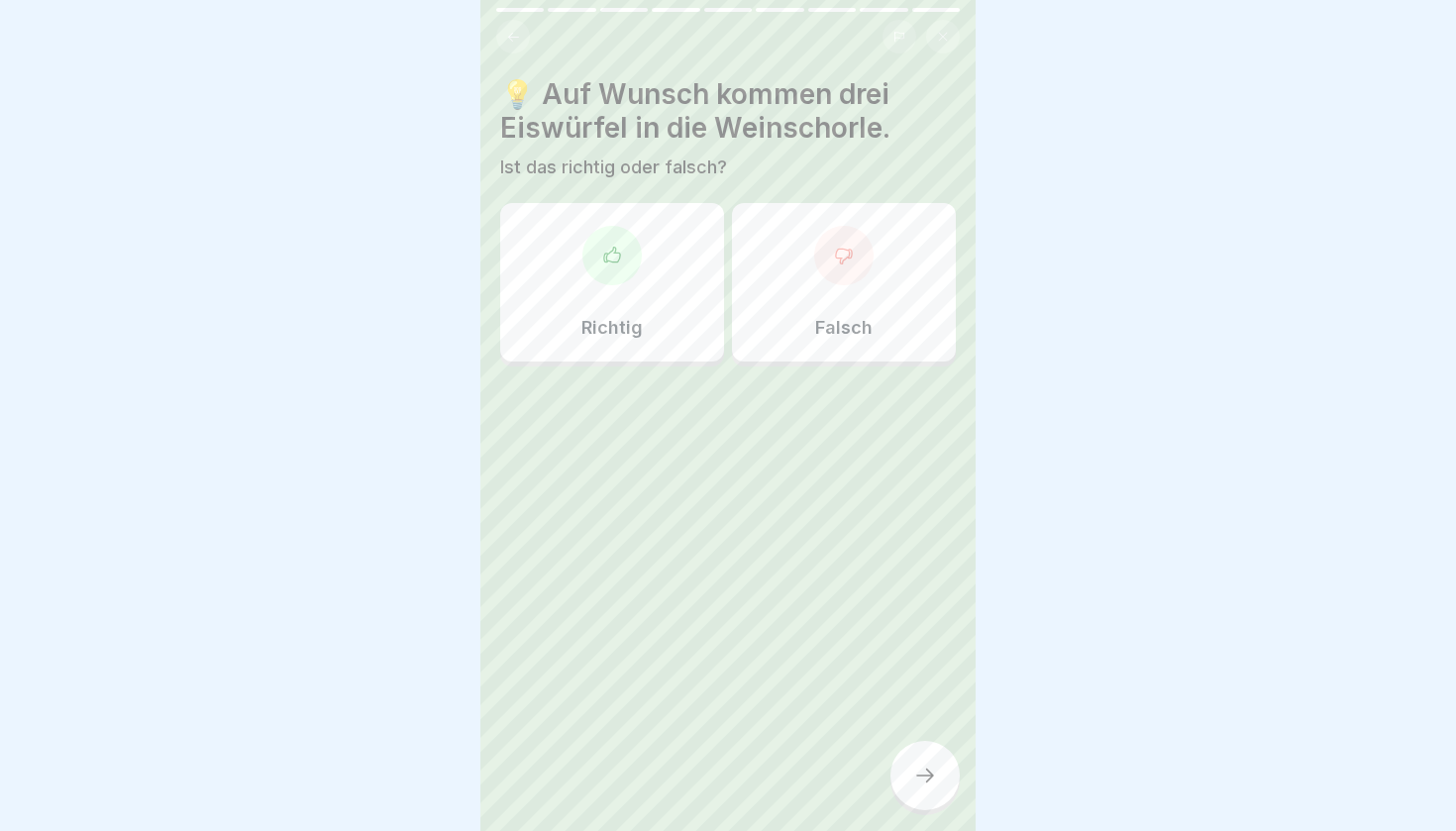
click at [633, 411] on div at bounding box center [728, 425] width 455 height 119
click at [634, 330] on p "Richtig" at bounding box center [613, 328] width 62 height 22
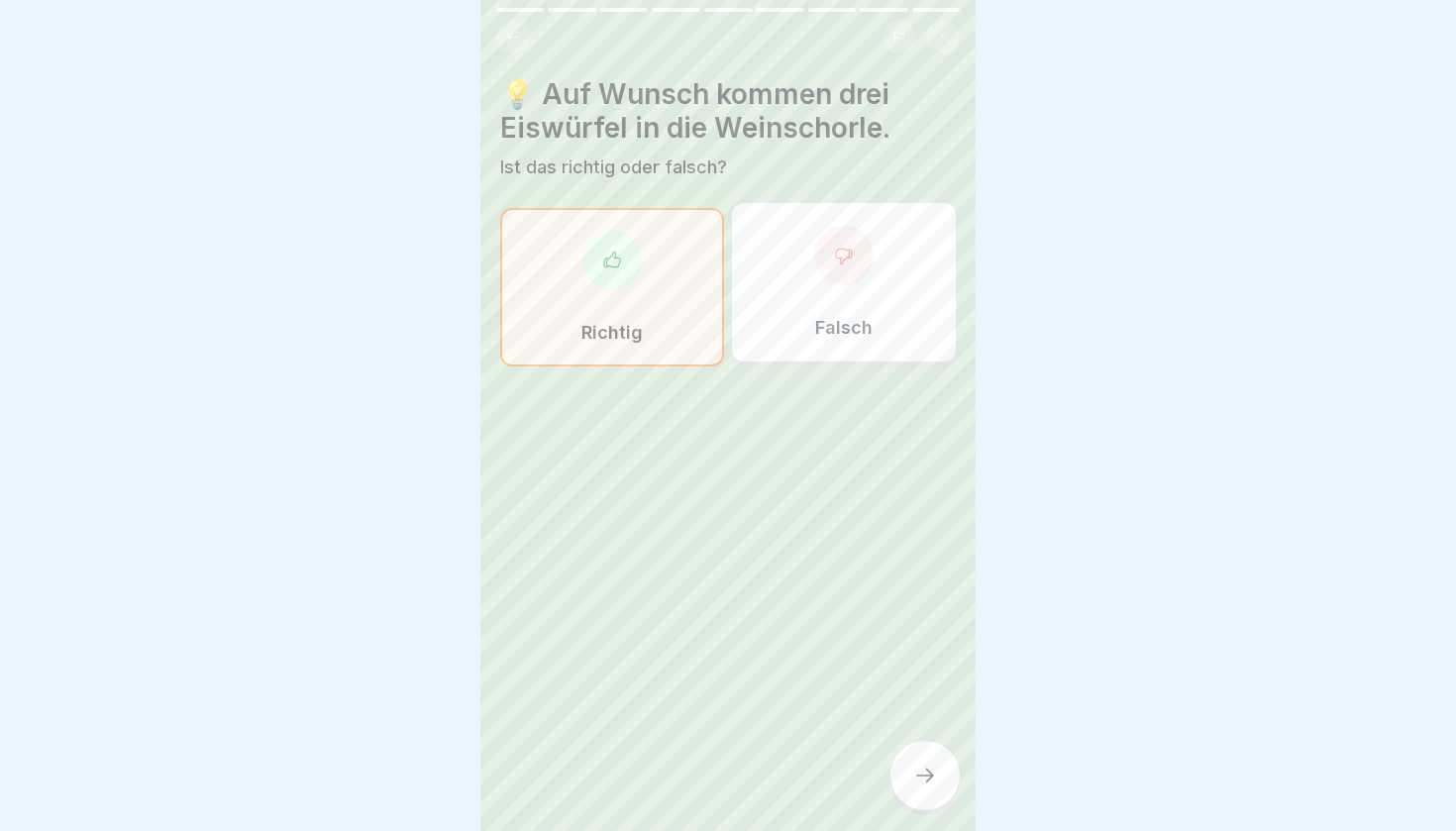
click at [939, 776] on div at bounding box center [926, 776] width 70 height 70
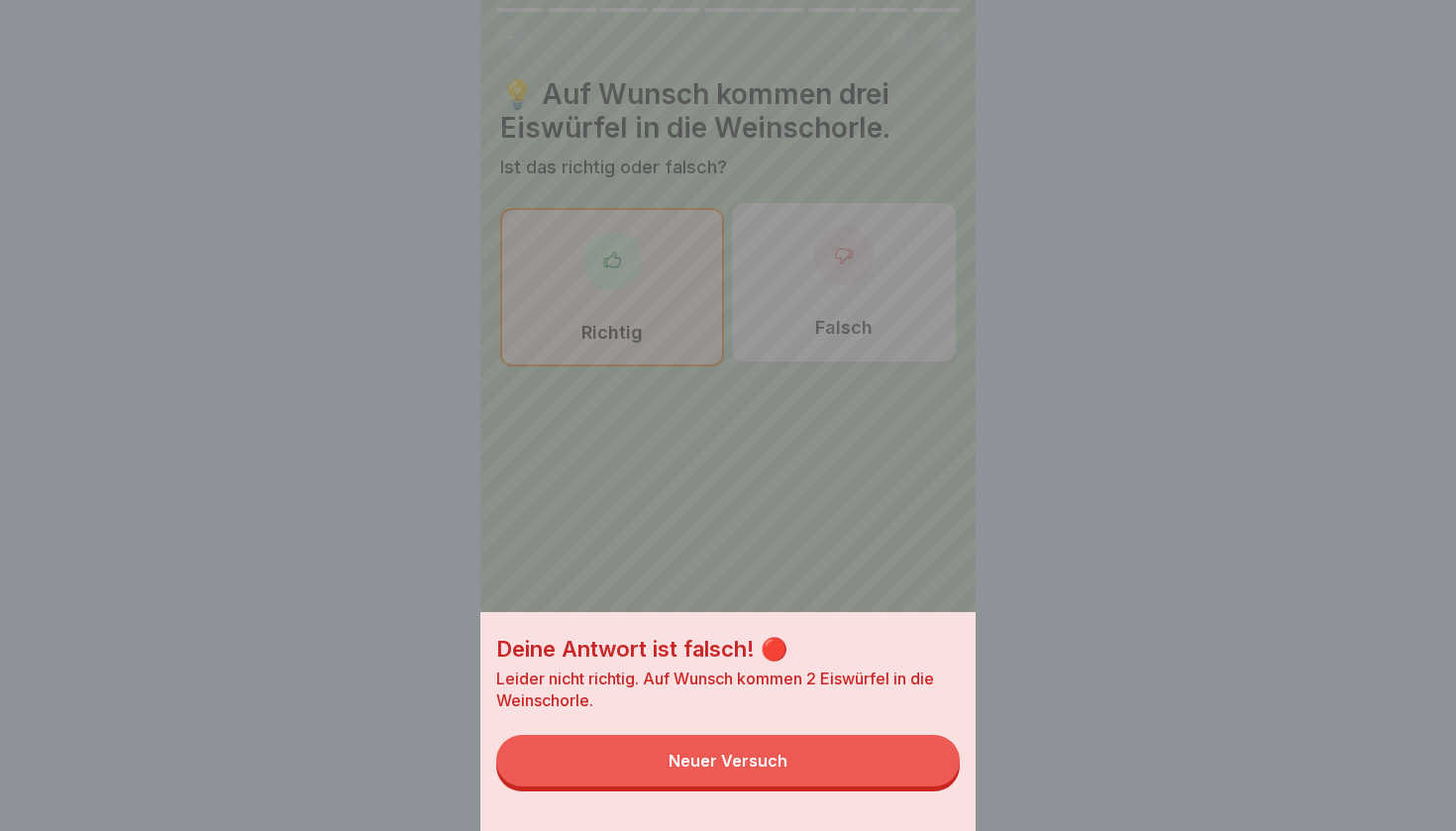
click at [773, 749] on button "Neuer Versuch" at bounding box center [728, 761] width 463 height 52
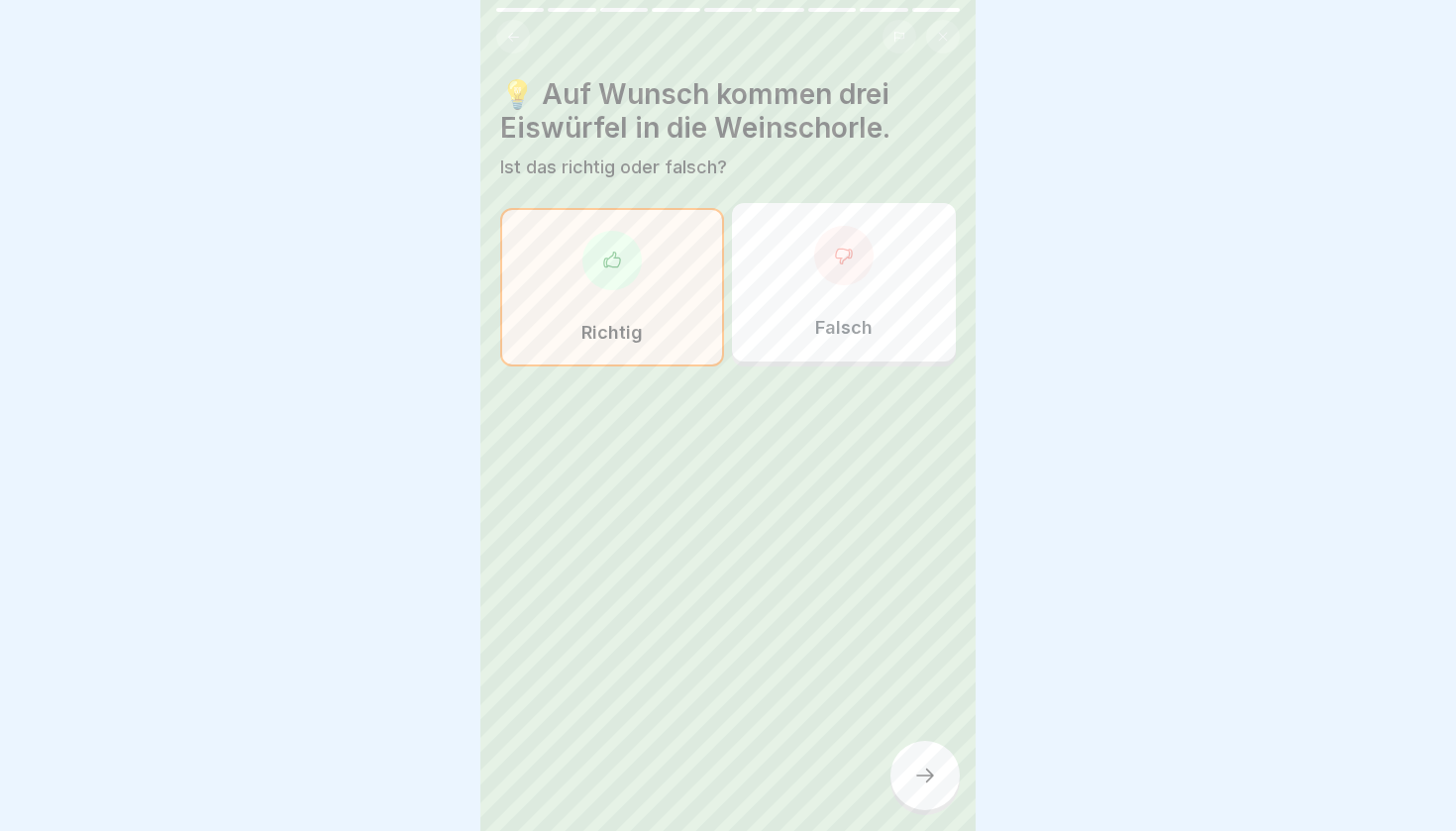
click at [771, 203] on div "Falsch" at bounding box center [844, 282] width 224 height 158
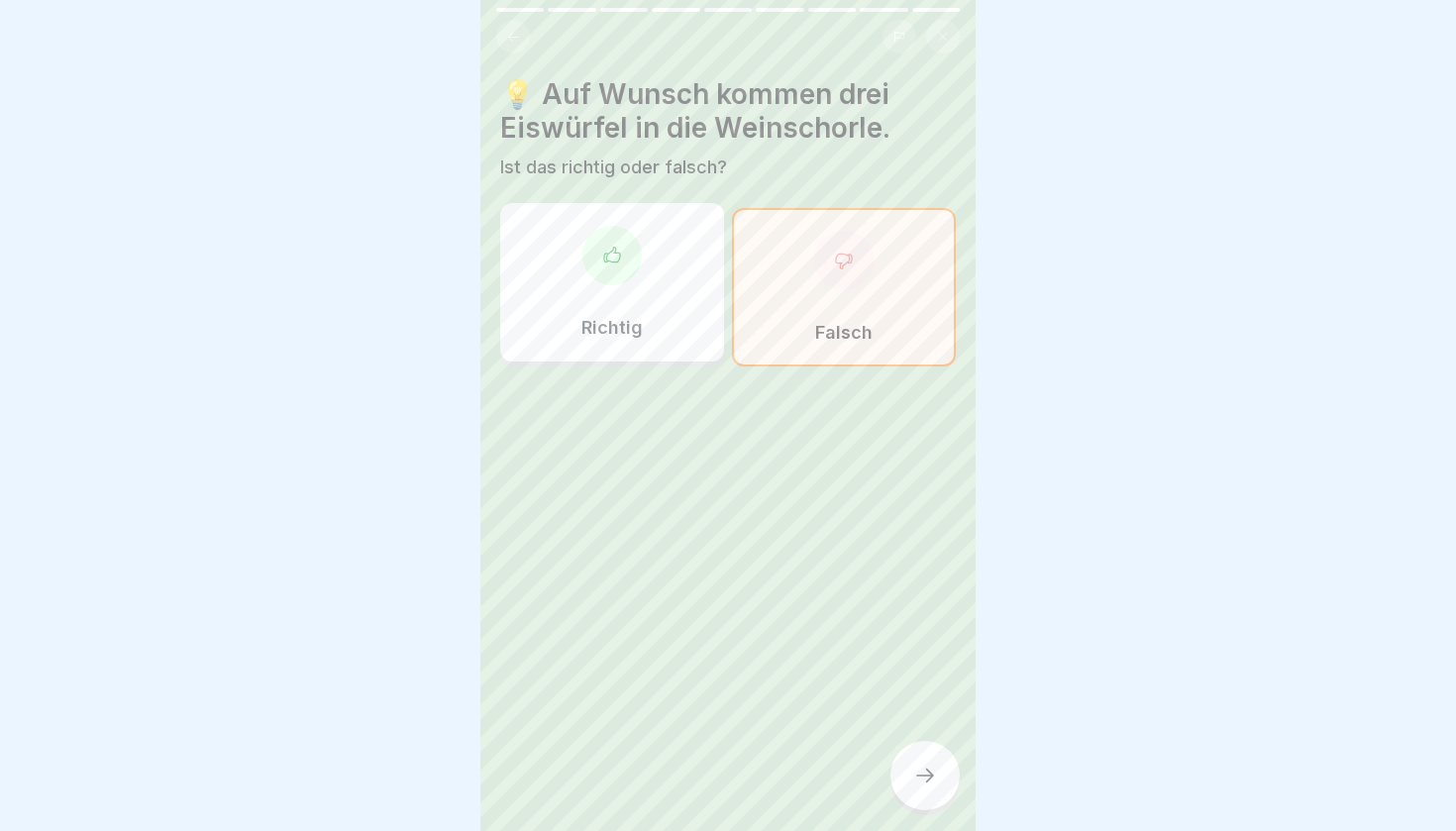
click at [933, 791] on div at bounding box center [926, 776] width 70 height 70
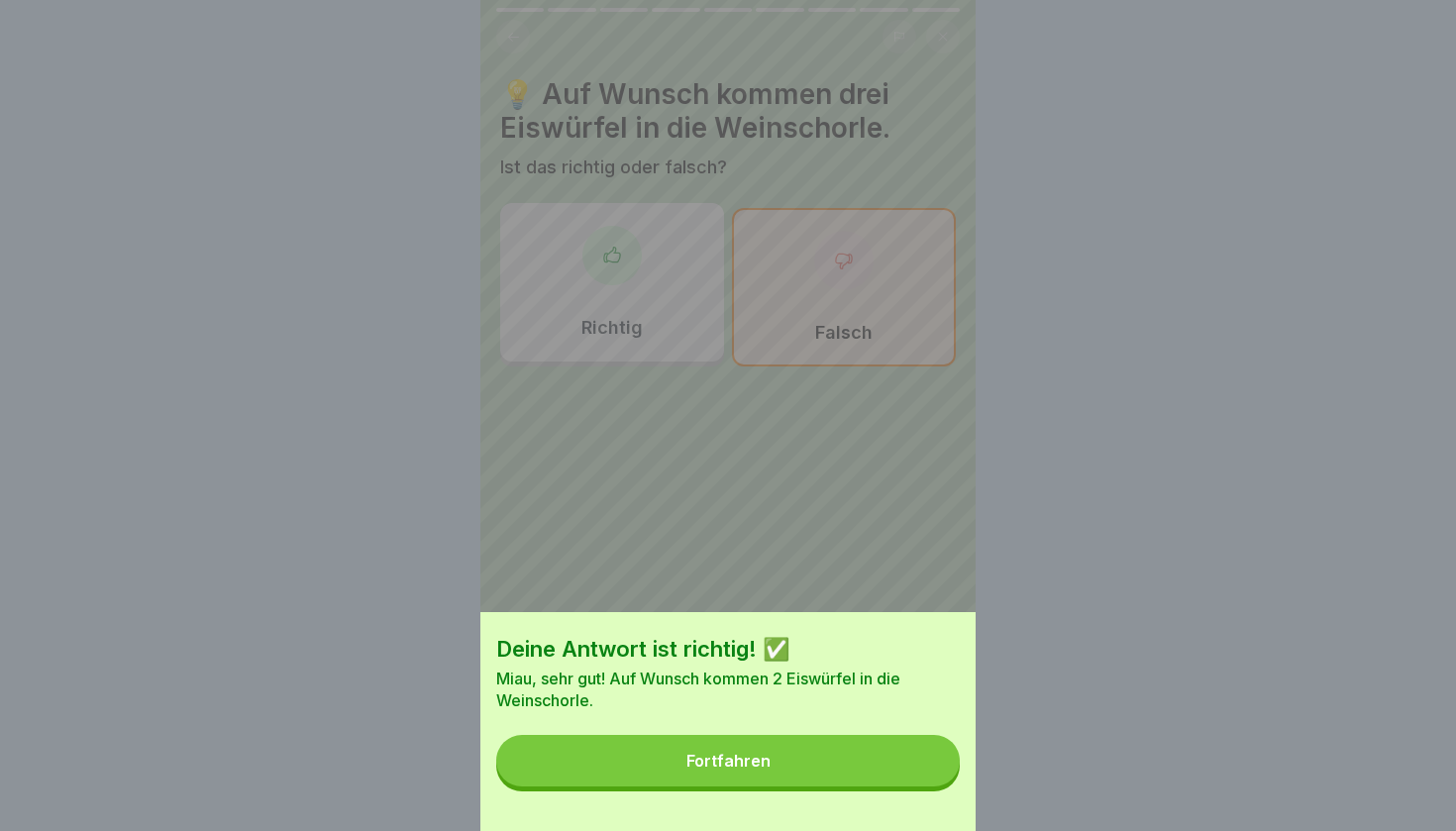
click at [861, 752] on button "Fortfahren" at bounding box center [728, 761] width 463 height 52
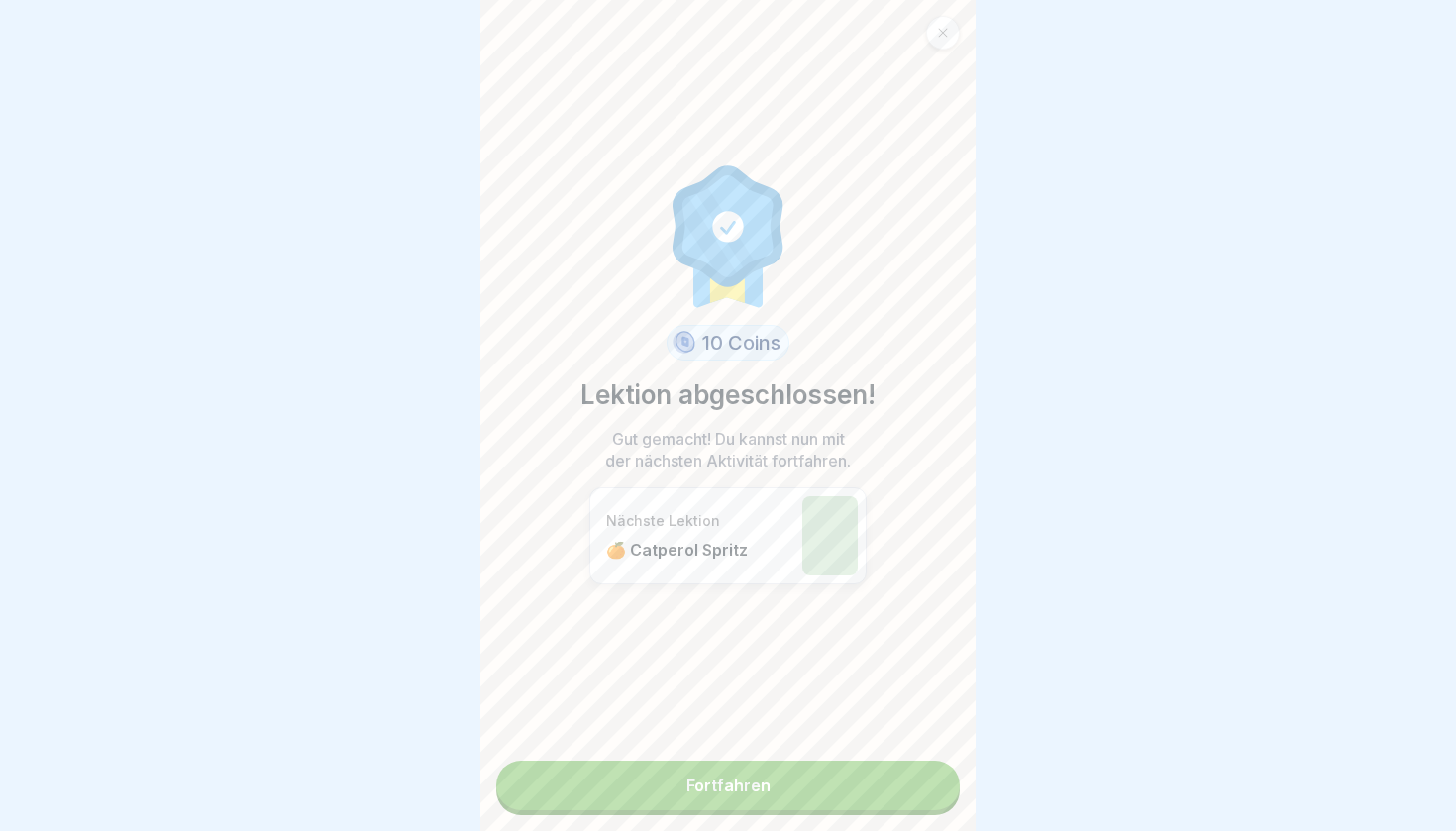
click at [876, 793] on link "Fortfahren" at bounding box center [728, 786] width 463 height 50
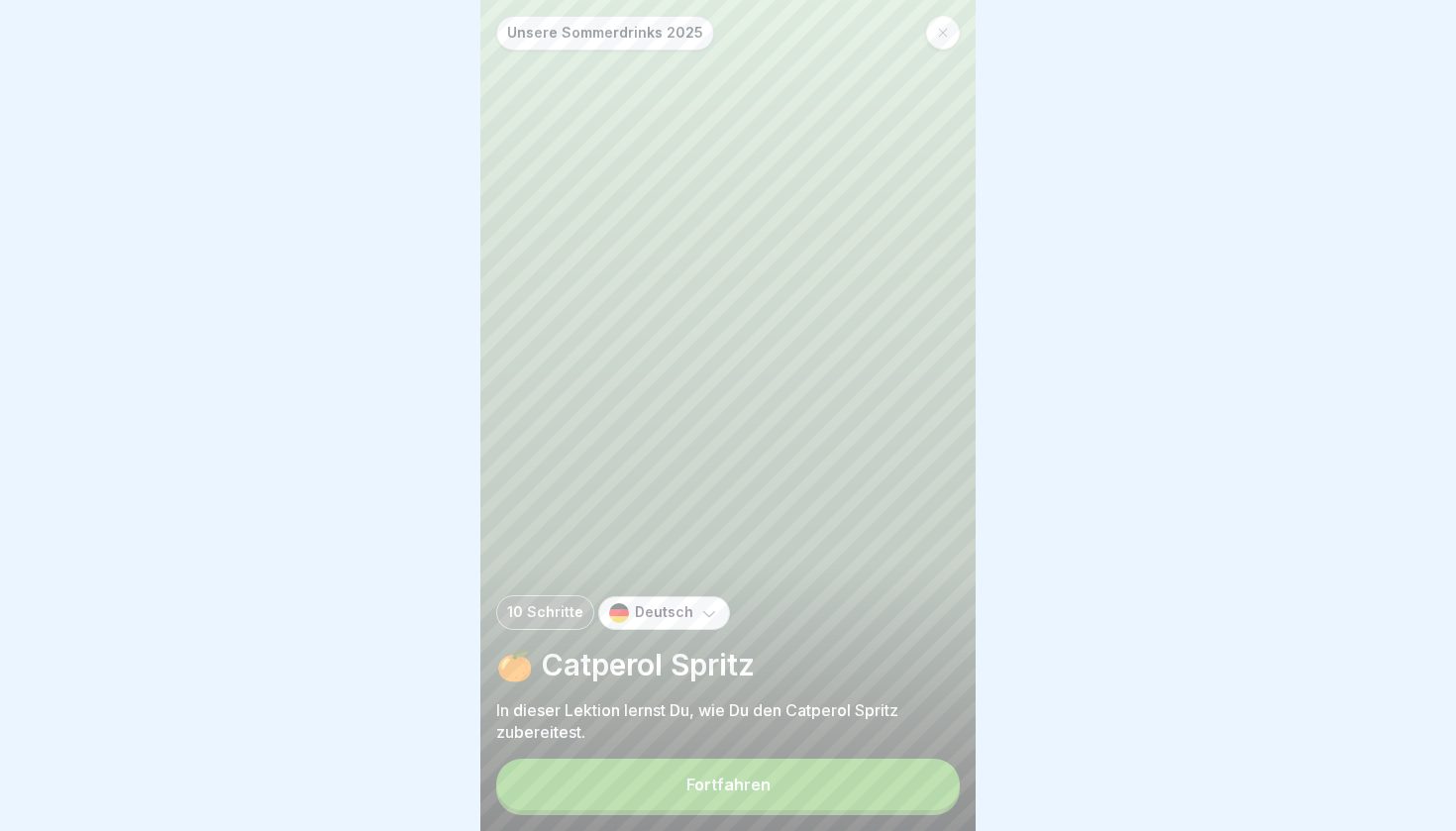
click at [876, 793] on button "Fortfahren" at bounding box center [728, 785] width 463 height 52
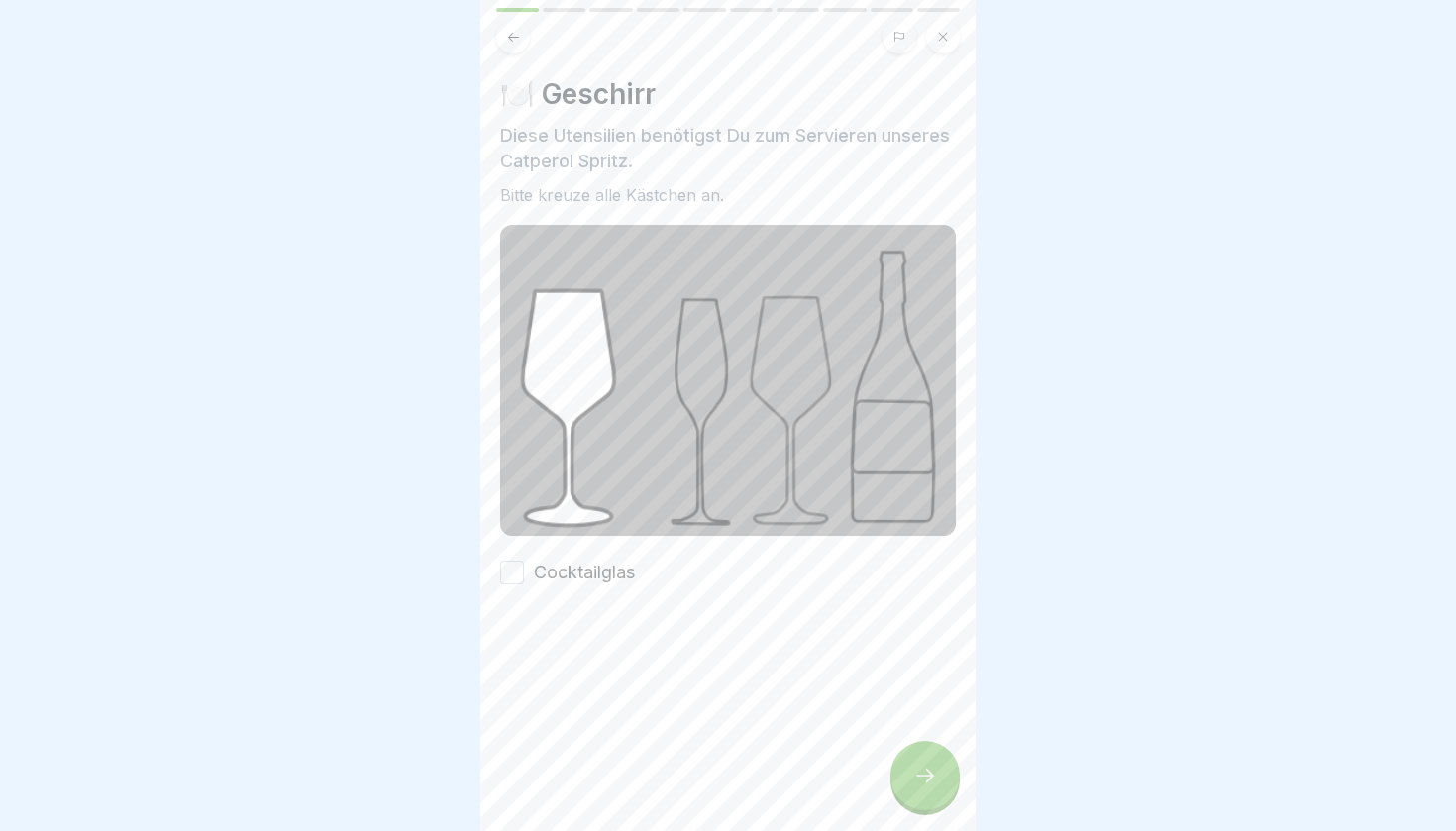
click at [510, 578] on button "Cocktailglas" at bounding box center [512, 573] width 24 height 24
click at [931, 778] on icon at bounding box center [926, 775] width 18 height 14
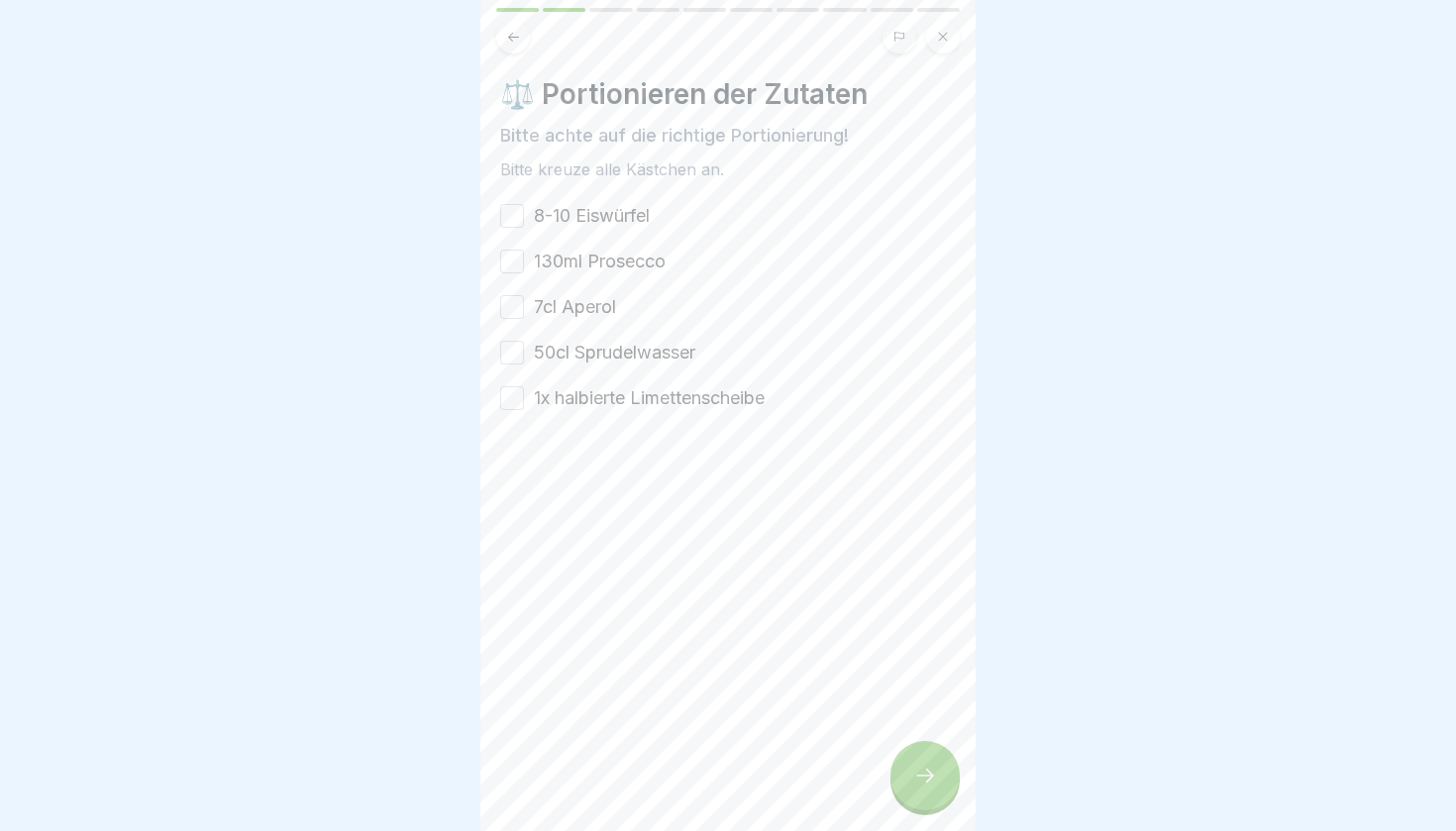
click at [508, 218] on button "8-10 Eiswürfel" at bounding box center [512, 216] width 24 height 24
click at [508, 248] on div "8-10 Eiswürfel 130ml Prosecco 7cl Aperol 50cl Sprudelwasser 1x halbierte Limett…" at bounding box center [728, 307] width 455 height 208
click at [509, 257] on button "130ml Prosecco" at bounding box center [512, 262] width 24 height 24
click at [513, 314] on button "7cl Aperol" at bounding box center [512, 307] width 24 height 24
click at [516, 353] on button "50cl Sprudelwasser" at bounding box center [512, 353] width 24 height 24
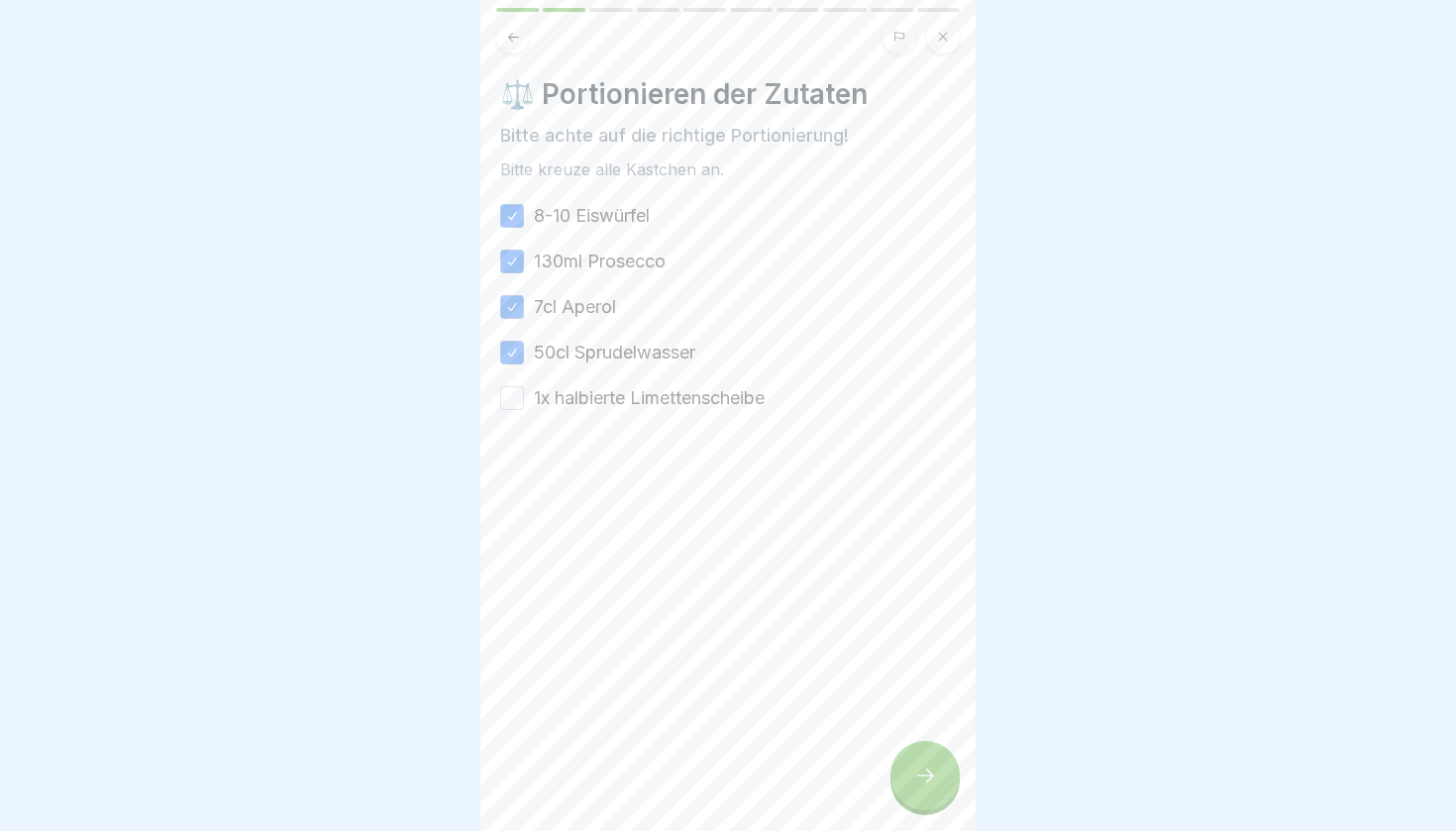
click at [511, 401] on button "1x halbierte Limettenscheibe" at bounding box center [512, 399] width 24 height 24
click at [925, 762] on div at bounding box center [926, 776] width 70 height 70
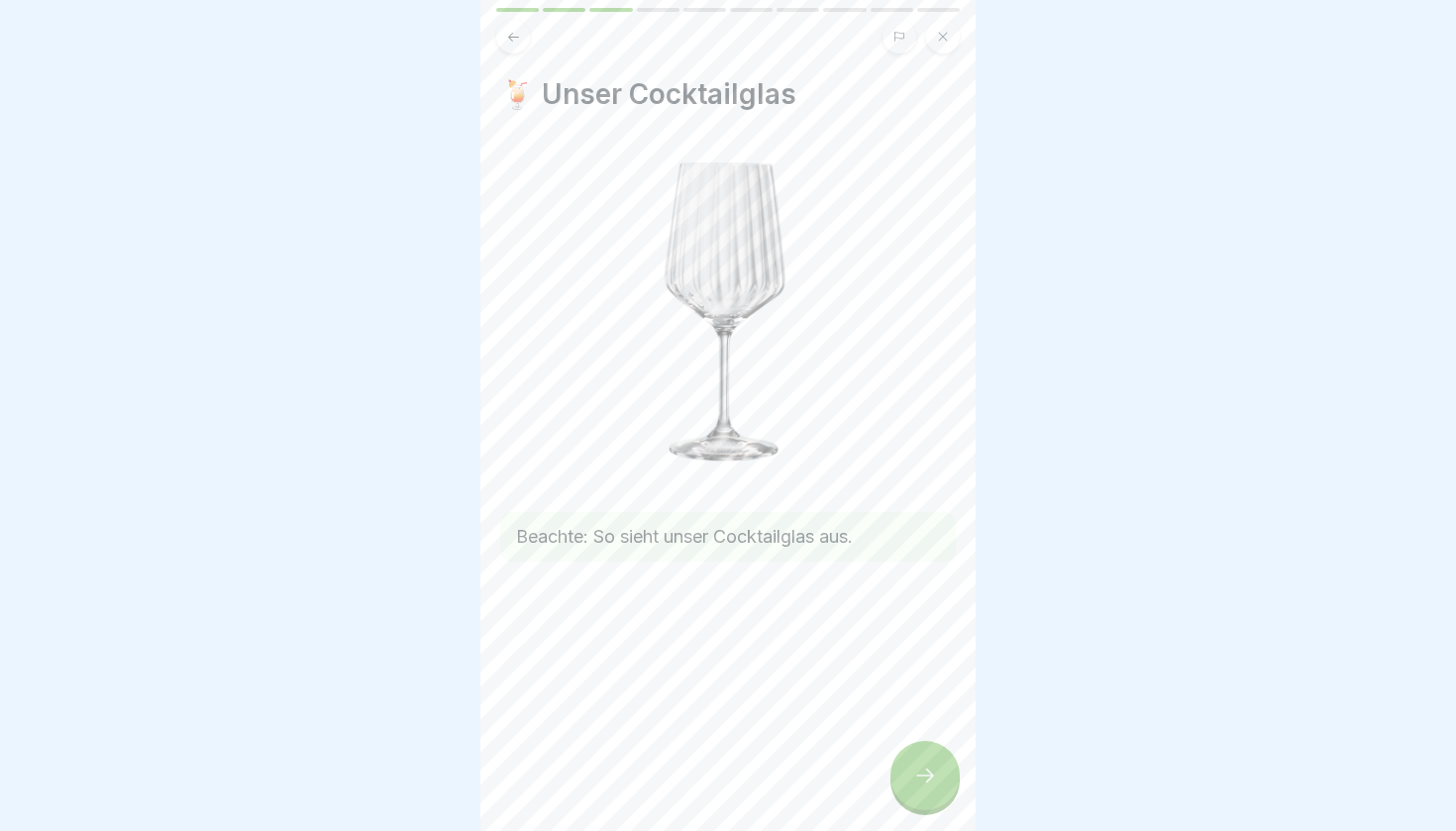
click at [941, 771] on div at bounding box center [926, 776] width 70 height 70
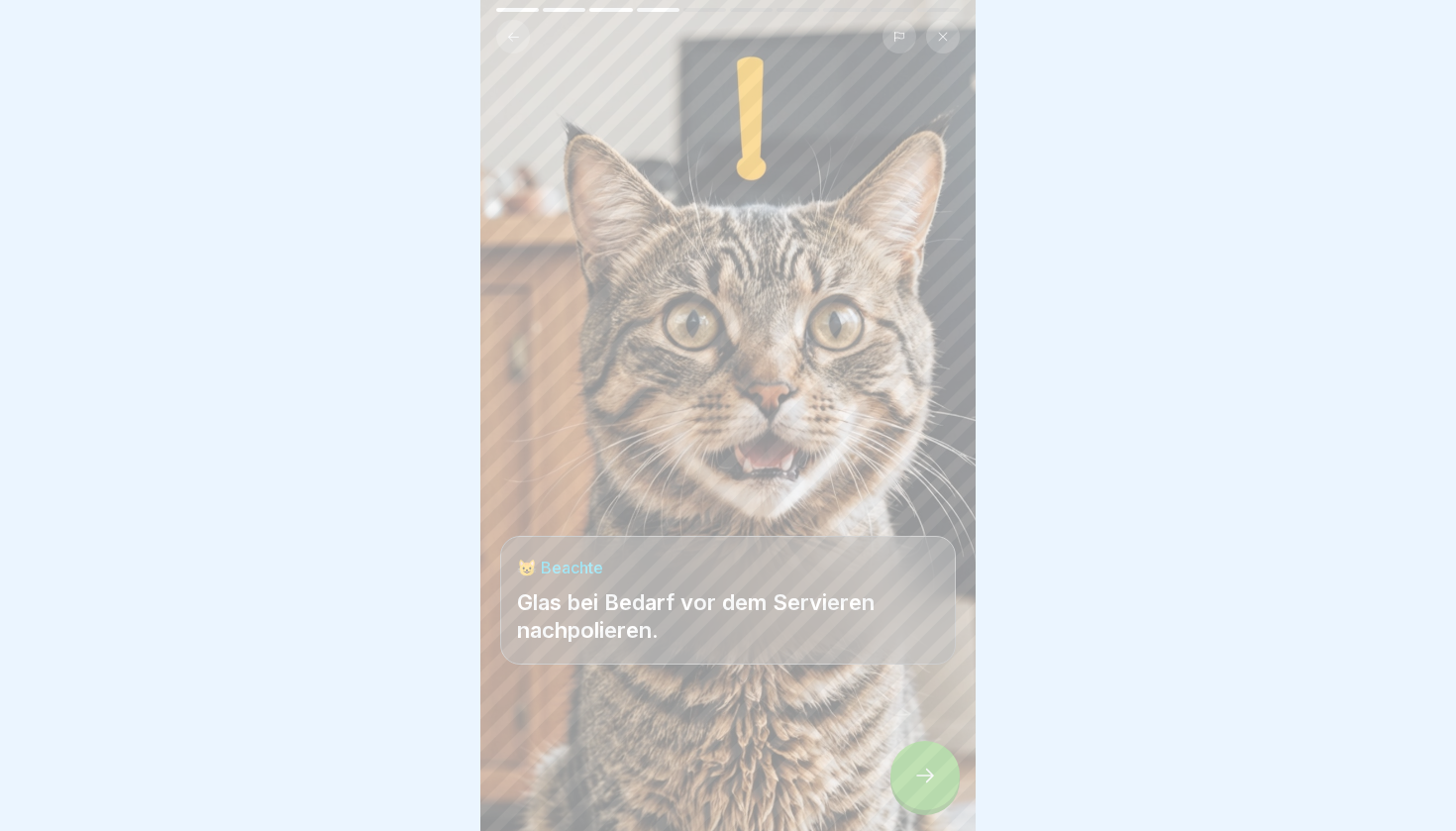
click at [934, 772] on icon at bounding box center [926, 776] width 24 height 24
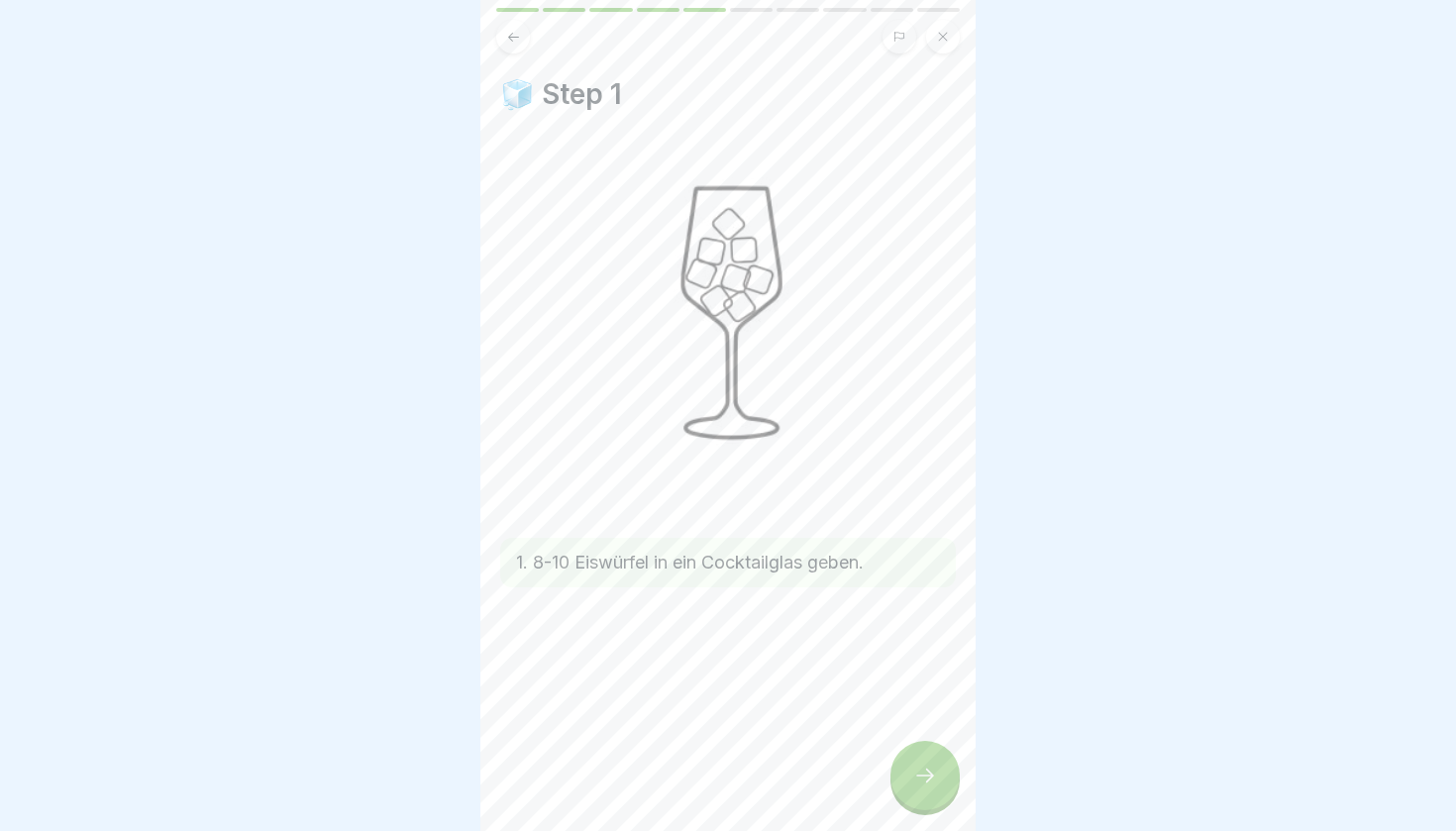
click at [934, 772] on icon at bounding box center [926, 776] width 24 height 24
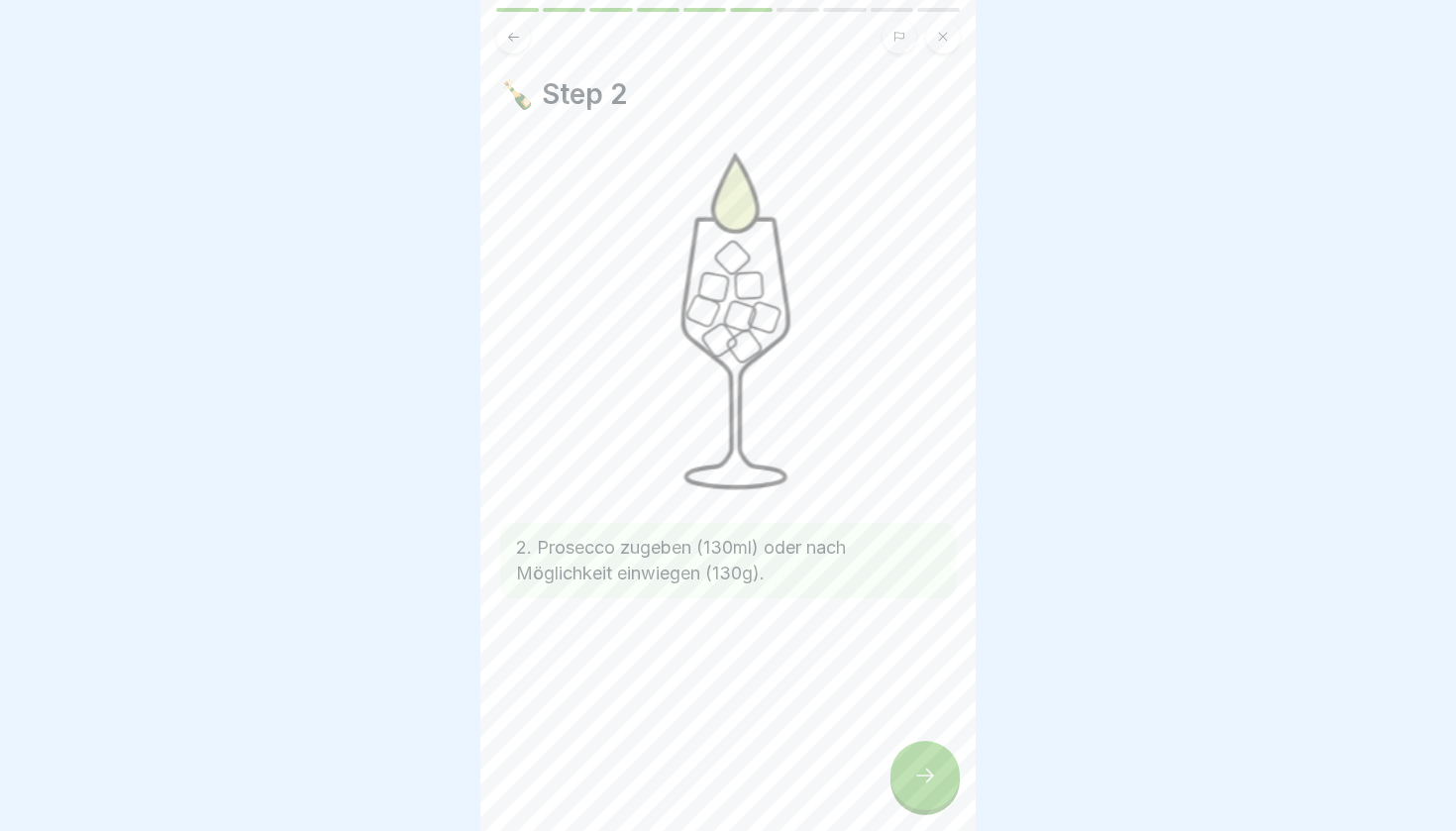
click at [934, 772] on icon at bounding box center [926, 776] width 24 height 24
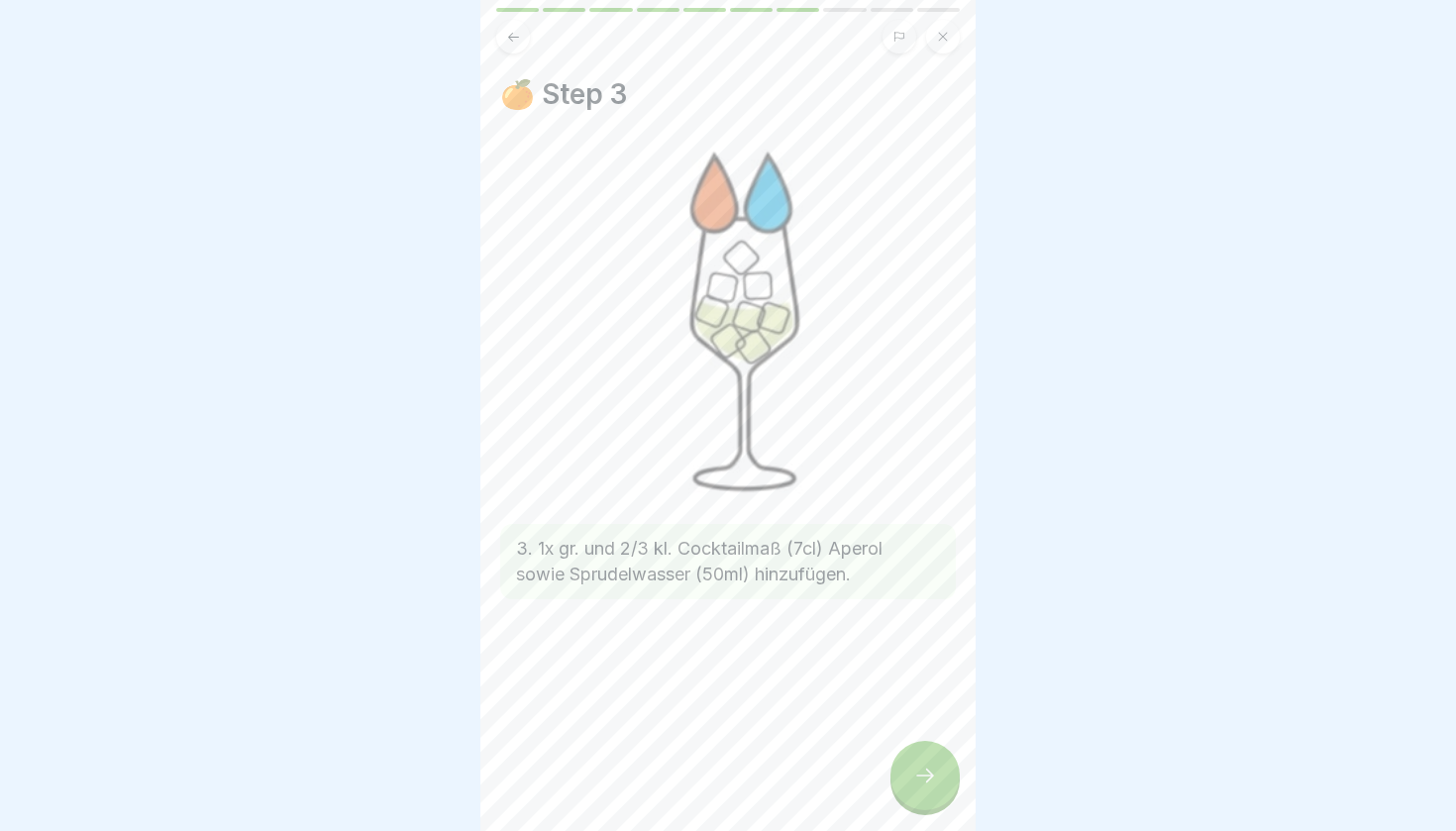
click at [934, 772] on icon at bounding box center [926, 776] width 24 height 24
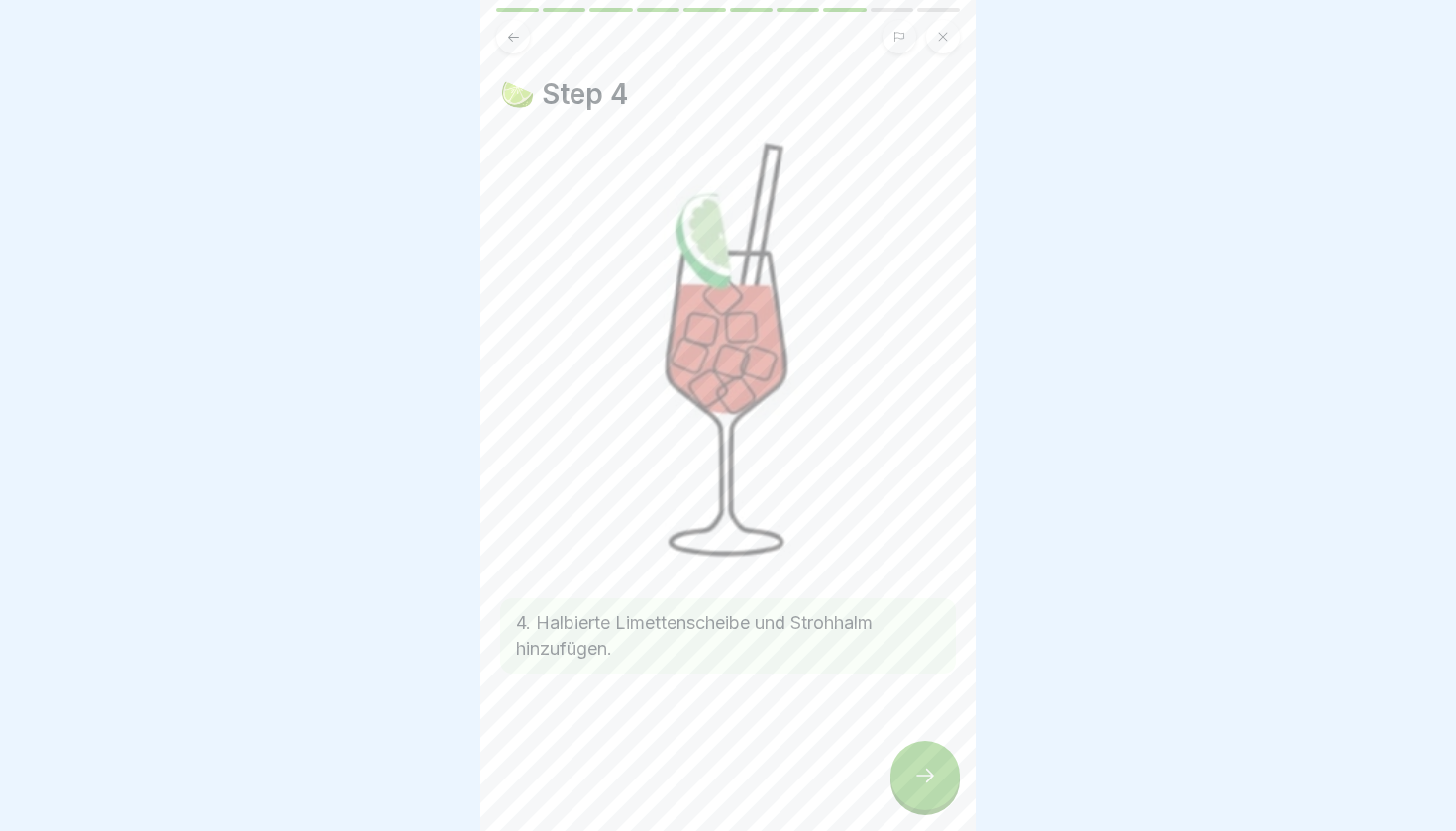
click at [934, 772] on icon at bounding box center [926, 776] width 24 height 24
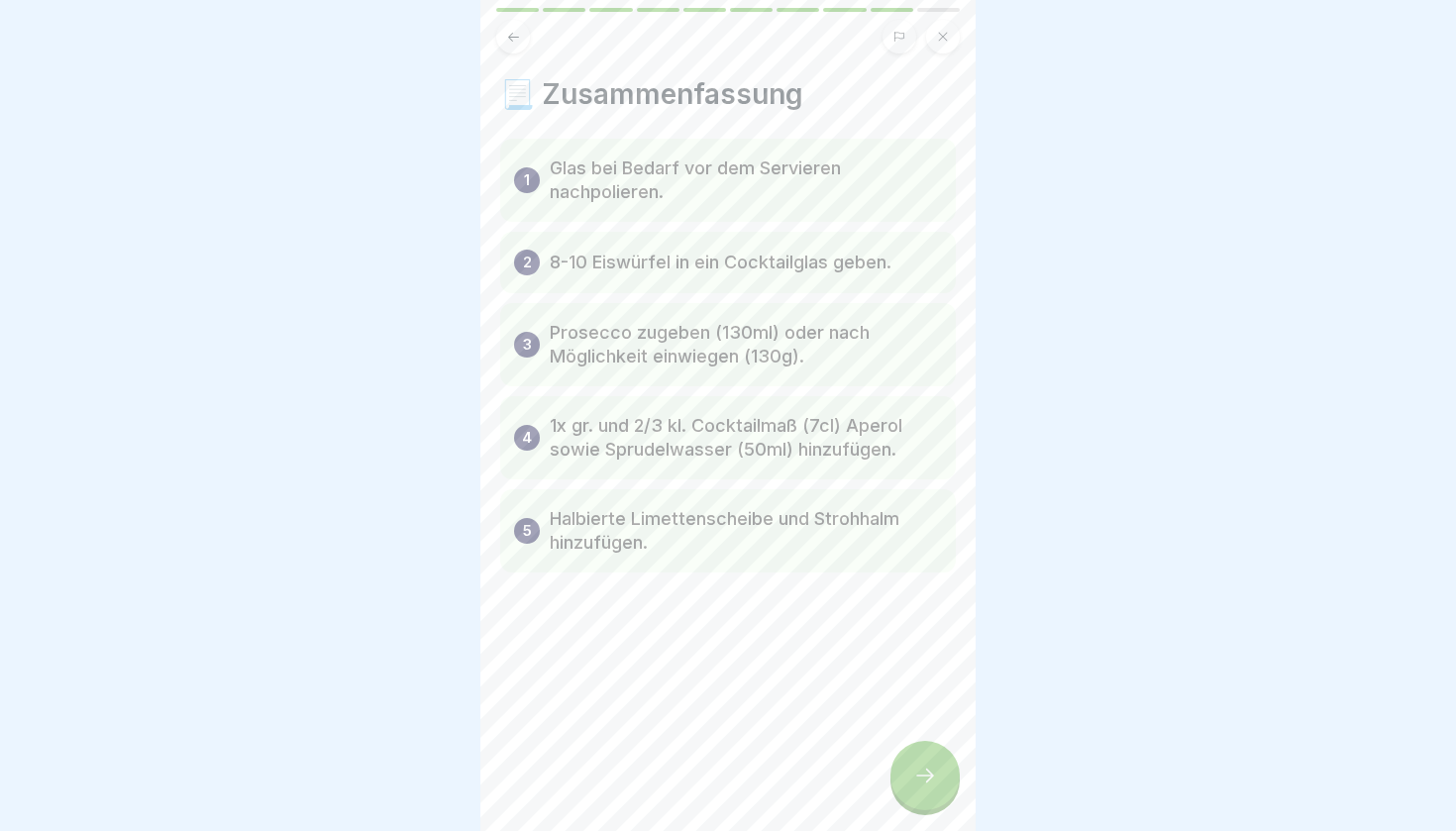
click at [934, 772] on icon at bounding box center [926, 776] width 24 height 24
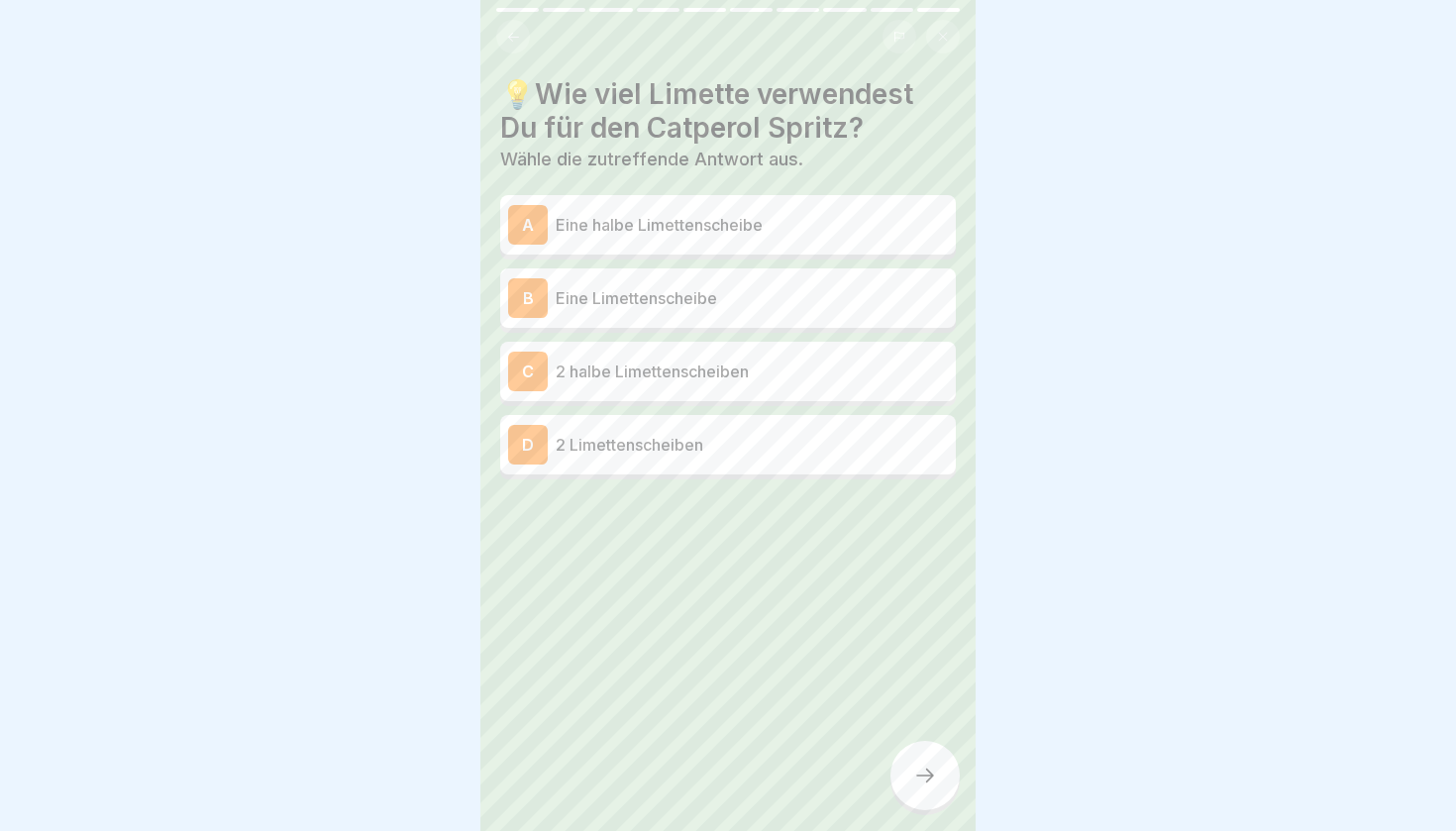
click at [702, 231] on p "Eine halbe Limettenscheibe" at bounding box center [752, 225] width 393 height 24
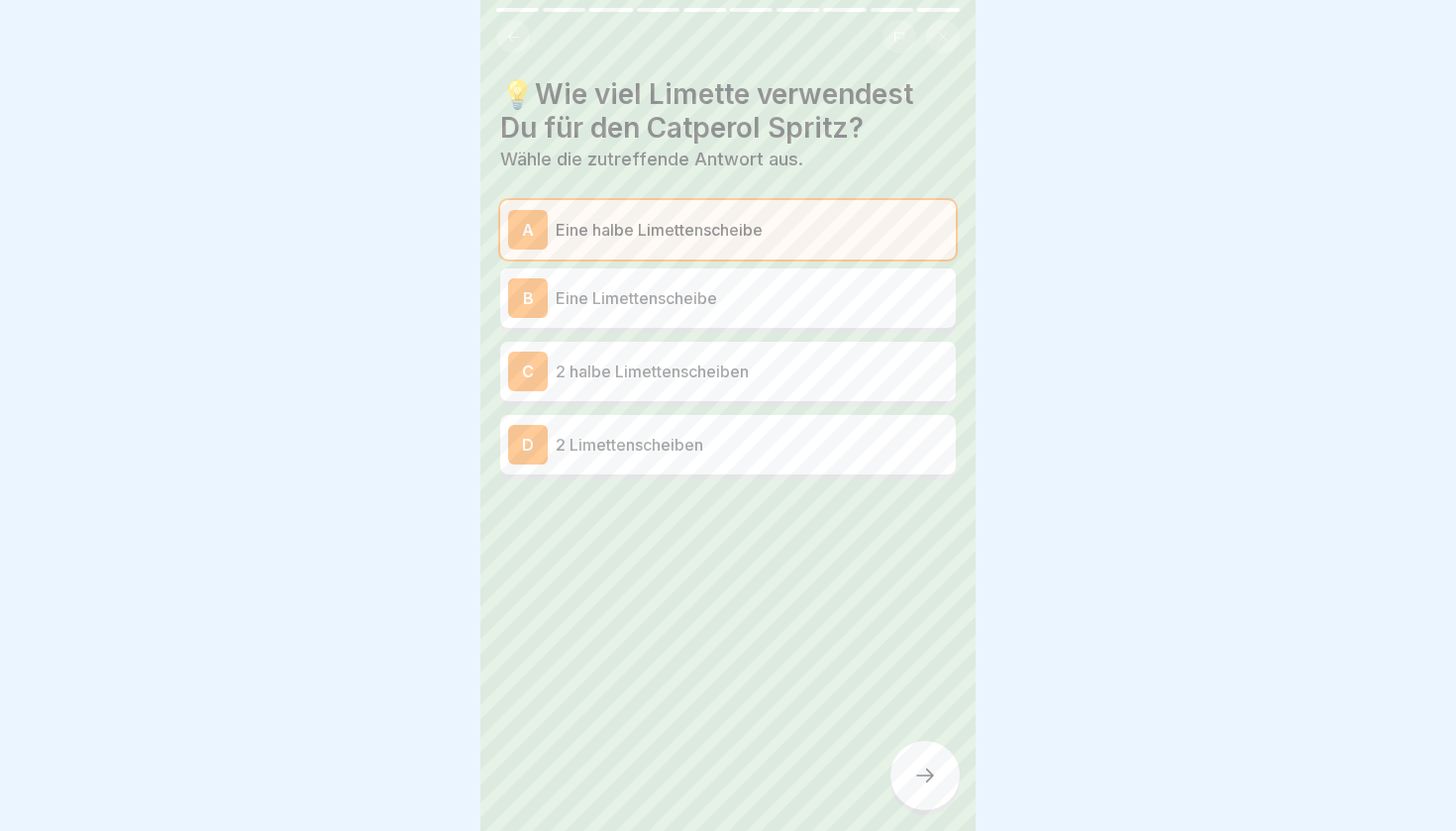
click at [680, 293] on p "Eine Limettenscheibe" at bounding box center [752, 298] width 393 height 24
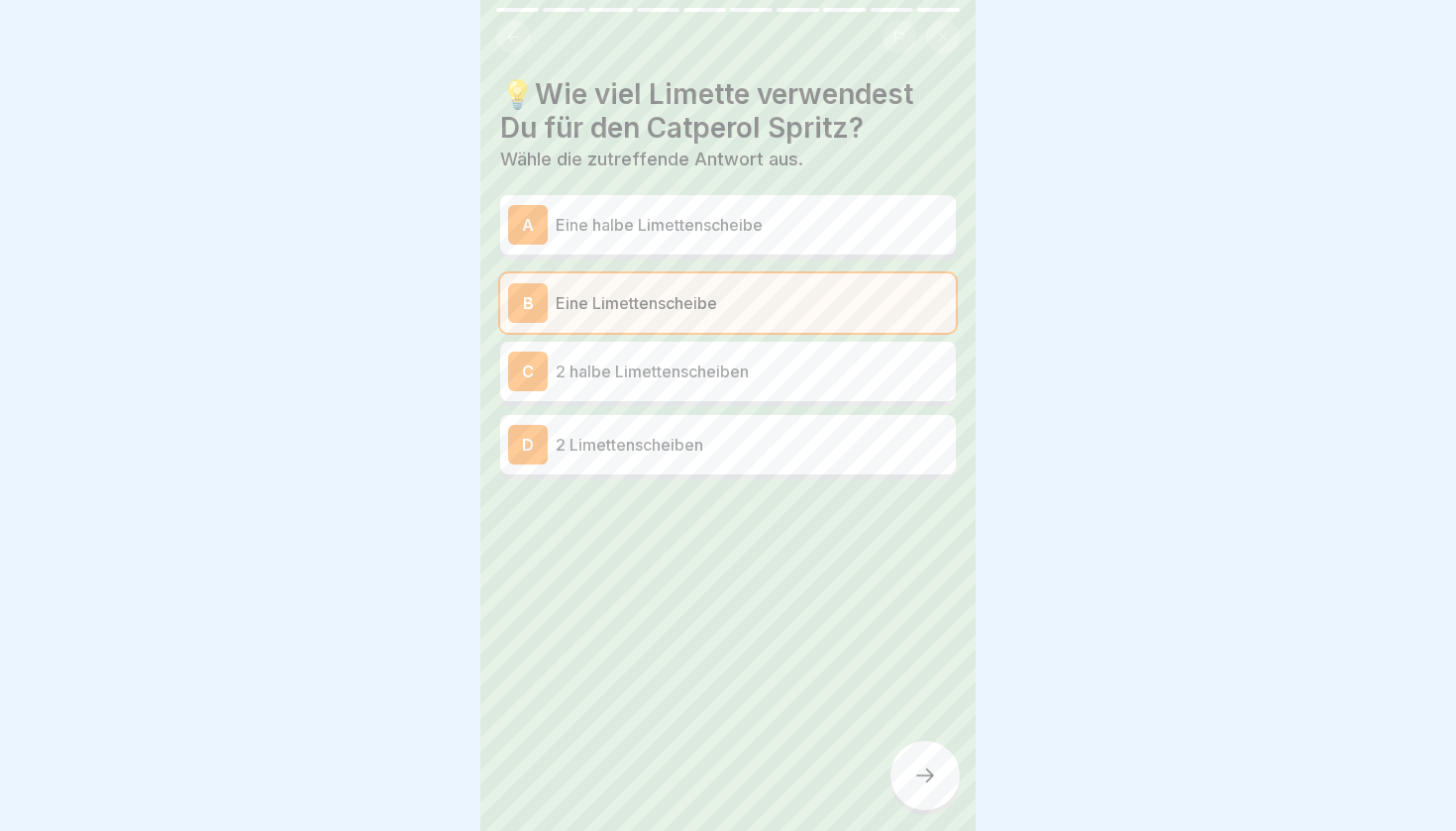
click at [681, 367] on p "2 halbe Limettenscheiben" at bounding box center [752, 372] width 393 height 24
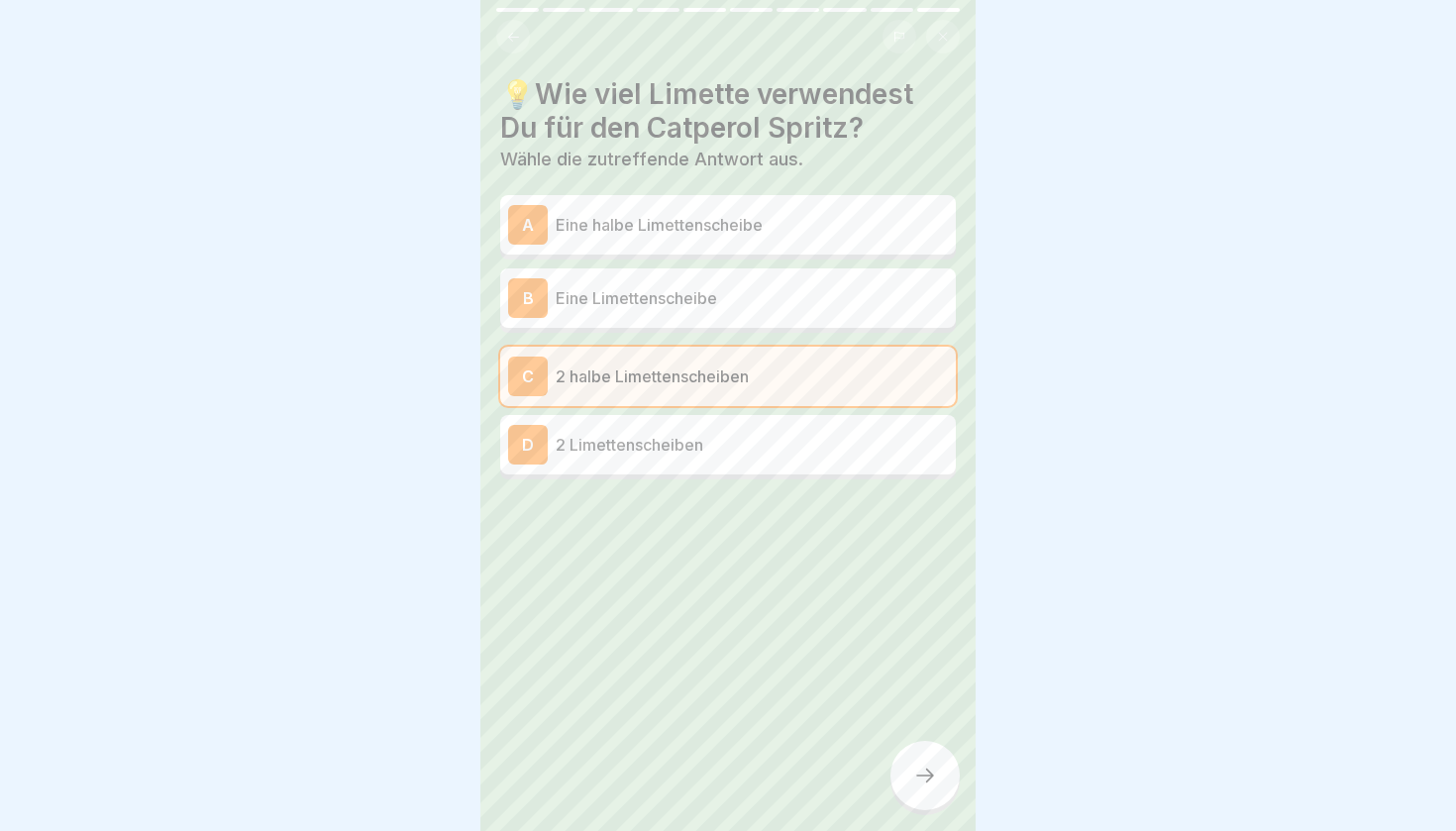
click at [931, 778] on icon at bounding box center [926, 775] width 18 height 14
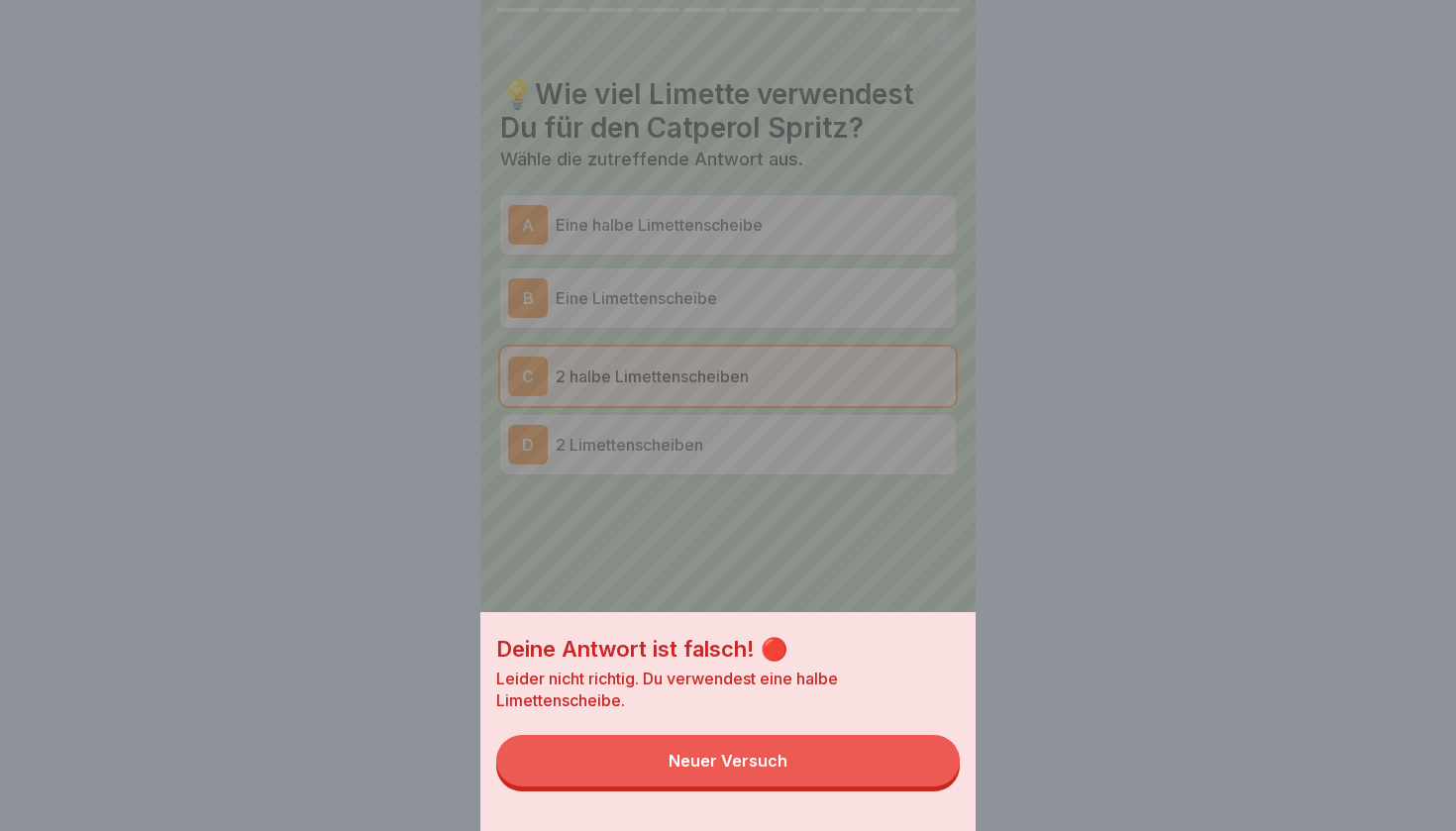
click at [831, 767] on button "Neuer Versuch" at bounding box center [728, 761] width 463 height 52
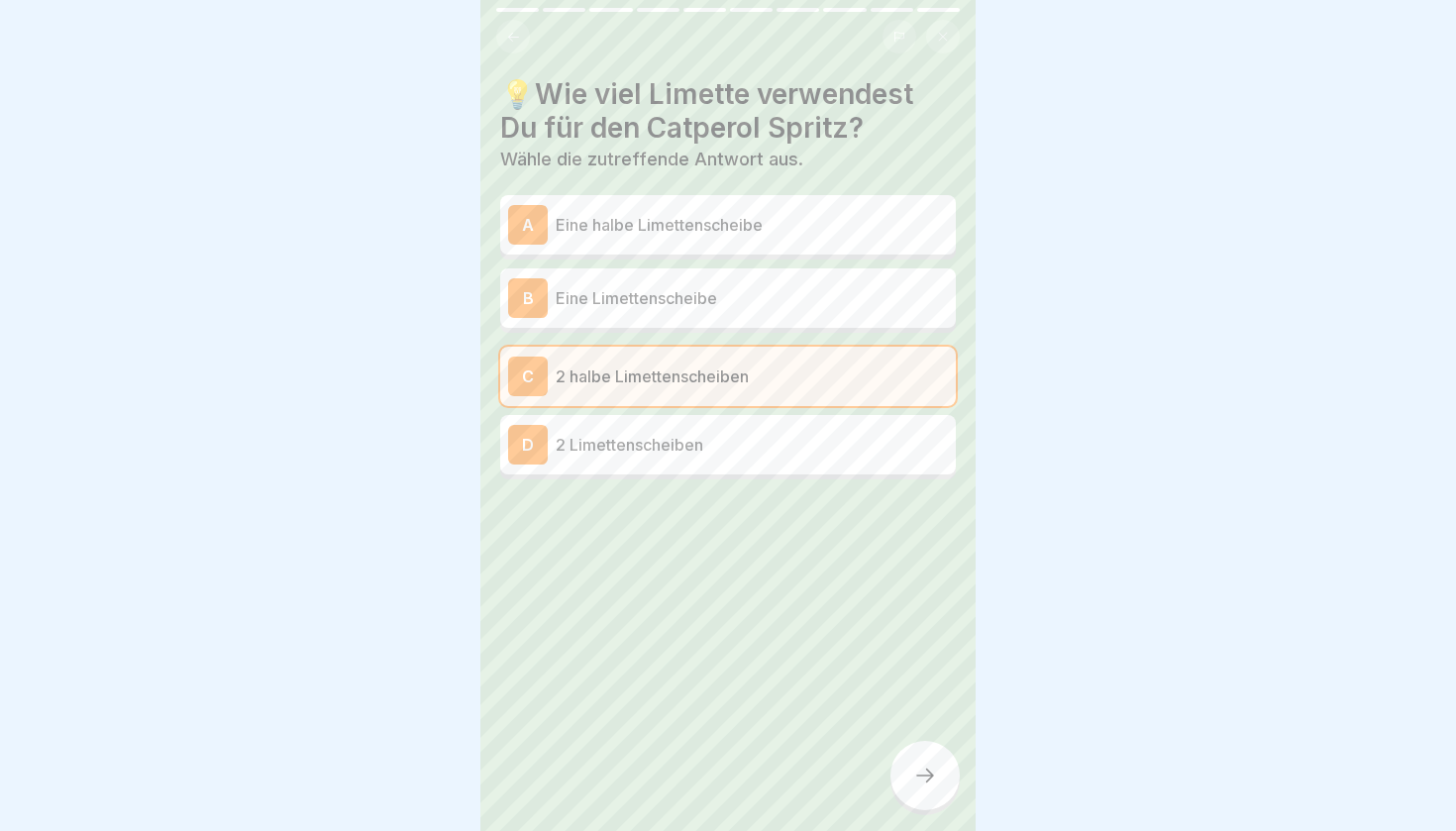
click at [695, 228] on p "Eine halbe Limettenscheibe" at bounding box center [752, 225] width 393 height 24
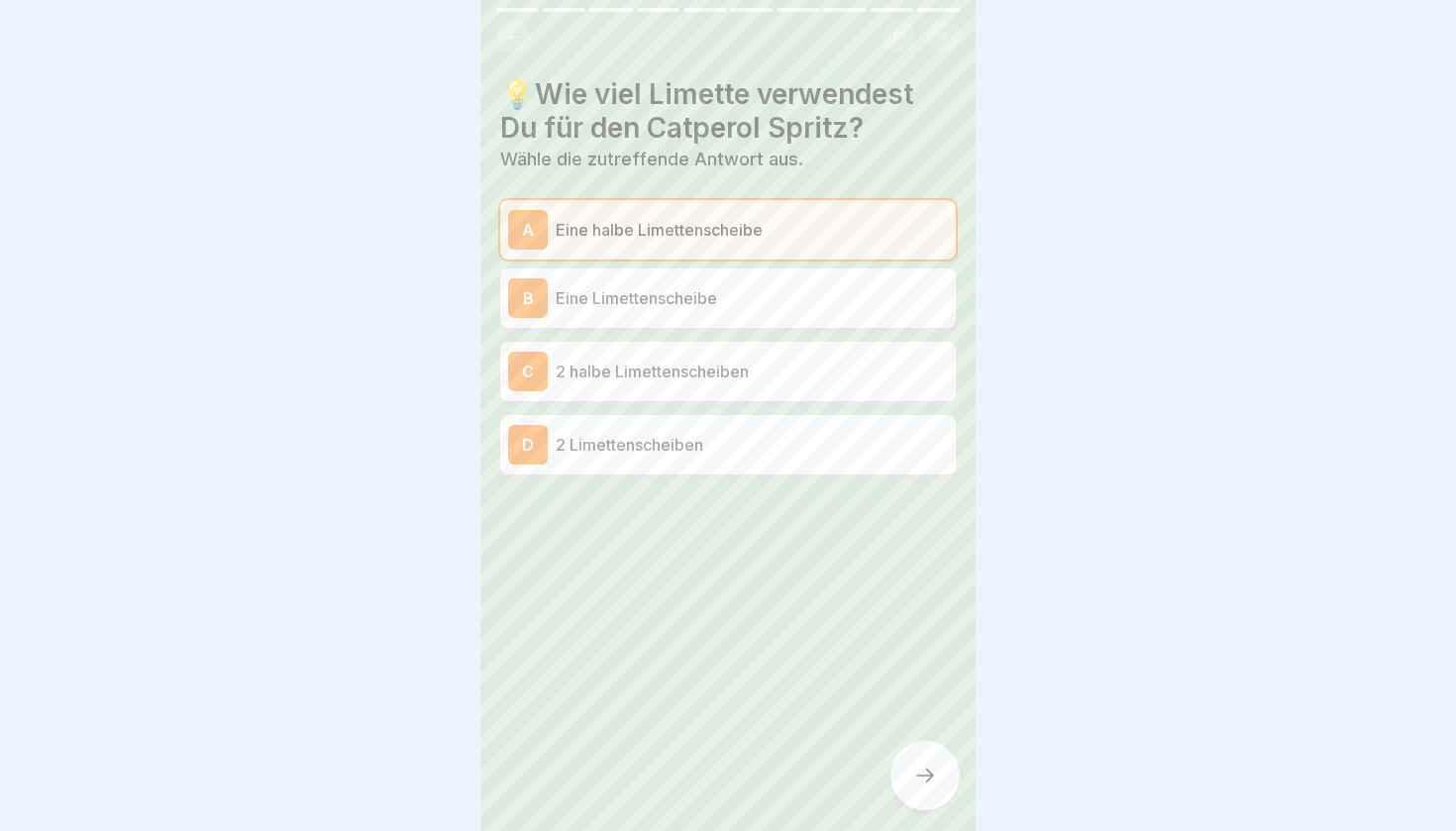
click at [928, 765] on div at bounding box center [926, 776] width 70 height 70
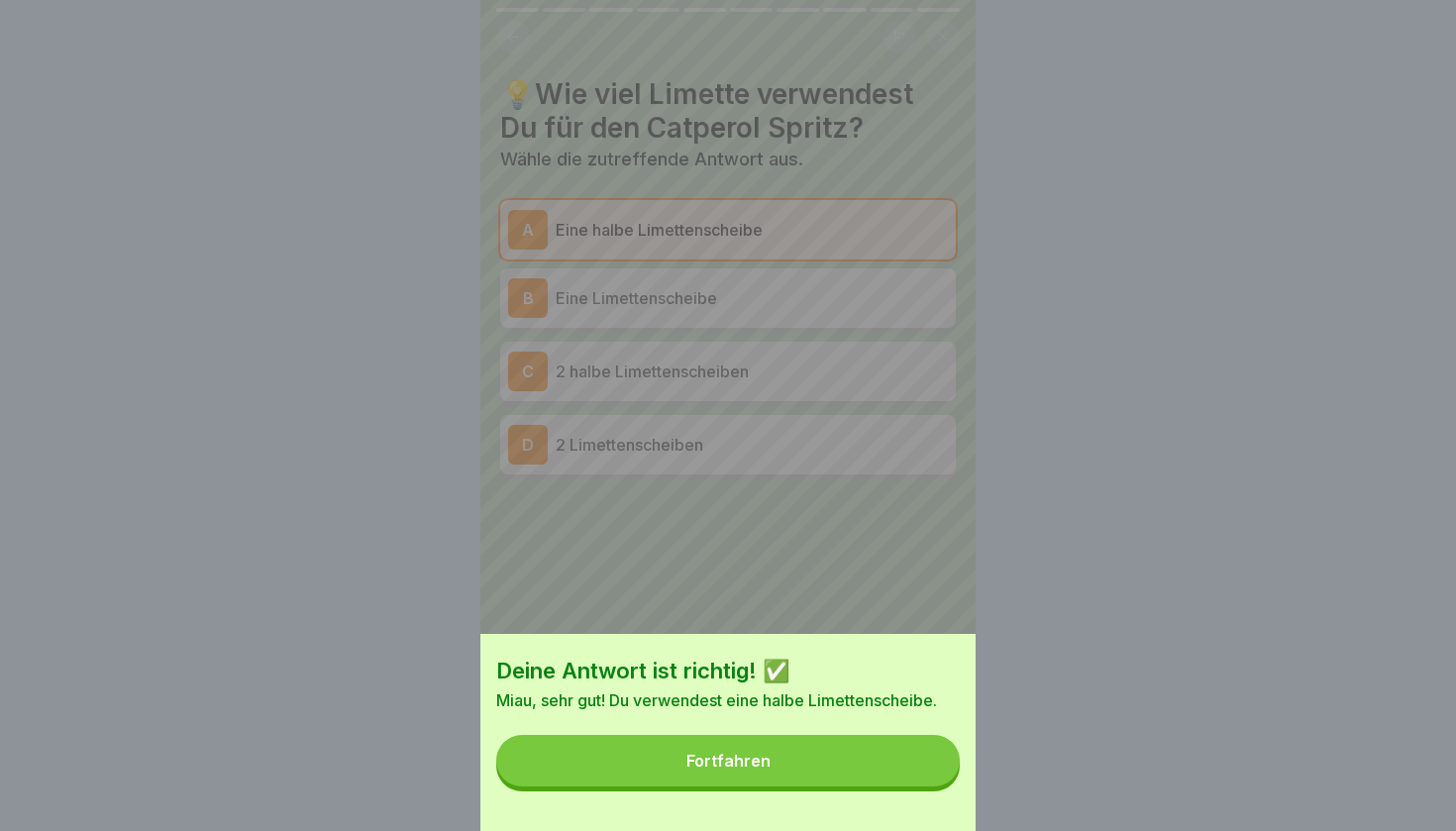
click at [802, 760] on button "Fortfahren" at bounding box center [728, 761] width 463 height 52
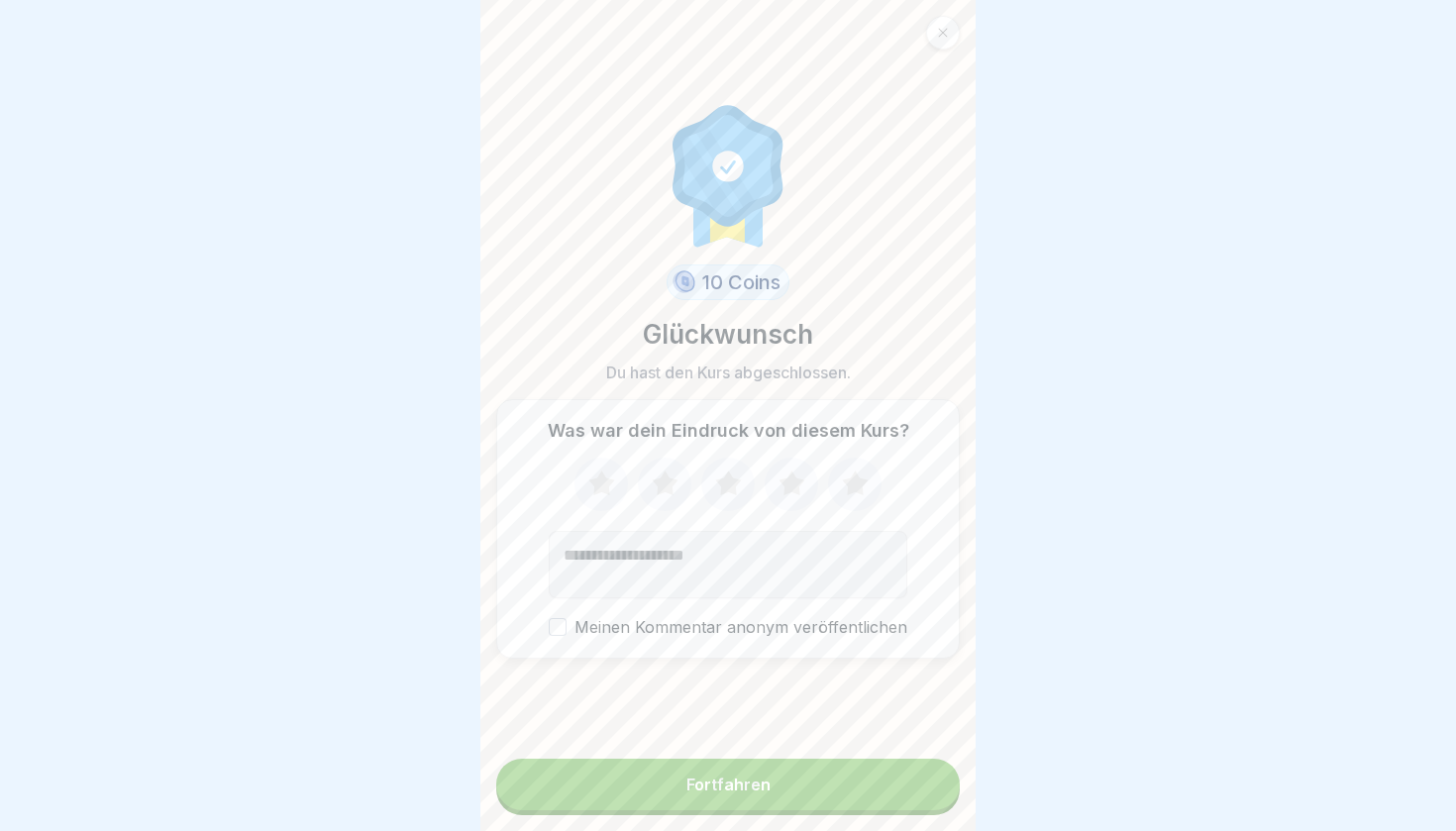
click at [788, 476] on icon at bounding box center [791, 482] width 26 height 25
click at [763, 781] on div "Fortfahren" at bounding box center [728, 784] width 85 height 18
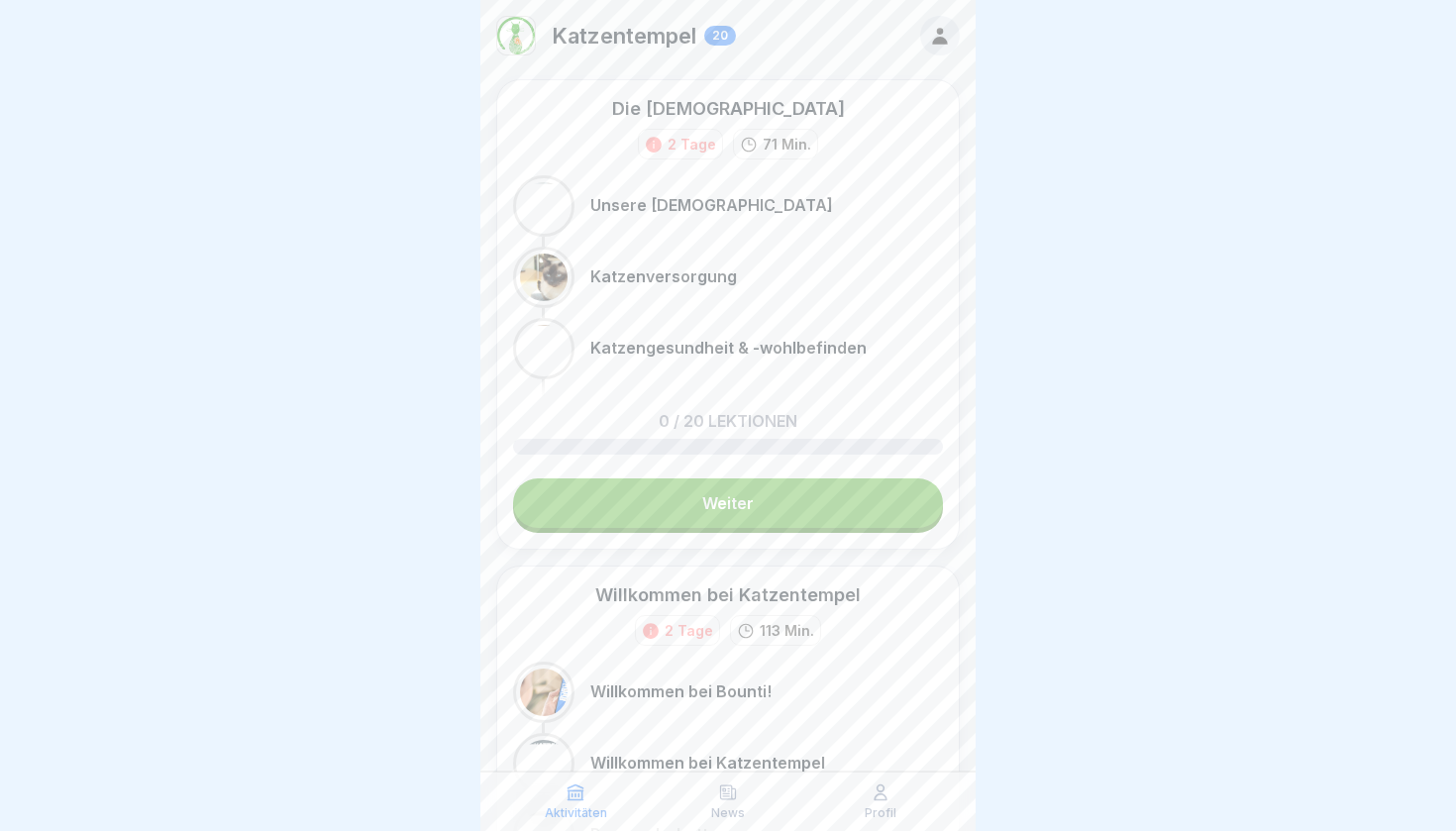
click at [692, 508] on link "Weiter" at bounding box center [728, 503] width 430 height 50
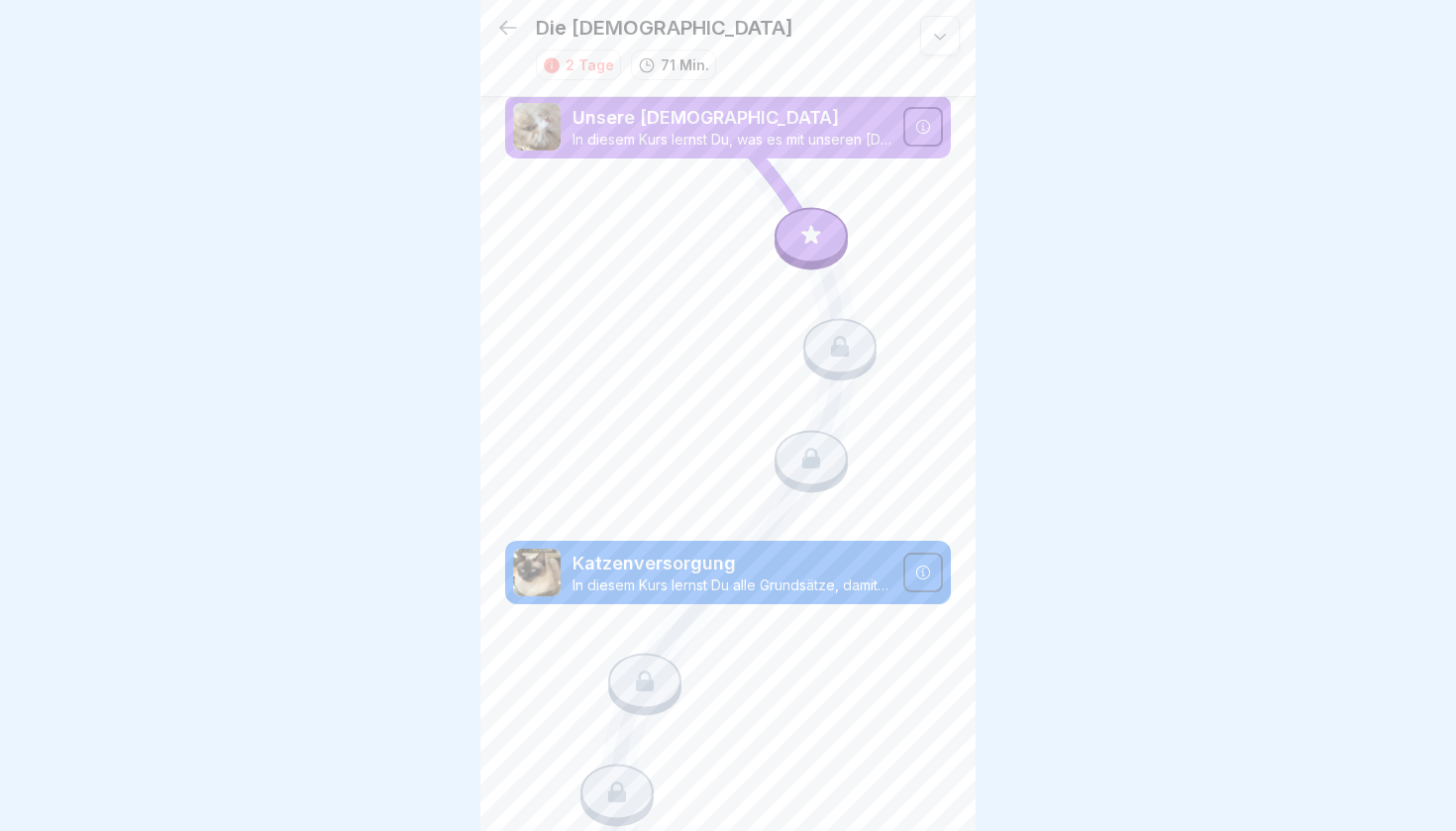
click at [677, 138] on p "In diesem Kurs lernst Du, was es mit unseren [DEMOGRAPHIC_DATA] auf sich hat." at bounding box center [732, 139] width 319 height 18
